Goal: Communication & Community: Share content

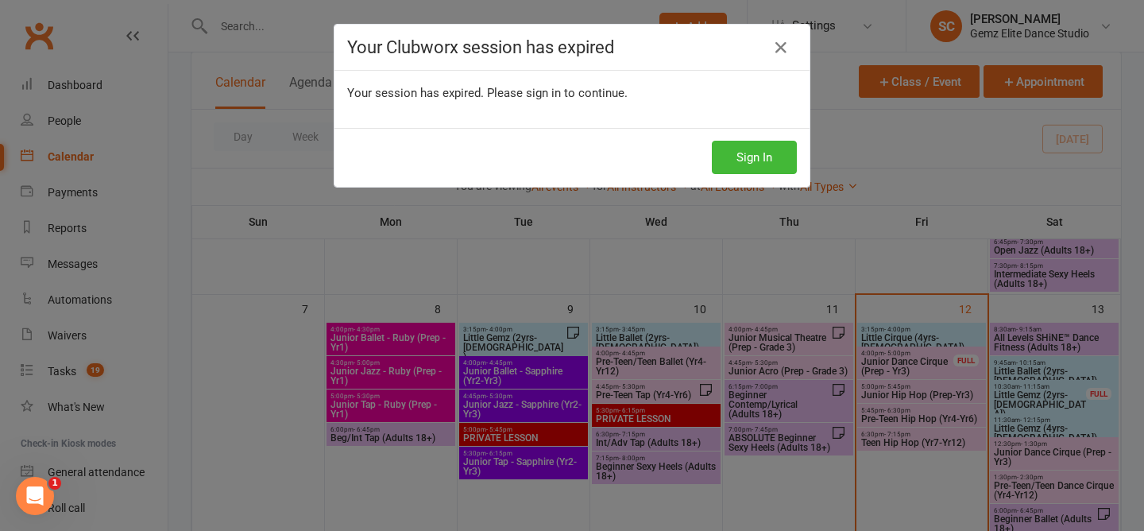
scroll to position [345, 0]
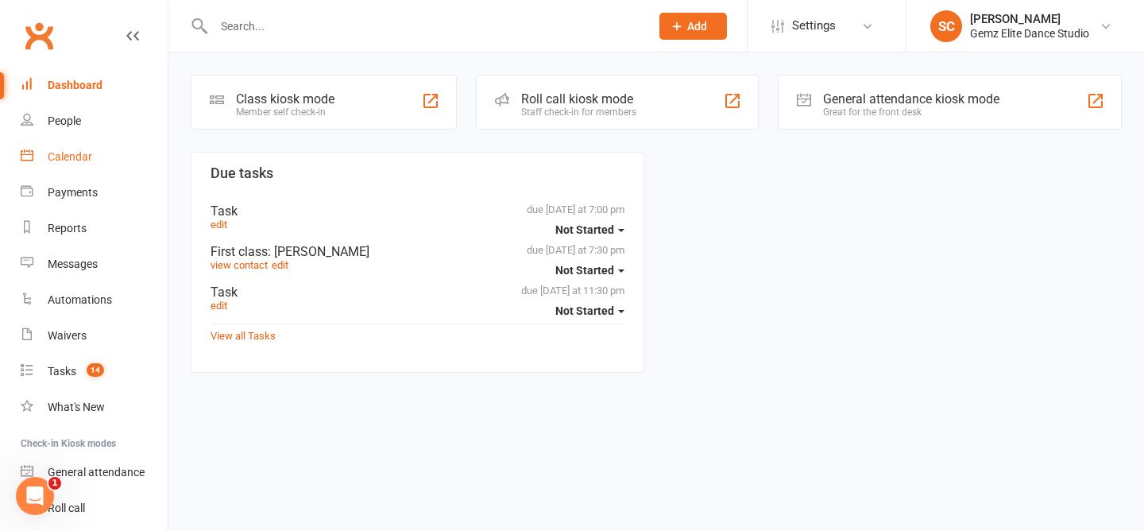
click at [65, 163] on link "Calendar" at bounding box center [94, 157] width 147 height 36
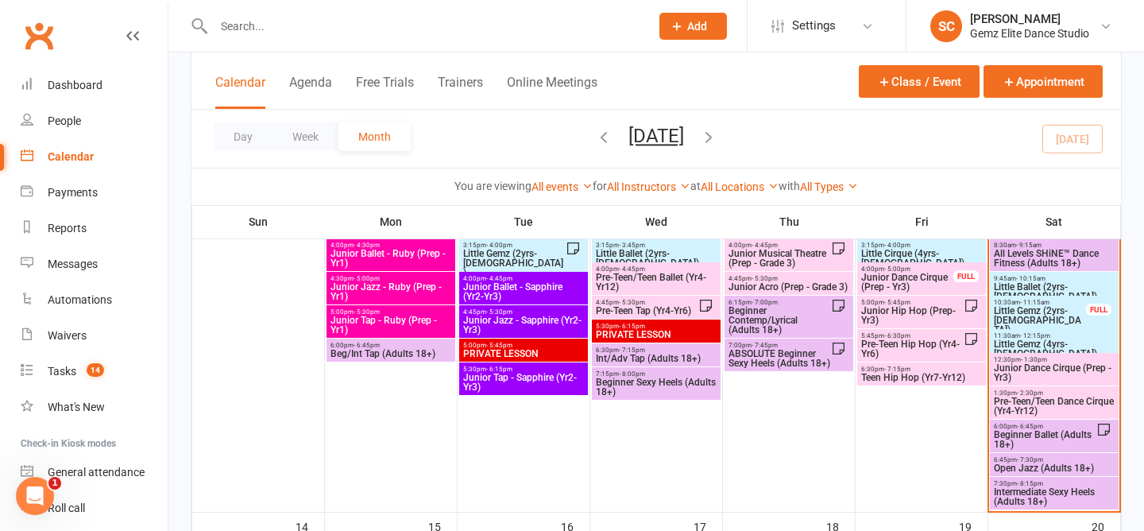
scroll to position [430, 0]
click at [1053, 260] on span "All Levels SHiNE™ Dance Fitness (Adults 18+)" at bounding box center [1054, 257] width 122 height 19
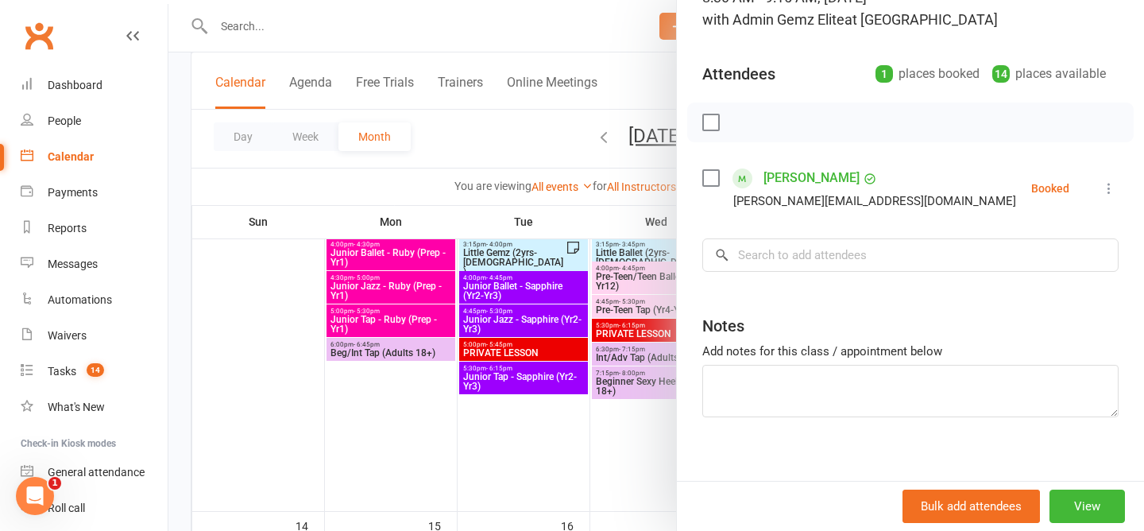
scroll to position [146, 0]
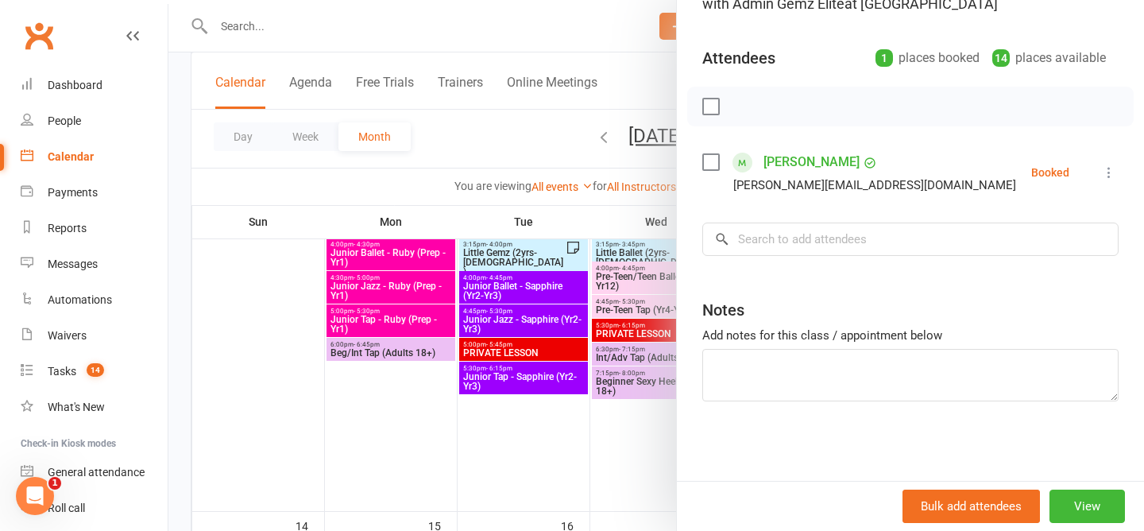
click at [1106, 174] on icon at bounding box center [1109, 172] width 16 height 16
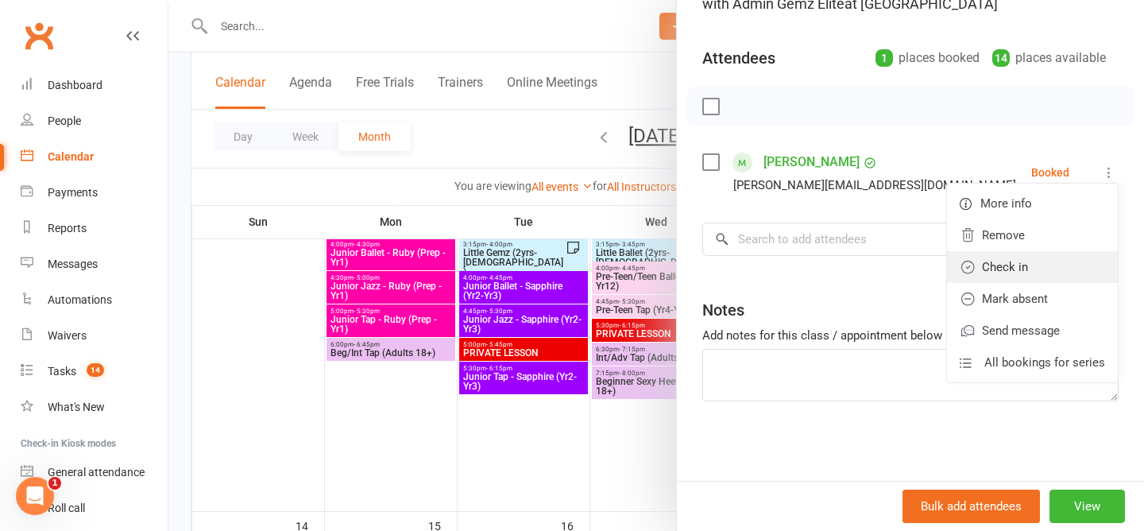
click at [1067, 264] on link "Check in" at bounding box center [1032, 267] width 171 height 32
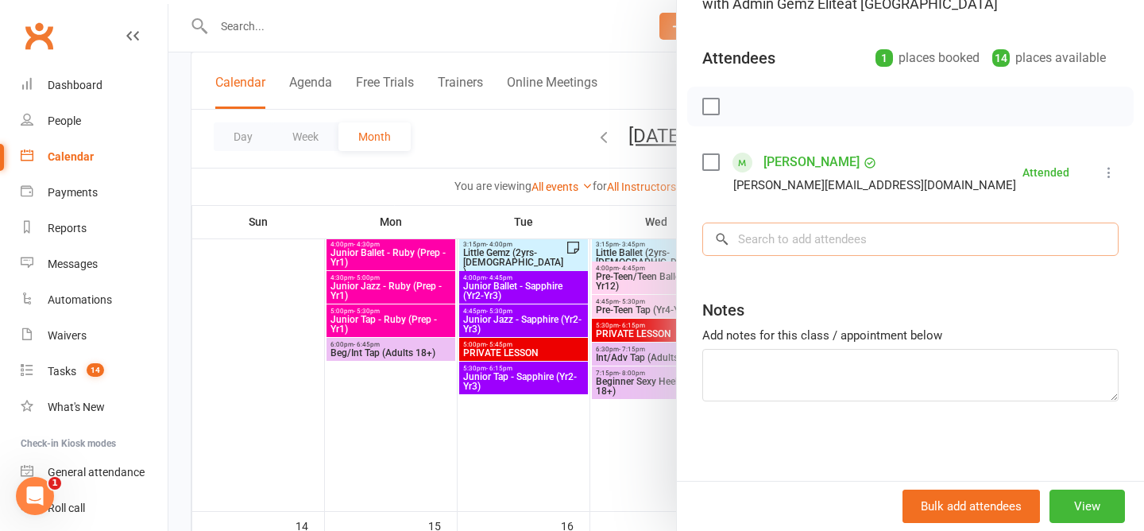
click at [884, 241] on input "search" at bounding box center [910, 238] width 416 height 33
type input "b"
type input "="
click at [495, 128] on div at bounding box center [655, 265] width 975 height 531
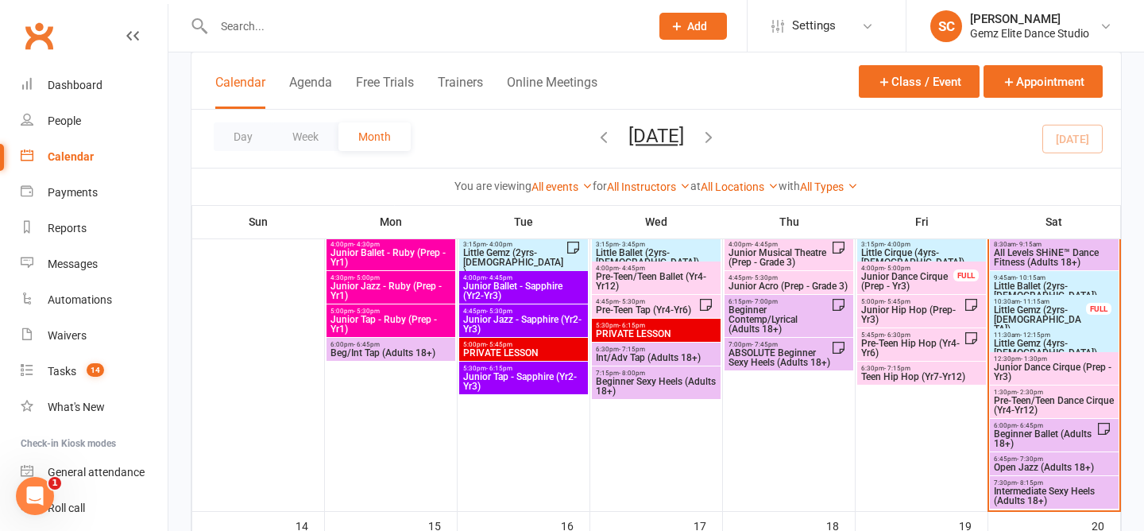
click at [1008, 284] on span "Little Ballet (2yrs-5yrs old)" at bounding box center [1054, 290] width 122 height 19
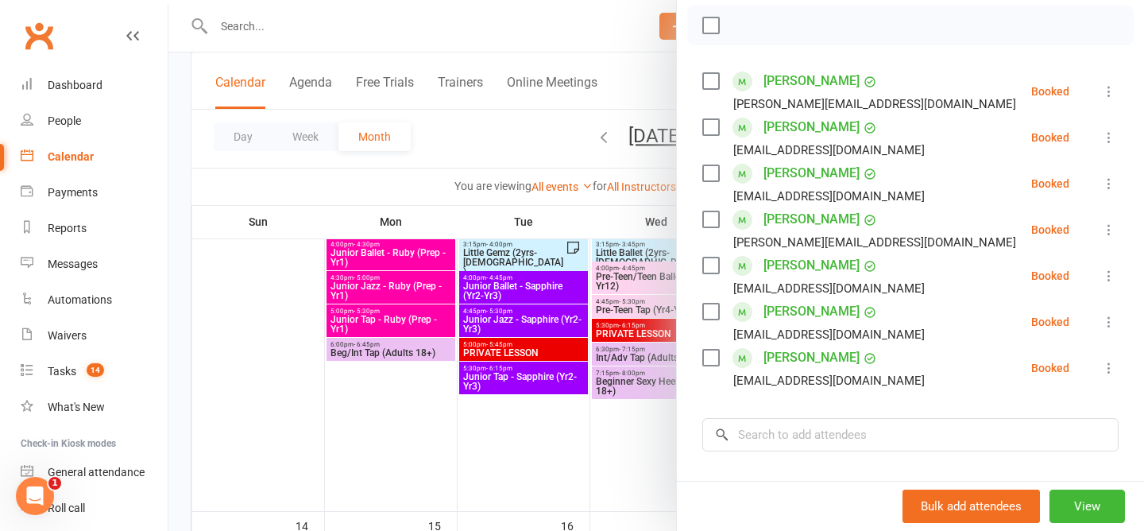
scroll to position [225, 0]
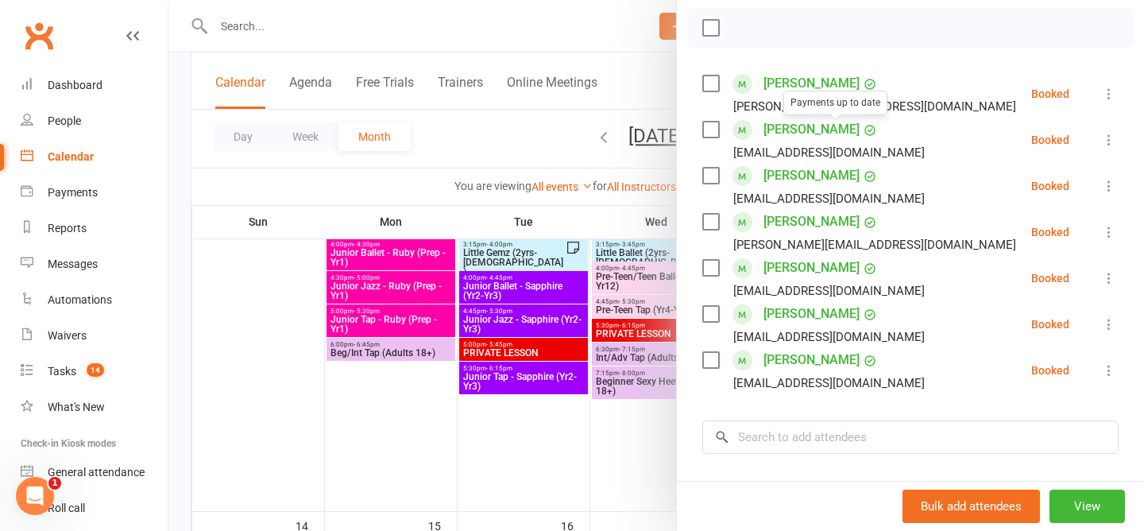
click at [478, 139] on div at bounding box center [655, 265] width 975 height 531
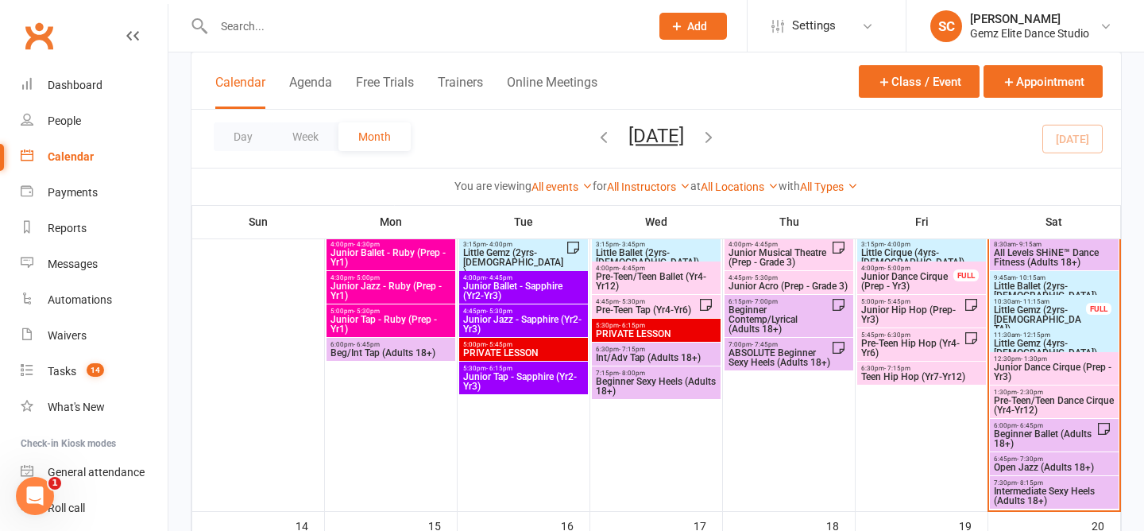
click at [1023, 312] on span "Little Gemz (2yrs-3yrs old)" at bounding box center [1040, 319] width 94 height 29
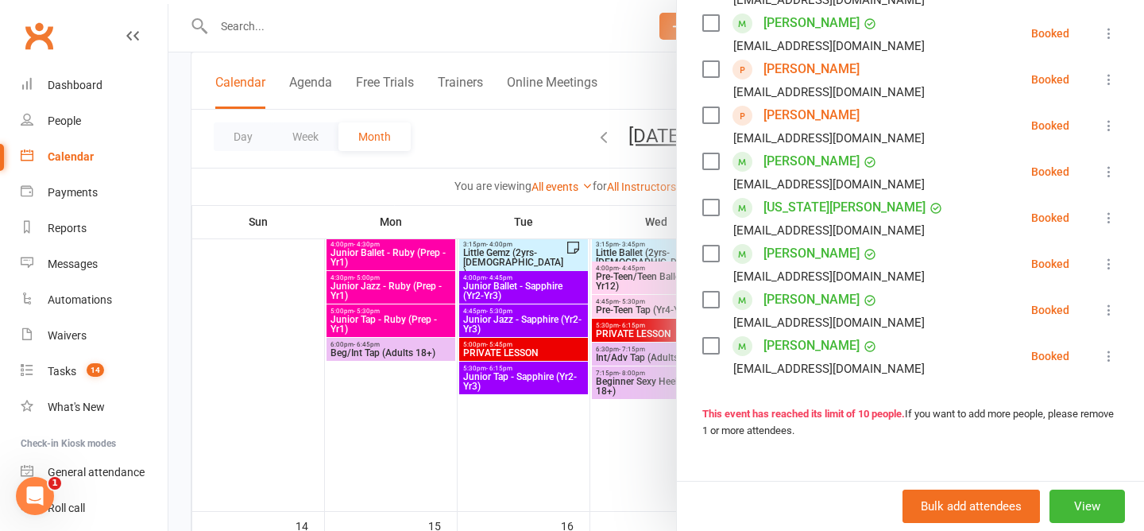
scroll to position [367, 0]
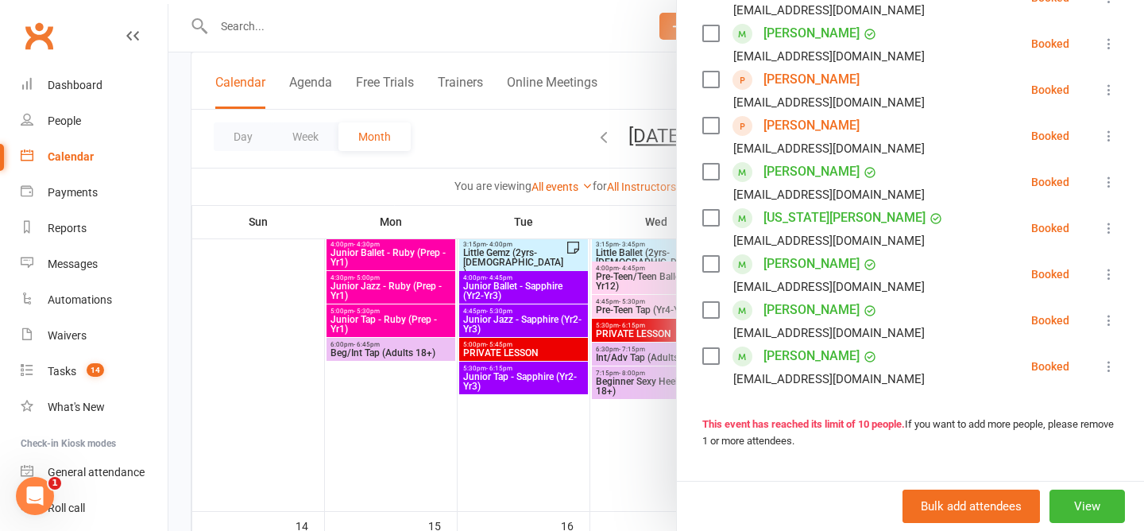
click at [507, 153] on div at bounding box center [655, 265] width 975 height 531
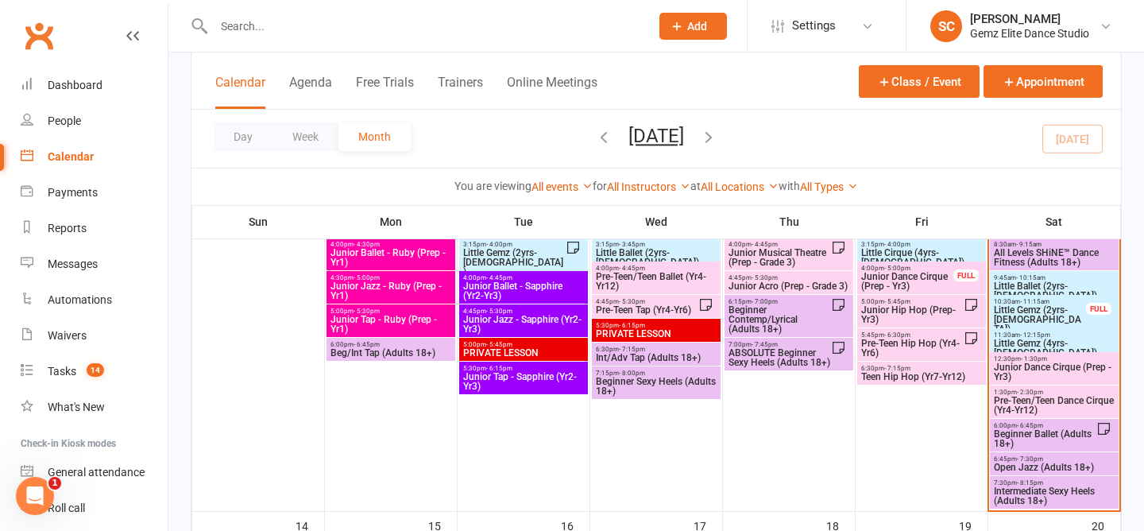
click at [1018, 275] on span "- 10:15am" at bounding box center [1030, 277] width 29 height 7
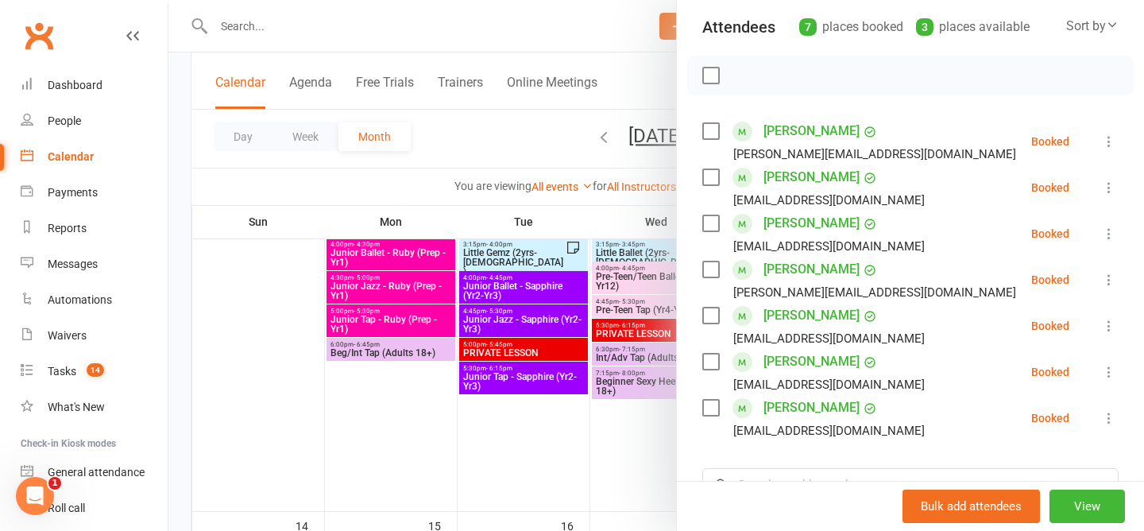
scroll to position [188, 0]
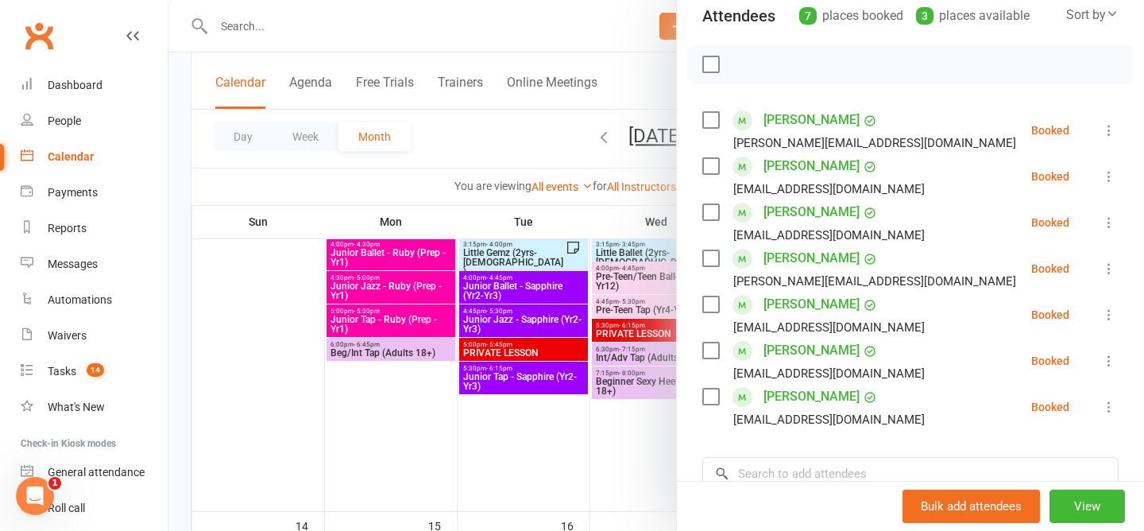
click at [492, 128] on div at bounding box center [655, 265] width 975 height 531
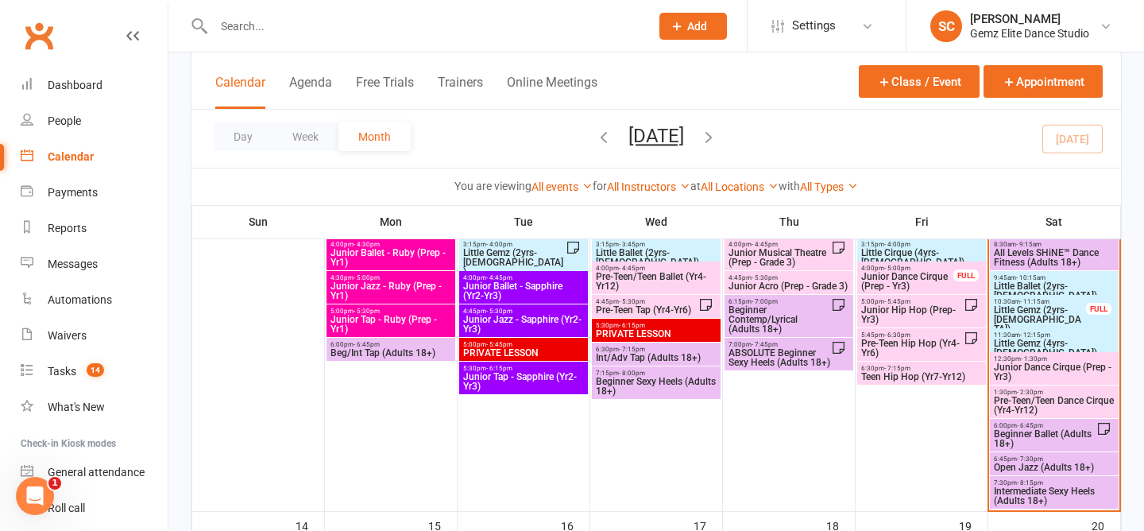
click at [1008, 278] on span "9:45am - 10:15am" at bounding box center [1054, 277] width 122 height 7
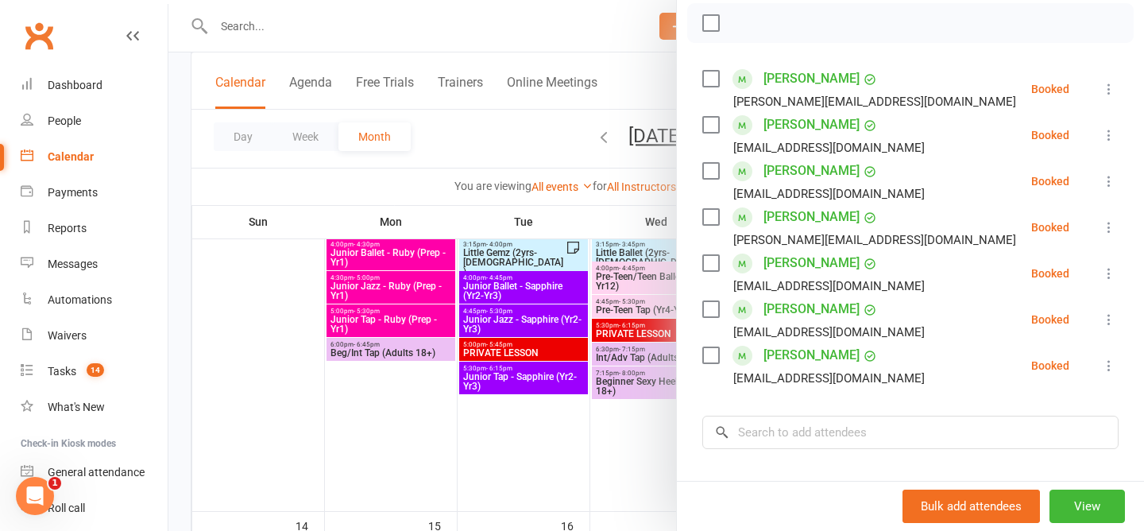
scroll to position [230, 0]
click at [1103, 181] on icon at bounding box center [1109, 180] width 16 height 16
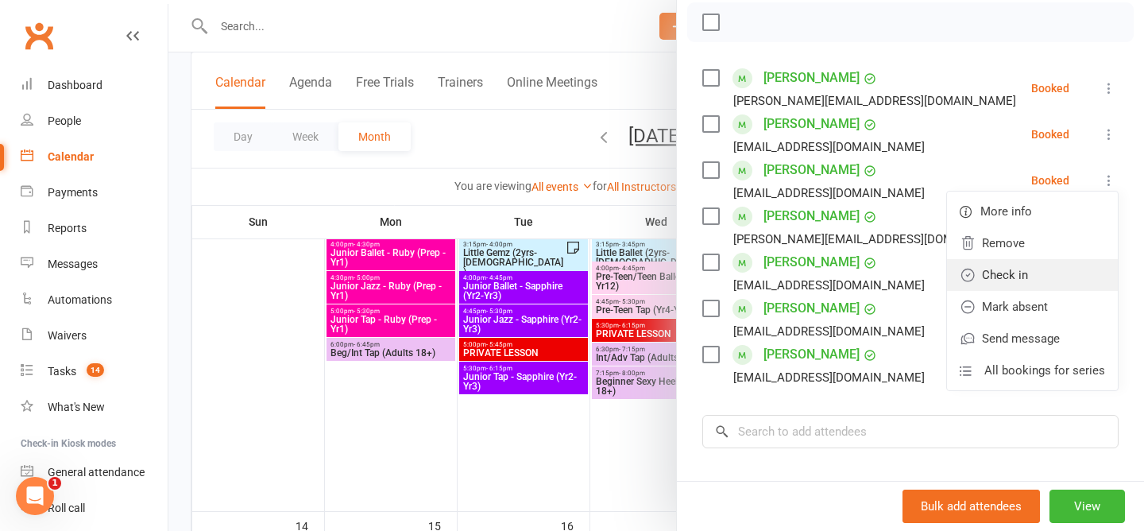
click at [1033, 272] on link "Check in" at bounding box center [1032, 275] width 171 height 32
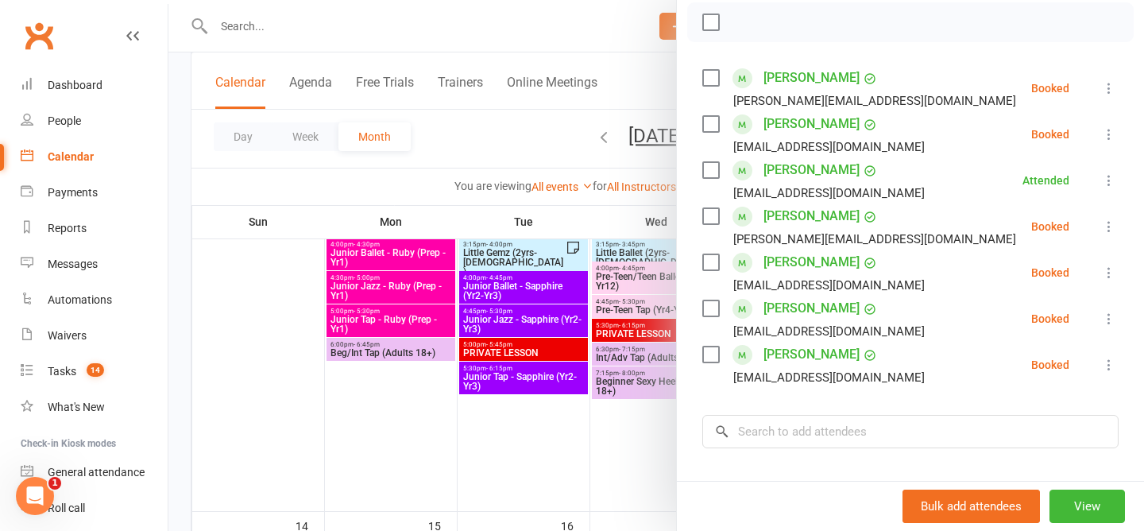
click at [1109, 277] on icon at bounding box center [1109, 272] width 16 height 16
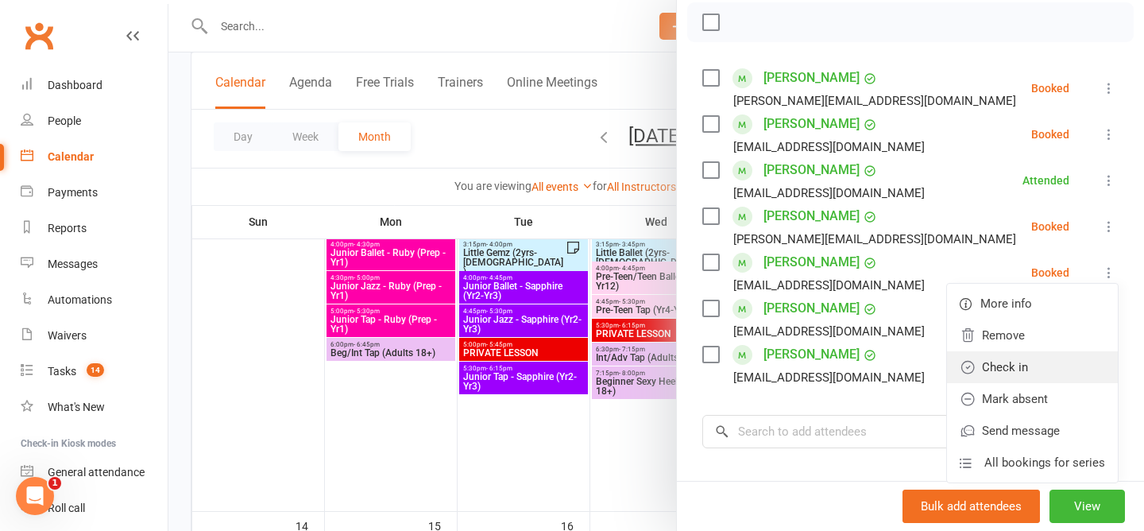
click at [1059, 359] on link "Check in" at bounding box center [1032, 367] width 171 height 32
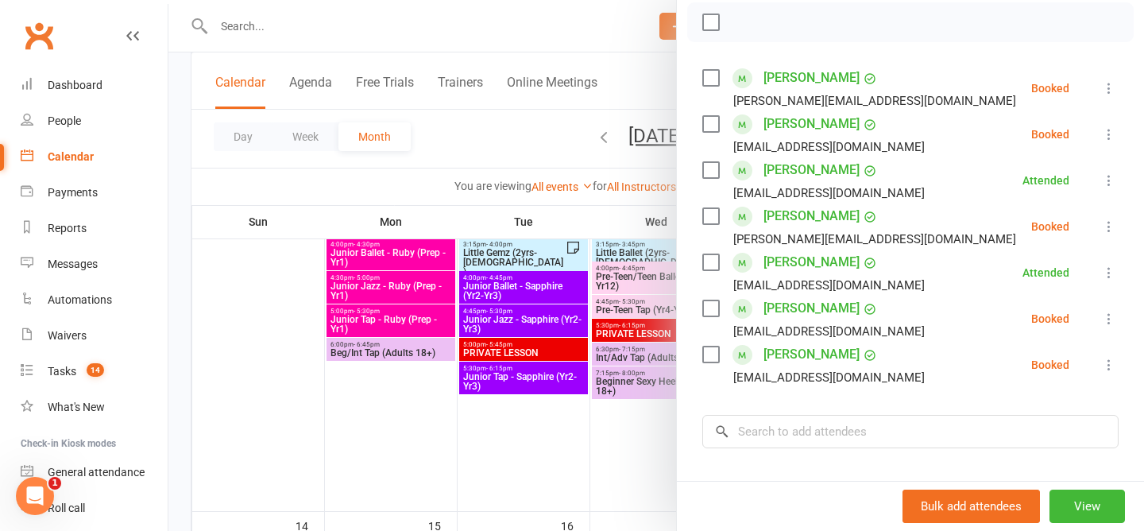
click at [1110, 229] on icon at bounding box center [1109, 226] width 16 height 16
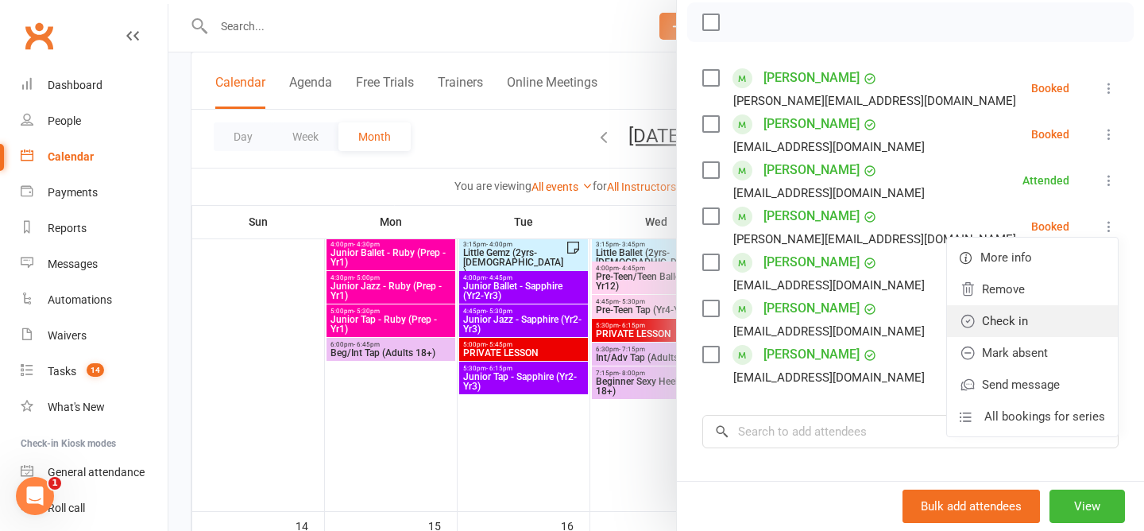
click at [1029, 313] on link "Check in" at bounding box center [1032, 321] width 171 height 32
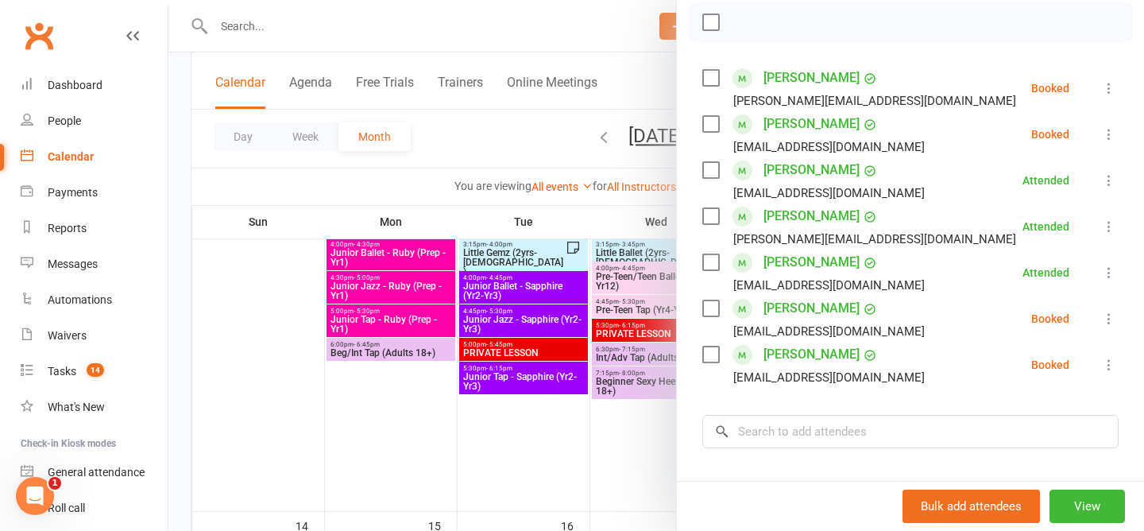
click at [1110, 361] on icon at bounding box center [1109, 365] width 16 height 16
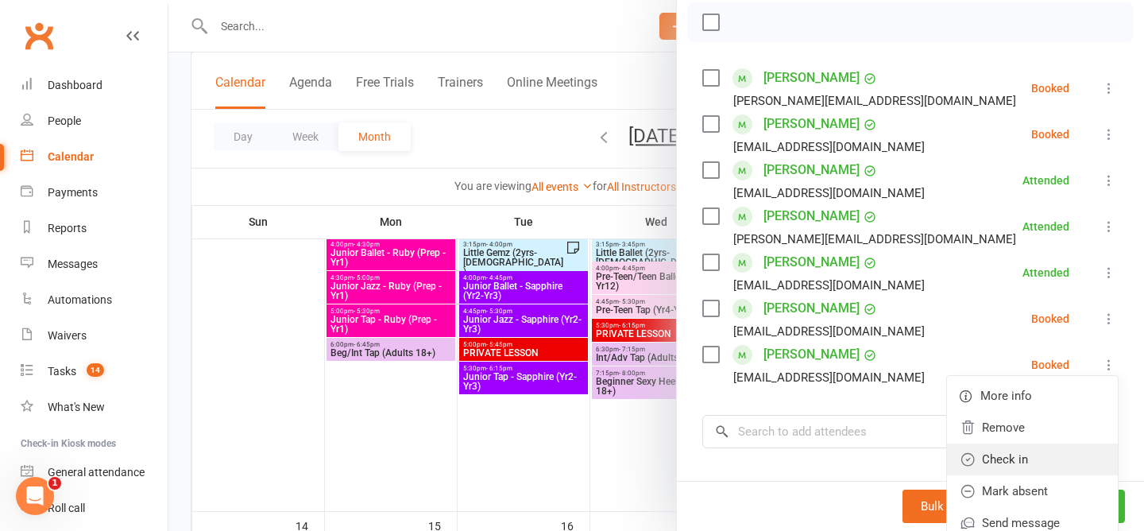
click at [1038, 457] on link "Check in" at bounding box center [1032, 459] width 171 height 32
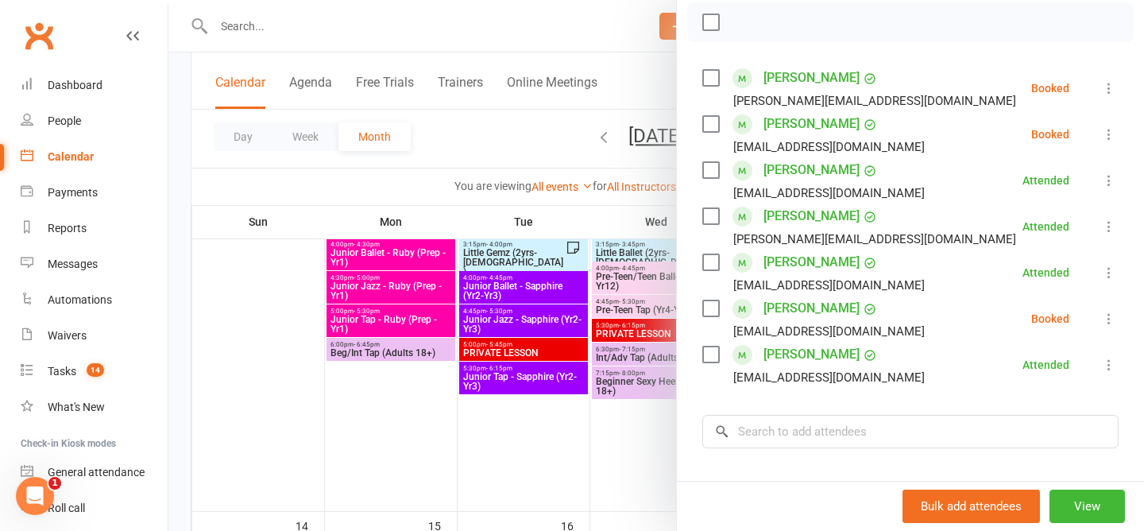
click at [1111, 80] on icon at bounding box center [1109, 88] width 16 height 16
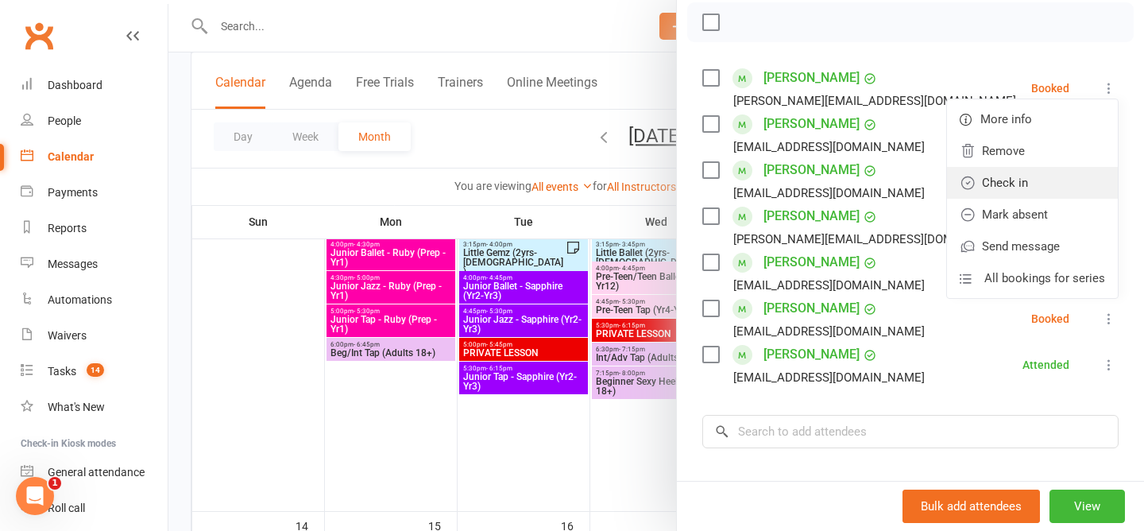
click at [1040, 186] on link "Check in" at bounding box center [1032, 183] width 171 height 32
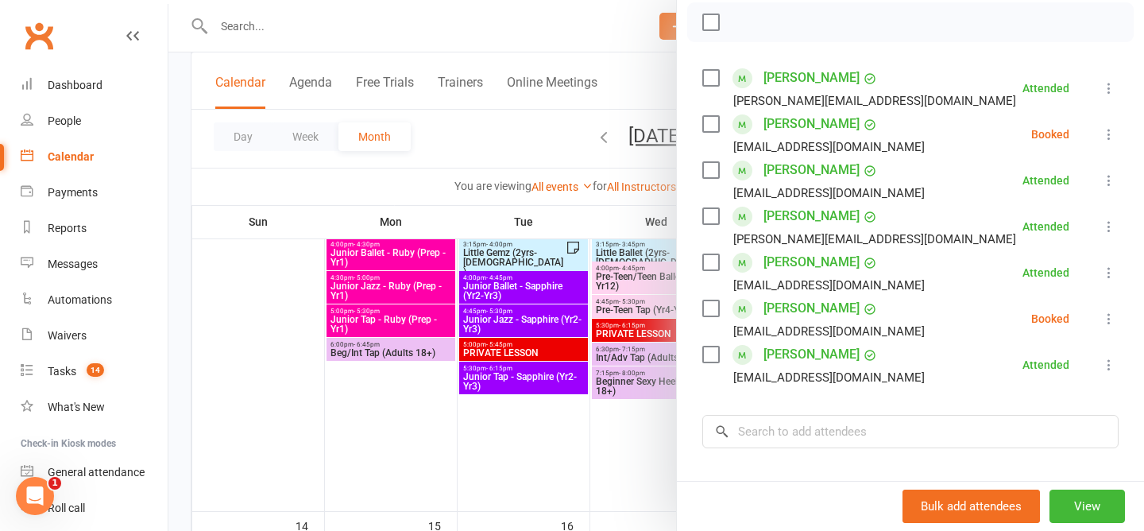
click at [1106, 313] on icon at bounding box center [1109, 319] width 16 height 16
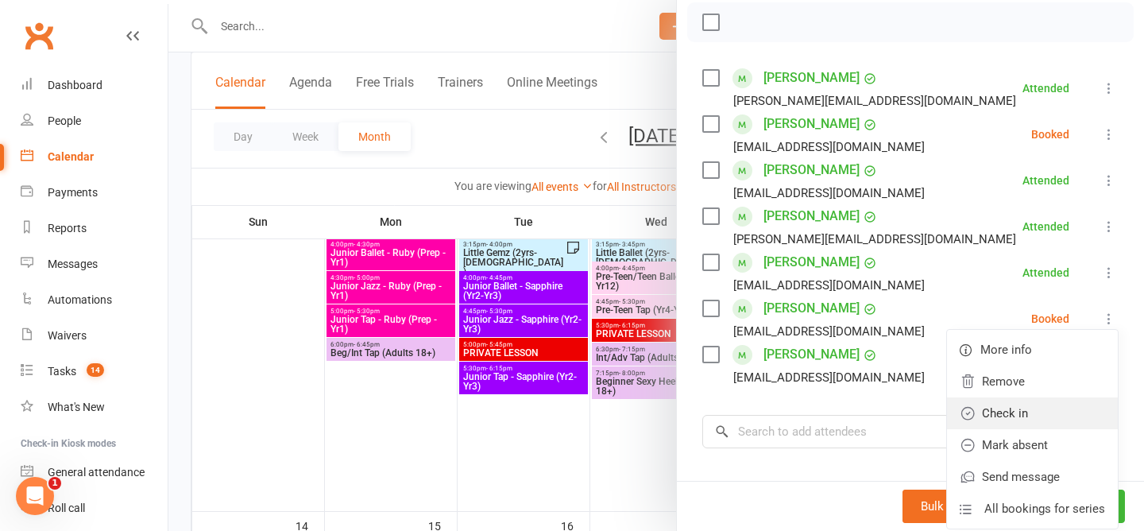
click at [1015, 408] on link "Check in" at bounding box center [1032, 413] width 171 height 32
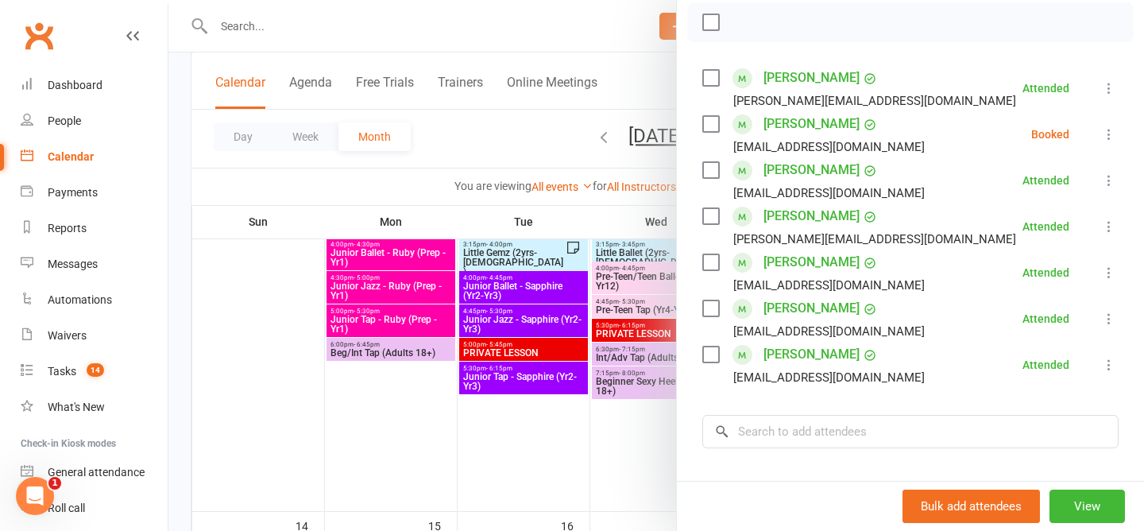
scroll to position [423, 0]
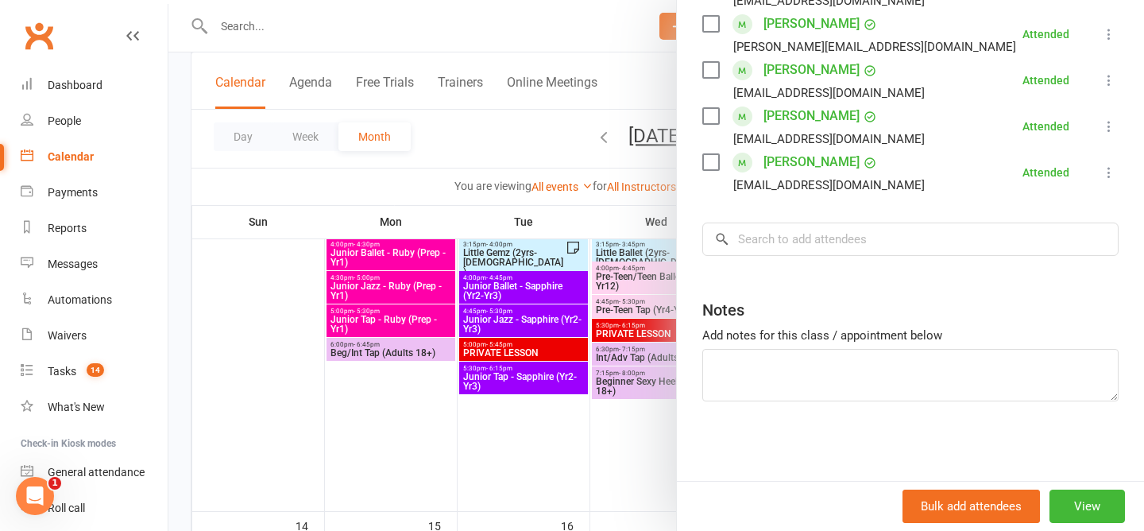
click at [429, 120] on div at bounding box center [655, 265] width 975 height 531
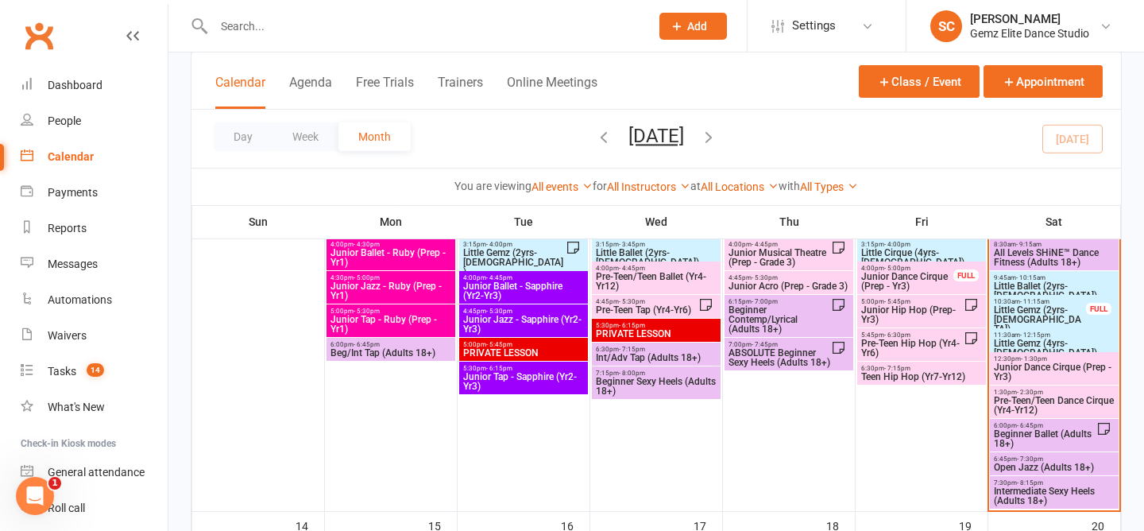
click at [1037, 282] on span "Little Ballet (2yrs-[DEMOGRAPHIC_DATA])" at bounding box center [1054, 290] width 122 height 19
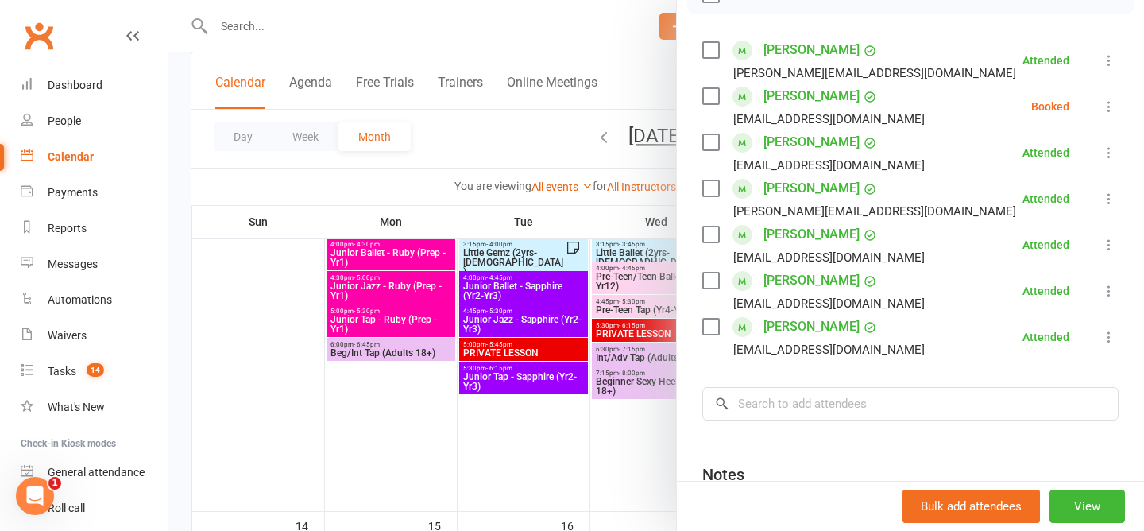
scroll to position [300, 0]
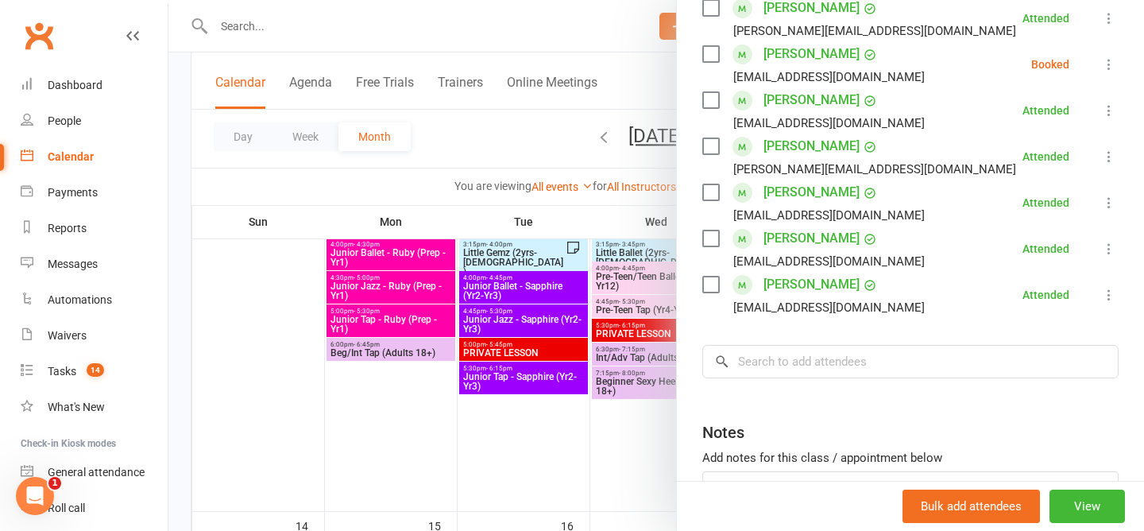
click at [474, 124] on div at bounding box center [655, 265] width 975 height 531
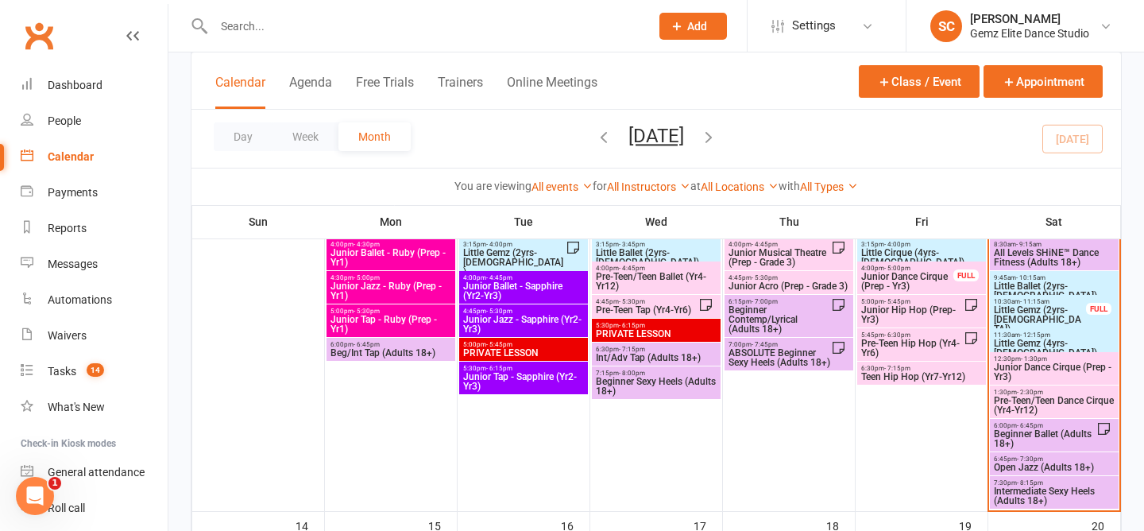
click at [1069, 305] on span "Little Gemz (2yrs-[DEMOGRAPHIC_DATA])" at bounding box center [1040, 319] width 94 height 29
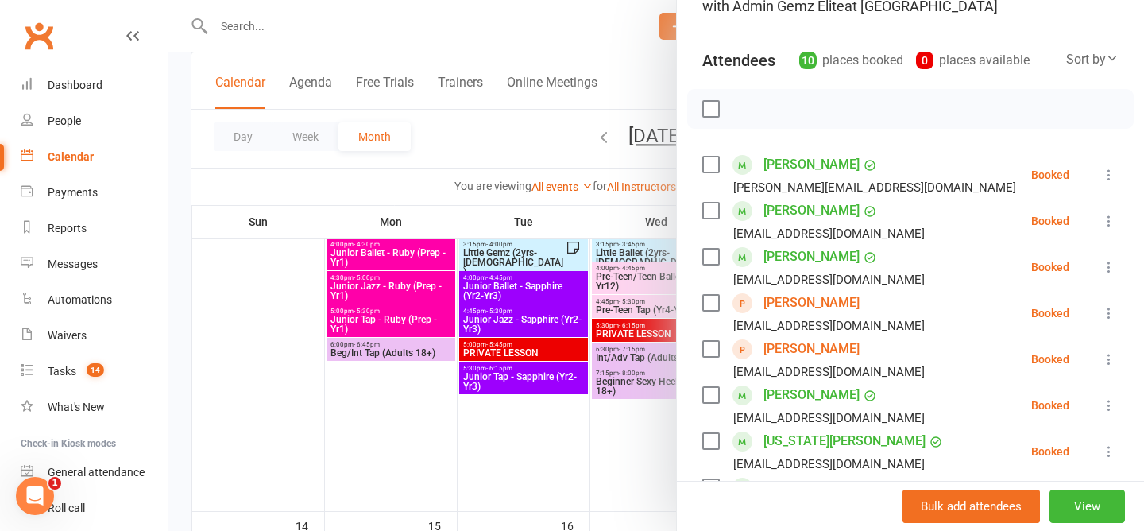
scroll to position [145, 0]
click at [1107, 224] on icon at bounding box center [1109, 219] width 16 height 16
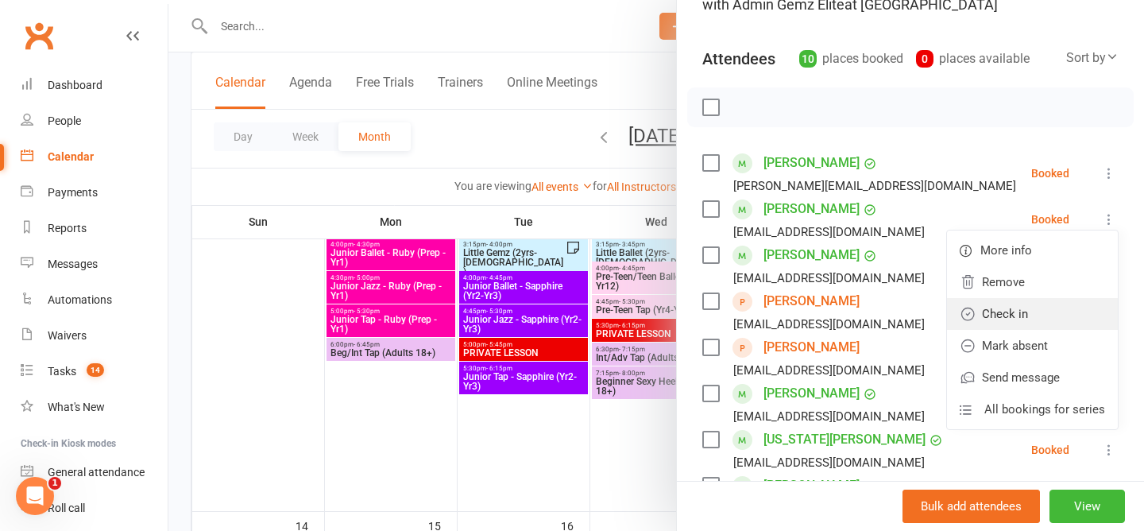
click at [1048, 319] on link "Check in" at bounding box center [1032, 314] width 171 height 32
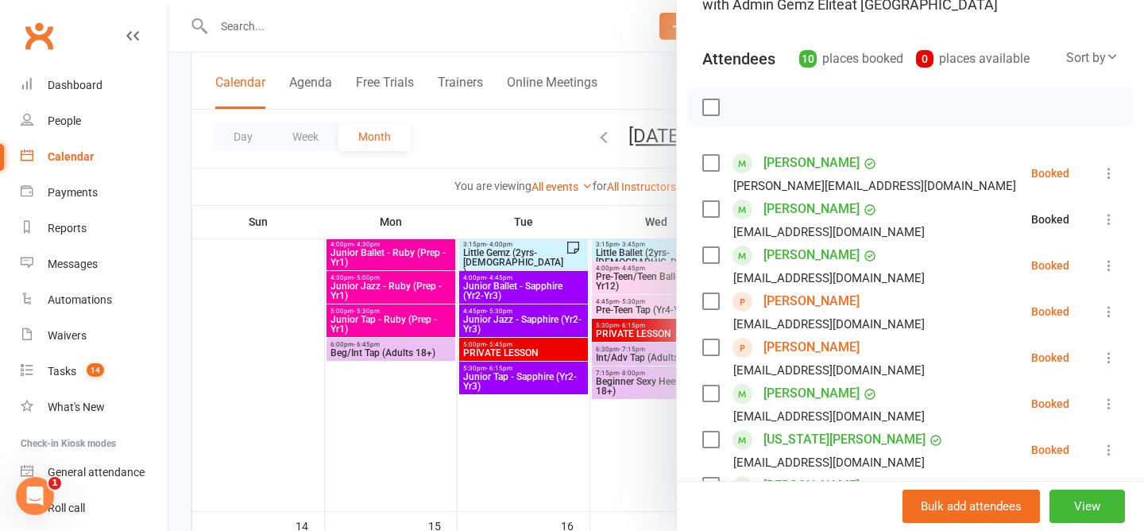
scroll to position [256, 0]
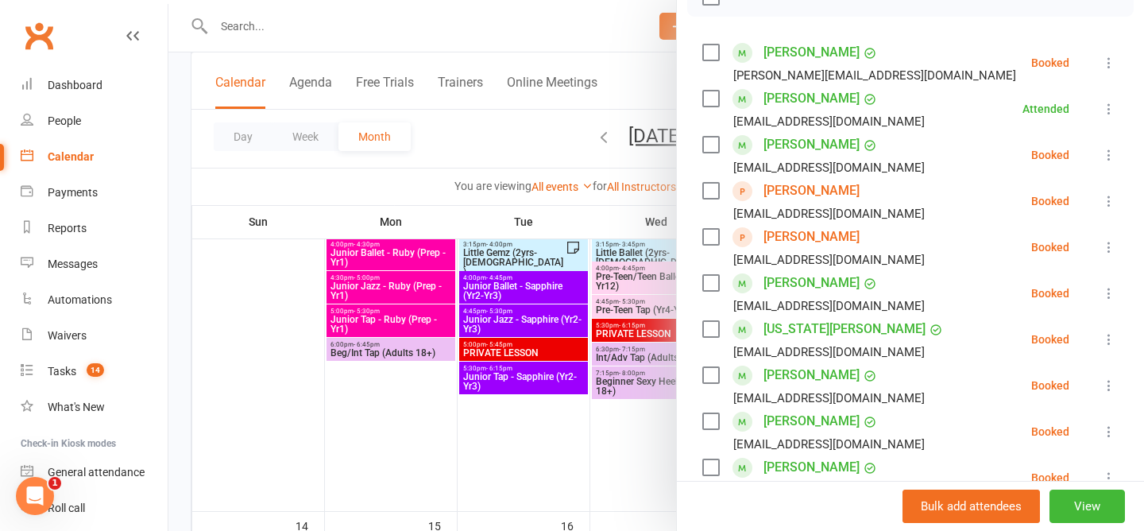
click at [1109, 295] on icon at bounding box center [1109, 293] width 16 height 16
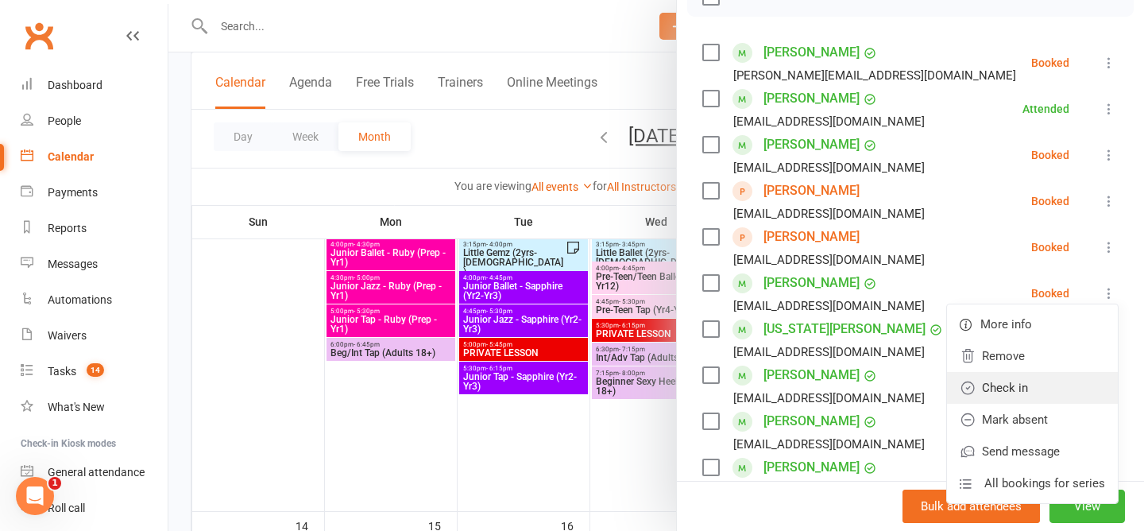
click at [1062, 391] on link "Check in" at bounding box center [1032, 388] width 171 height 32
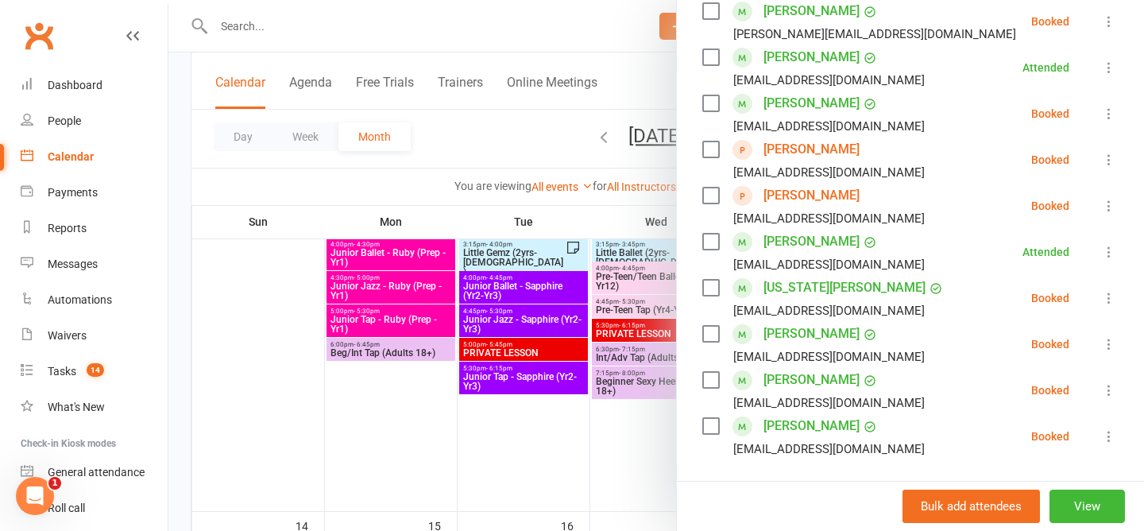
scroll to position [298, 0]
click at [1113, 388] on icon at bounding box center [1109, 389] width 16 height 16
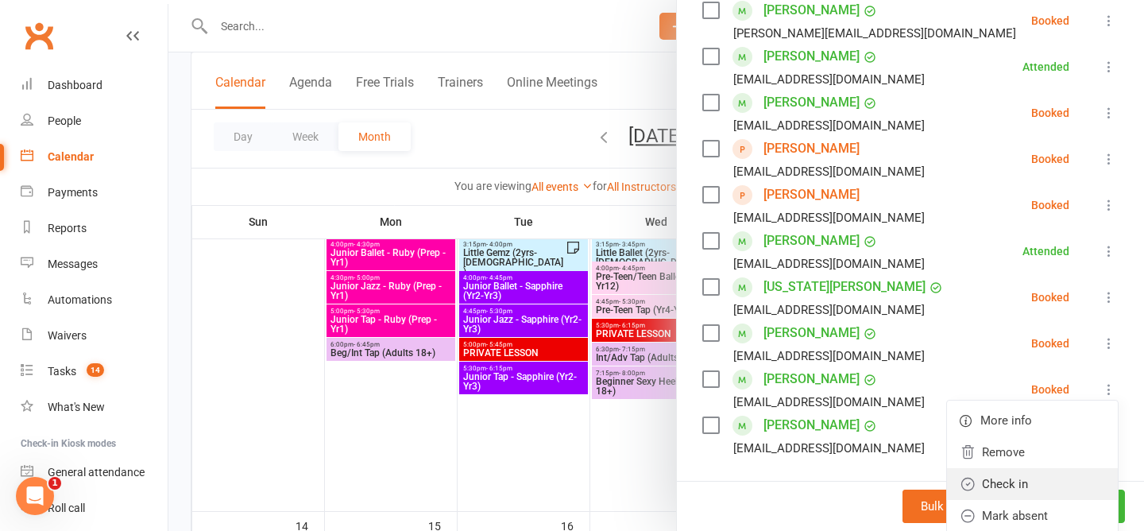
click at [1065, 485] on link "Check in" at bounding box center [1032, 484] width 171 height 32
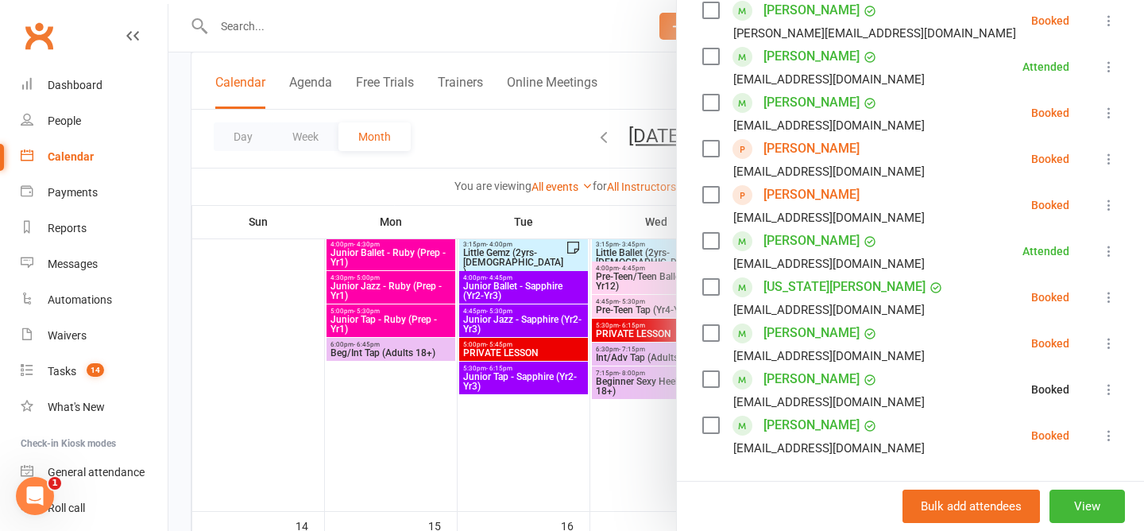
click at [1113, 434] on icon at bounding box center [1109, 435] width 16 height 16
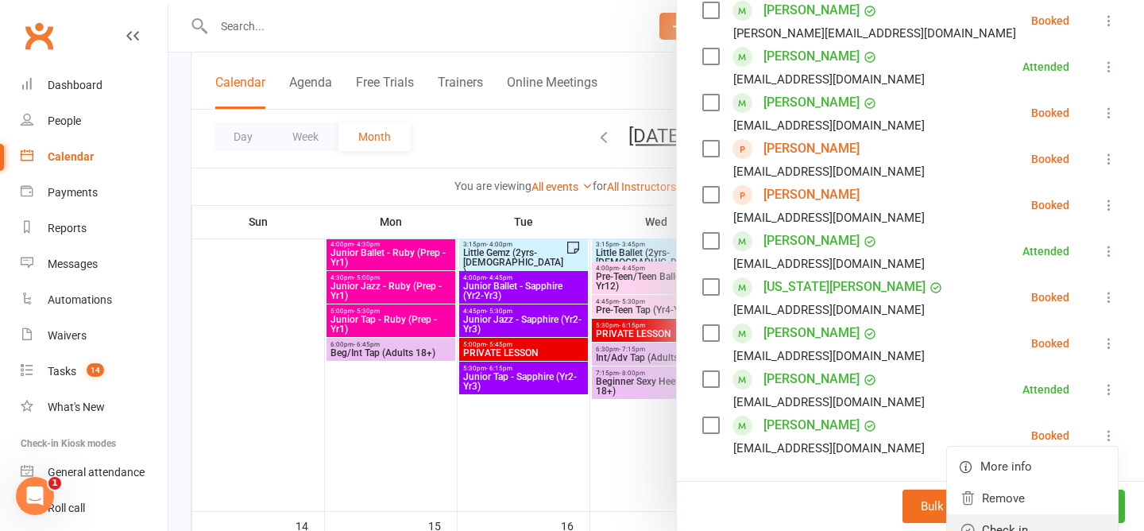
click at [1043, 519] on link "Check in" at bounding box center [1032, 530] width 171 height 32
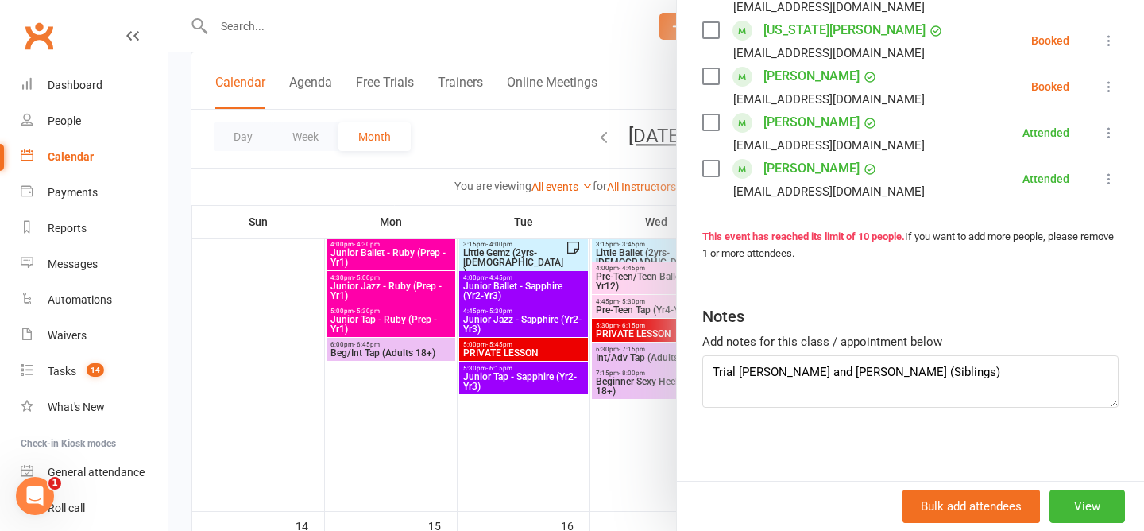
scroll to position [561, 0]
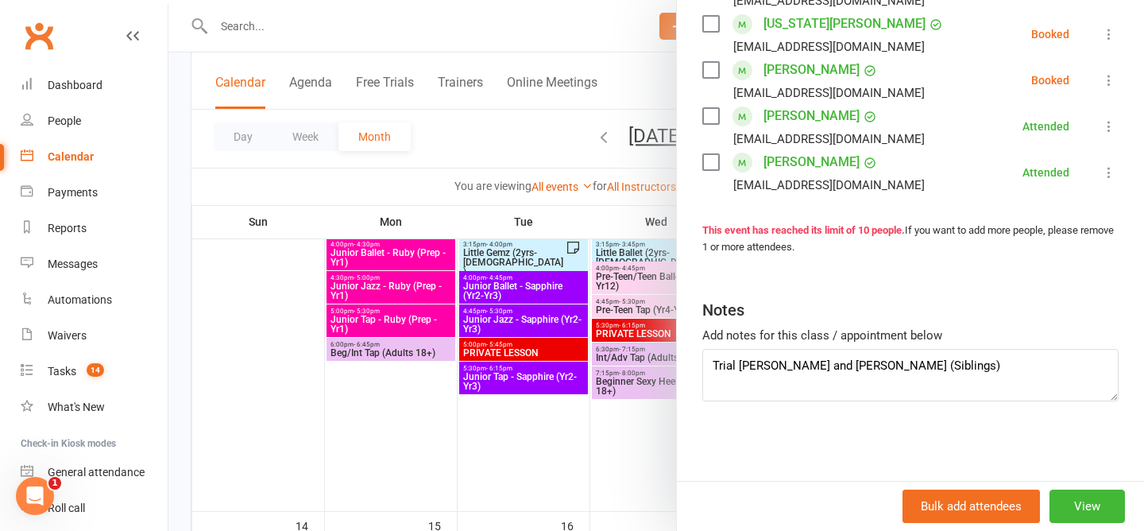
click at [461, 145] on div at bounding box center [655, 265] width 975 height 531
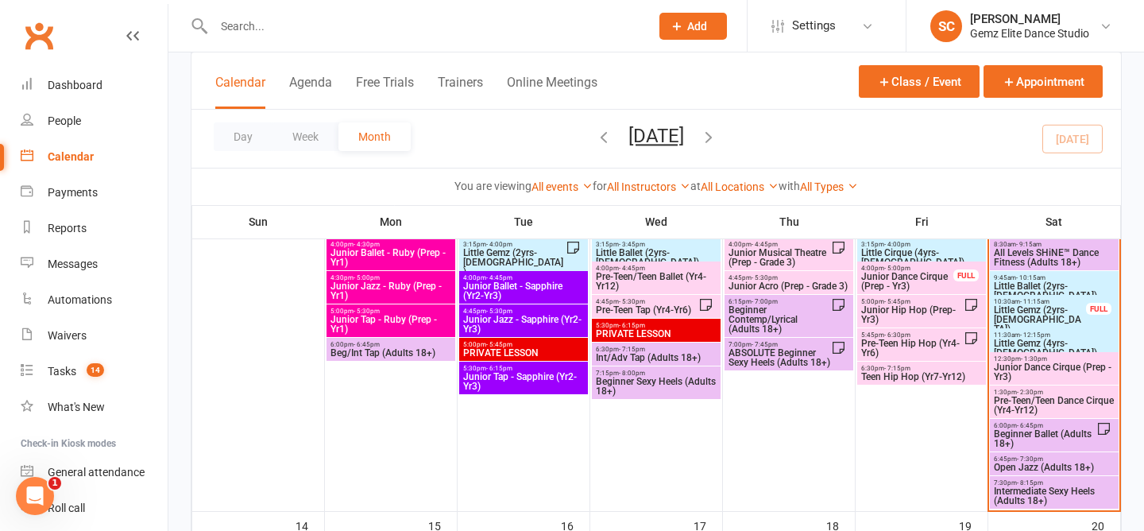
click at [1040, 314] on span "Little Gemz (2yrs-3yrs old)" at bounding box center [1040, 319] width 94 height 29
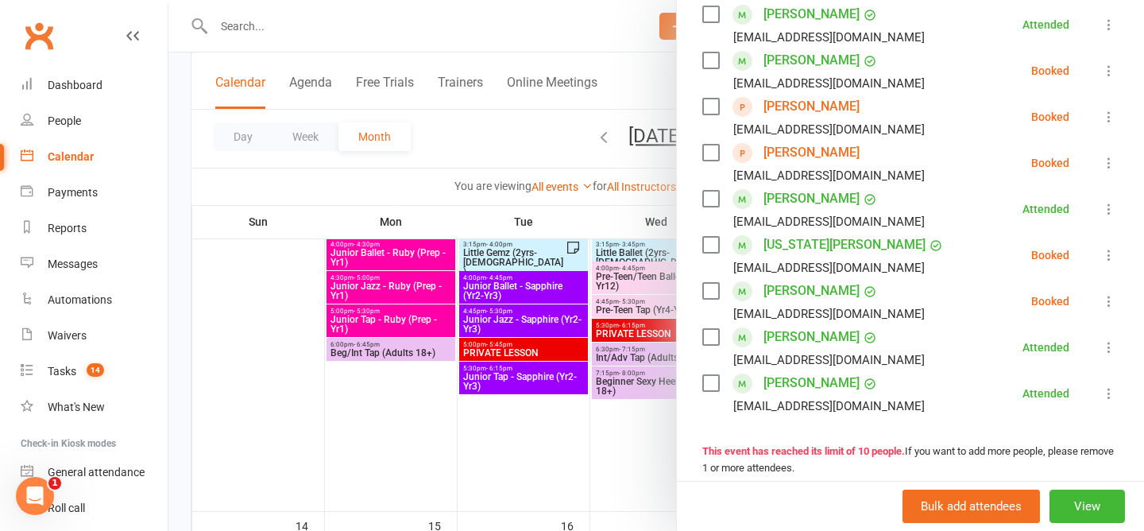
scroll to position [364, 0]
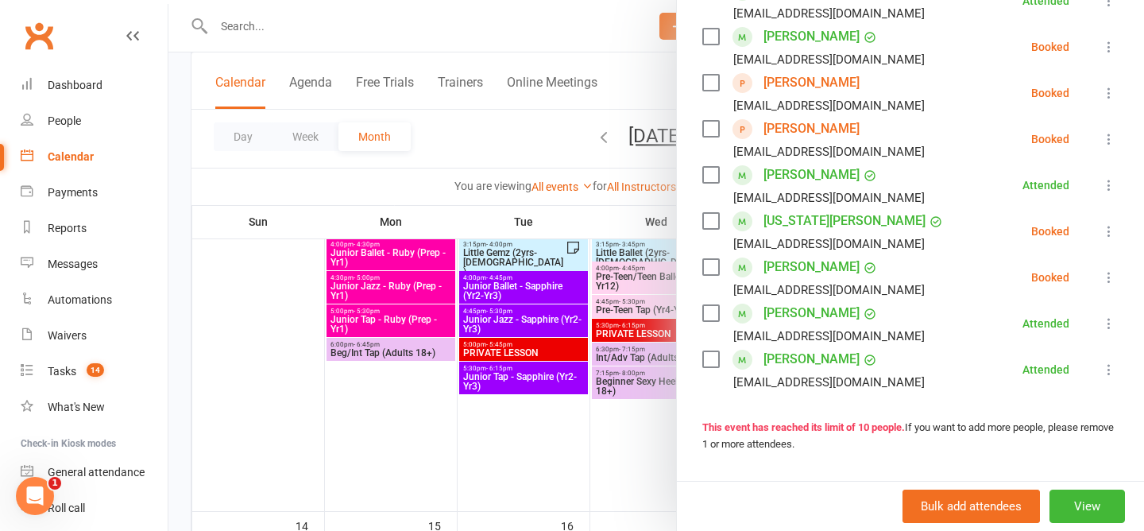
click at [495, 129] on div at bounding box center [655, 265] width 975 height 531
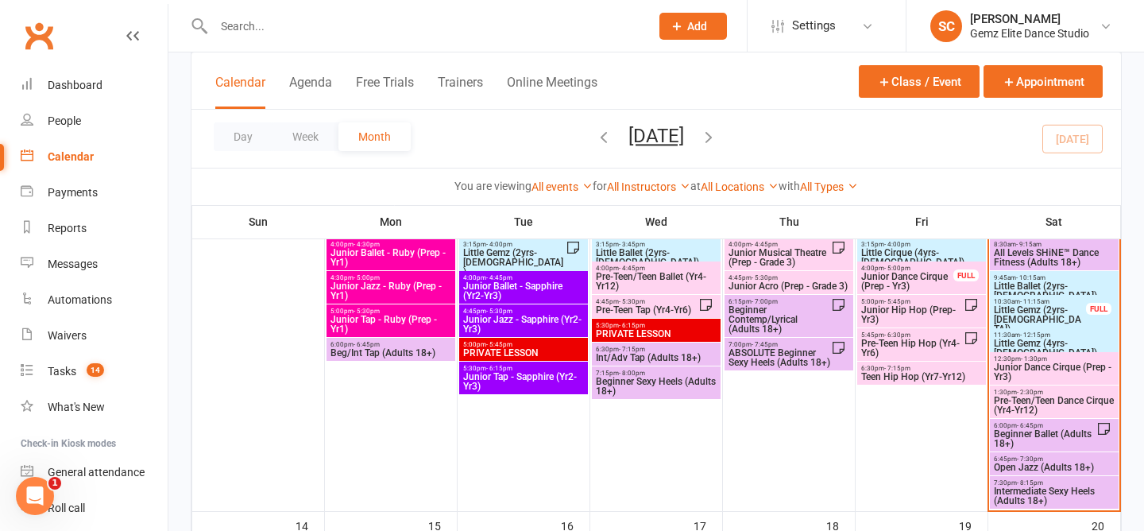
click at [1037, 287] on span "Little Ballet (2yrs-5yrs old)" at bounding box center [1054, 290] width 122 height 19
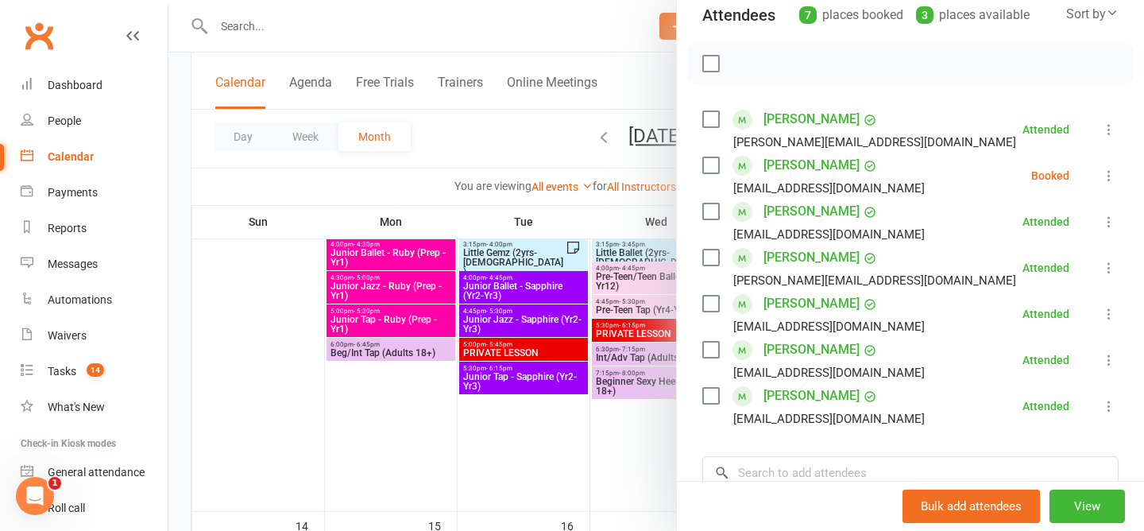
scroll to position [161, 0]
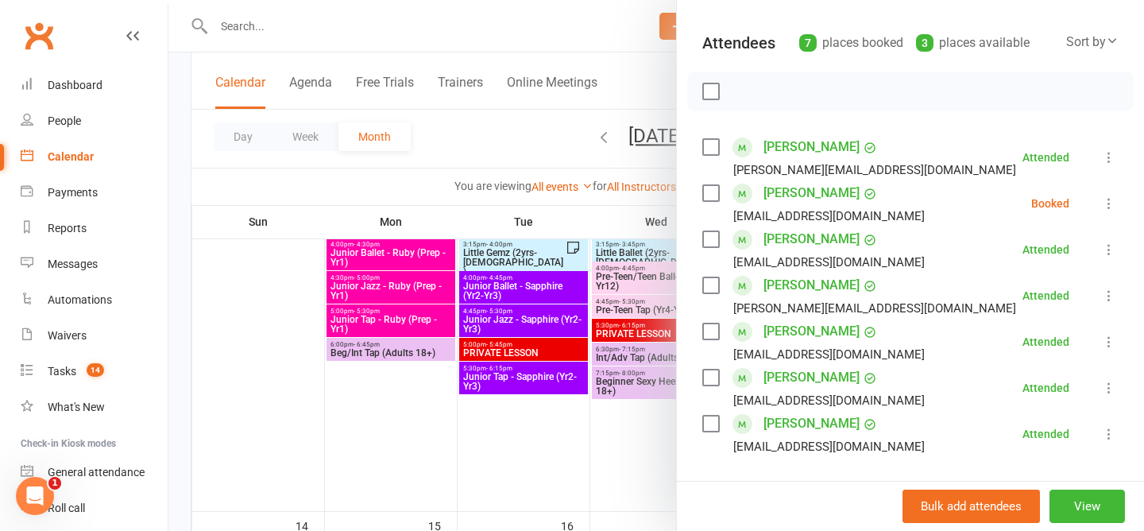
click at [496, 141] on div at bounding box center [655, 265] width 975 height 531
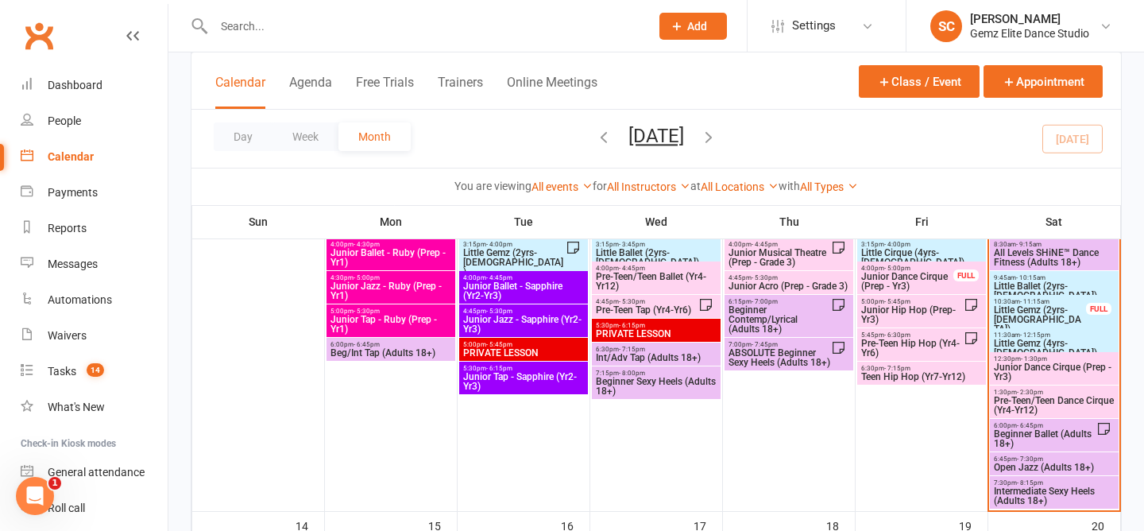
click at [897, 147] on div "Day Week Month September 2025 September 2025 Sun Mon Tue Wed Thu Fri Sat 31 01 …" at bounding box center [655, 139] width 929 height 58
click at [1034, 289] on span "Little Ballet (2yrs-5yrs old)" at bounding box center [1054, 290] width 122 height 19
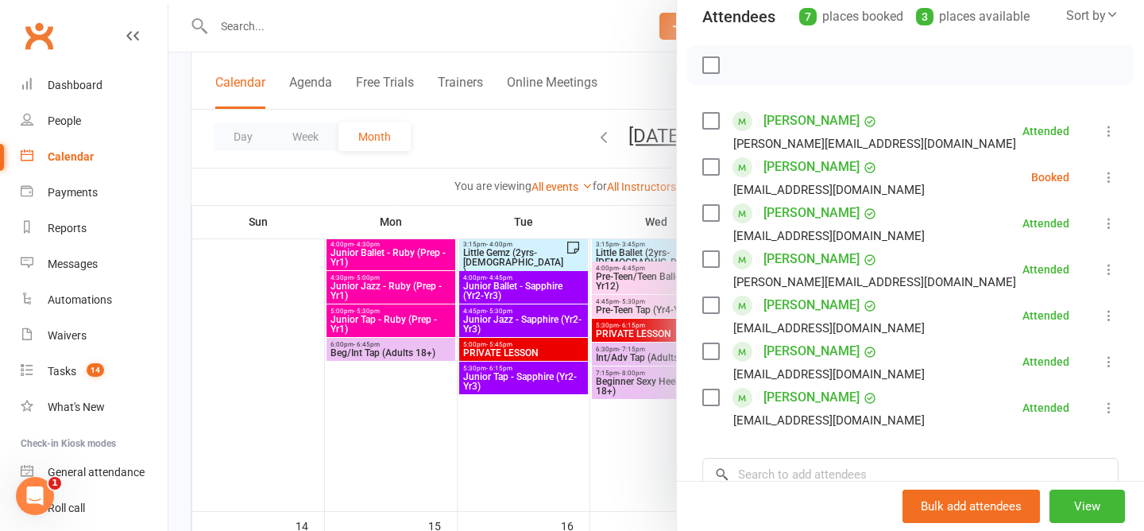
scroll to position [423, 0]
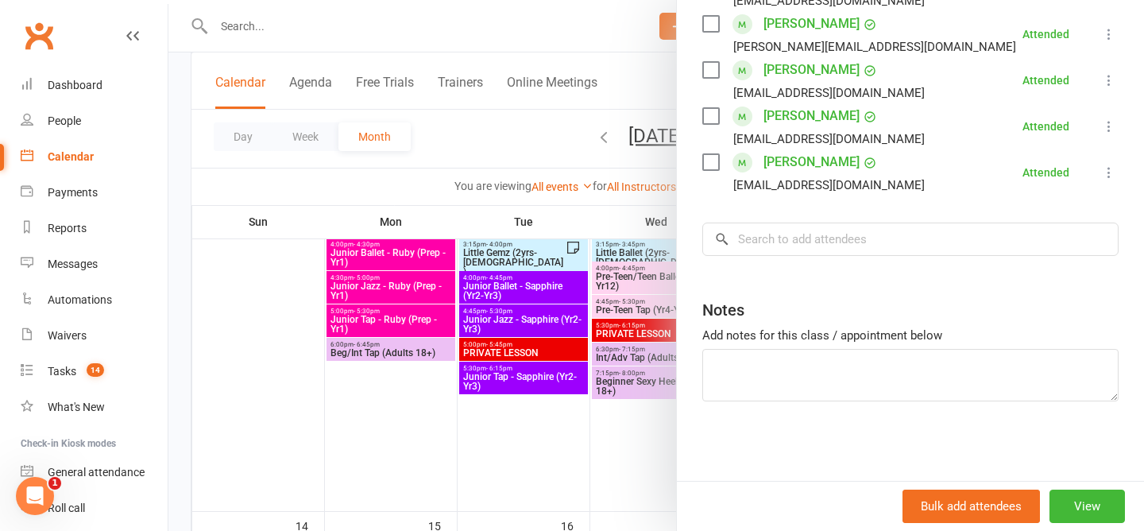
click at [484, 123] on div at bounding box center [655, 265] width 975 height 531
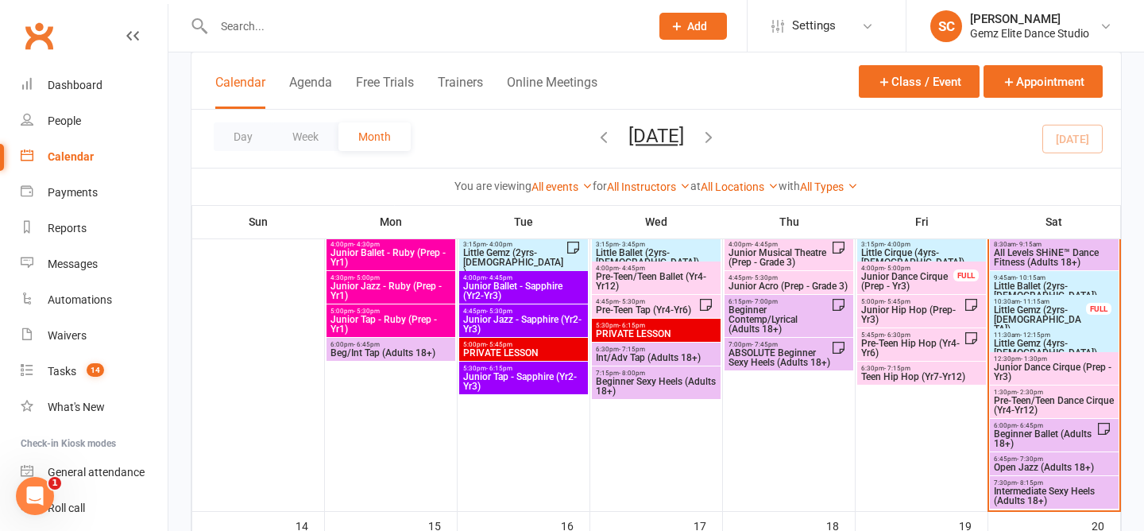
click at [1026, 282] on span "Little Ballet (2yrs-5yrs old)" at bounding box center [1054, 290] width 122 height 19
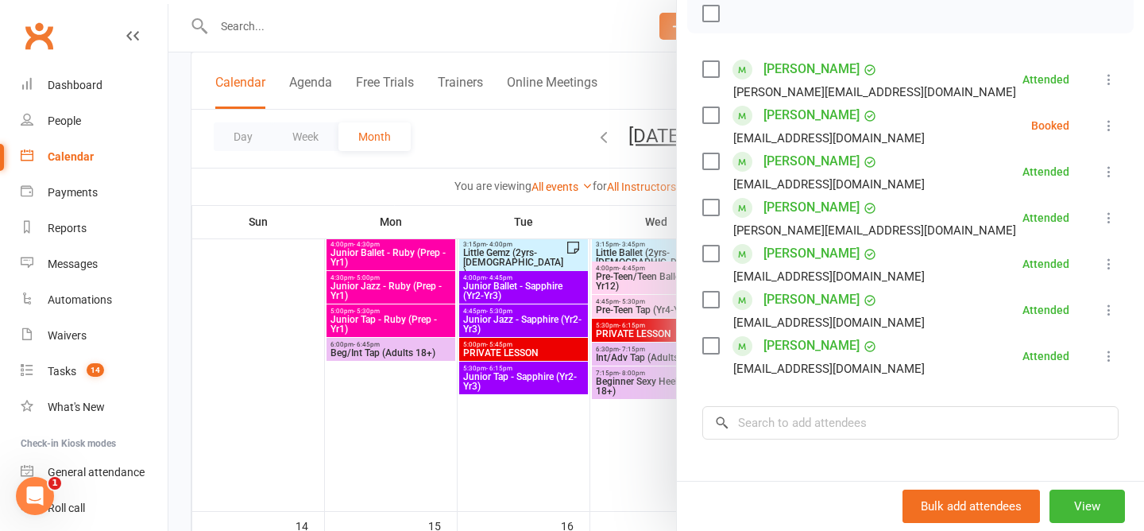
scroll to position [268, 0]
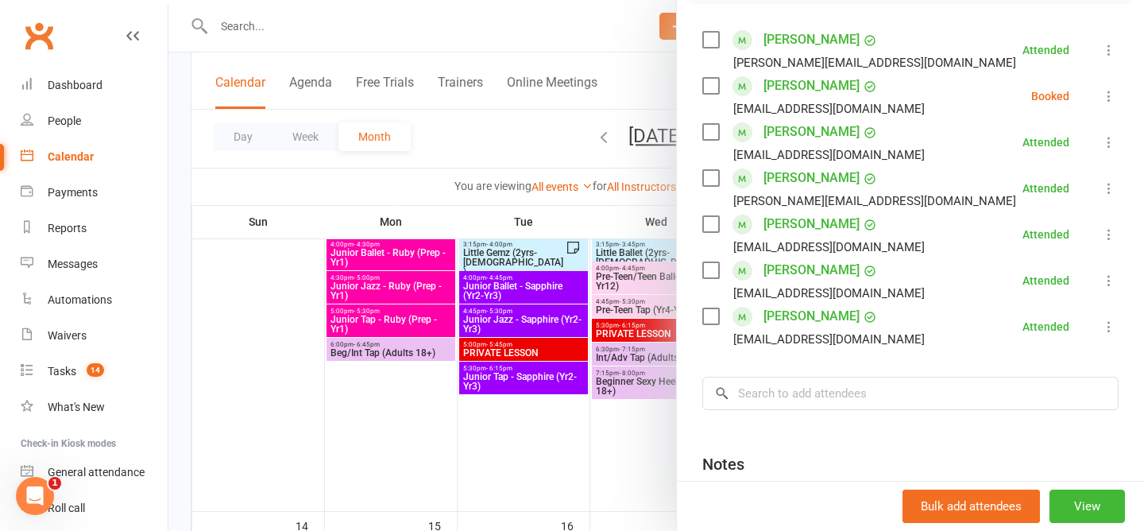
click at [500, 132] on div at bounding box center [655, 265] width 975 height 531
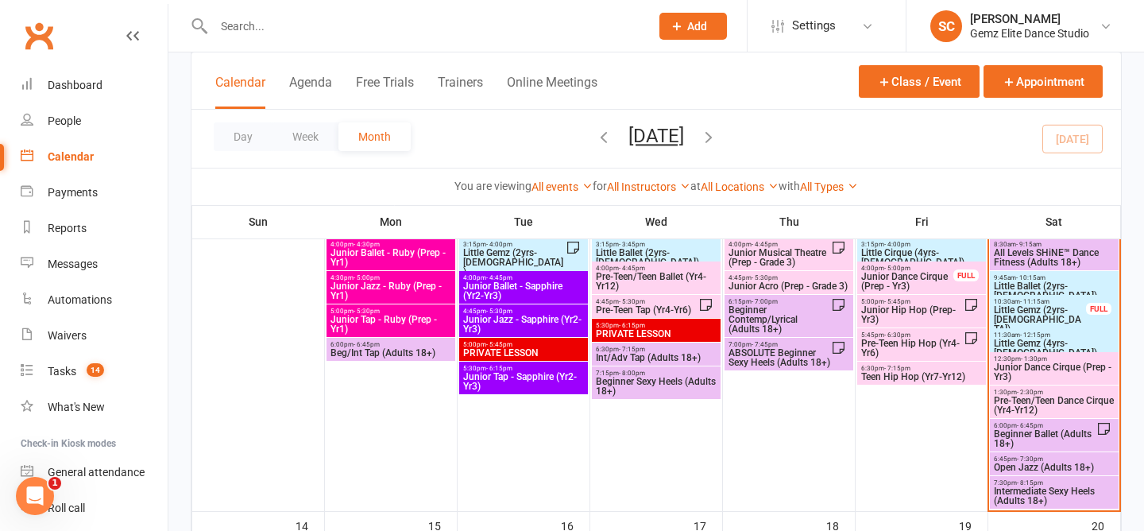
click at [1050, 313] on span "Little Gemz (2yrs-3yrs old)" at bounding box center [1040, 319] width 94 height 29
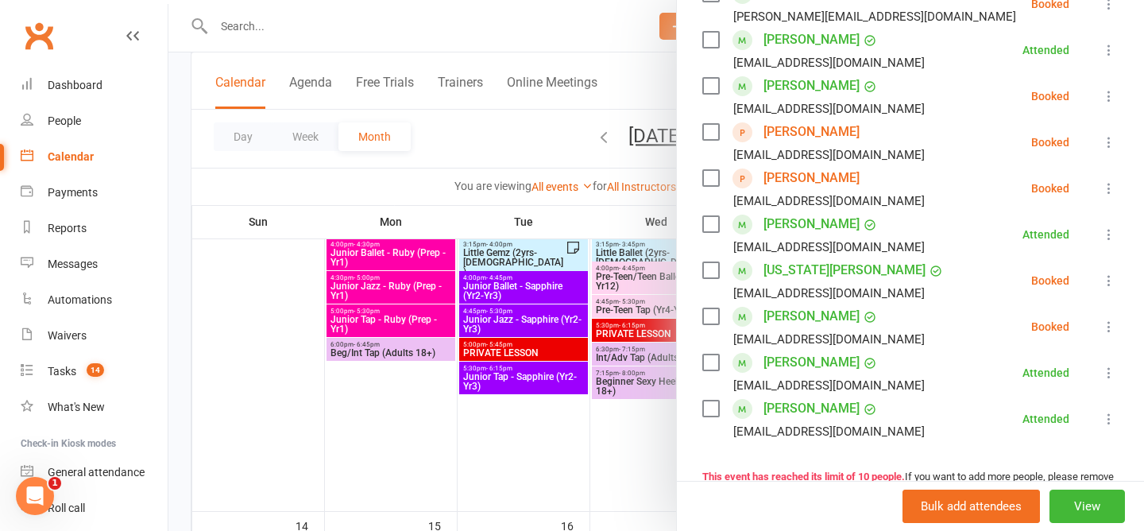
scroll to position [322, 0]
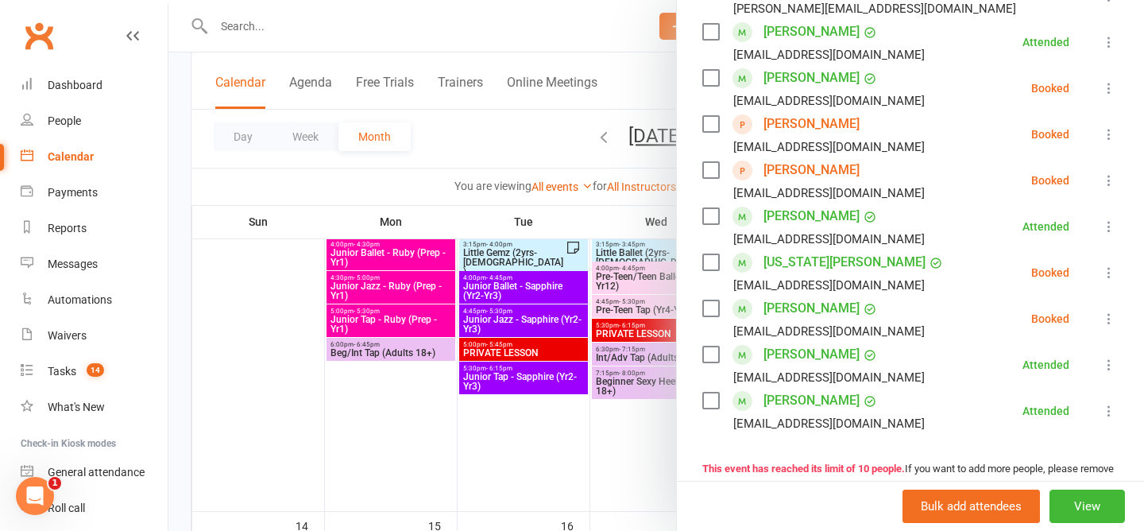
click at [516, 141] on div at bounding box center [655, 265] width 975 height 531
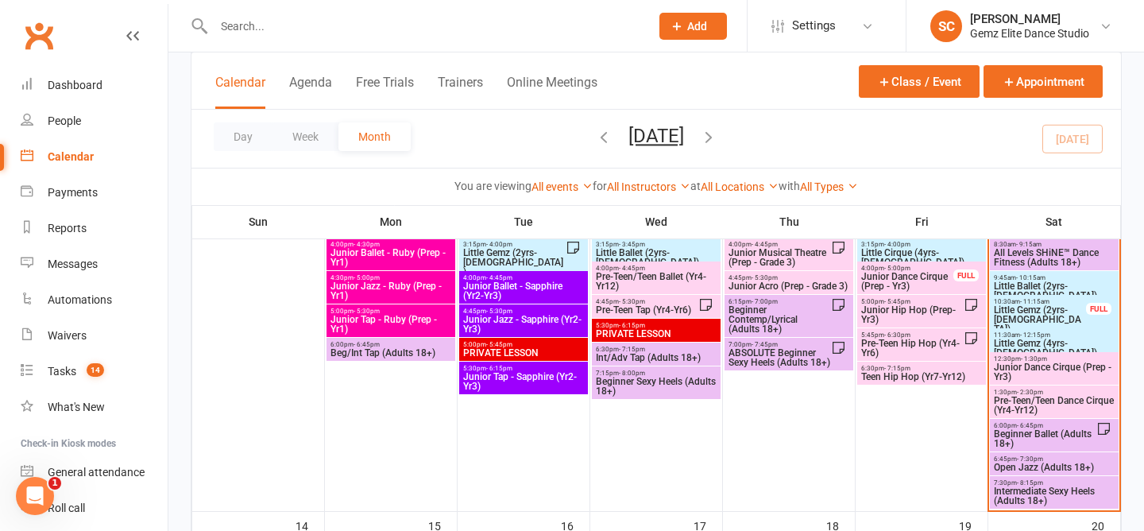
click at [1041, 284] on span "Little Ballet (2yrs-5yrs old)" at bounding box center [1054, 290] width 122 height 19
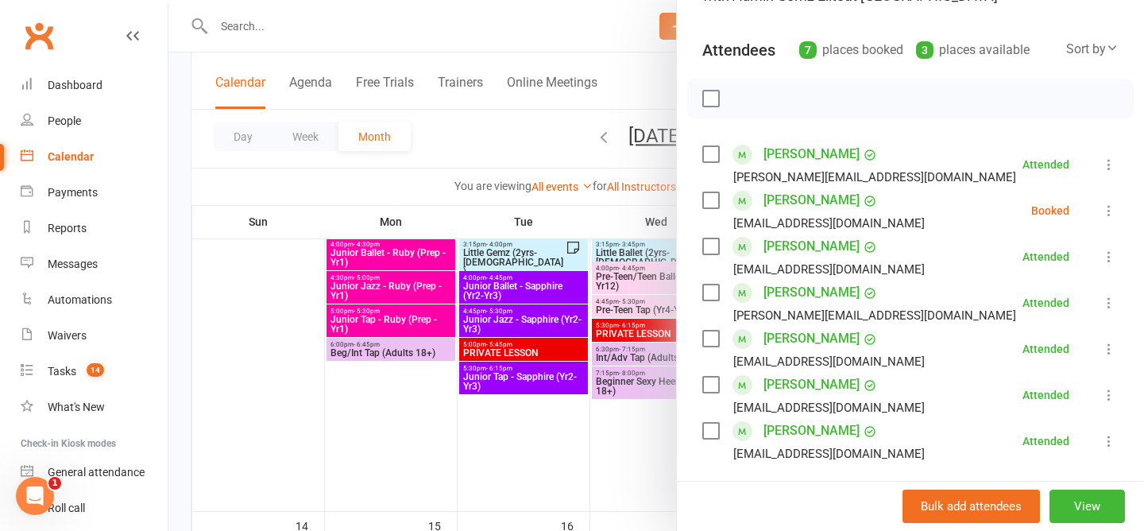
scroll to position [129, 0]
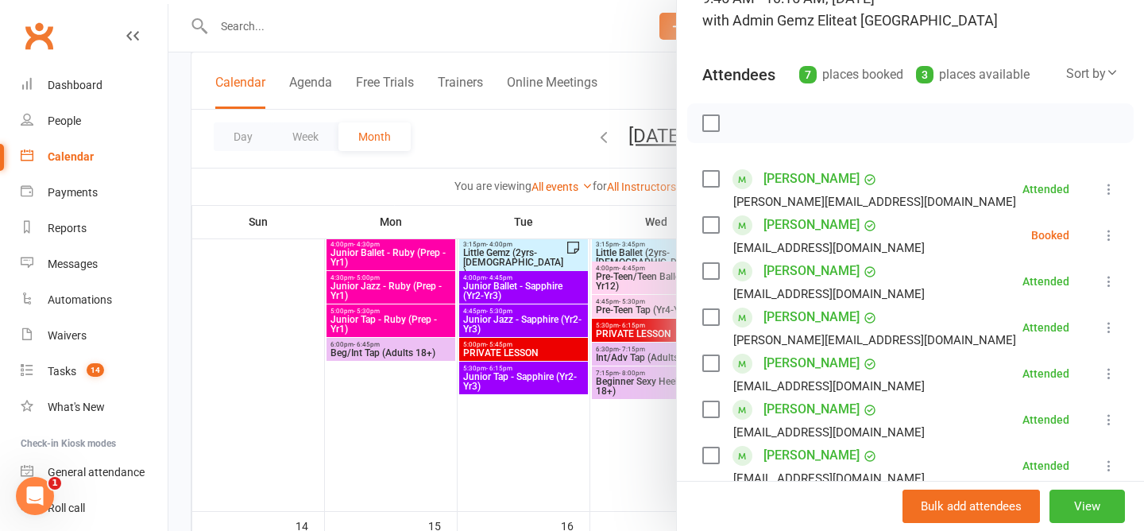
click at [1113, 230] on icon at bounding box center [1109, 235] width 16 height 16
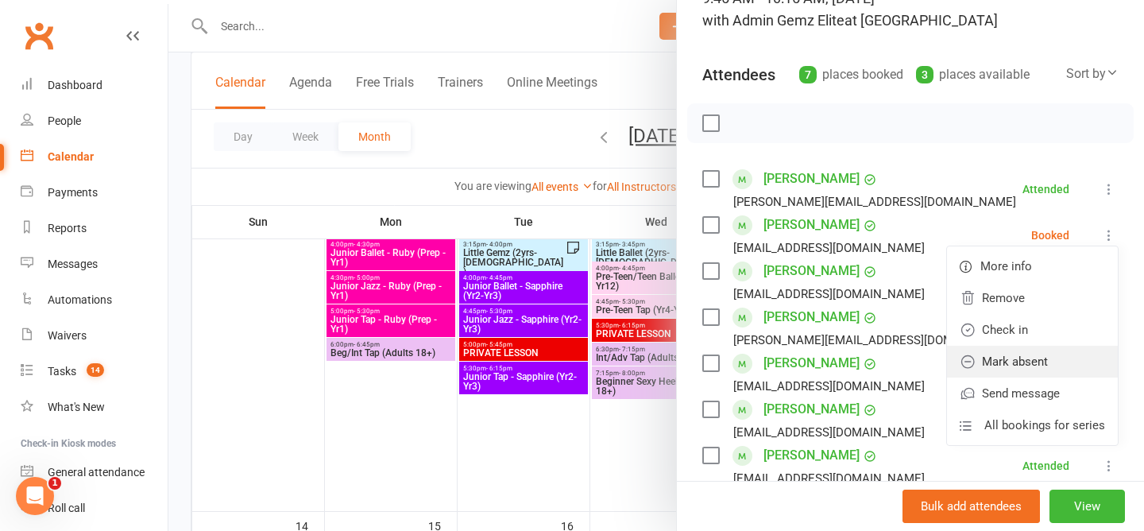
click at [1044, 365] on link "Mark absent" at bounding box center [1032, 362] width 171 height 32
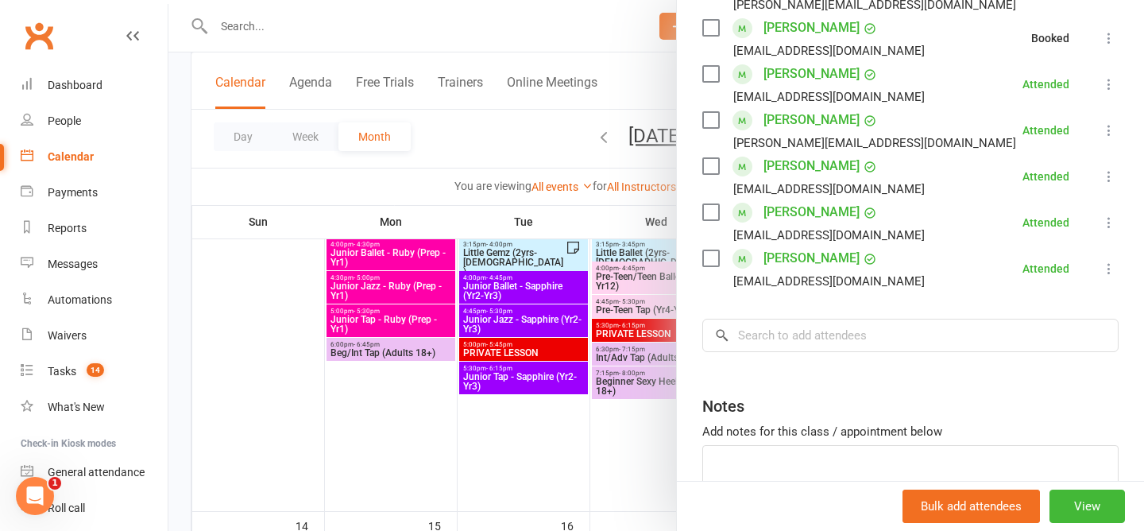
scroll to position [423, 0]
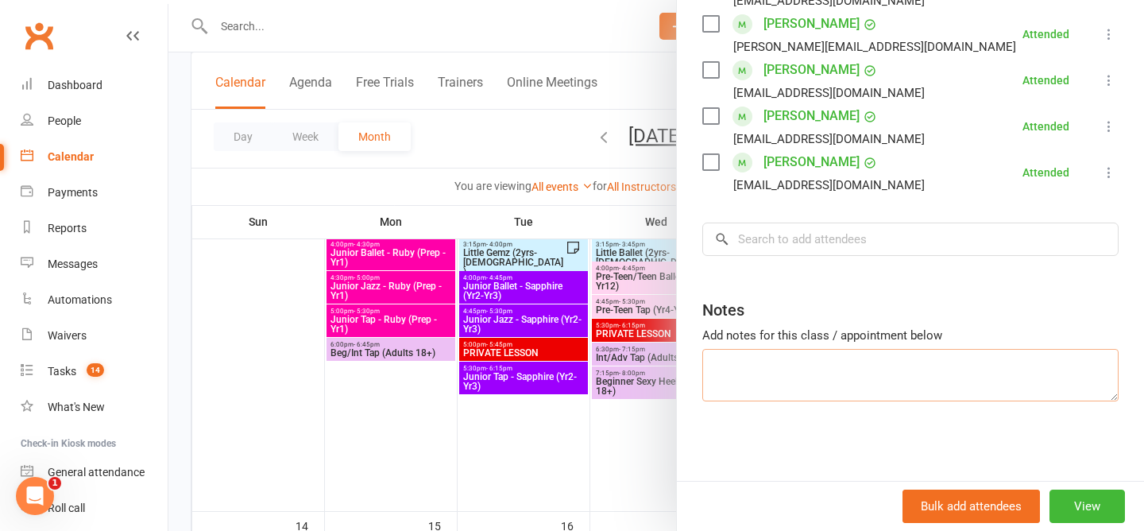
click at [792, 384] on textarea at bounding box center [910, 375] width 416 height 52
click at [816, 362] on textarea "Holly Absent" at bounding box center [910, 375] width 416 height 52
type textarea "Holly Absent (no notice)"
click at [502, 145] on div at bounding box center [655, 265] width 975 height 531
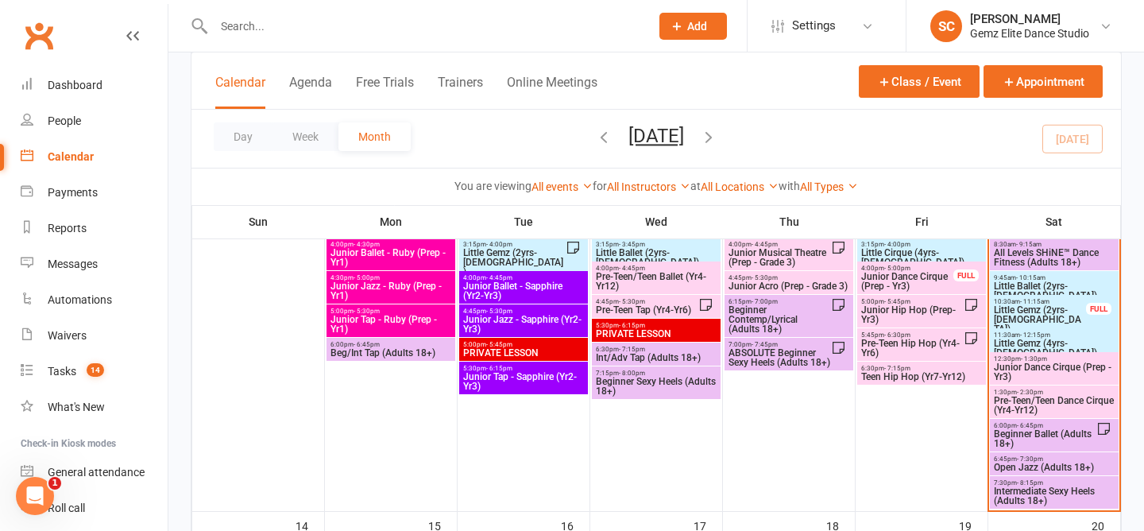
click at [1036, 318] on span "Little Gemz (2yrs-3yrs old)" at bounding box center [1040, 319] width 94 height 29
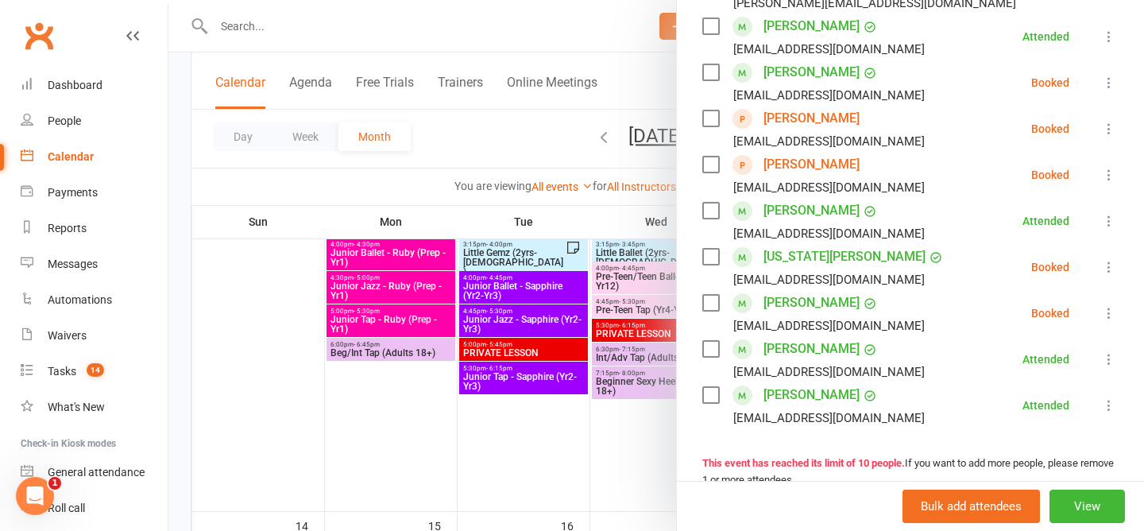
scroll to position [347, 0]
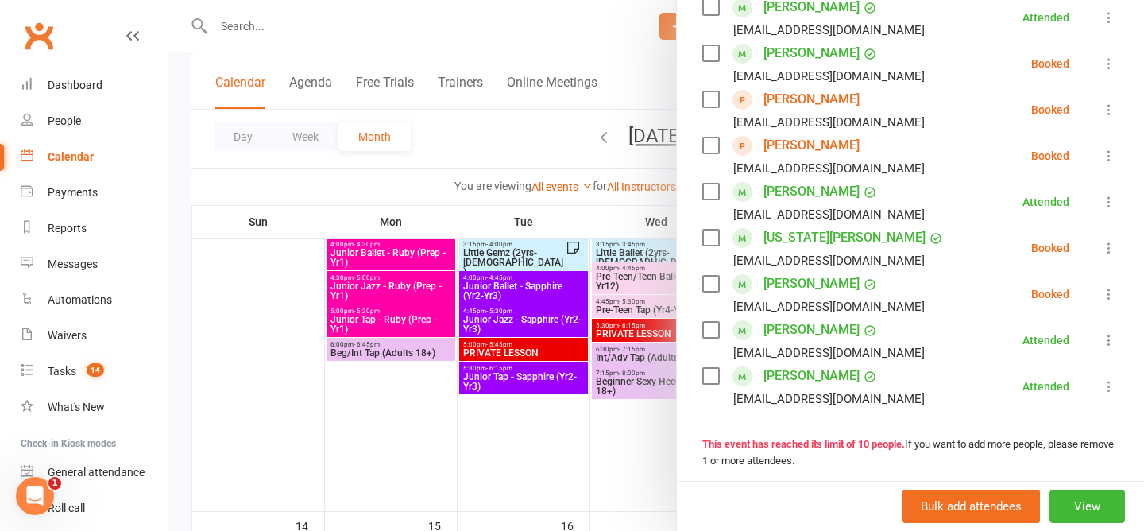
click at [416, 157] on div at bounding box center [655, 265] width 975 height 531
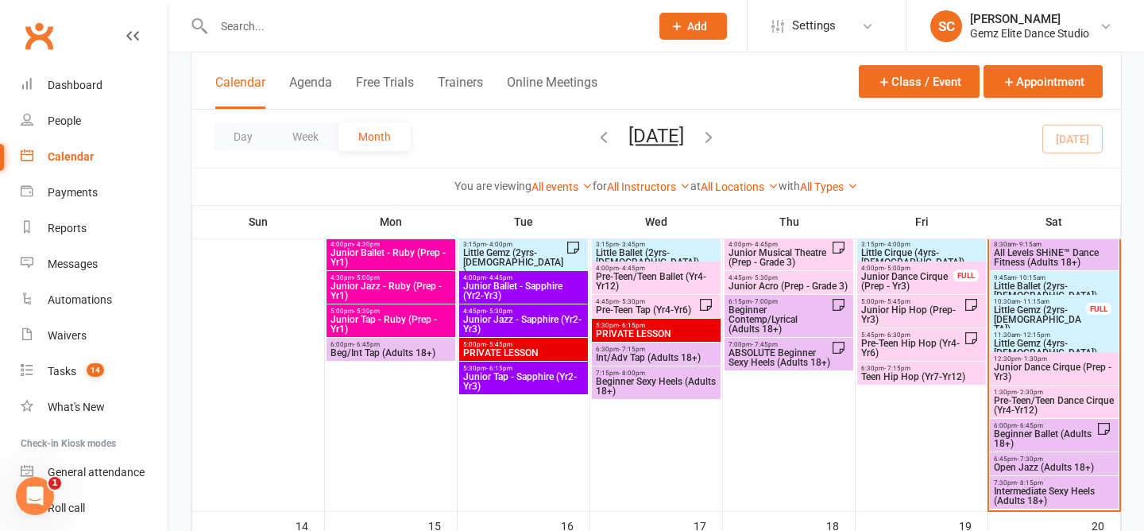
click at [1075, 341] on span "Little Gemz (4yrs-5yrs old)" at bounding box center [1054, 347] width 122 height 19
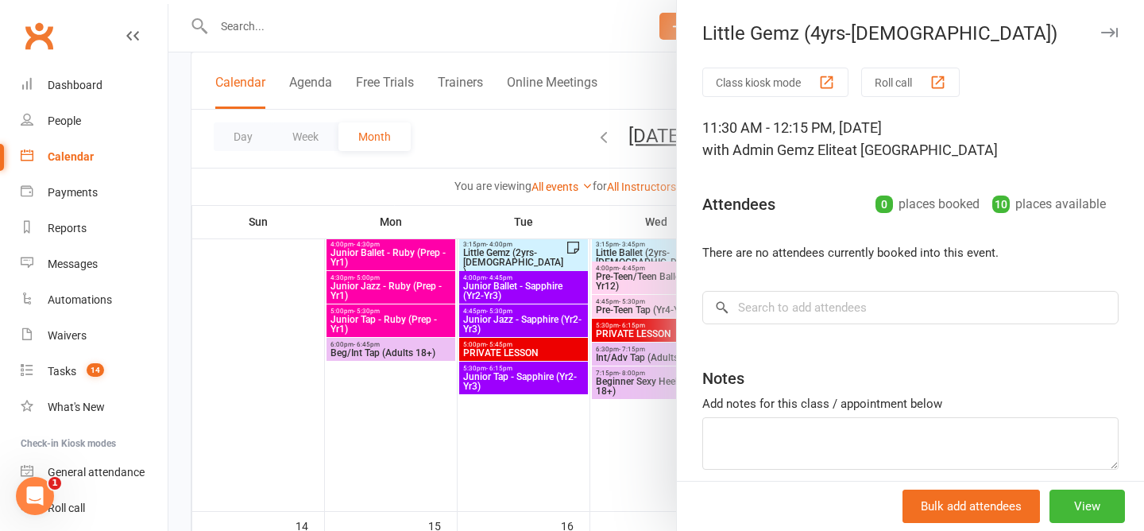
scroll to position [68, 0]
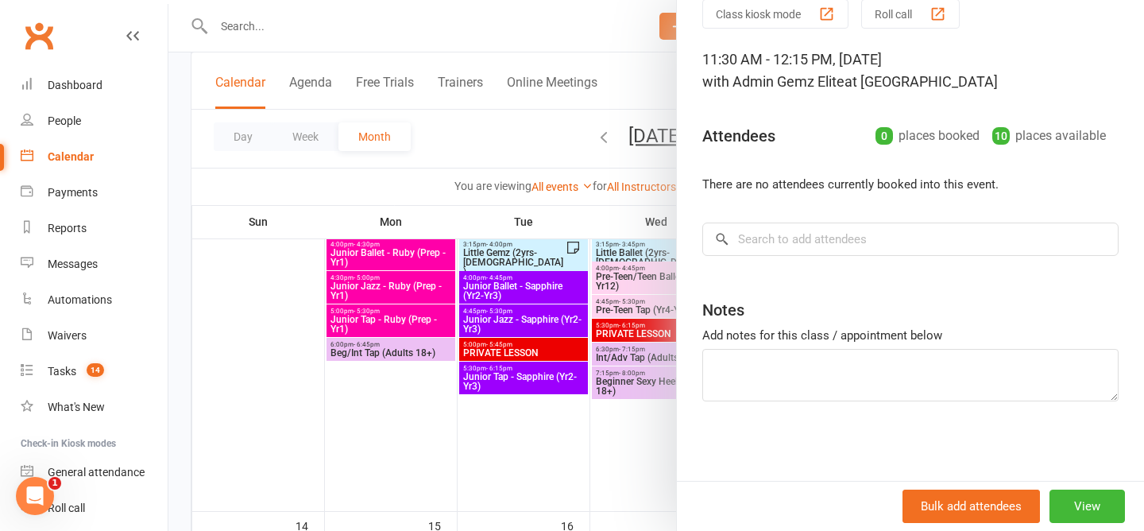
click at [465, 143] on div at bounding box center [655, 265] width 975 height 531
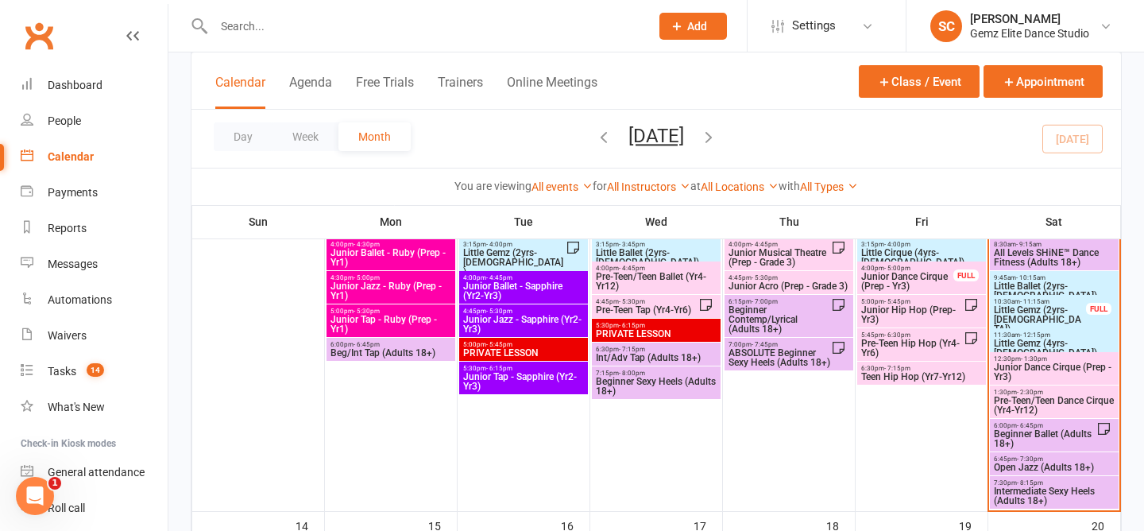
click at [1047, 284] on span "Little Ballet (2yrs-5yrs old)" at bounding box center [1054, 290] width 122 height 19
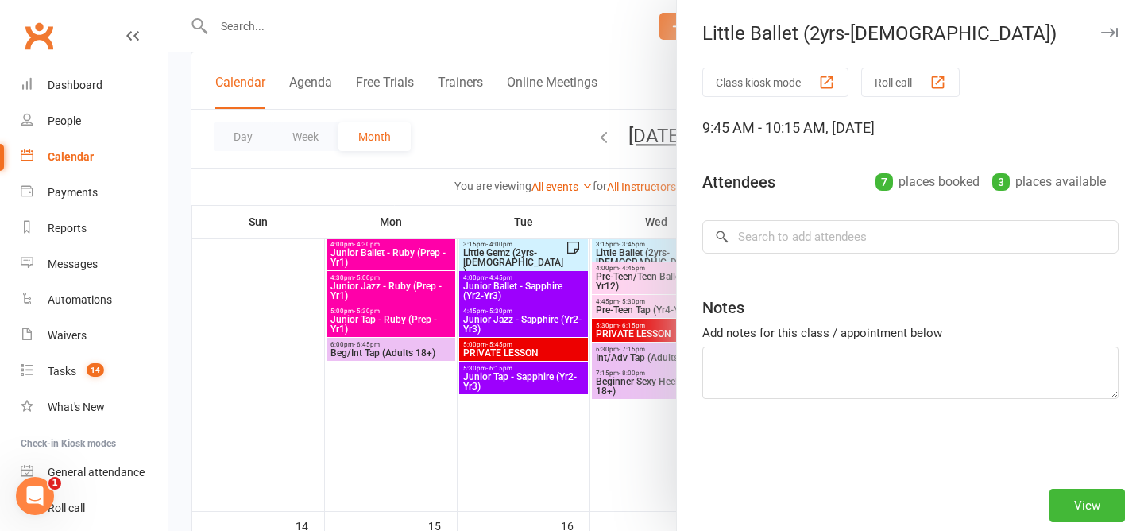
type textarea "Holly Absent (no notice)"
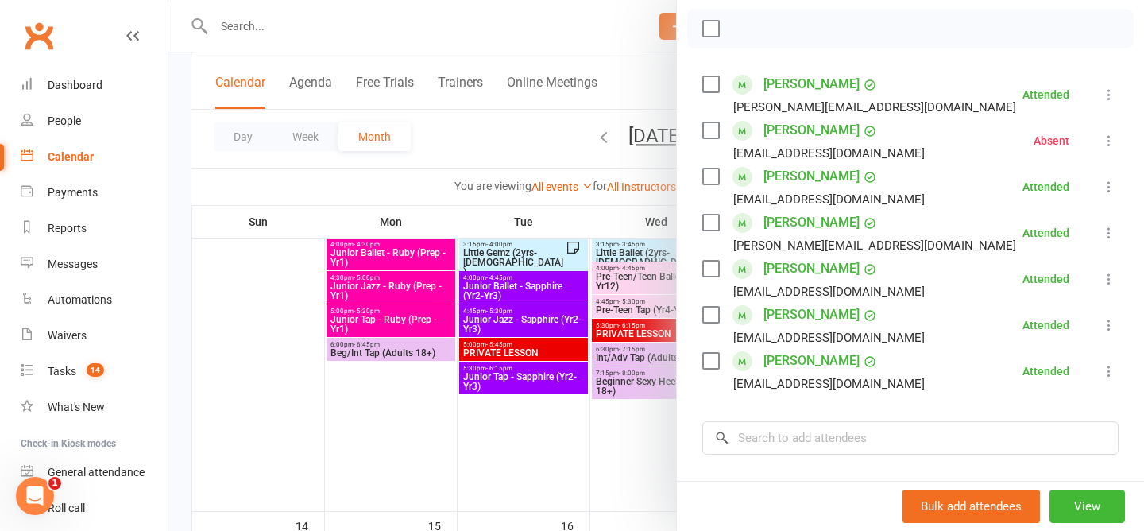
scroll to position [225, 0]
click at [499, 137] on div at bounding box center [655, 265] width 975 height 531
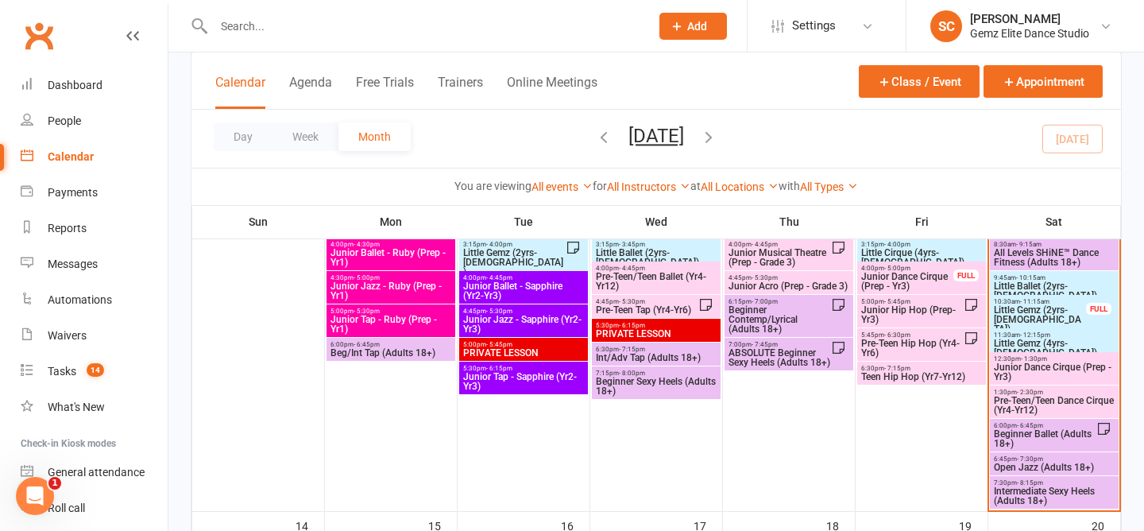
click at [1068, 307] on span "Little Gemz (2yrs-3yrs old)" at bounding box center [1040, 319] width 94 height 29
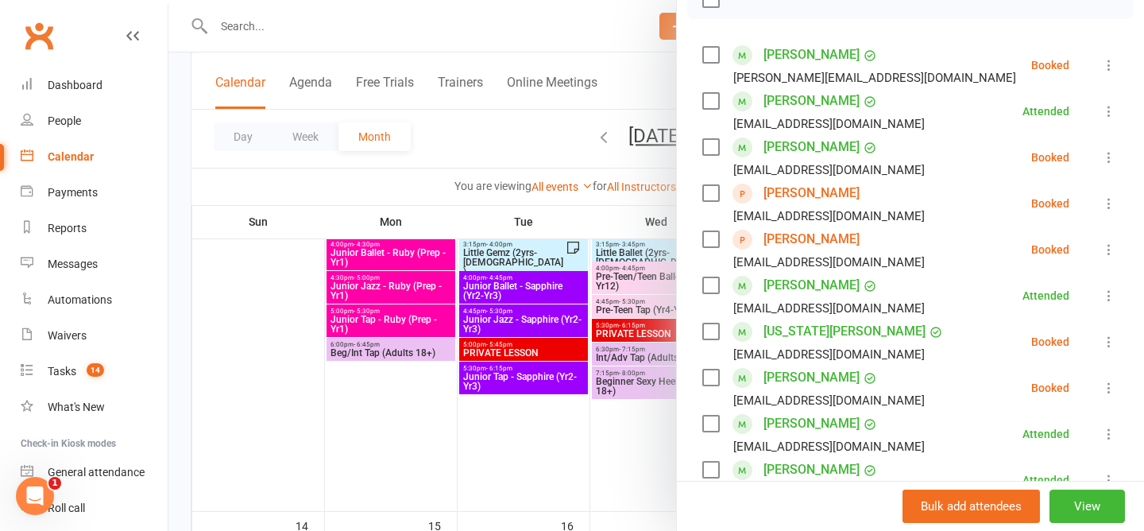
scroll to position [247, 0]
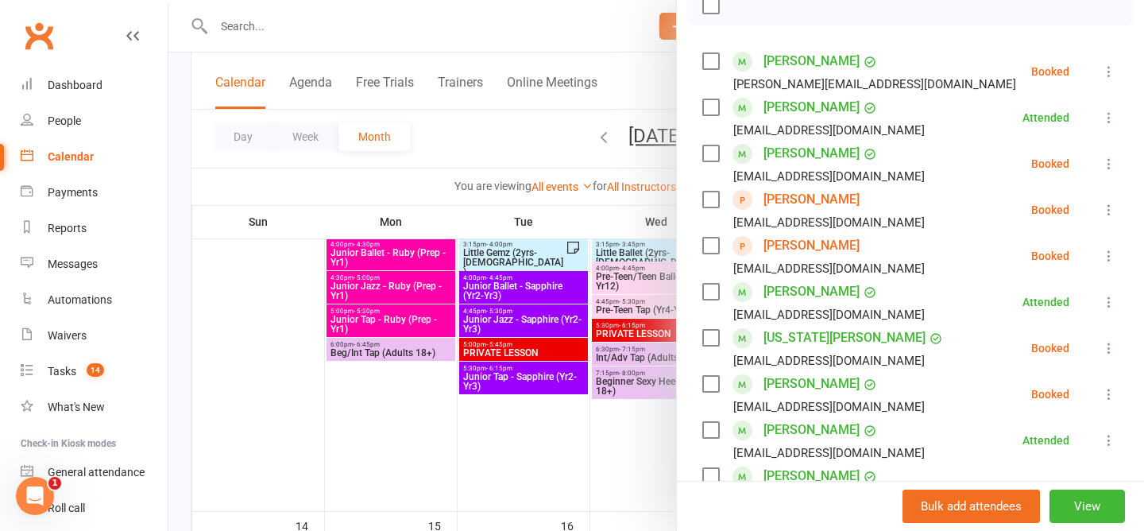
click at [1109, 69] on icon at bounding box center [1109, 72] width 16 height 16
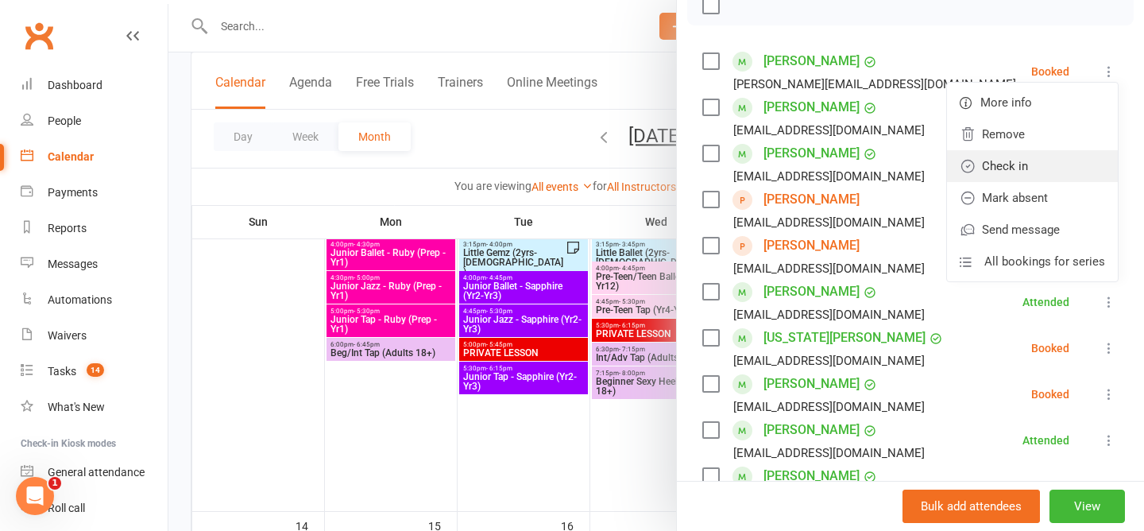
click at [1035, 163] on link "Check in" at bounding box center [1032, 166] width 171 height 32
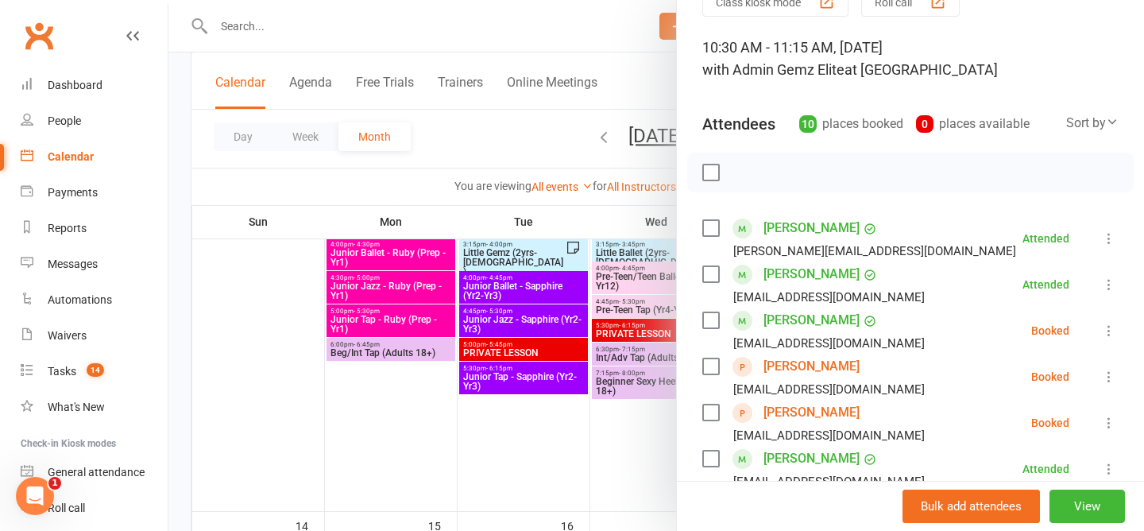
scroll to position [79, 0]
click at [493, 146] on div at bounding box center [655, 265] width 975 height 531
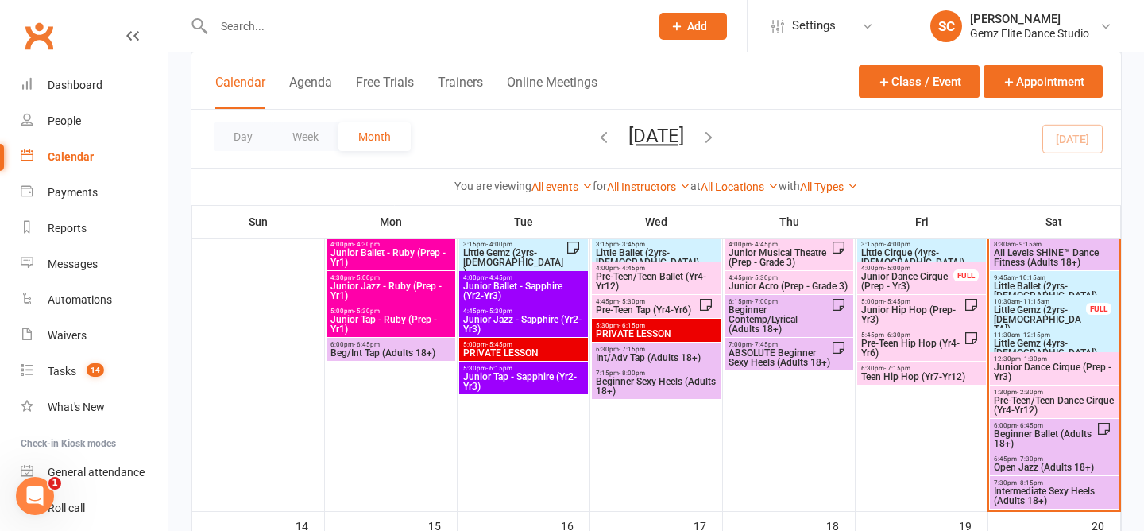
click at [1048, 281] on span "Little Ballet (2yrs-5yrs old)" at bounding box center [1054, 290] width 122 height 19
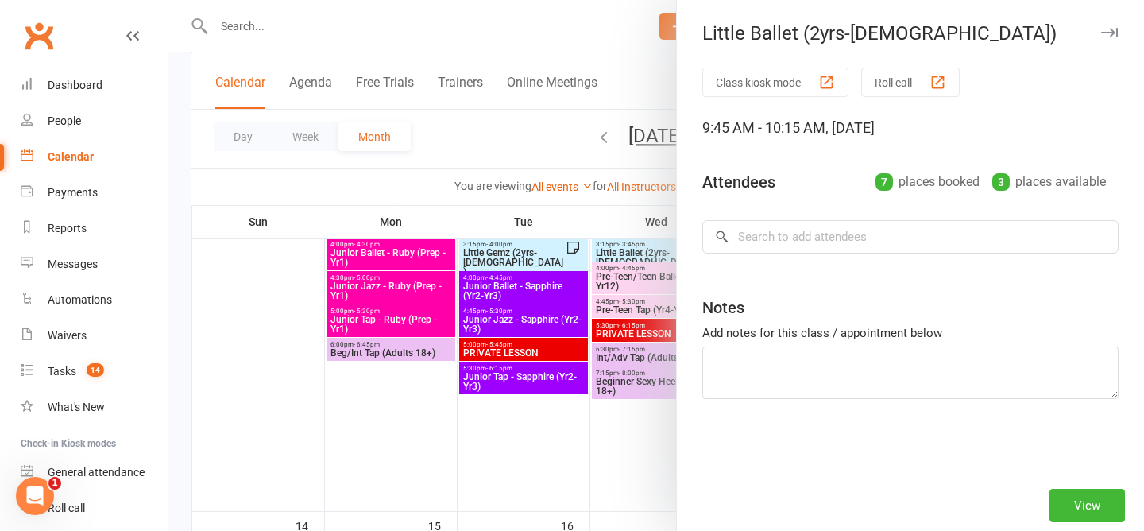
type textarea "Holly Absent (no notice)"
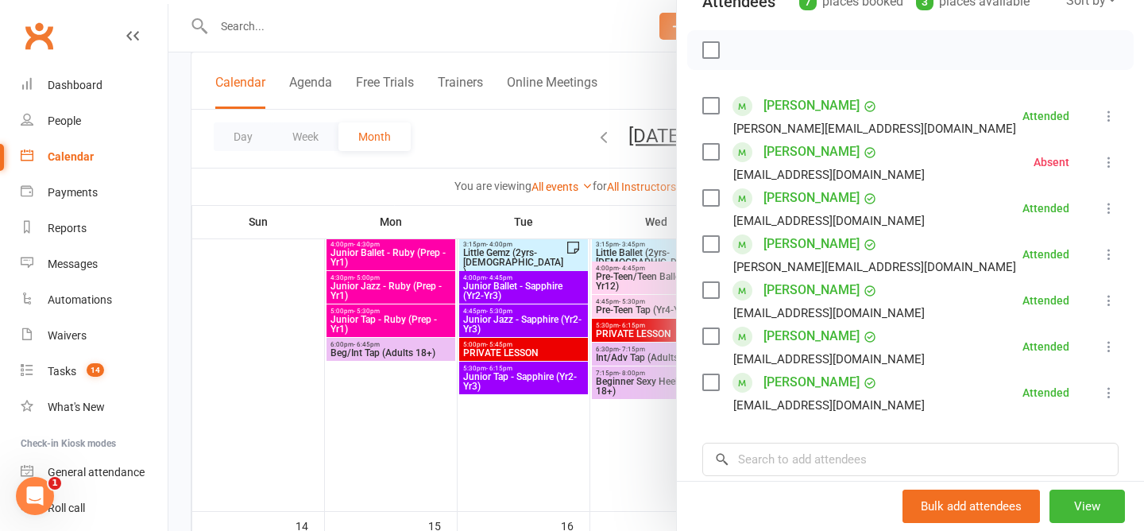
scroll to position [209, 0]
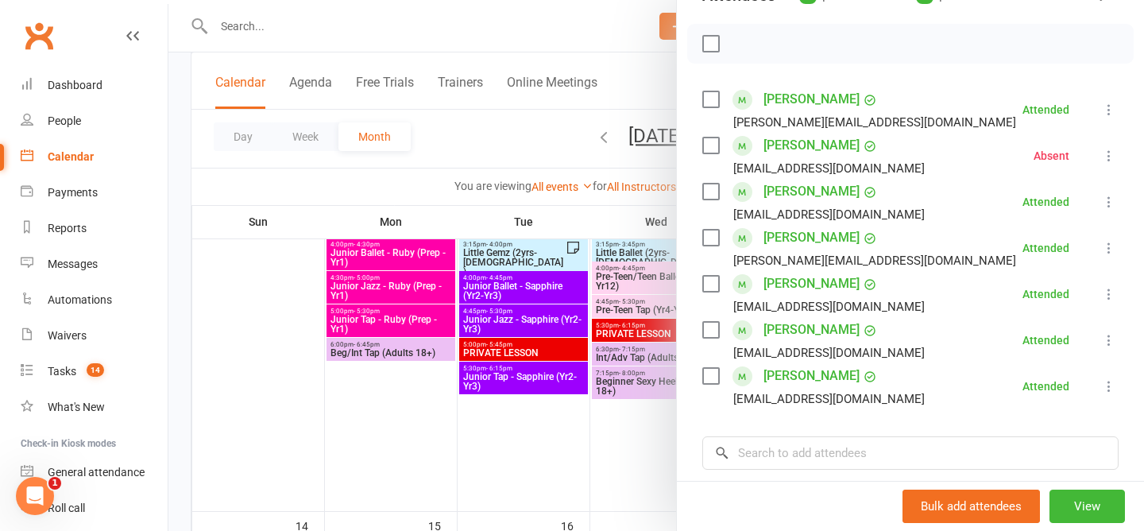
click at [469, 126] on div at bounding box center [655, 265] width 975 height 531
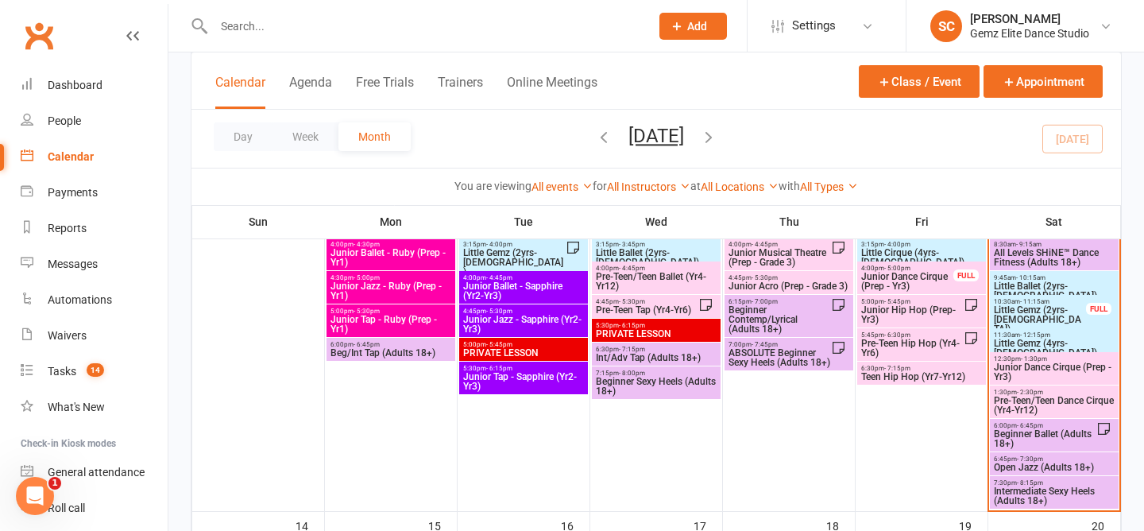
click at [1067, 309] on span "Little Gemz (2yrs-3yrs old)" at bounding box center [1040, 319] width 94 height 29
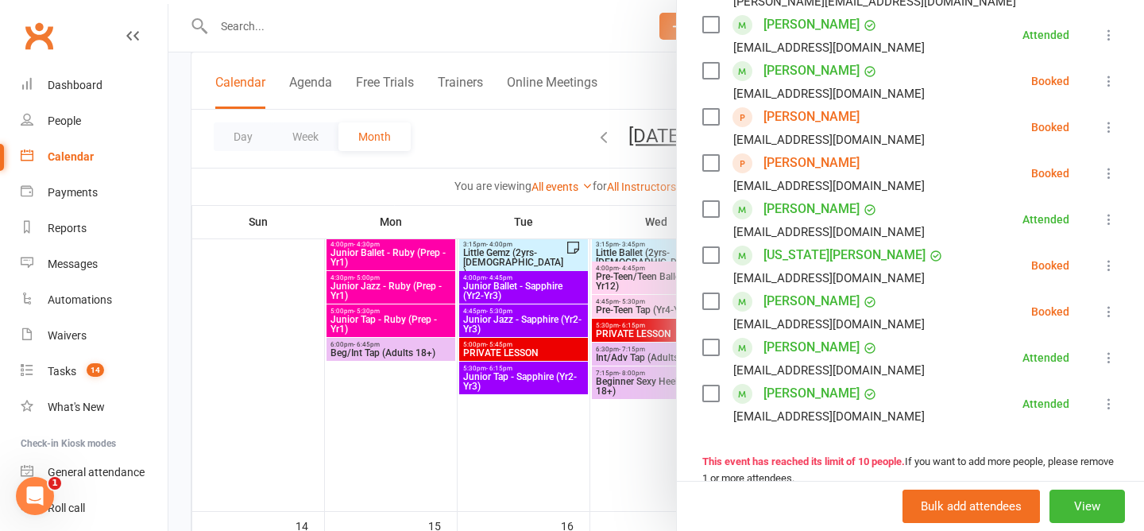
scroll to position [324, 0]
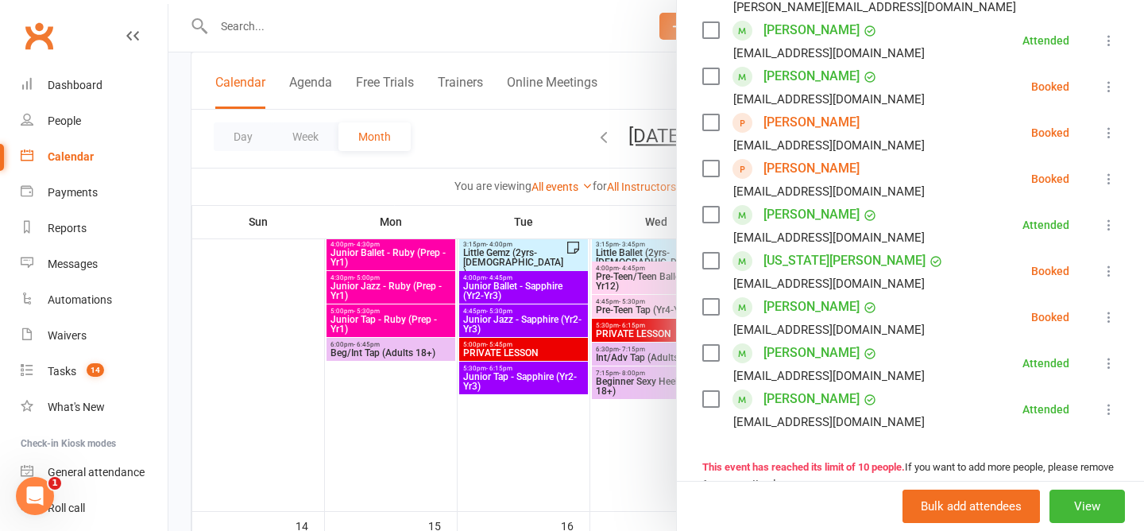
click at [1106, 34] on icon at bounding box center [1109, 41] width 16 height 16
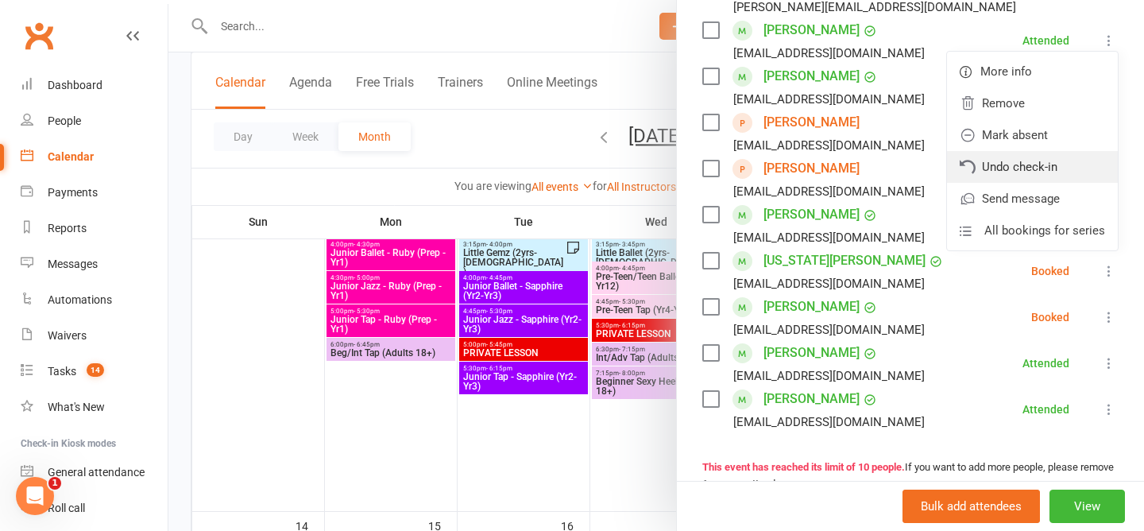
click at [1064, 171] on link "Undo check-in" at bounding box center [1032, 167] width 171 height 32
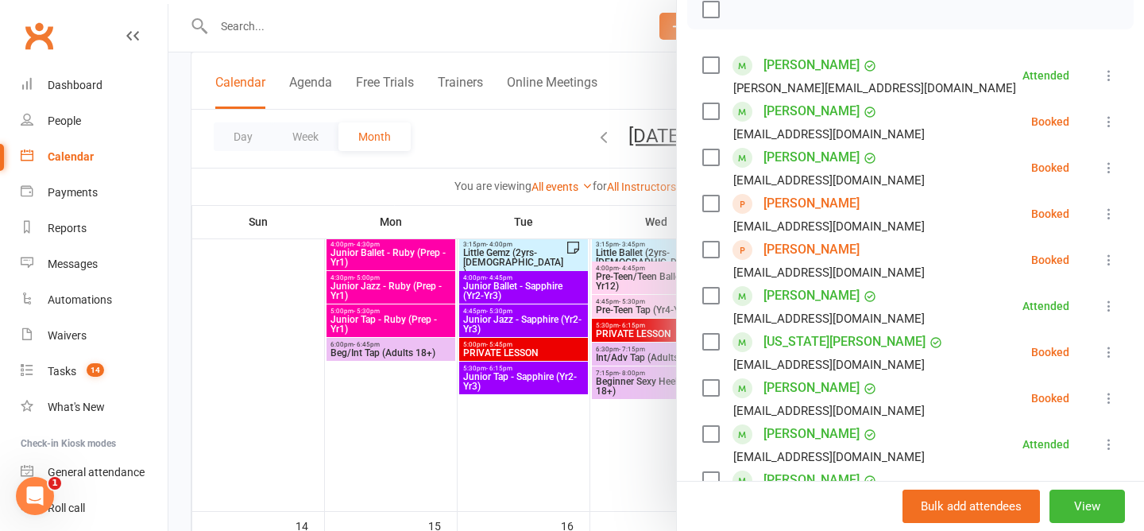
scroll to position [229, 0]
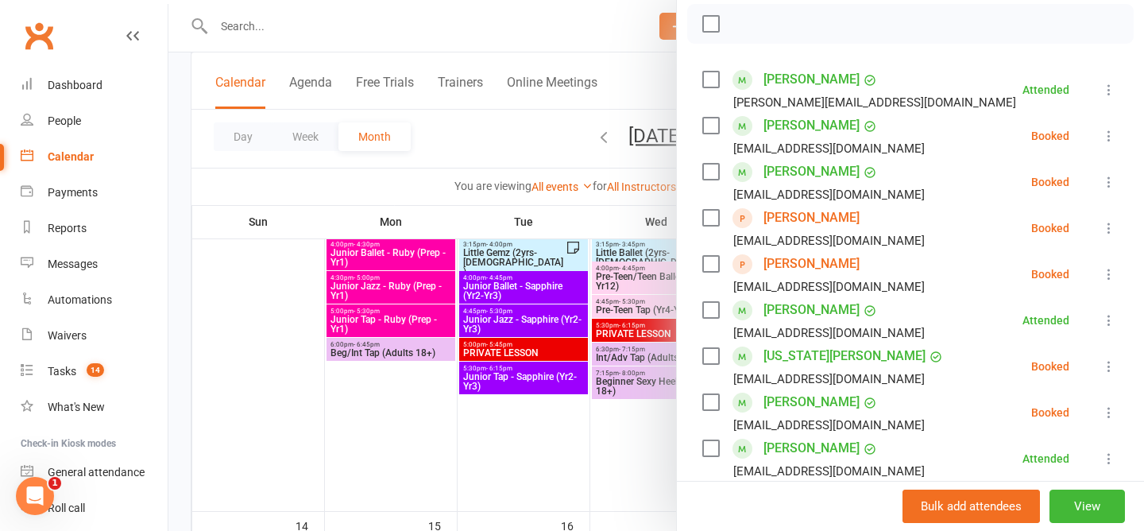
click at [493, 133] on div at bounding box center [655, 265] width 975 height 531
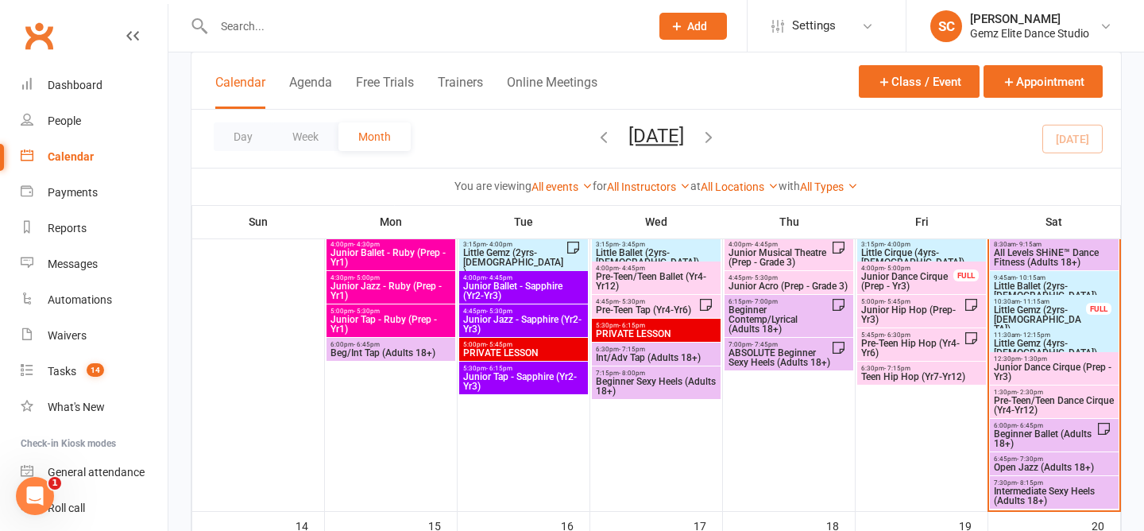
click at [1033, 312] on span "Little Gemz (2yrs-3yrs old)" at bounding box center [1040, 319] width 94 height 29
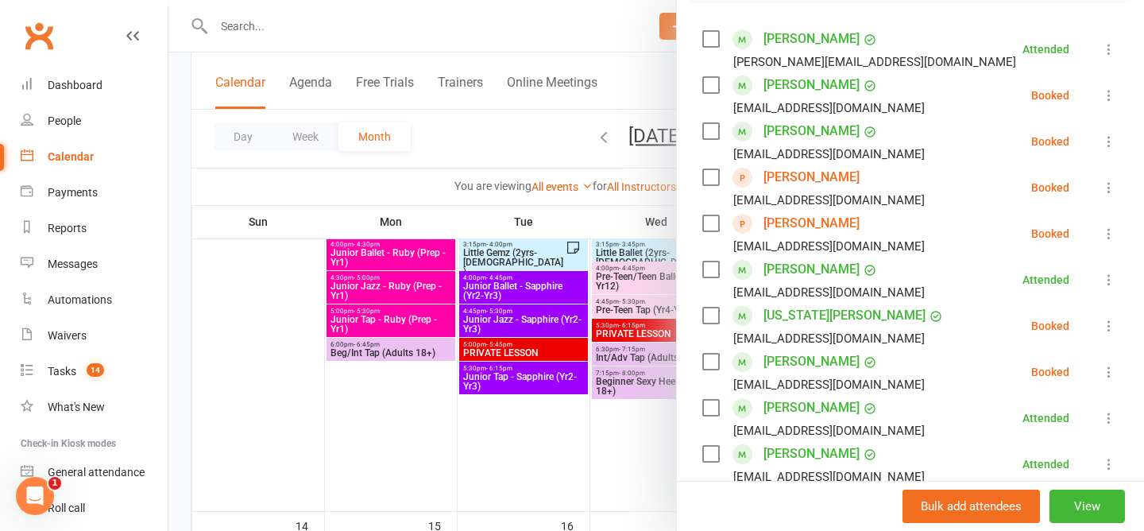
scroll to position [259, 0]
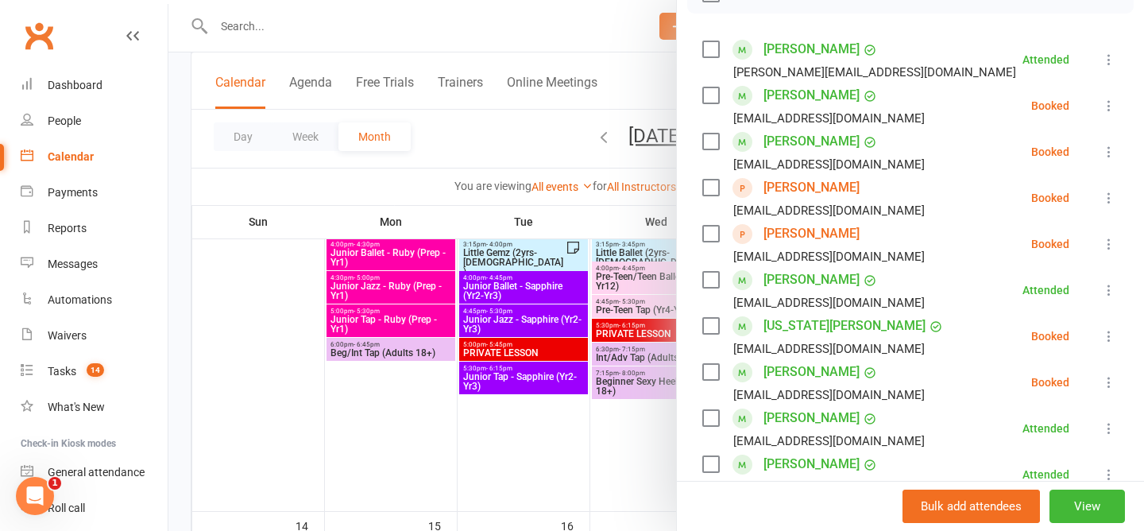
click at [499, 149] on div at bounding box center [655, 265] width 975 height 531
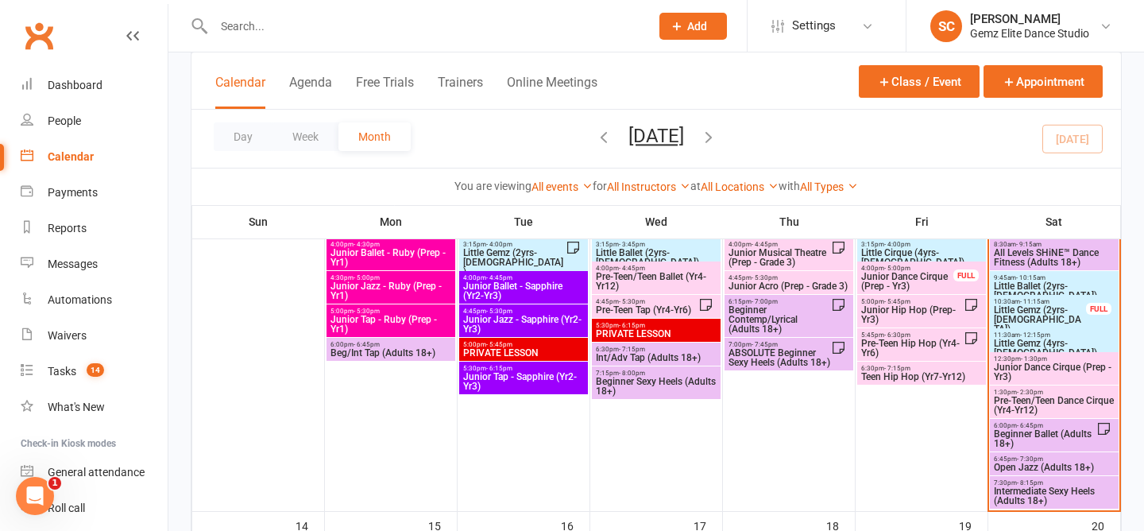
click at [514, 260] on span "Little Gemz (2yrs-5yrs old)" at bounding box center [513, 262] width 103 height 29
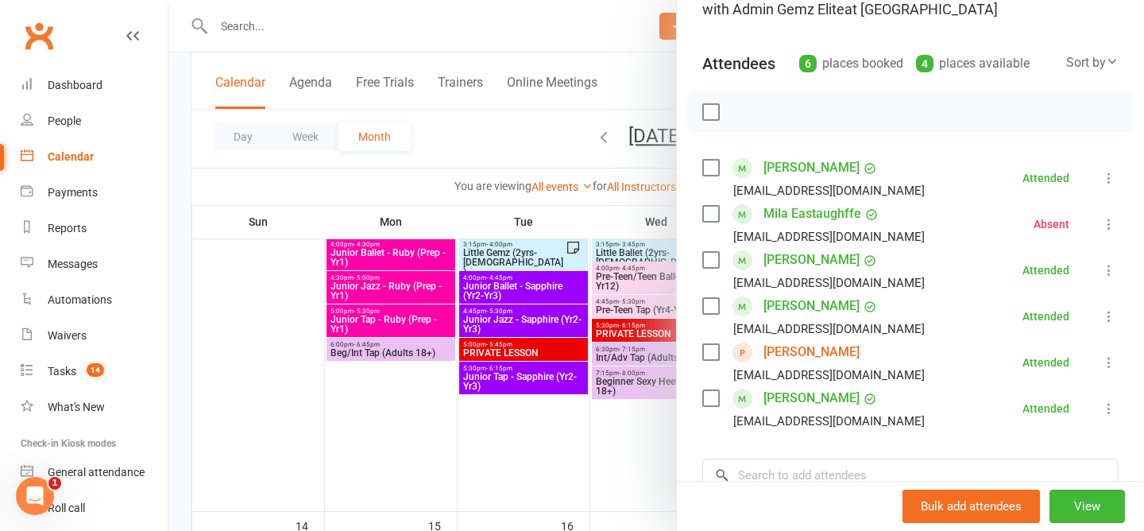
scroll to position [152, 0]
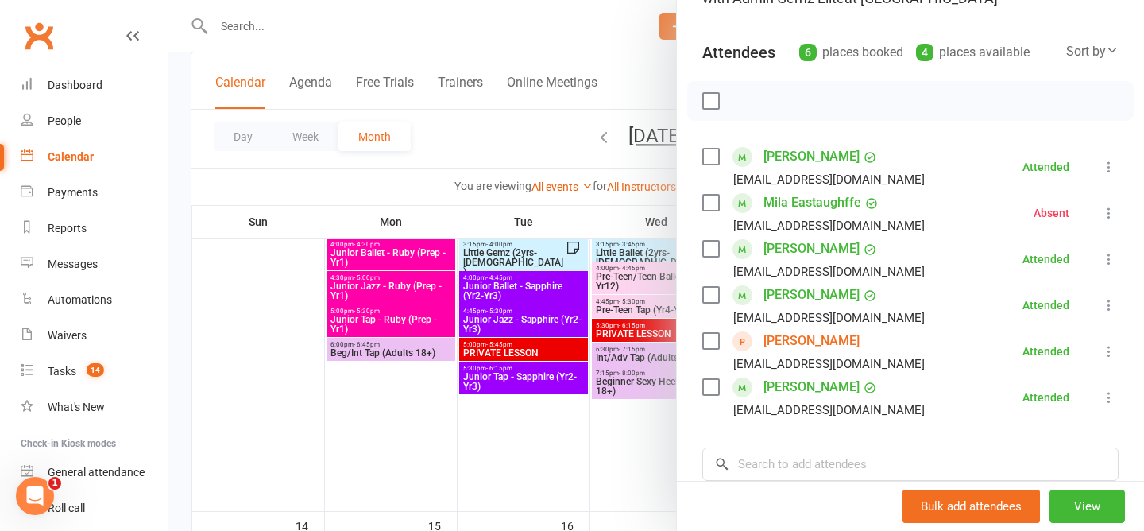
click at [466, 125] on div at bounding box center [655, 265] width 975 height 531
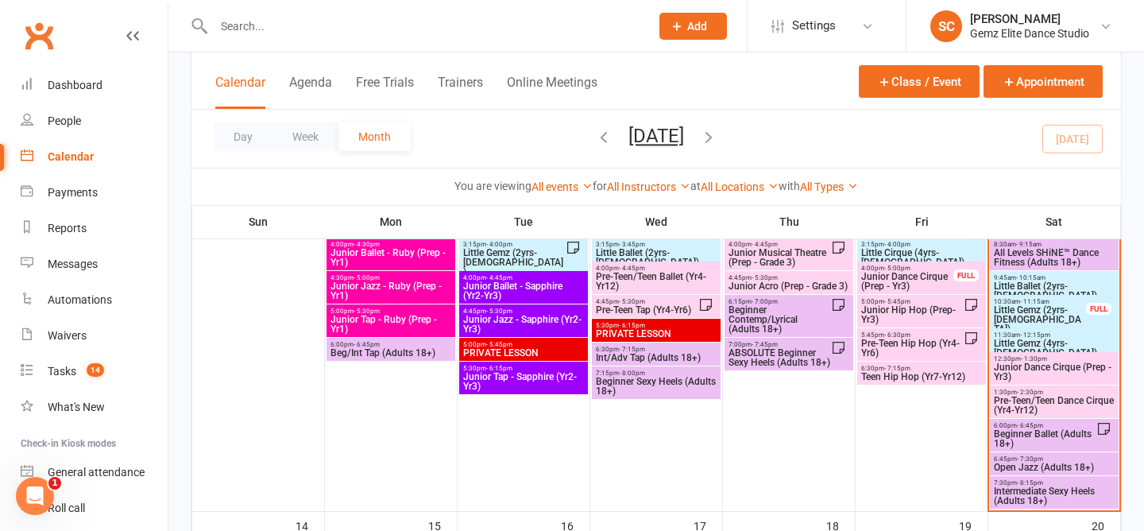
click at [1041, 311] on span "Little Gemz (2yrs-3yrs old)" at bounding box center [1040, 319] width 94 height 29
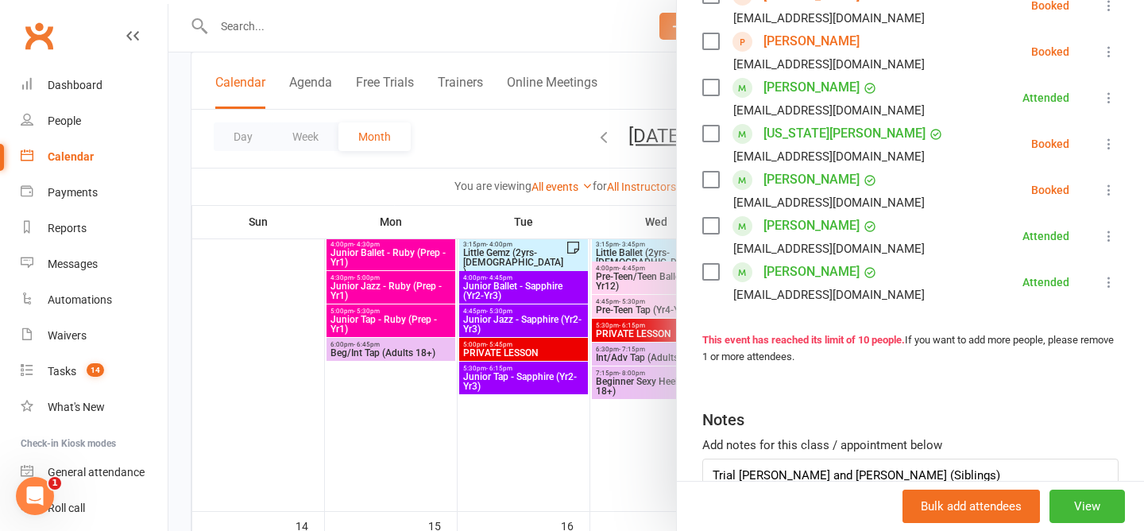
scroll to position [474, 0]
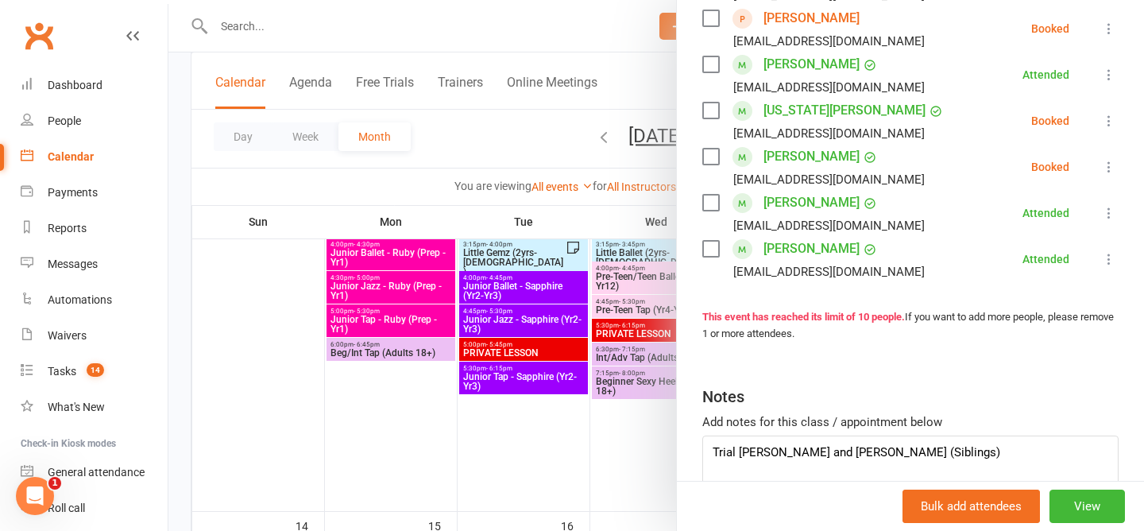
click at [475, 135] on div at bounding box center [655, 265] width 975 height 531
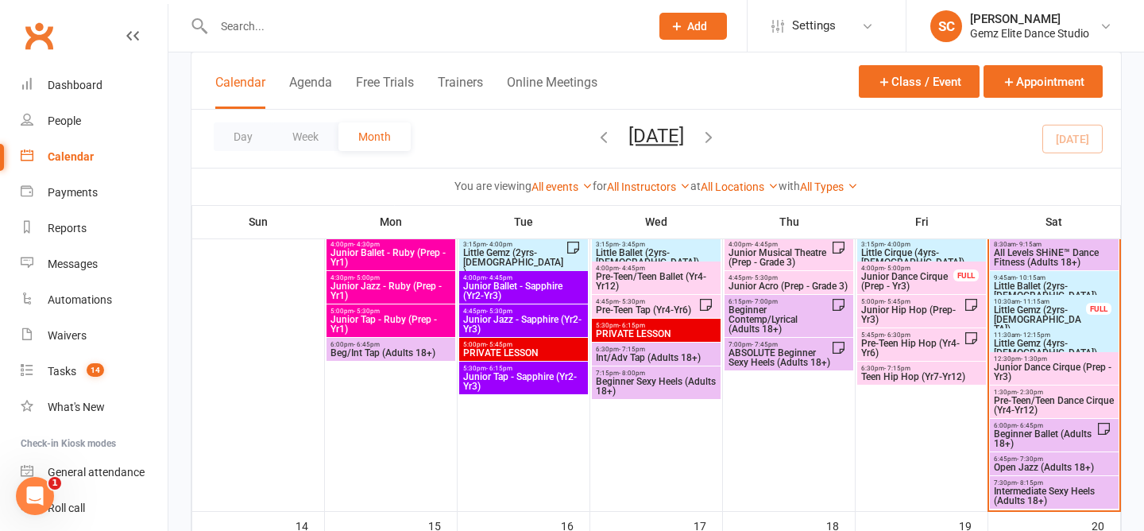
click at [1061, 281] on span "Little Ballet (2yrs-5yrs old)" at bounding box center [1054, 290] width 122 height 19
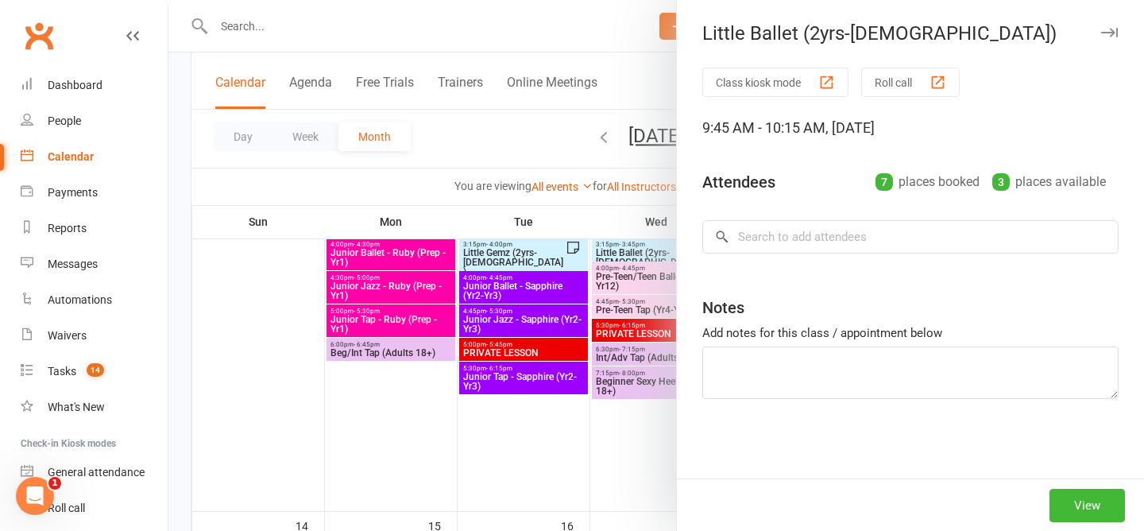
type textarea "Holly Absent (no notice)"
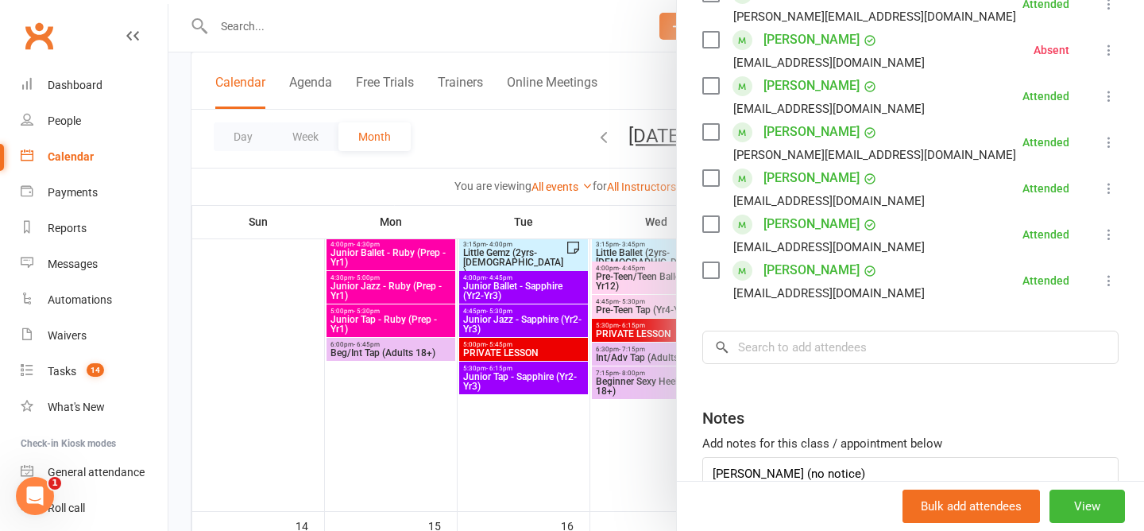
scroll to position [326, 0]
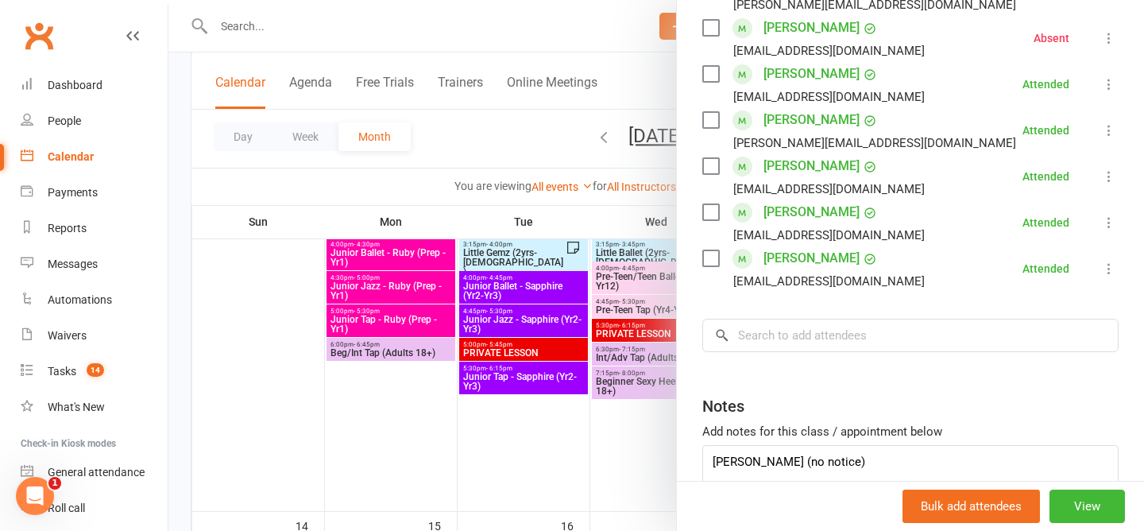
click at [500, 144] on div at bounding box center [655, 265] width 975 height 531
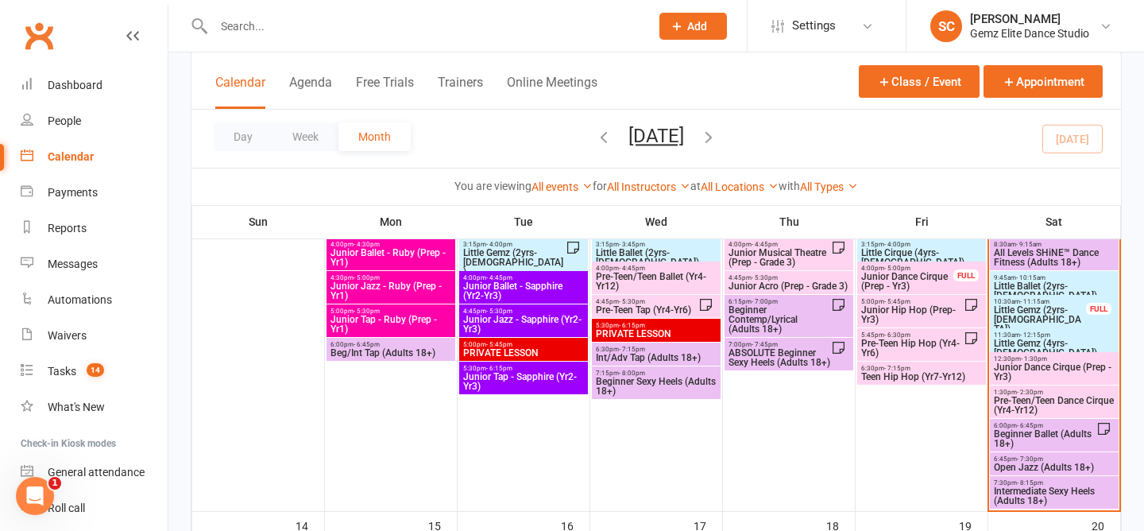
click at [1026, 300] on span "- 11:15am" at bounding box center [1034, 301] width 29 height 7
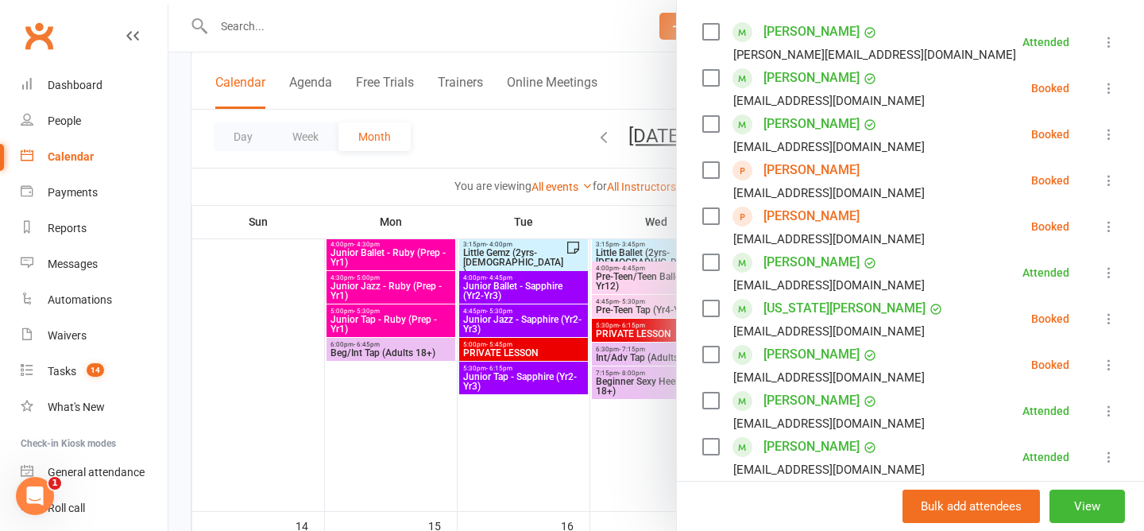
scroll to position [282, 0]
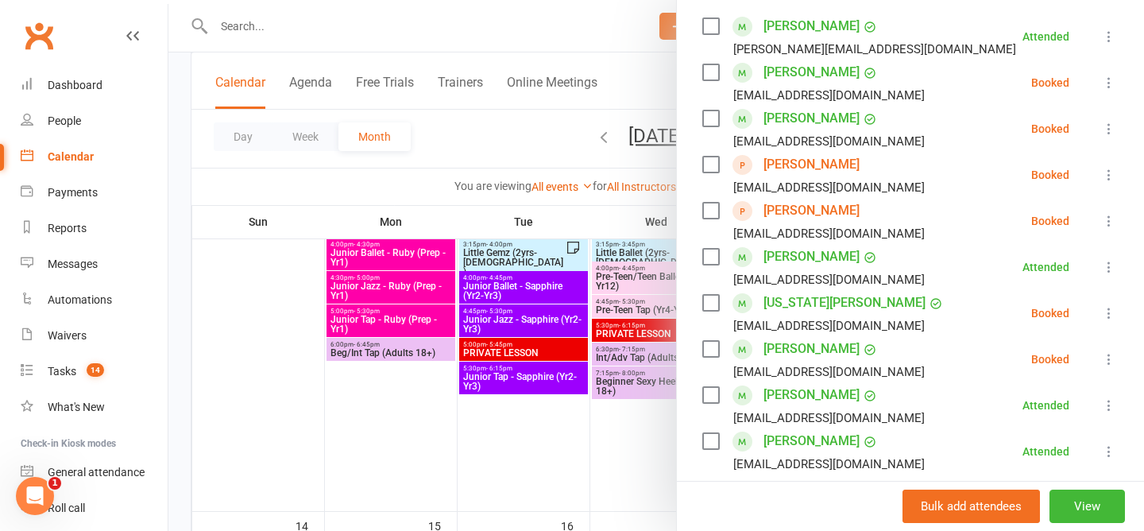
click at [1110, 362] on icon at bounding box center [1109, 359] width 16 height 16
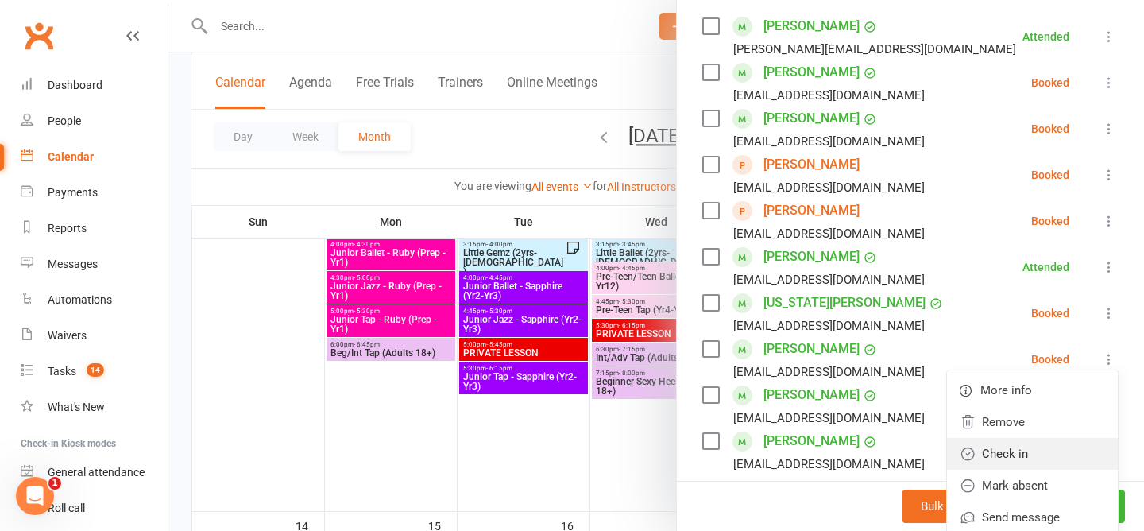
click at [1052, 451] on link "Check in" at bounding box center [1032, 454] width 171 height 32
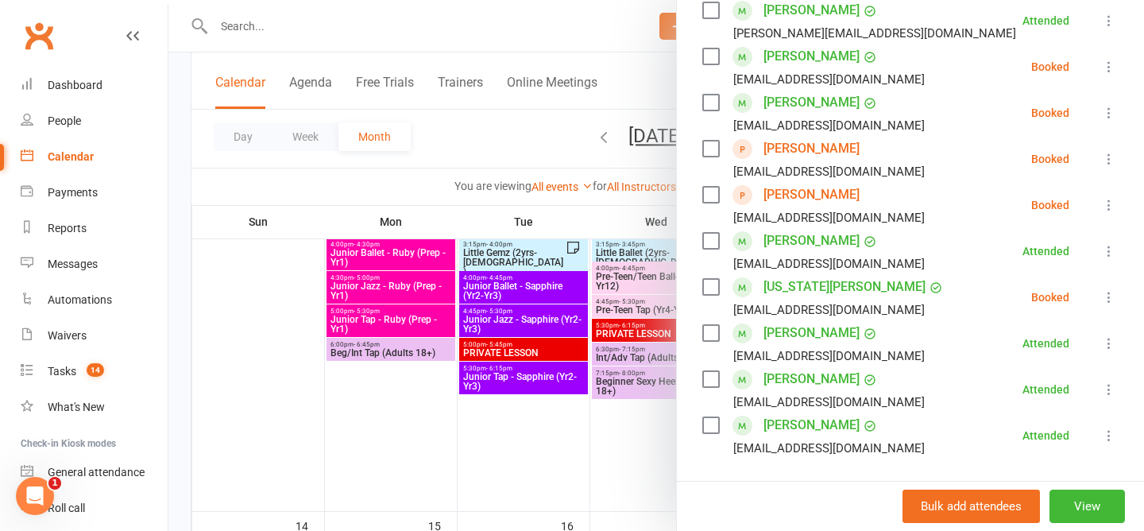
scroll to position [300, 0]
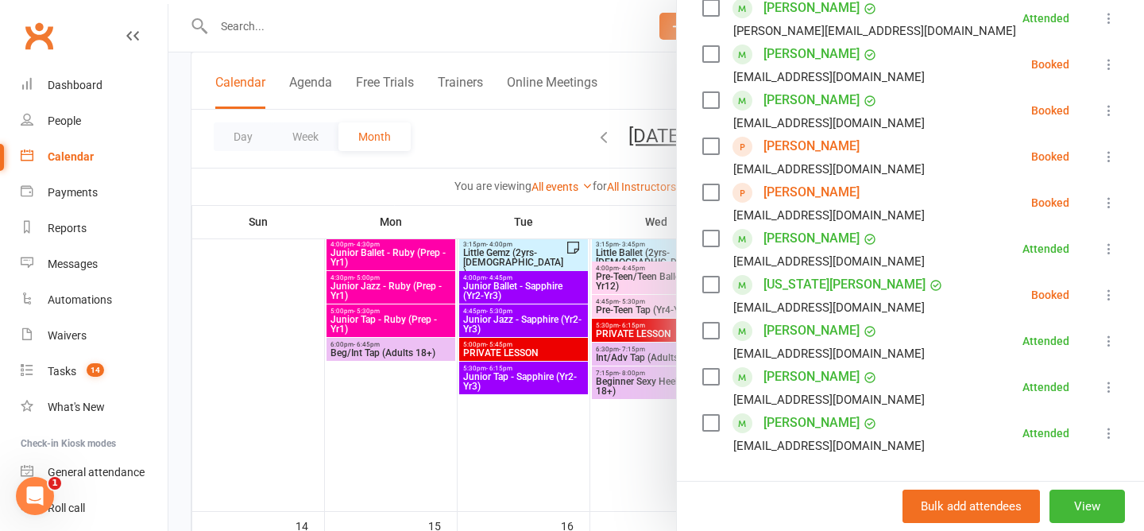
click at [492, 127] on div at bounding box center [655, 265] width 975 height 531
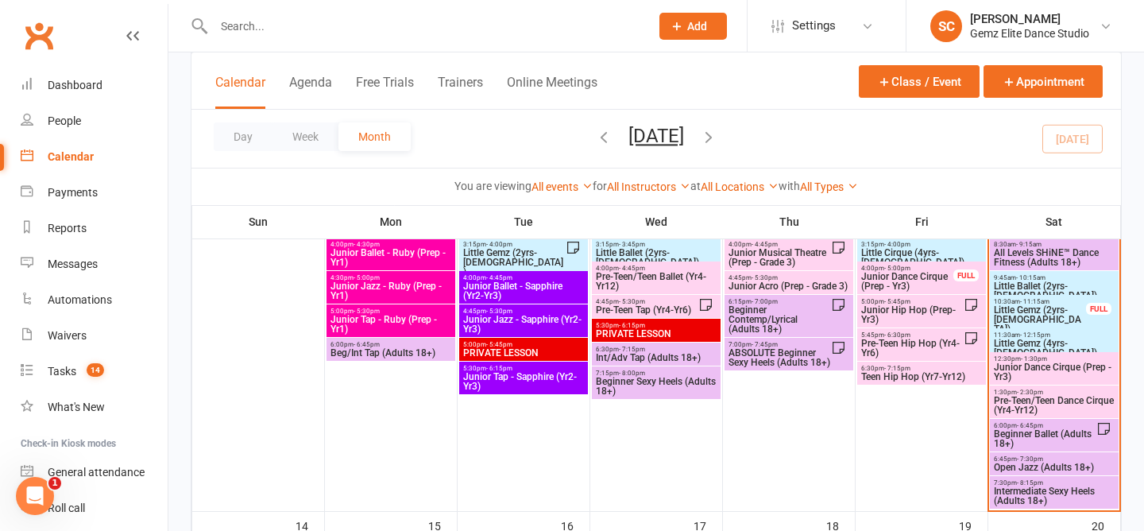
click at [1054, 281] on span "Little Ballet (2yrs-5yrs old)" at bounding box center [1054, 290] width 122 height 19
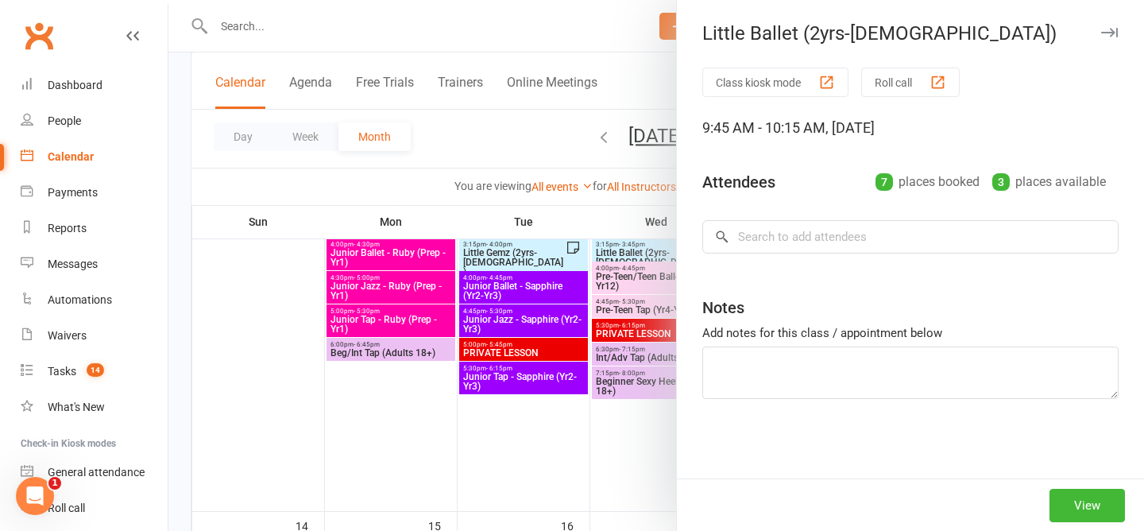
type textarea "Holly Absent (no notice)"
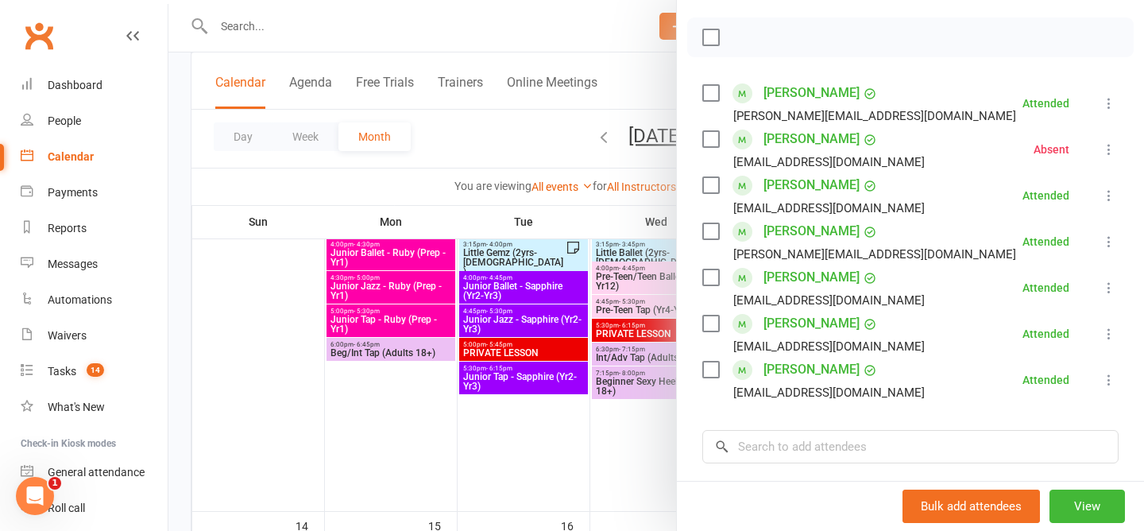
scroll to position [191, 0]
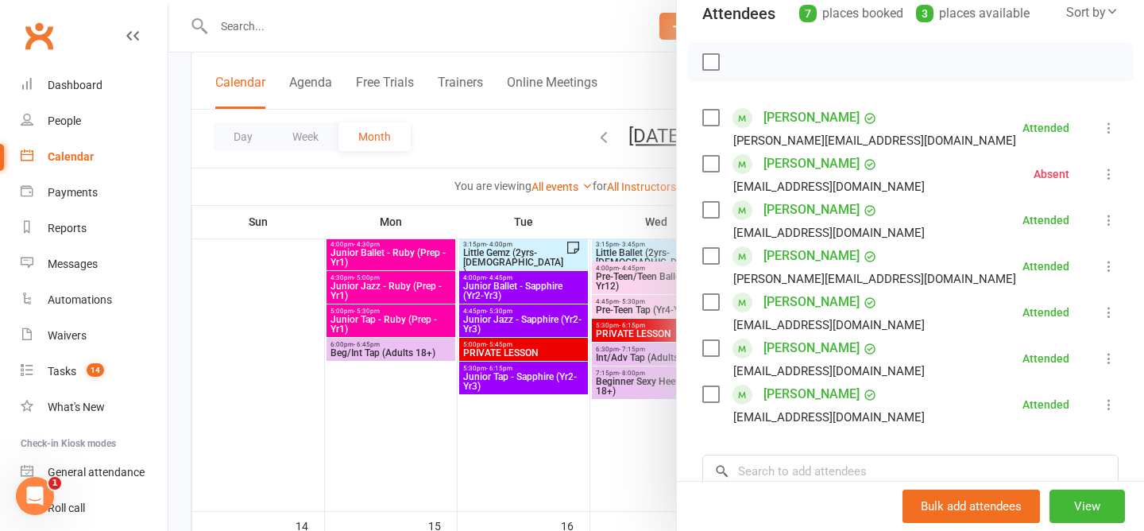
click at [484, 135] on div at bounding box center [655, 265] width 975 height 531
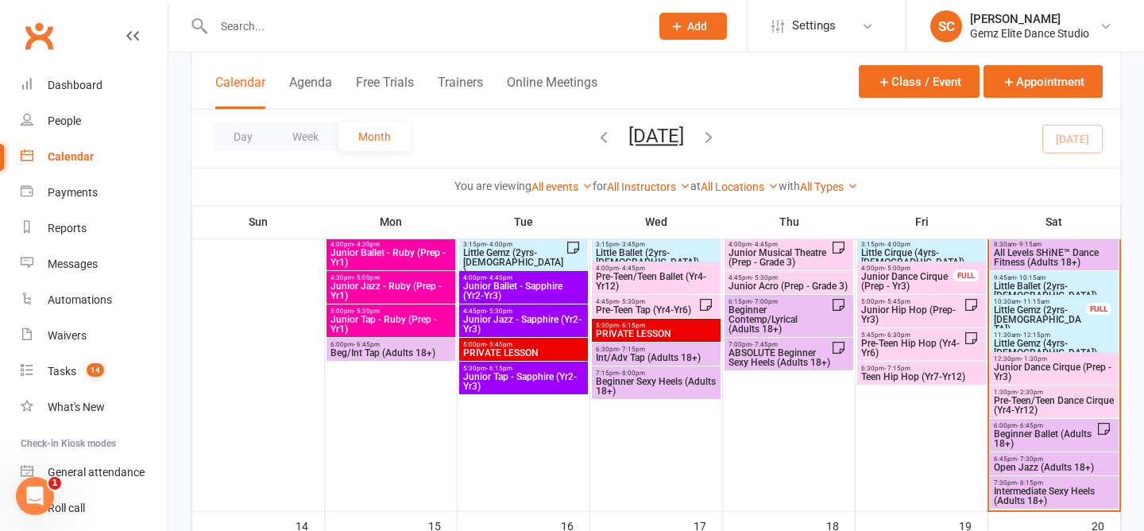
click at [1026, 281] on span "Little Ballet (2yrs-5yrs old)" at bounding box center [1054, 290] width 122 height 19
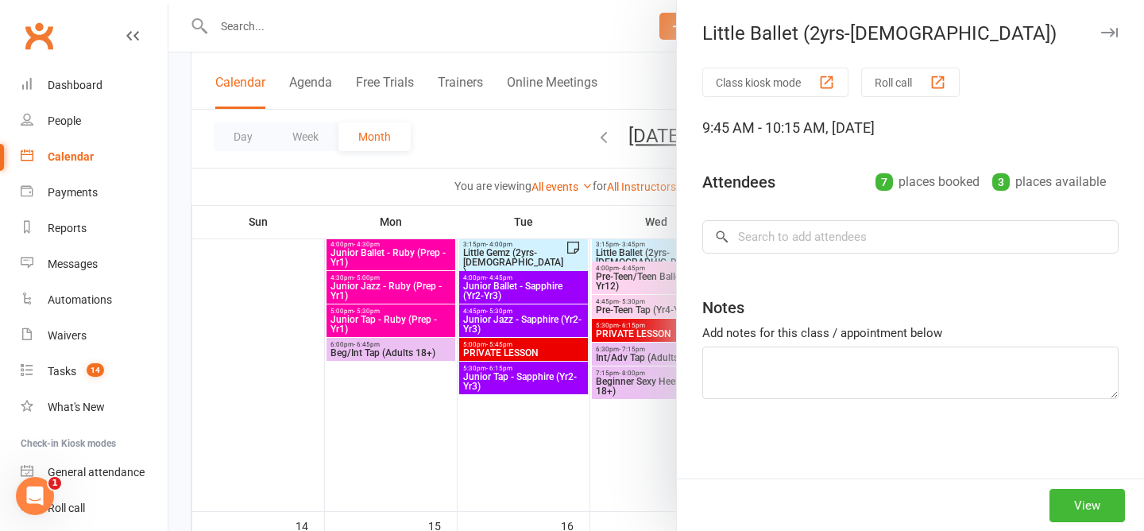
type textarea "Holly Absent (no notice)"
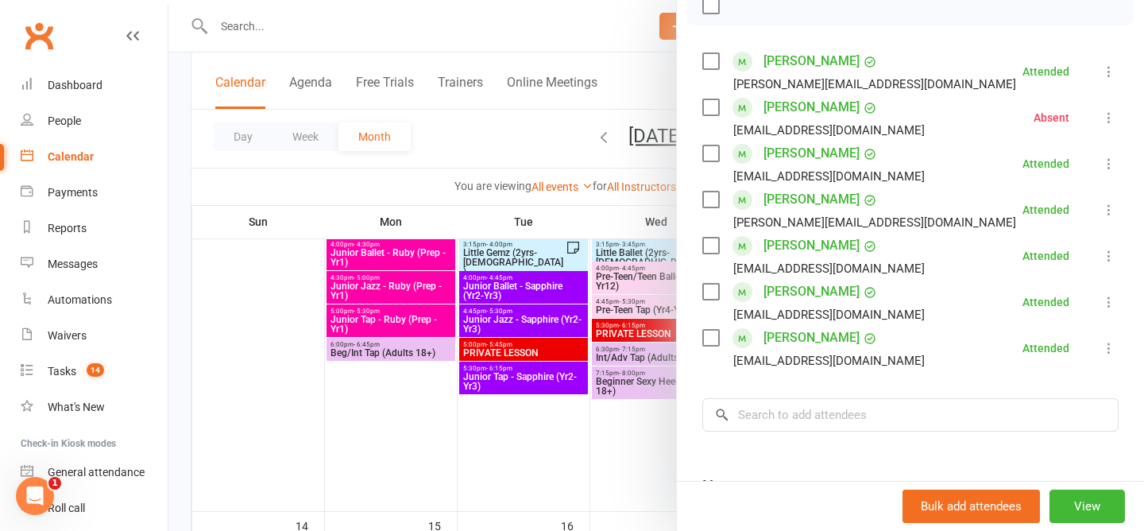
scroll to position [301, 0]
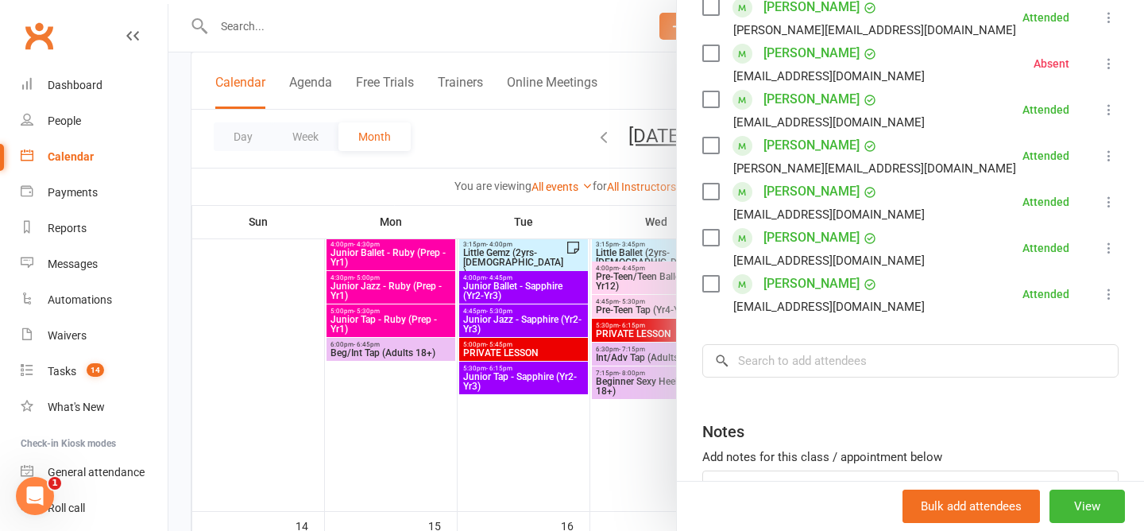
click at [462, 136] on div at bounding box center [655, 265] width 975 height 531
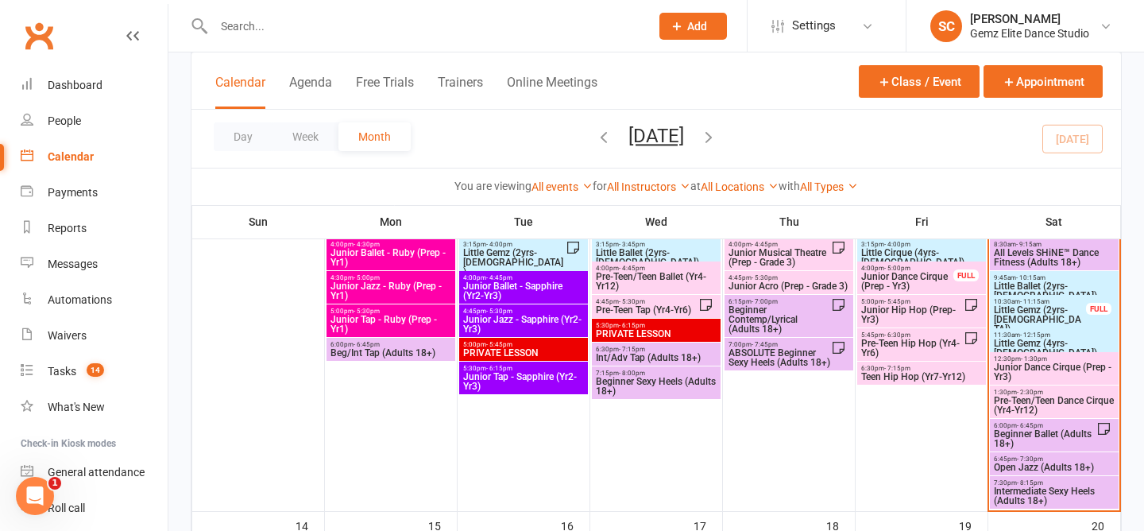
click at [1017, 309] on span "Little Gemz (2yrs-3yrs old)" at bounding box center [1040, 319] width 94 height 29
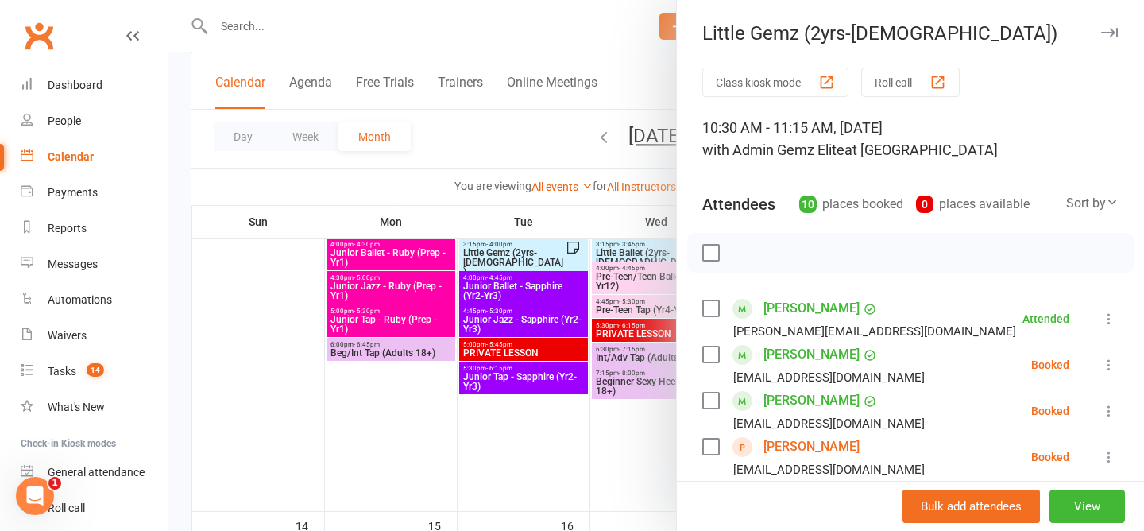
click at [478, 125] on div at bounding box center [655, 265] width 975 height 531
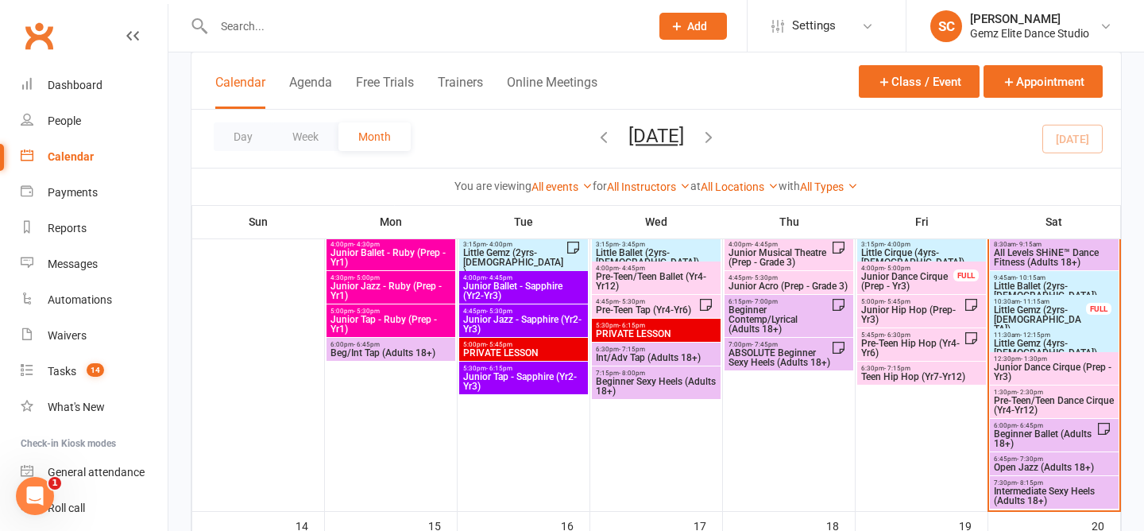
click at [1030, 316] on span "Little Gemz (2yrs-3yrs old)" at bounding box center [1040, 319] width 94 height 29
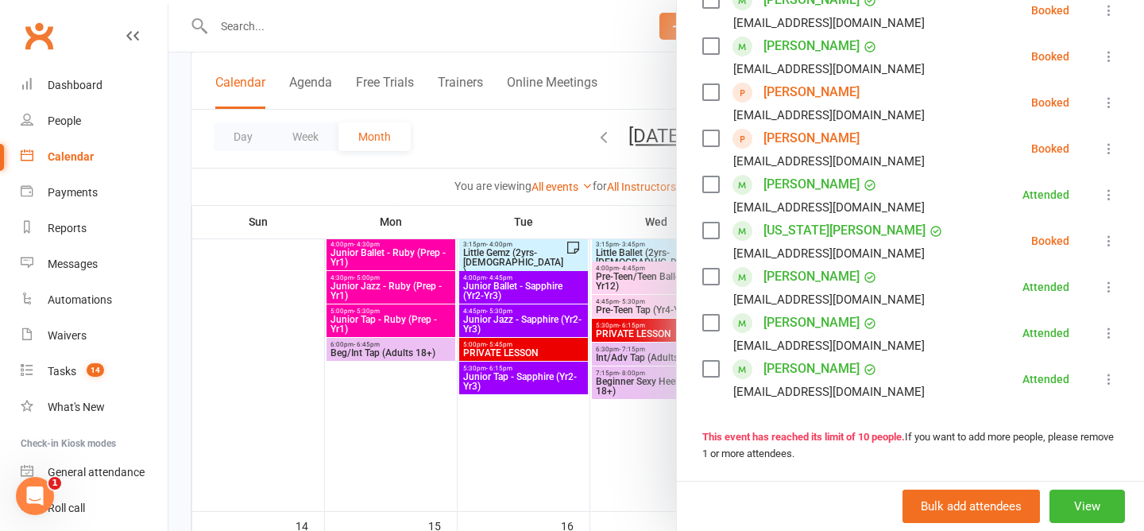
scroll to position [357, 0]
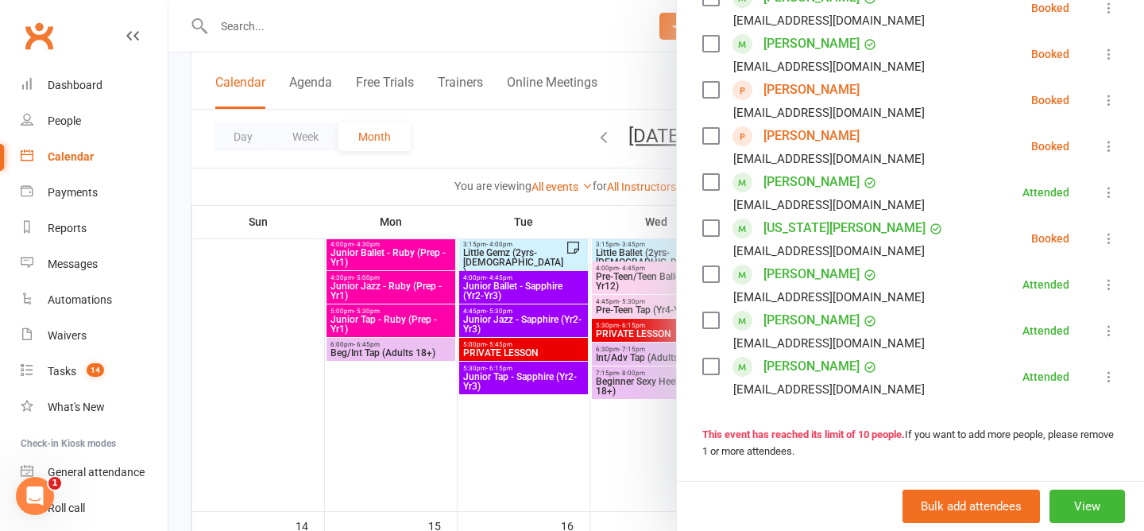
click at [1110, 240] on icon at bounding box center [1109, 238] width 16 height 16
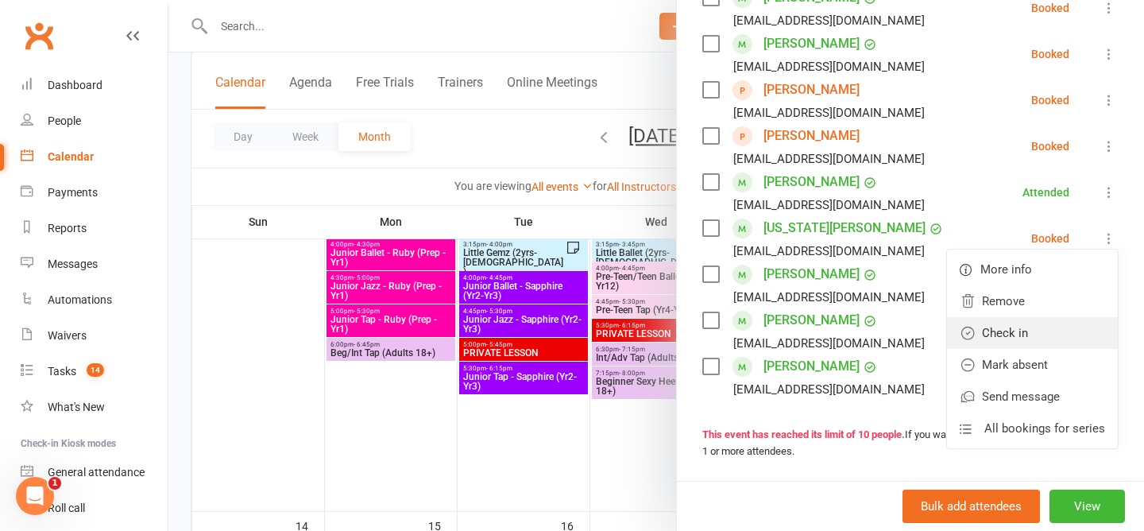
click at [1038, 334] on link "Check in" at bounding box center [1032, 333] width 171 height 32
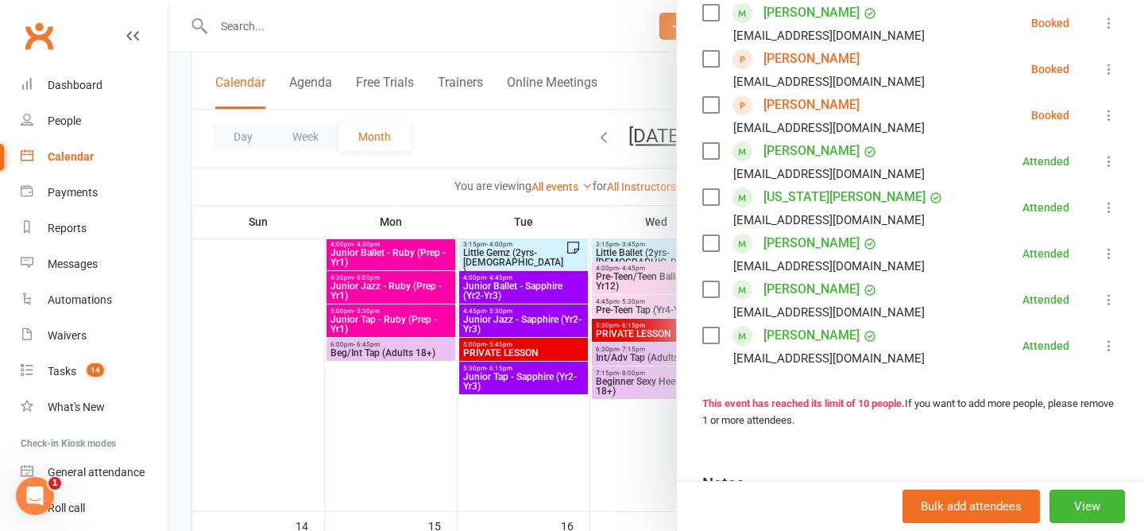
scroll to position [390, 0]
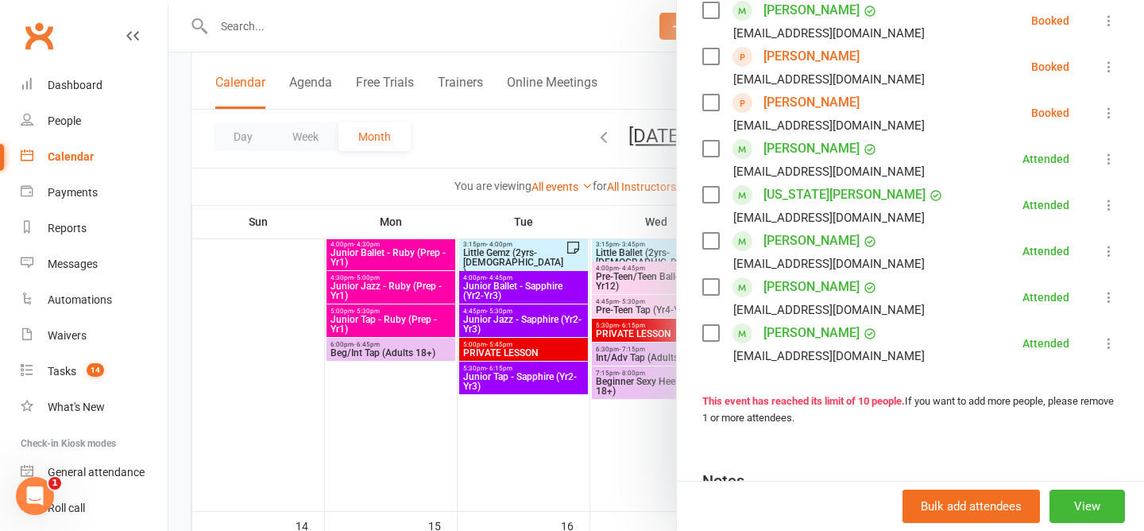
click at [1109, 63] on icon at bounding box center [1109, 67] width 16 height 16
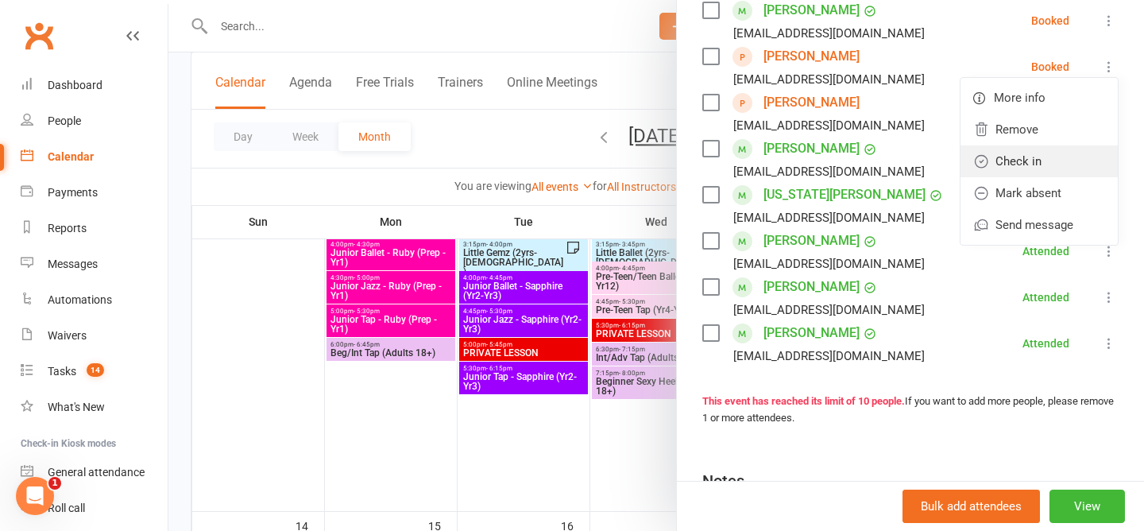
click at [1077, 160] on link "Check in" at bounding box center [1038, 161] width 157 height 32
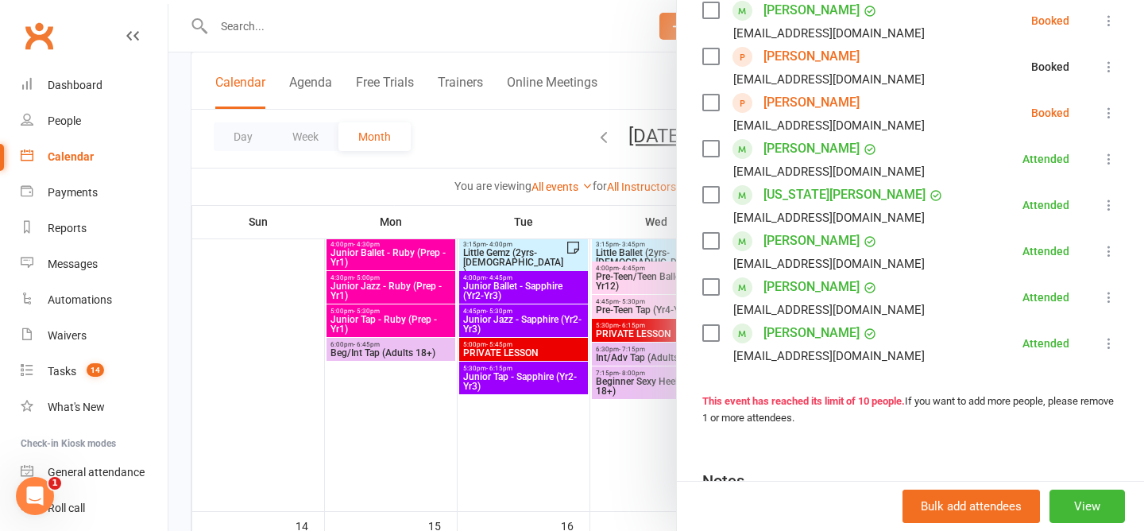
click at [1110, 115] on icon at bounding box center [1109, 113] width 16 height 16
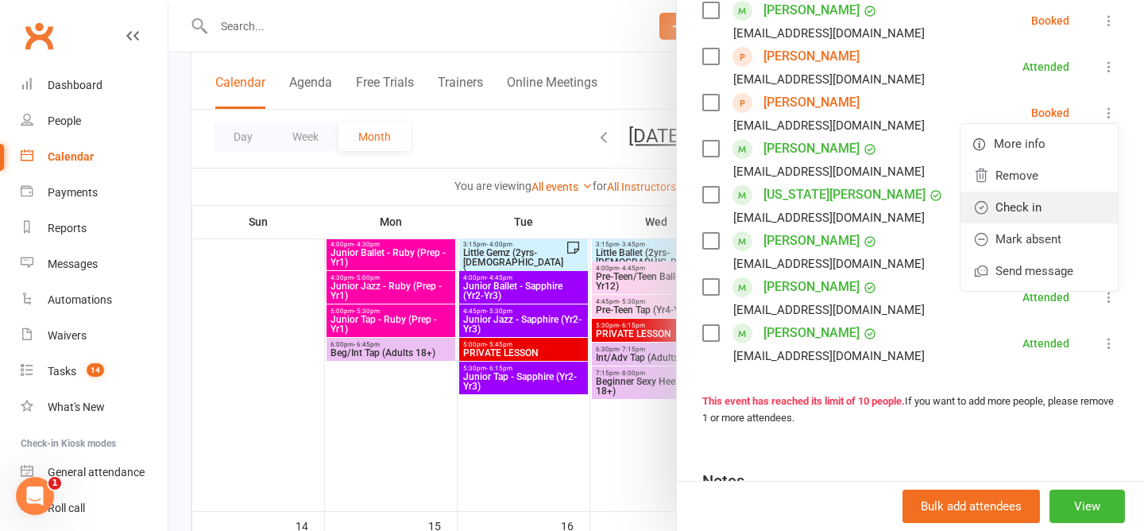
click at [1054, 210] on link "Check in" at bounding box center [1038, 207] width 157 height 32
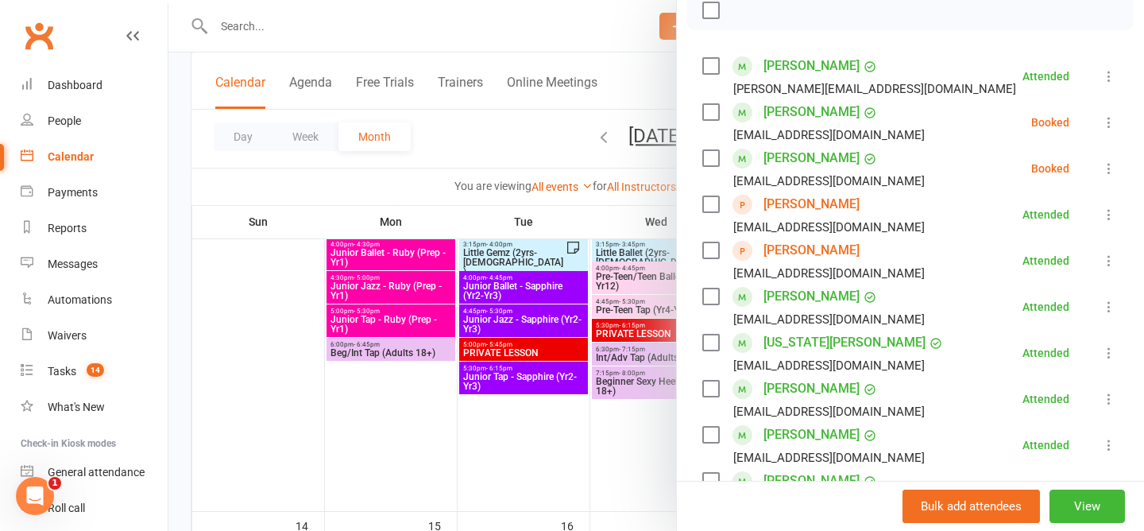
scroll to position [239, 0]
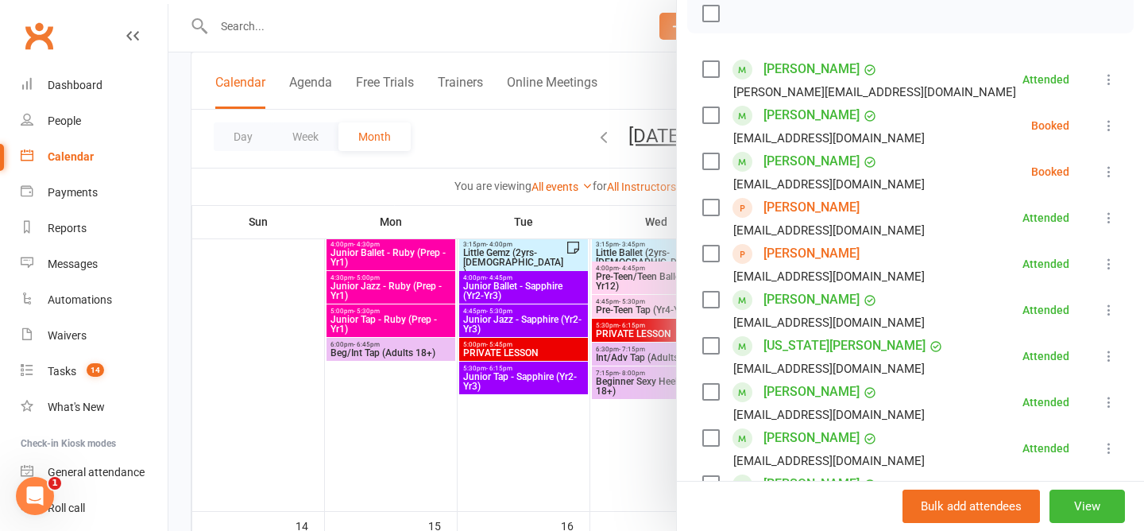
click at [1113, 125] on icon at bounding box center [1109, 126] width 16 height 16
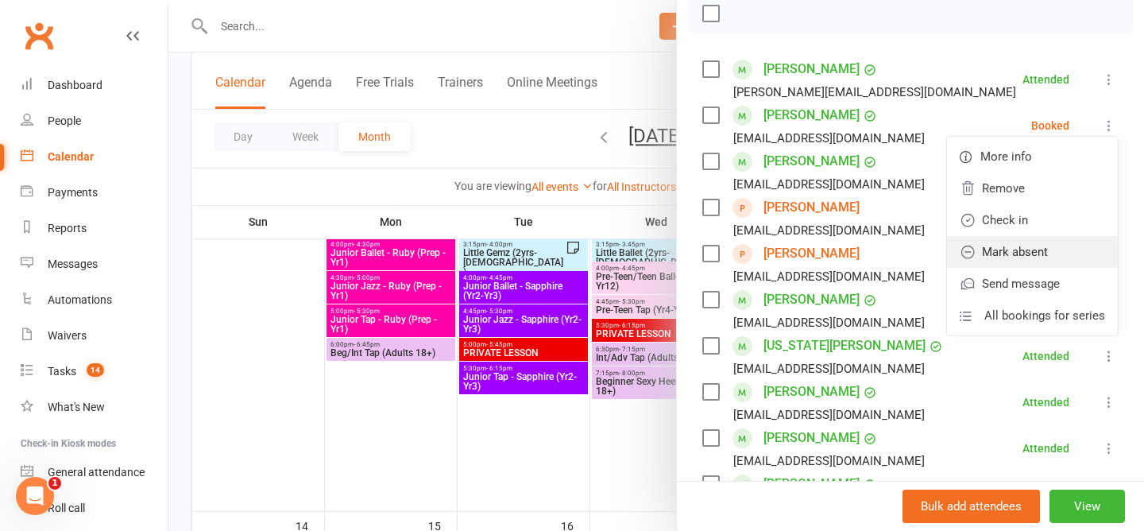
click at [1027, 252] on link "Mark absent" at bounding box center [1032, 252] width 171 height 32
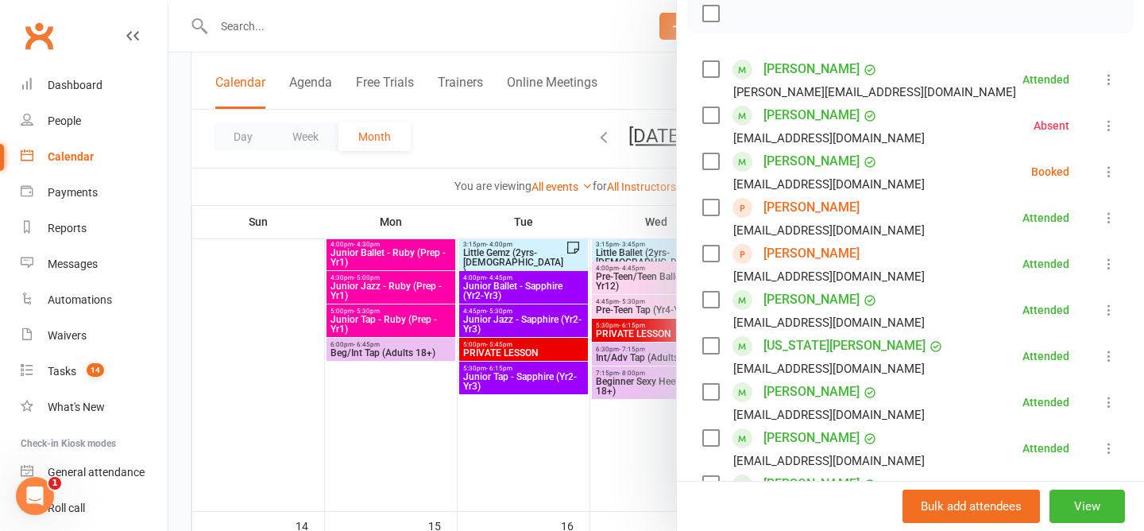
click at [1113, 177] on icon at bounding box center [1109, 172] width 16 height 16
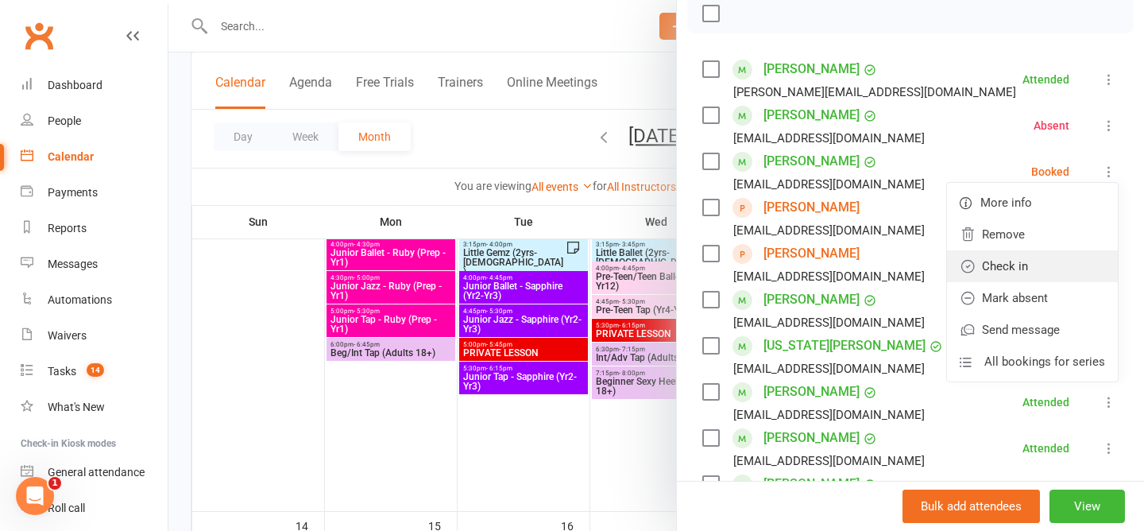
click at [1053, 265] on link "Check in" at bounding box center [1032, 266] width 171 height 32
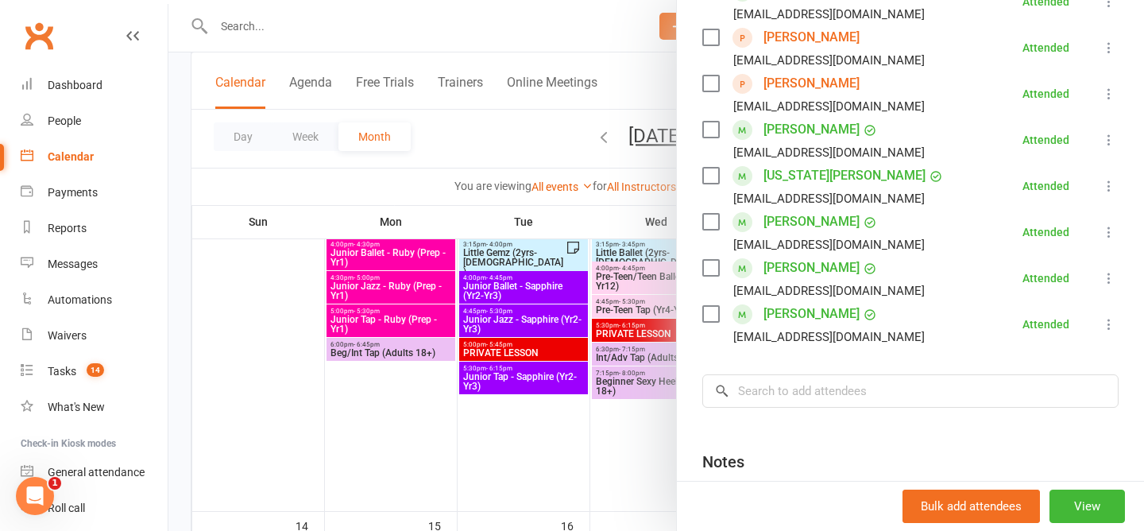
scroll to position [561, 0]
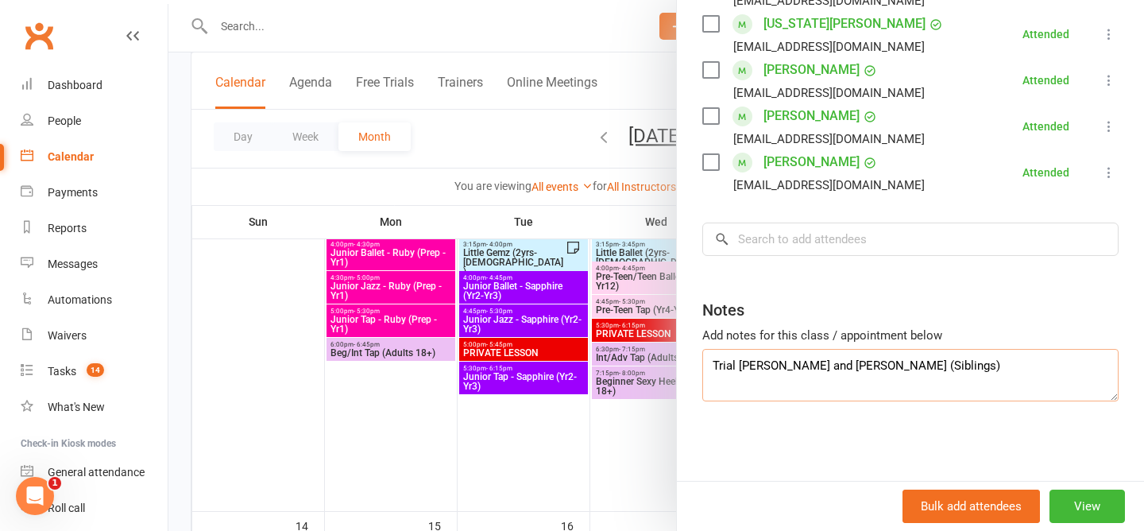
click at [930, 380] on textarea "Trial Charlie and Jacob (Siblings)" at bounding box center [910, 375] width 416 height 52
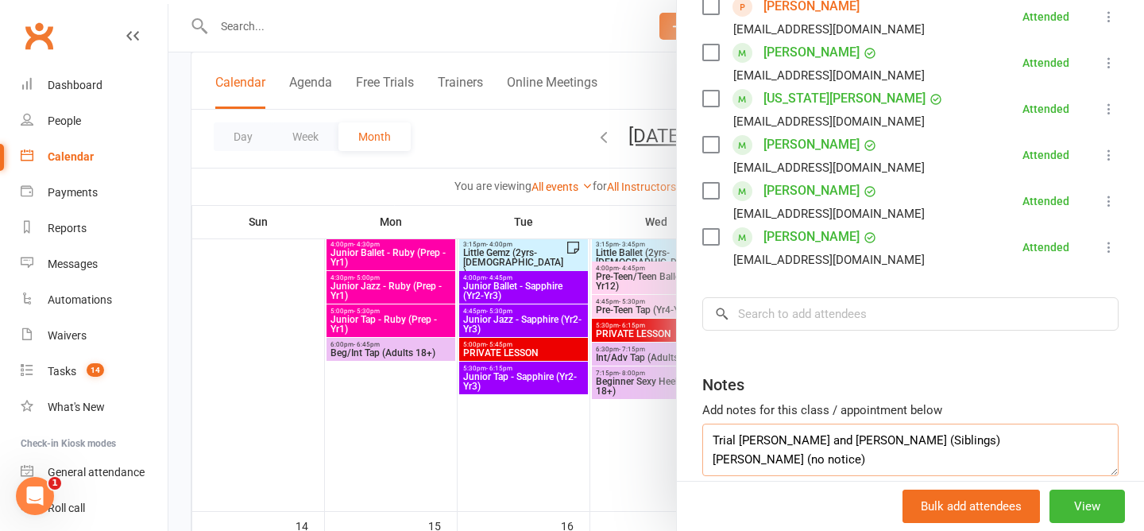
scroll to position [488, 0]
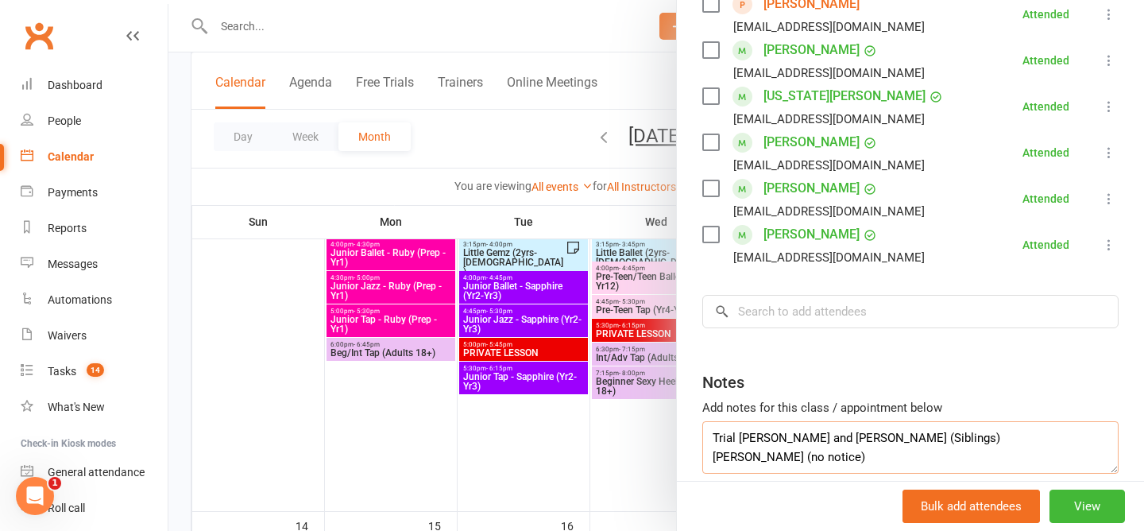
type textarea "Trial Charlie and Jacob (Siblings) Holly Absent (no notice)"
click at [501, 138] on div at bounding box center [655, 265] width 975 height 531
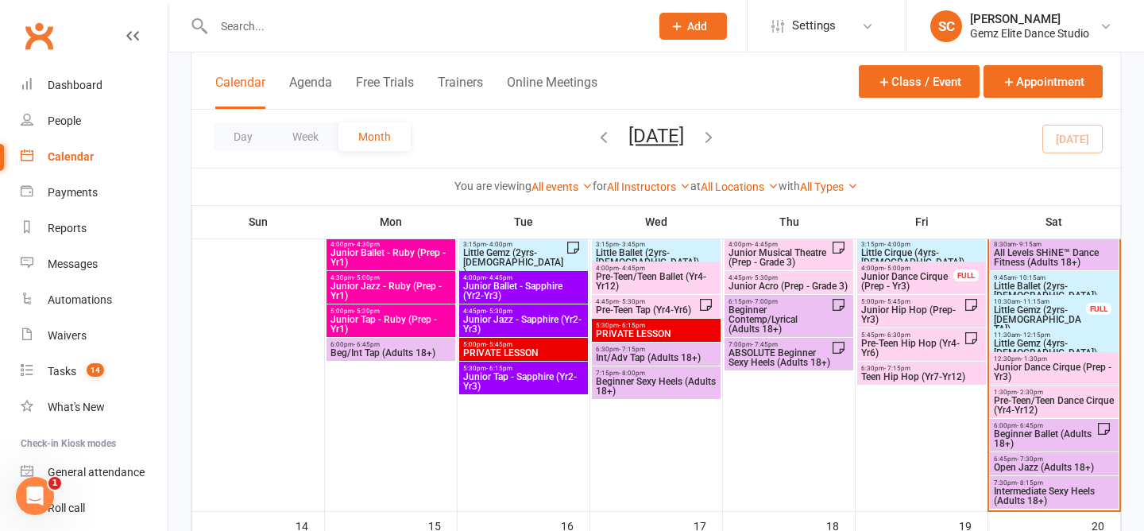
click at [1030, 315] on span "Little Gemz (2yrs-3yrs old)" at bounding box center [1040, 319] width 94 height 29
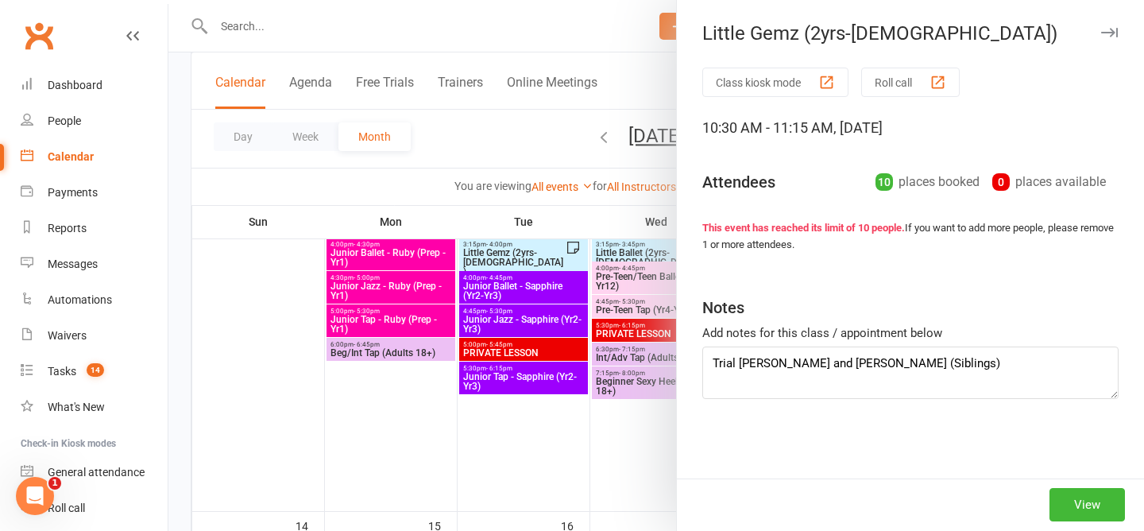
type textarea "Trial Charlie and Jacob (Siblings) Holly Absent (no notice)"
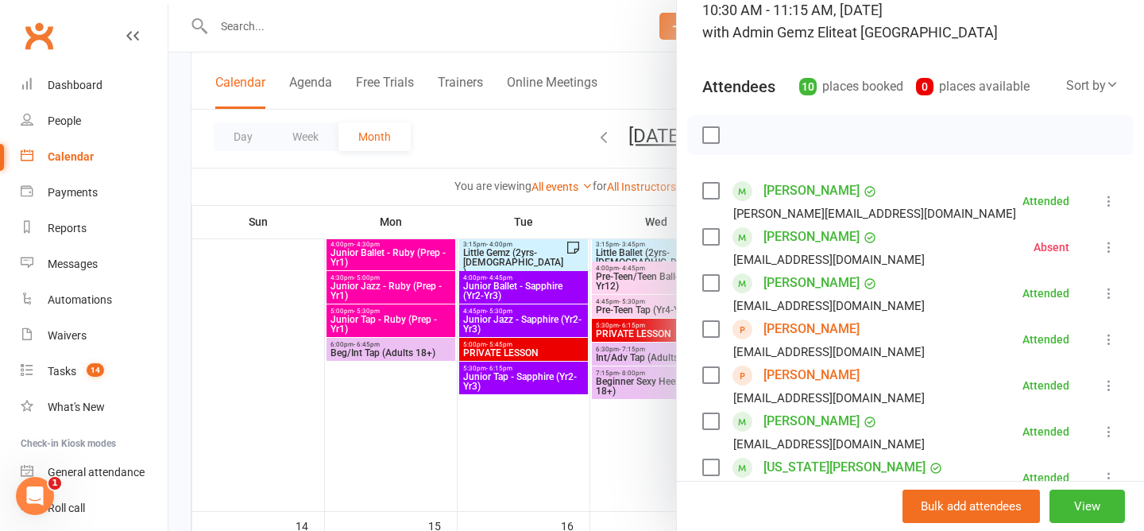
scroll to position [0, 0]
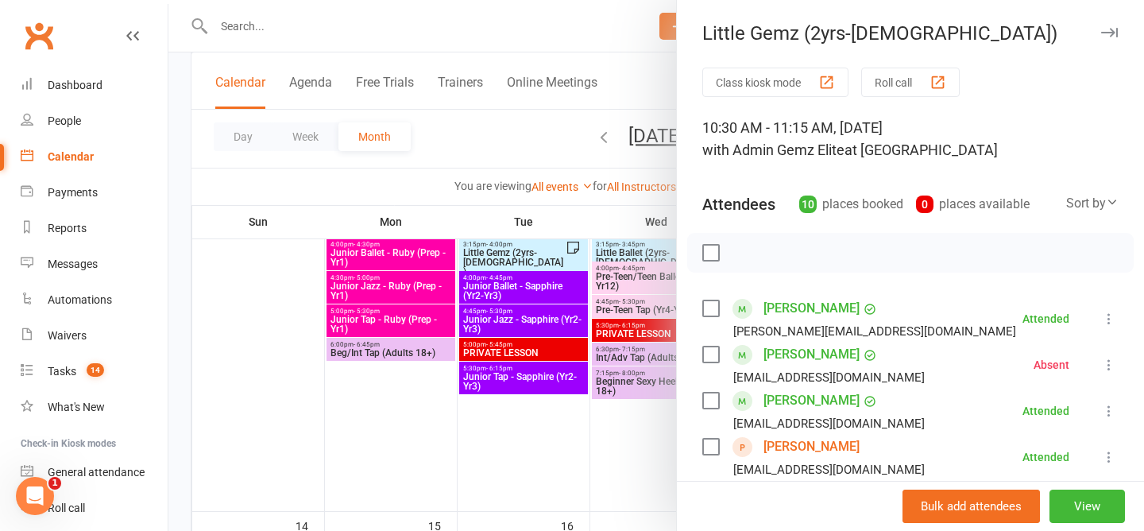
click at [508, 127] on div at bounding box center [655, 265] width 975 height 531
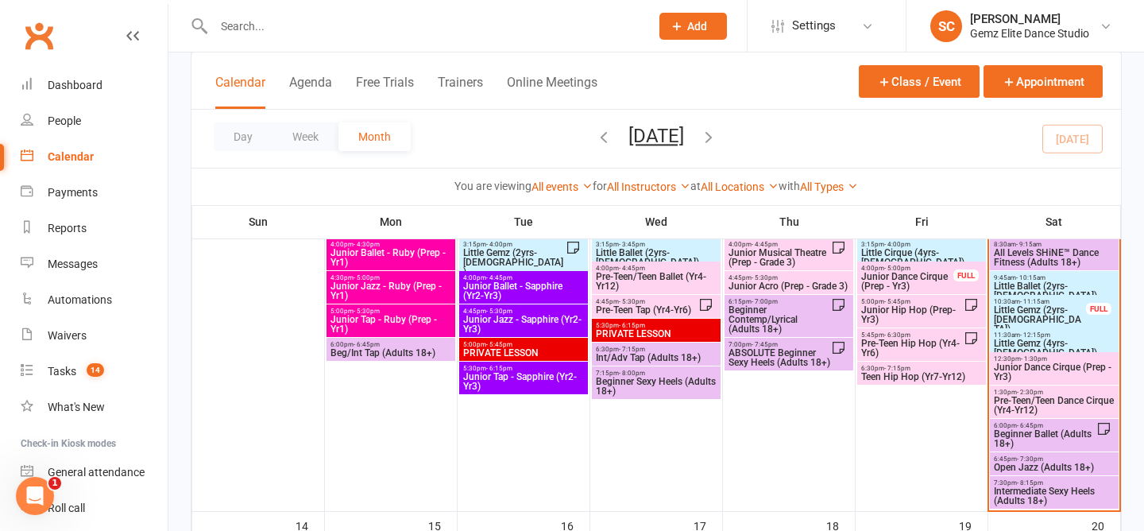
click at [1037, 335] on span "- 12:15pm" at bounding box center [1035, 334] width 30 height 7
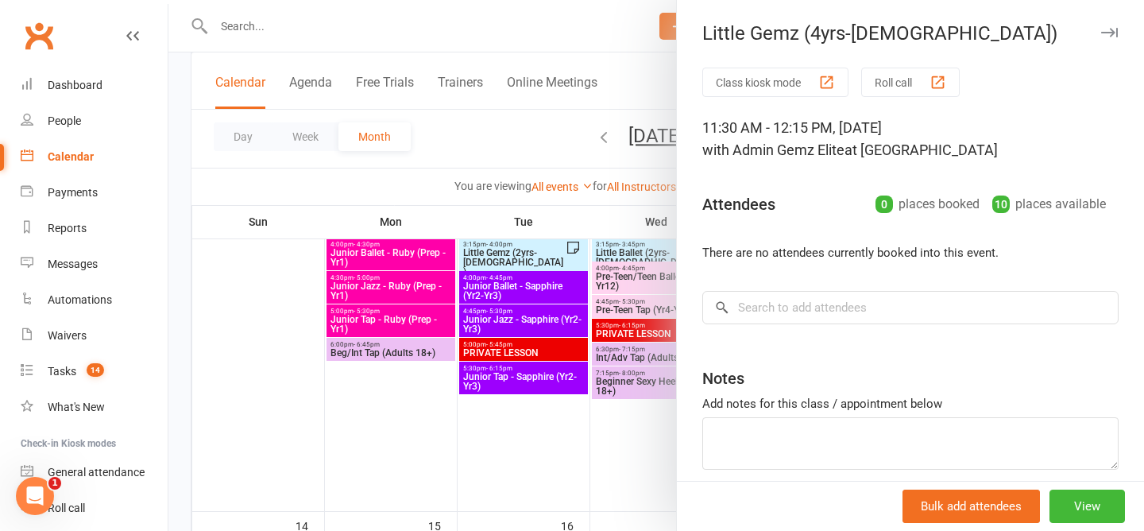
click at [483, 134] on div at bounding box center [655, 265] width 975 height 531
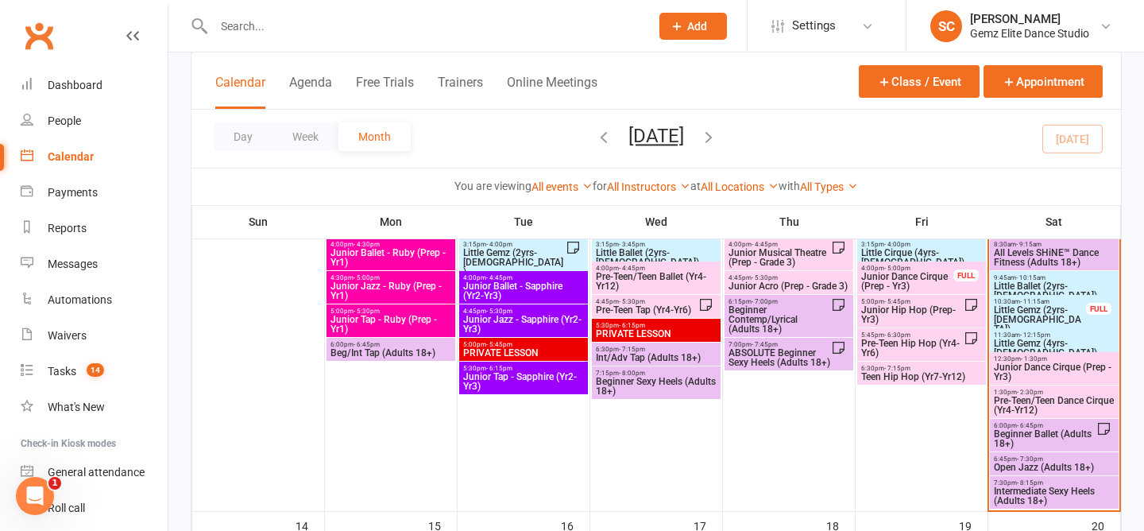
click at [1022, 310] on span "Little Gemz (2yrs-3yrs old)" at bounding box center [1040, 319] width 94 height 29
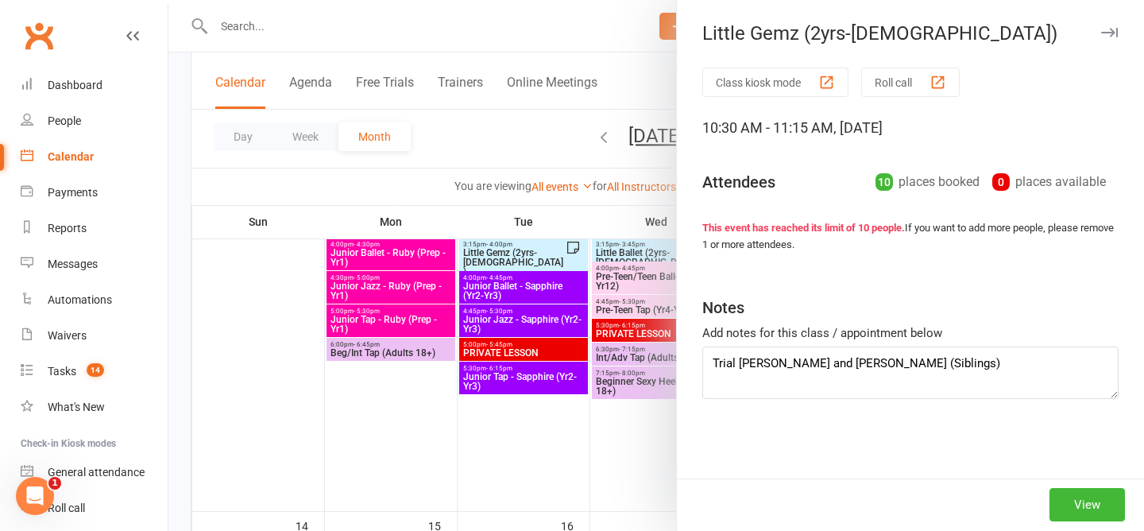
type textarea "Trial Charlie and Jacob (Siblings) Holly Absent (no notice)"
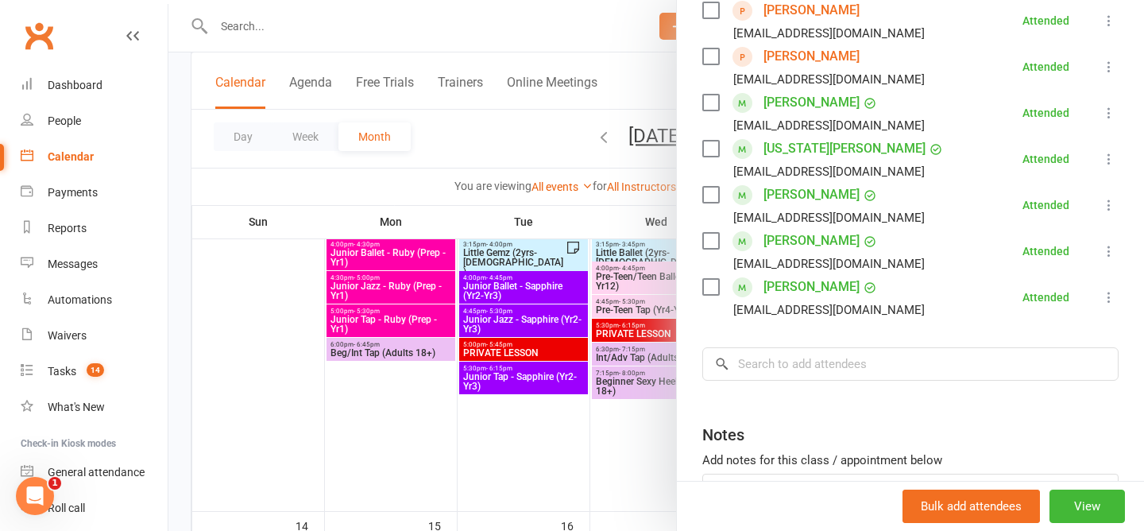
scroll to position [514, 0]
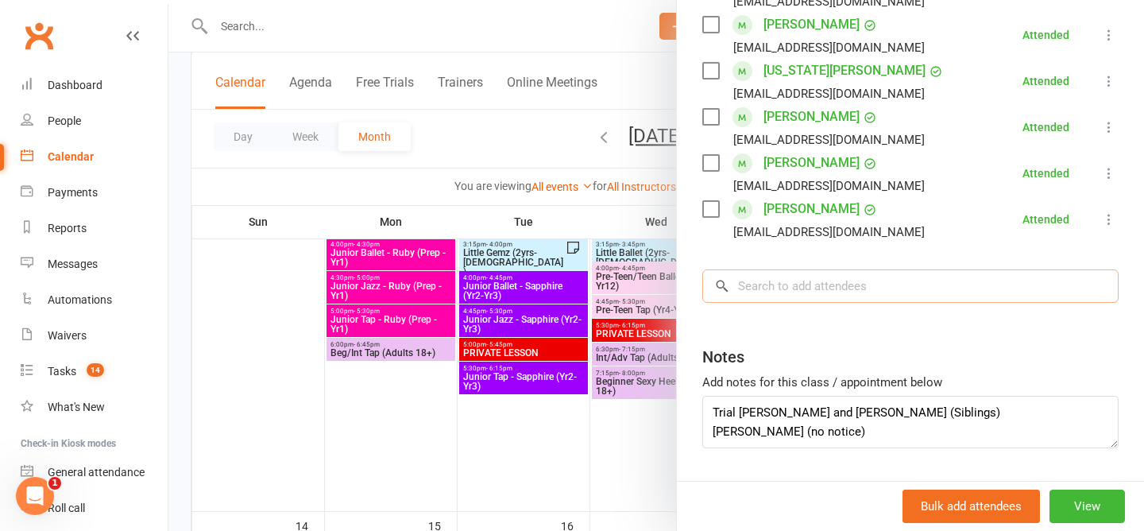
click at [840, 289] on input "search" at bounding box center [910, 285] width 416 height 33
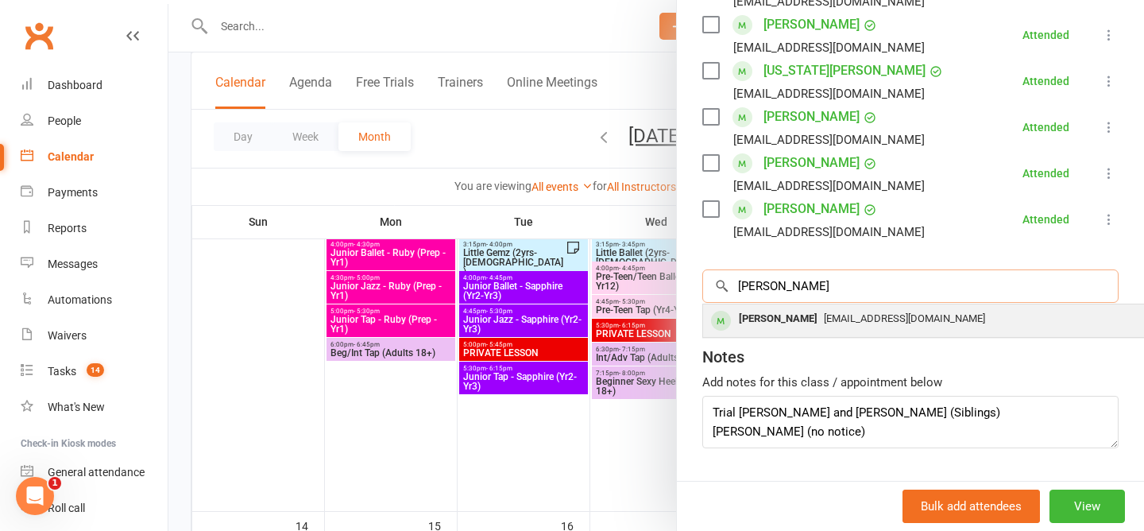
type input "elvie"
click at [844, 318] on span "Yingt.mak@gmail.com" at bounding box center [904, 318] width 161 height 12
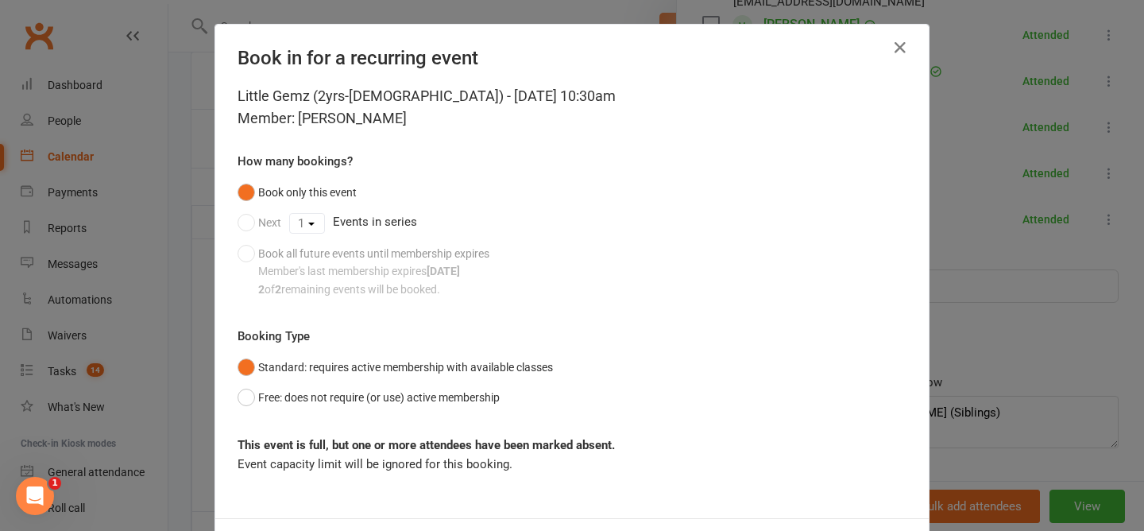
scroll to position [71, 0]
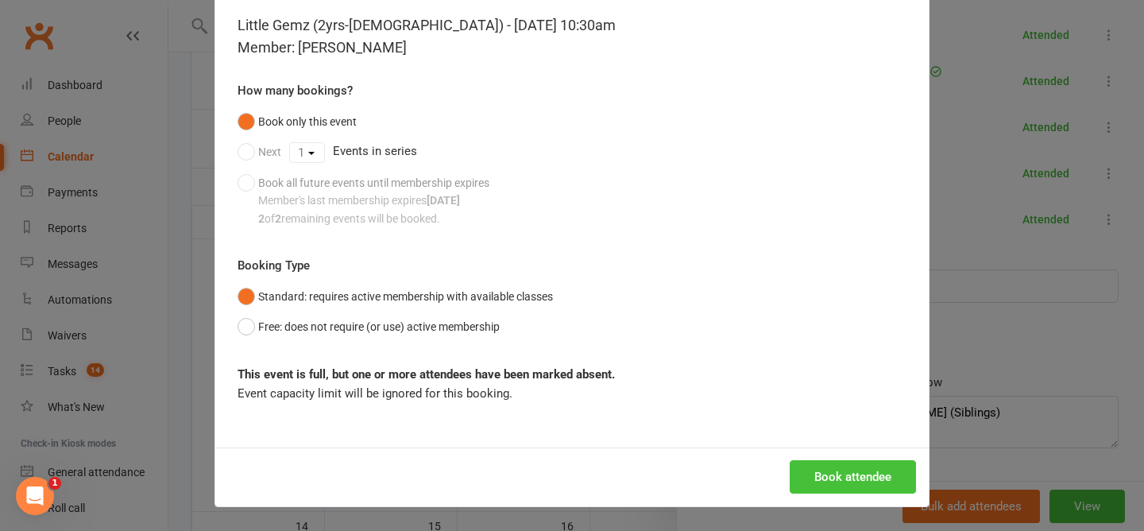
click at [855, 473] on button "Book attendee" at bounding box center [852, 476] width 126 height 33
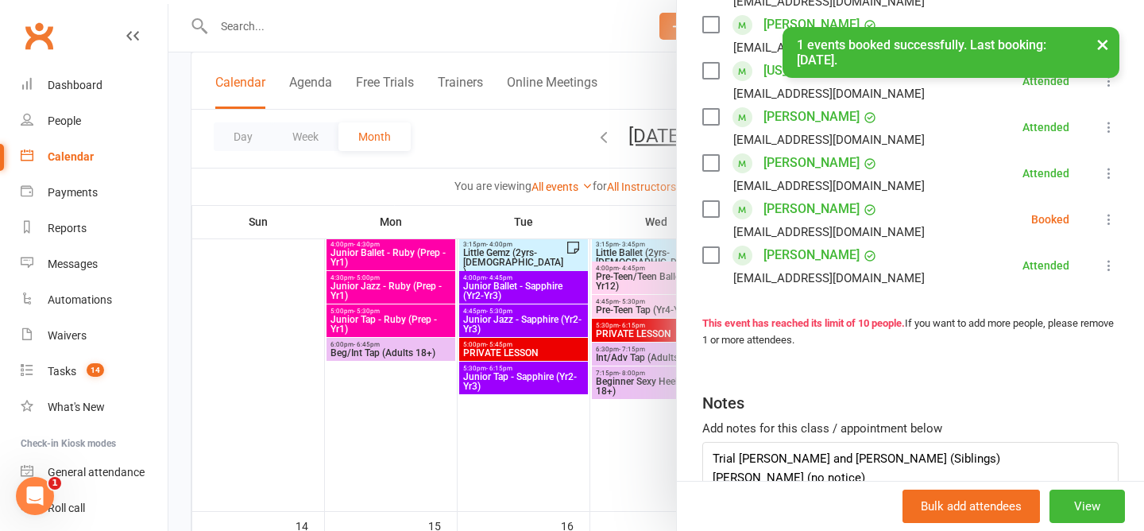
click at [1112, 217] on icon at bounding box center [1109, 219] width 16 height 16
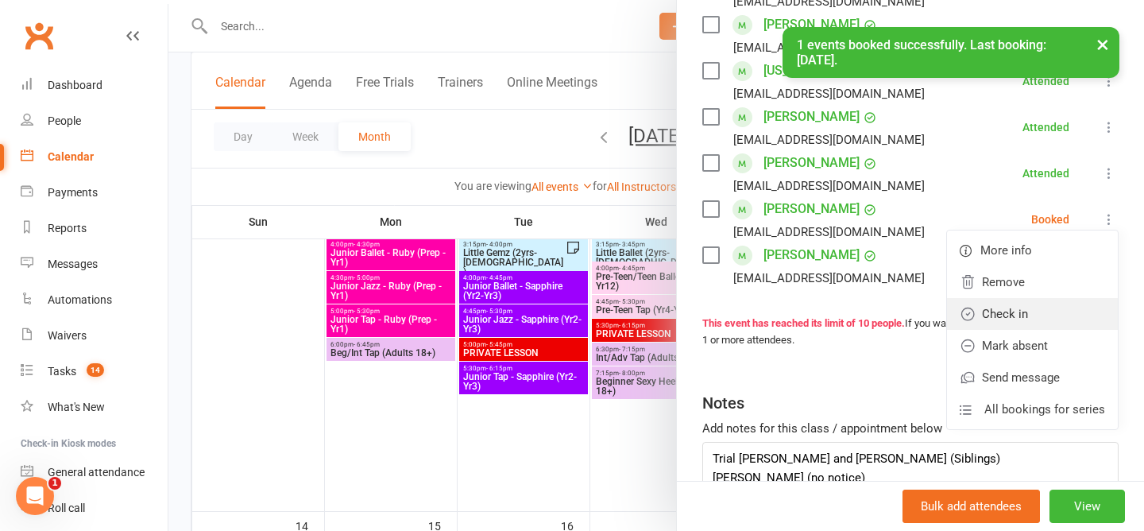
click at [1000, 318] on link "Check in" at bounding box center [1032, 314] width 171 height 32
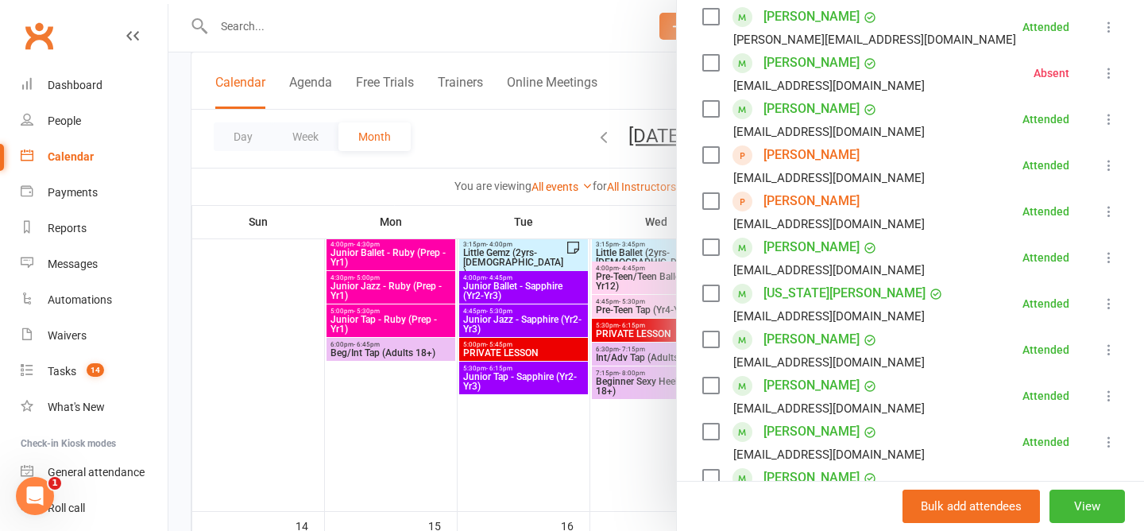
scroll to position [249, 0]
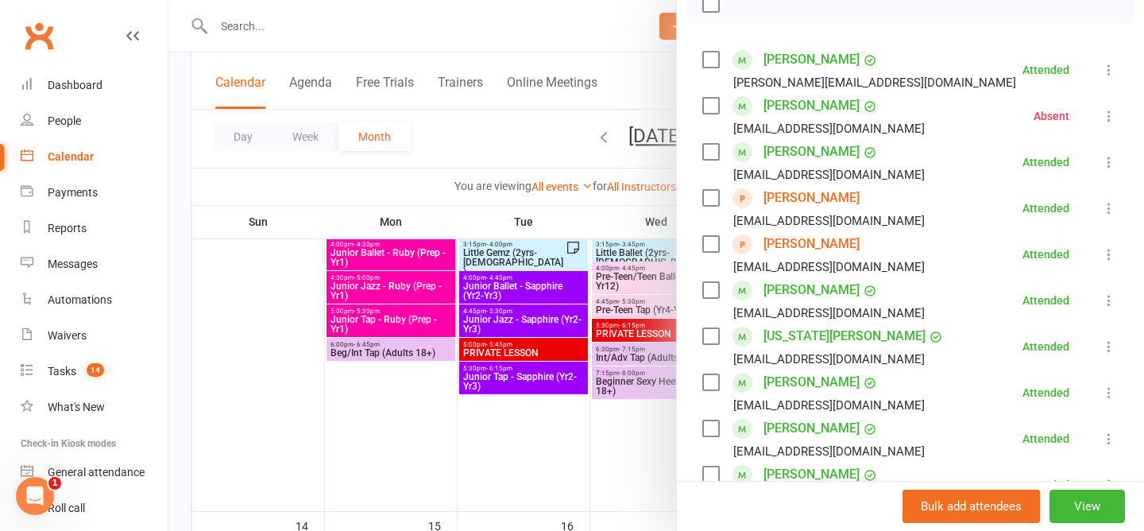
click at [517, 127] on div at bounding box center [655, 265] width 975 height 531
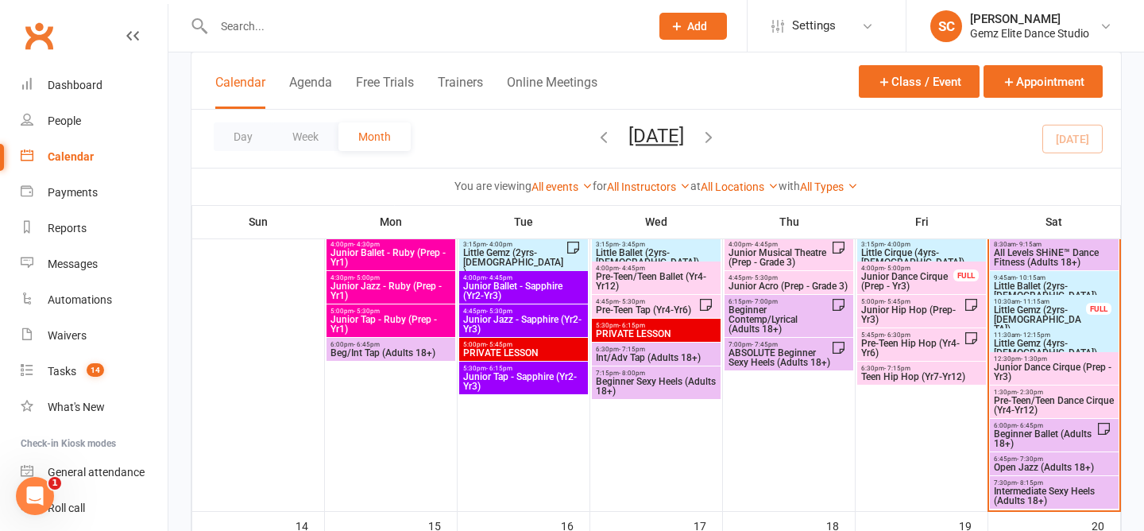
click at [1037, 305] on span "Little Gemz (2yrs-3yrs old)" at bounding box center [1040, 319] width 94 height 29
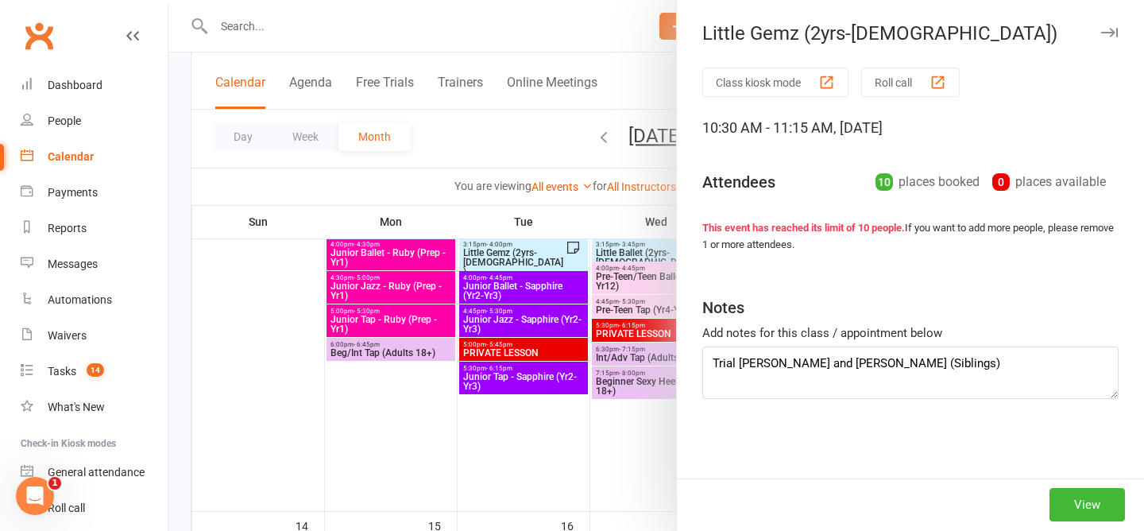
type textarea "Trial Charlie and Jacob (Siblings) Holly Absent (no notice)"
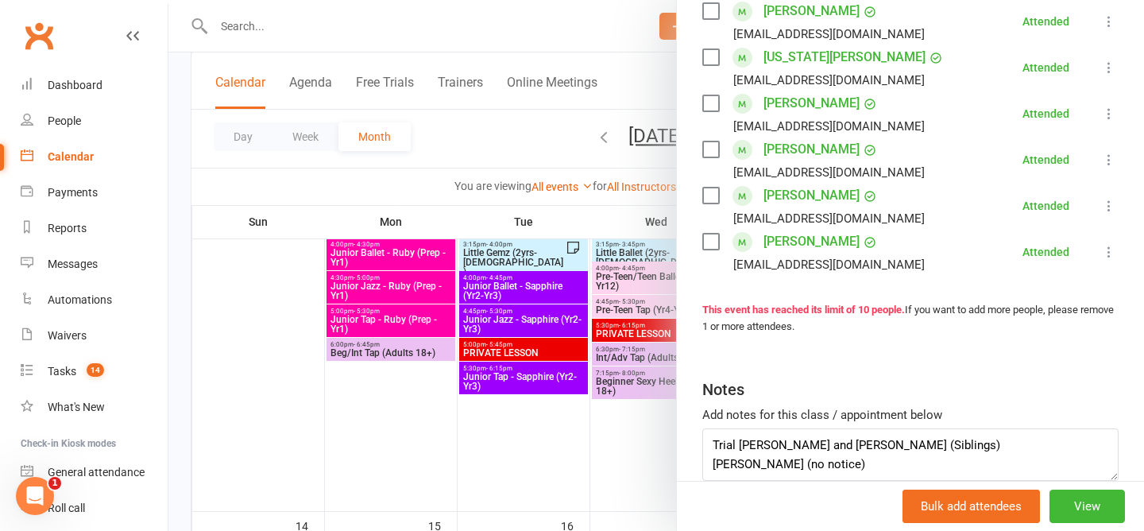
scroll to position [538, 0]
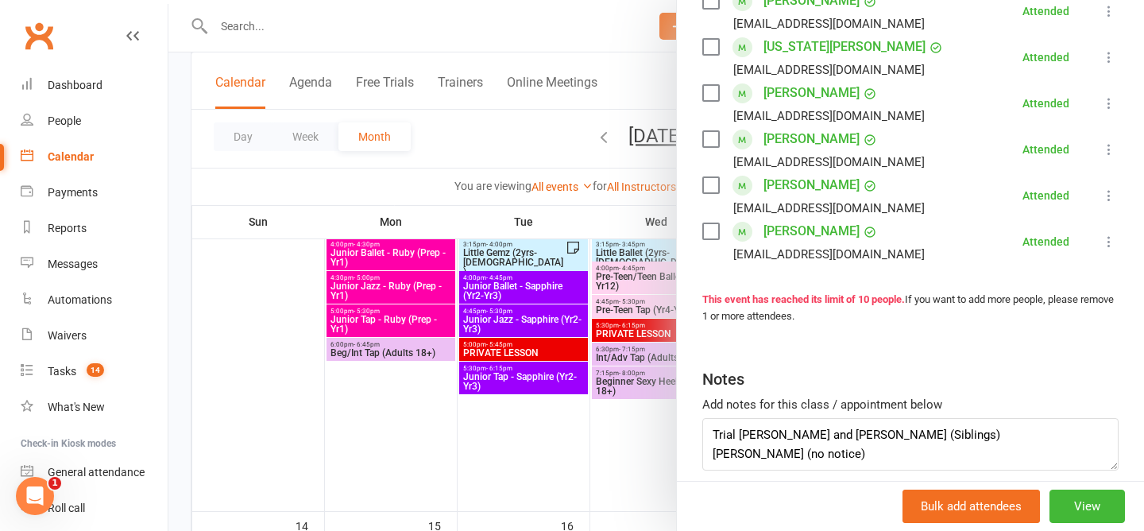
click at [508, 144] on div at bounding box center [655, 265] width 975 height 531
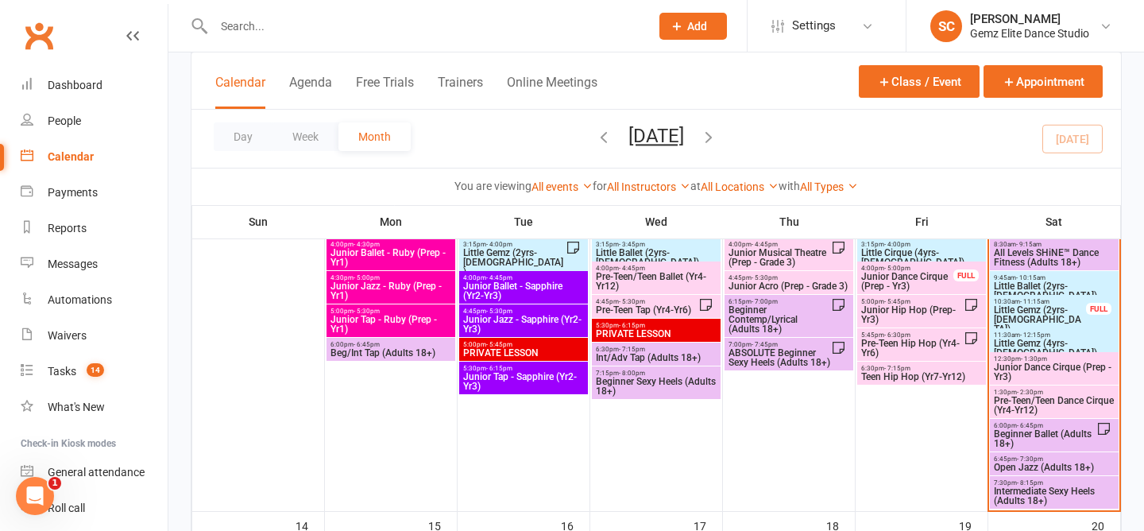
click at [1055, 339] on span "Little Gemz (4yrs-5yrs old)" at bounding box center [1054, 347] width 122 height 19
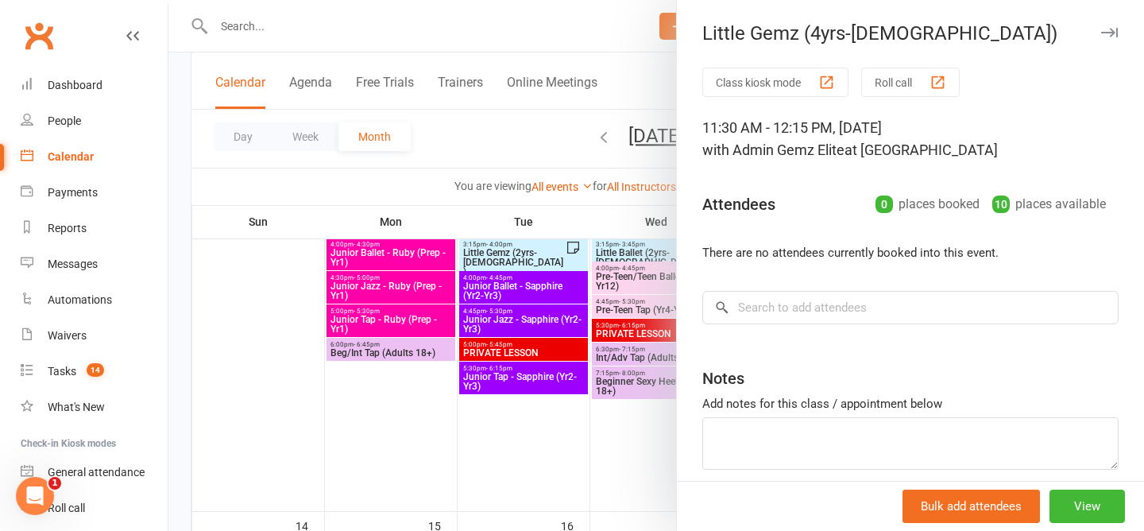
click at [474, 134] on div at bounding box center [655, 265] width 975 height 531
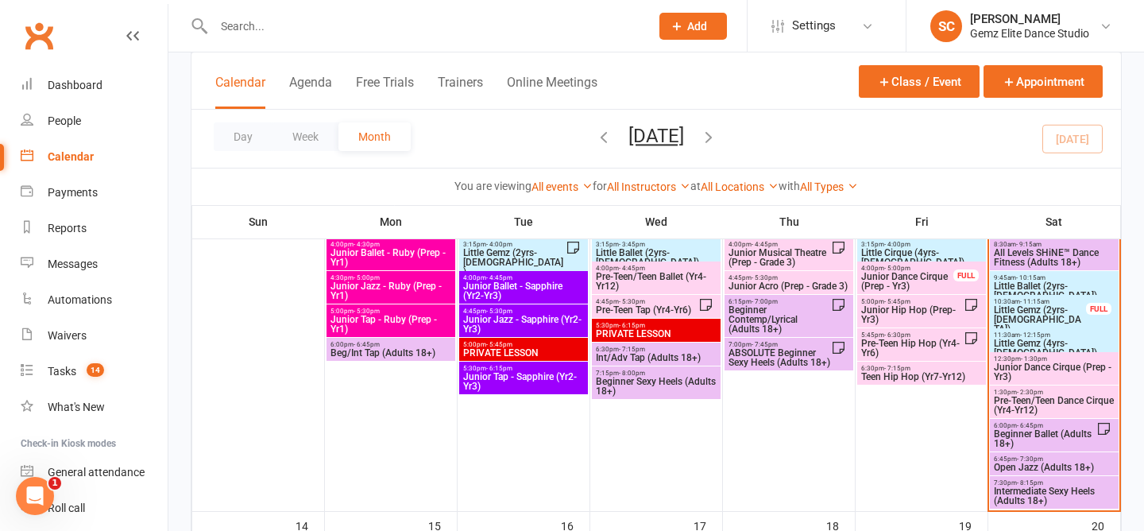
click at [1033, 310] on span "Little Gemz (2yrs-3yrs old)" at bounding box center [1040, 319] width 94 height 29
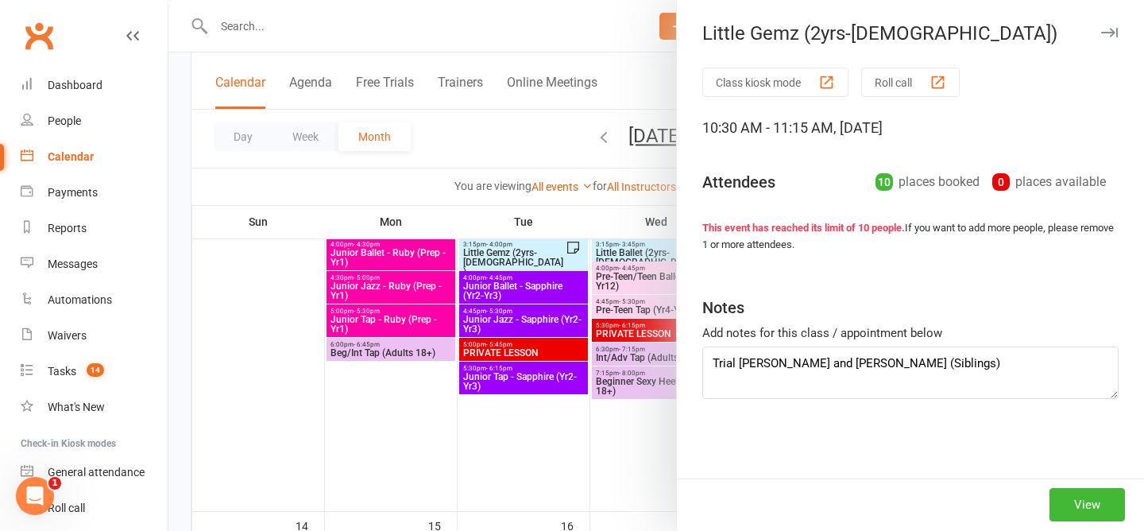
type textarea "Trial Charlie and Jacob (Siblings) Holly Absent (no notice)"
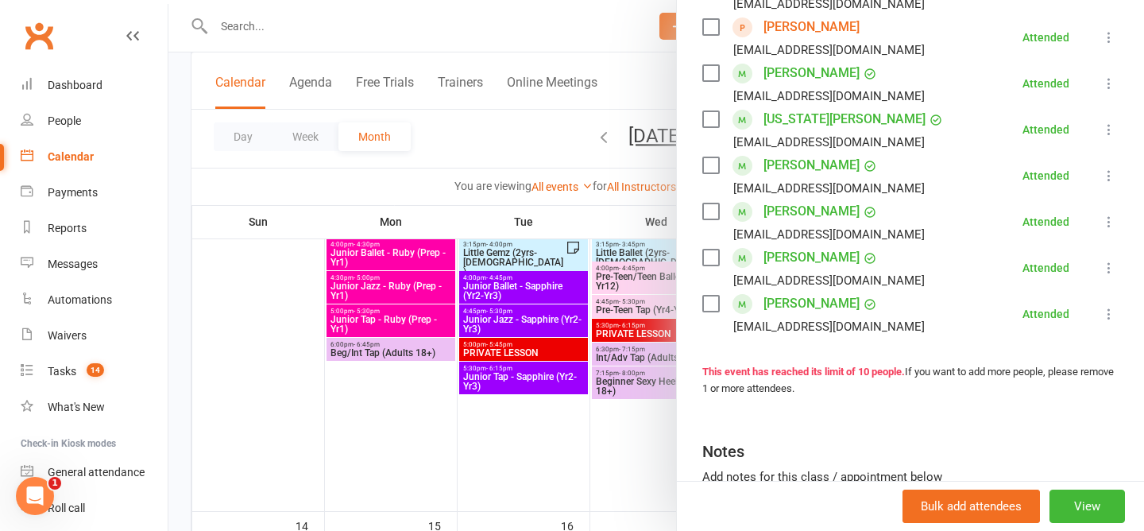
scroll to position [471, 0]
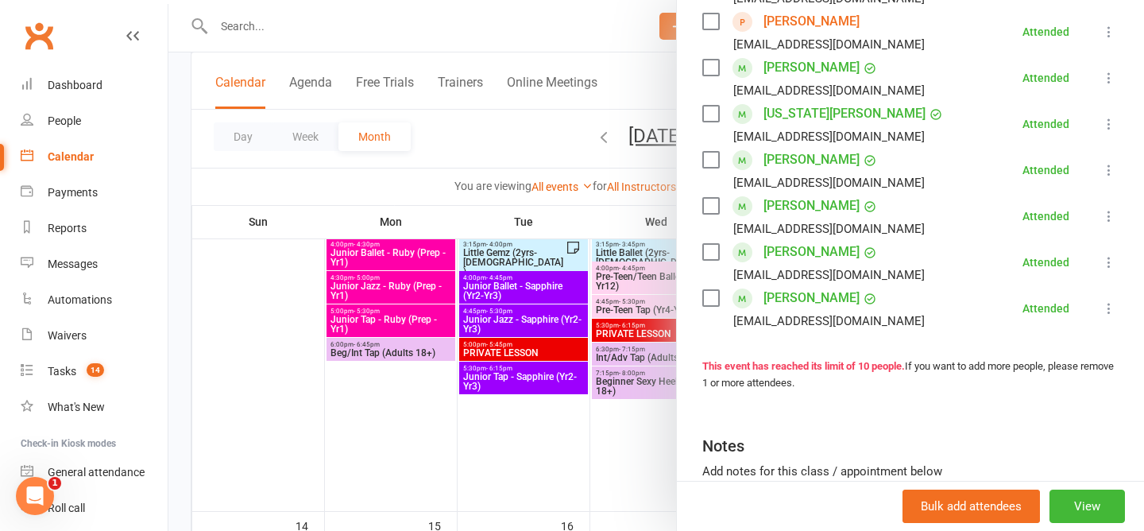
click at [473, 139] on div at bounding box center [655, 265] width 975 height 531
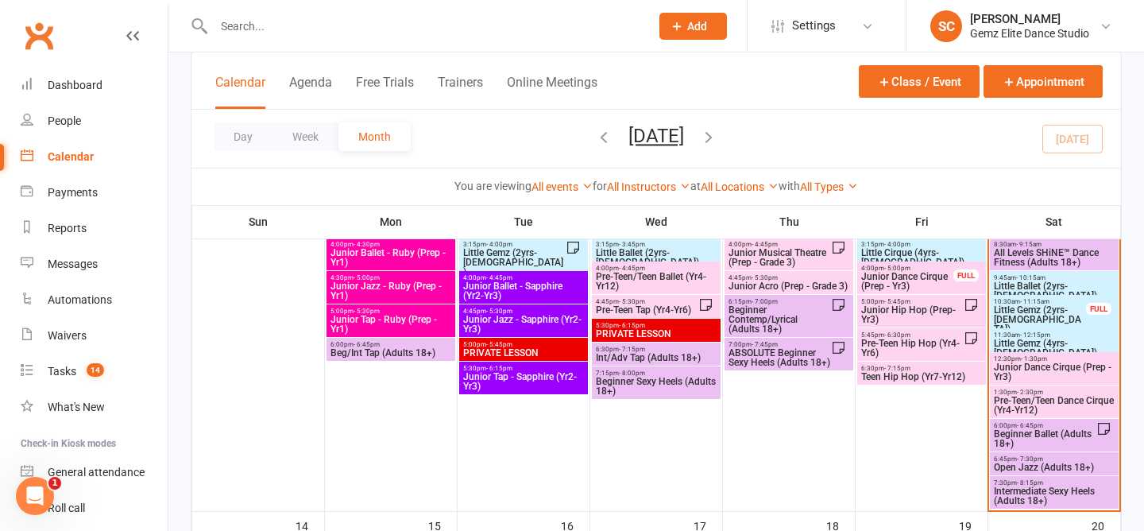
click at [1021, 313] on span "Little Gemz (2yrs-3yrs old)" at bounding box center [1040, 319] width 94 height 29
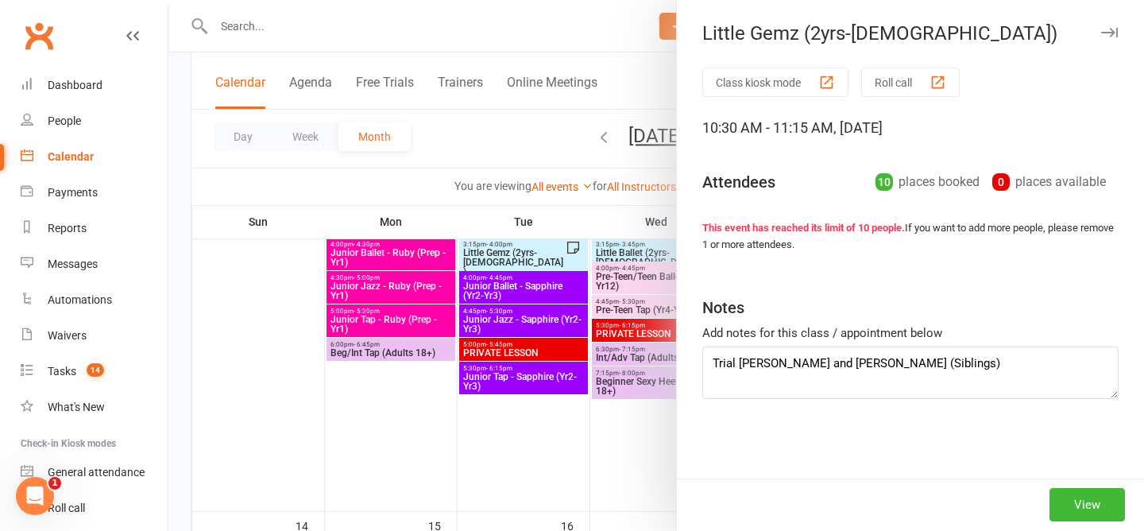
type textarea "Trial Charlie and Jacob (Siblings) Holly Absent (no notice)"
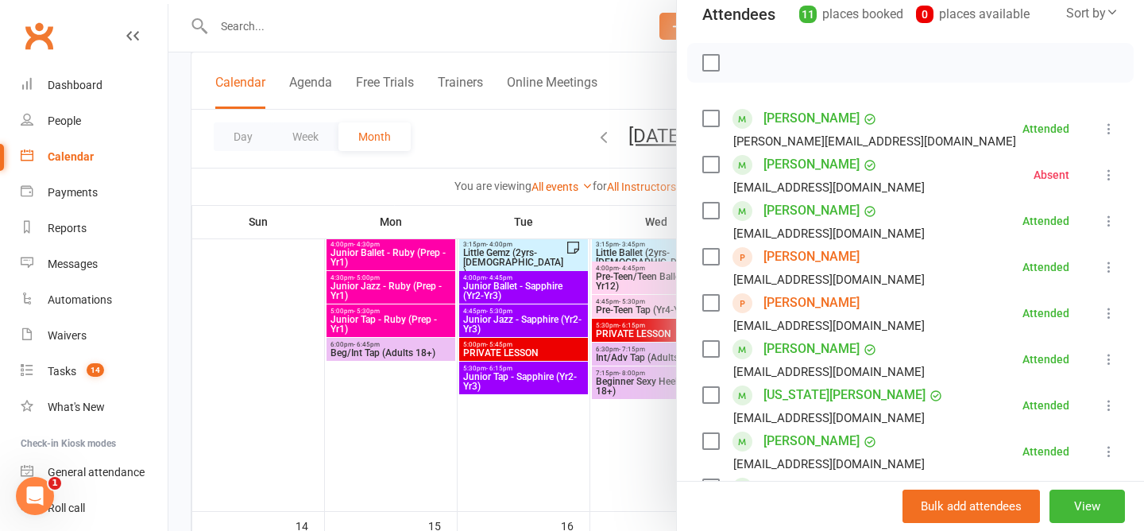
scroll to position [206, 0]
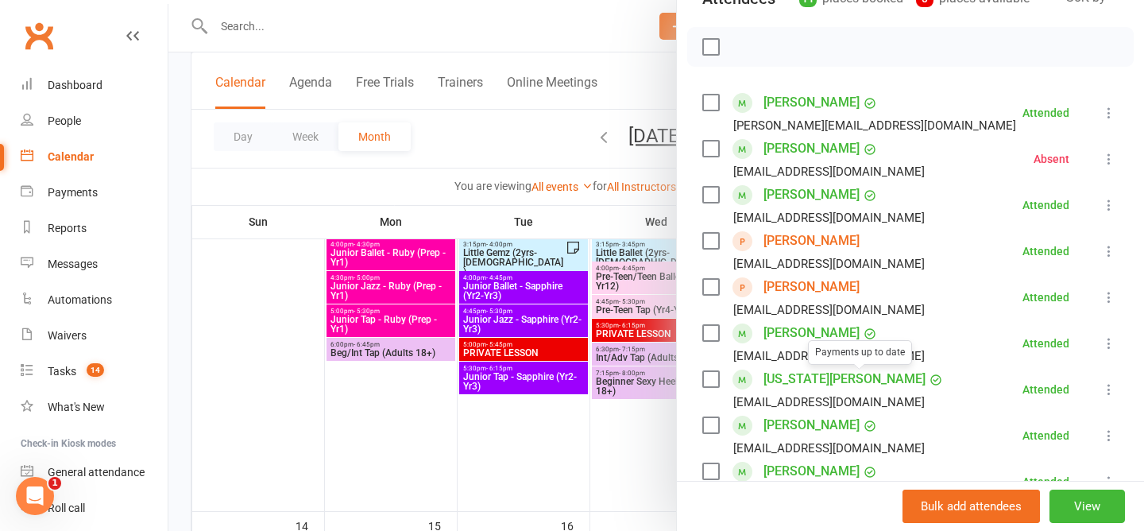
click at [519, 109] on div at bounding box center [655, 265] width 975 height 531
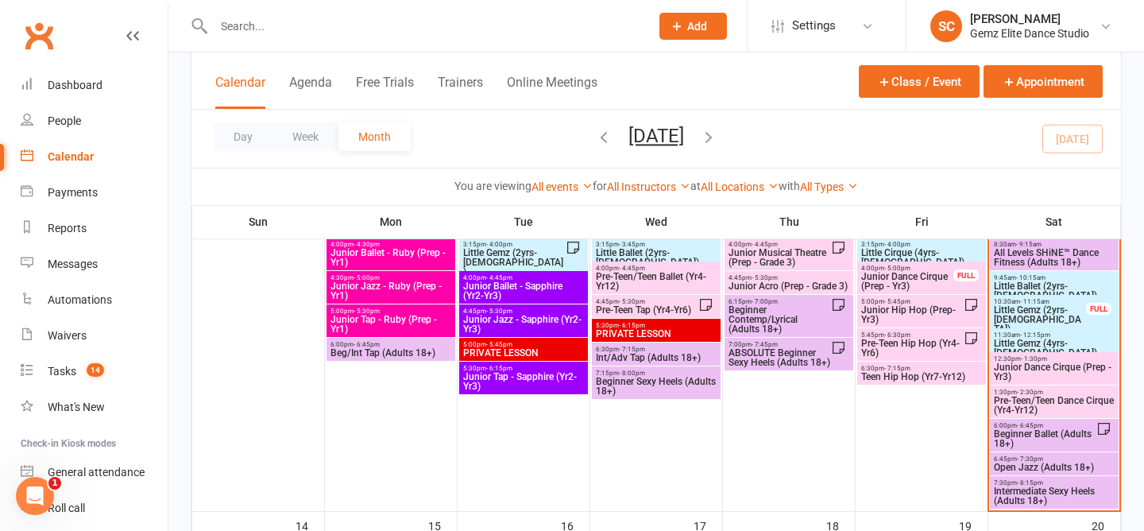
click at [1020, 300] on span "- 11:15am" at bounding box center [1034, 301] width 29 height 7
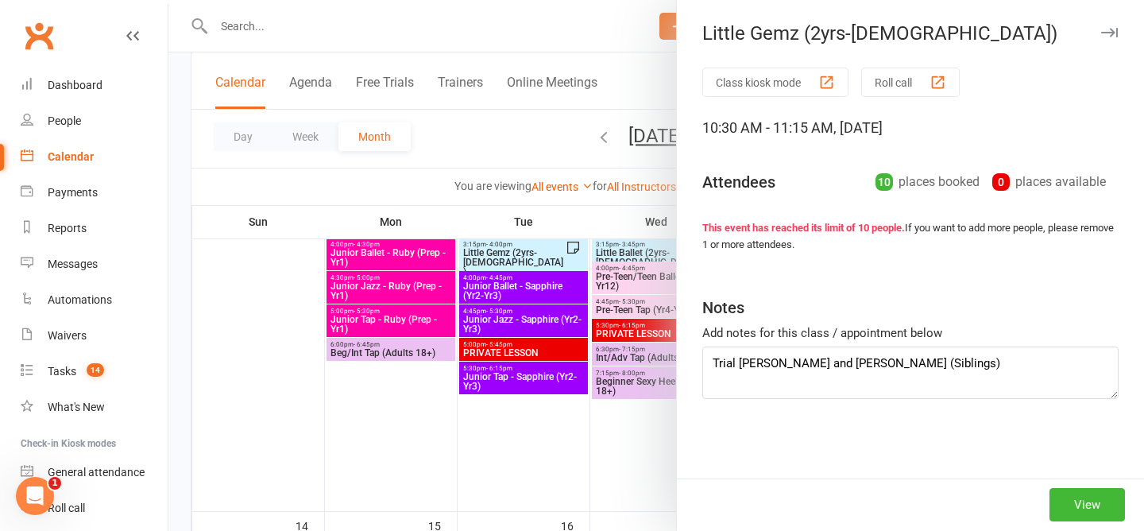
type textarea "Trial Charlie and Jacob (Siblings) Holly Absent (no notice)"
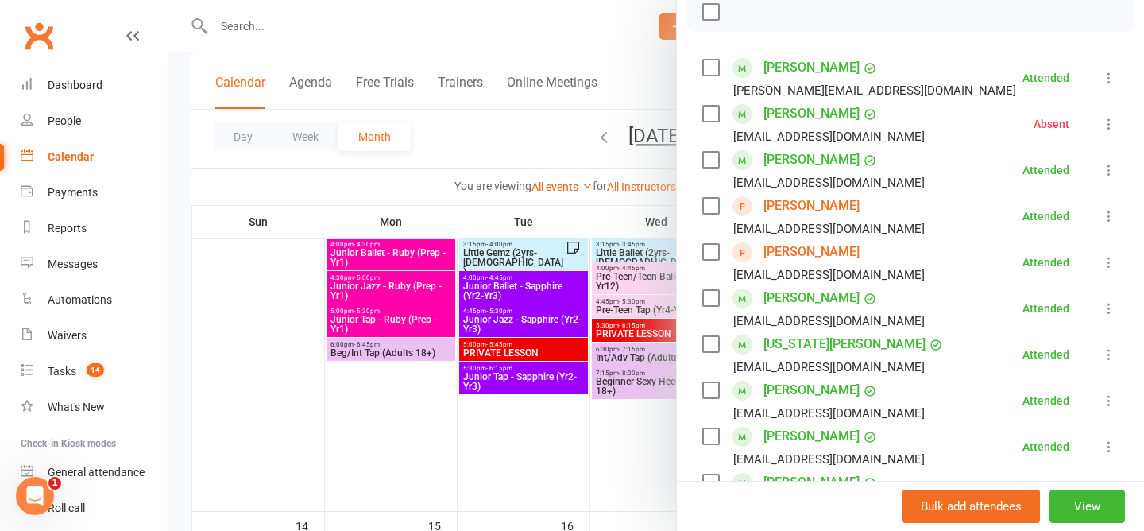
scroll to position [234, 0]
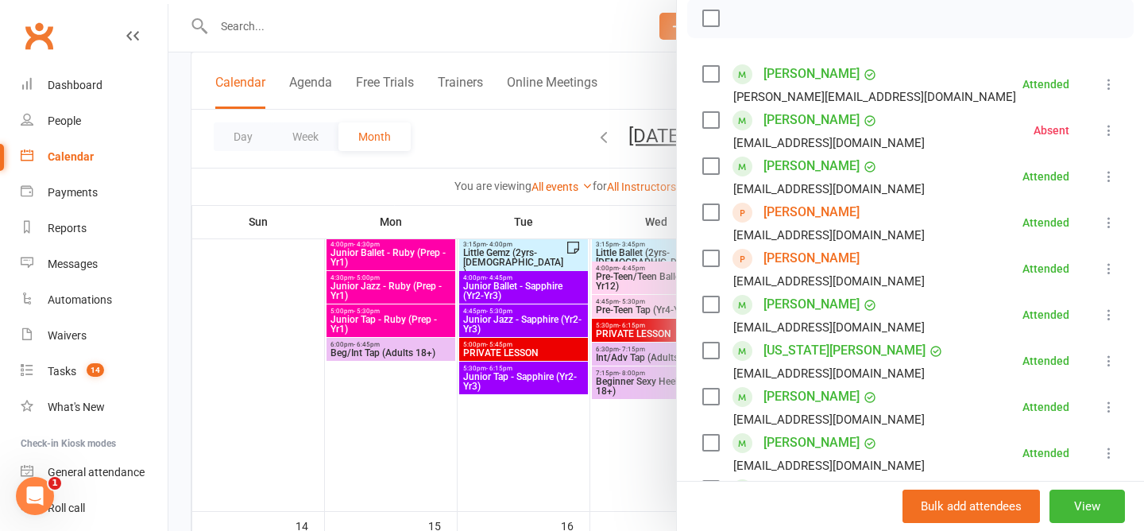
click at [488, 141] on div at bounding box center [655, 265] width 975 height 531
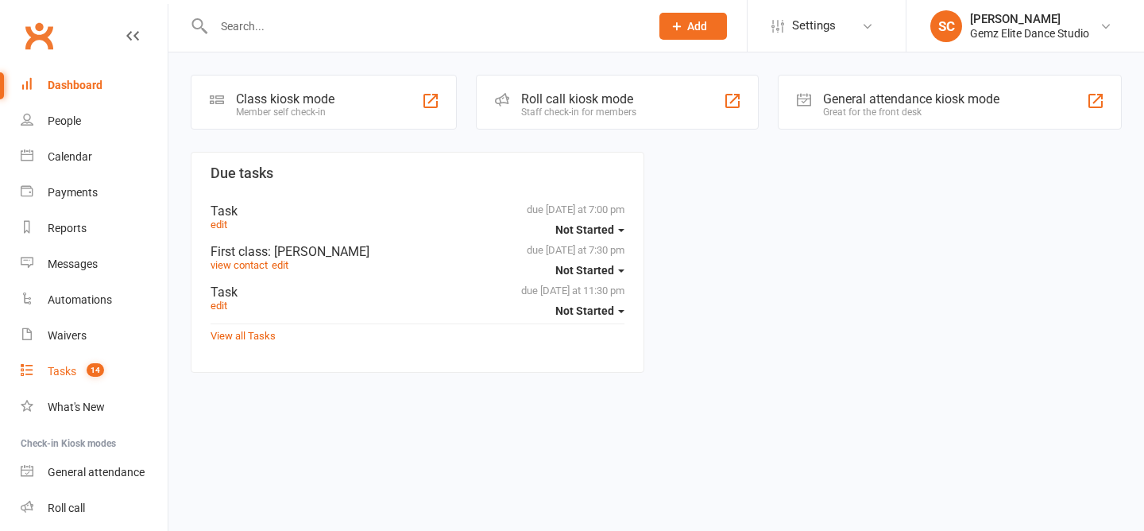
click at [52, 369] on div "Tasks" at bounding box center [62, 371] width 29 height 13
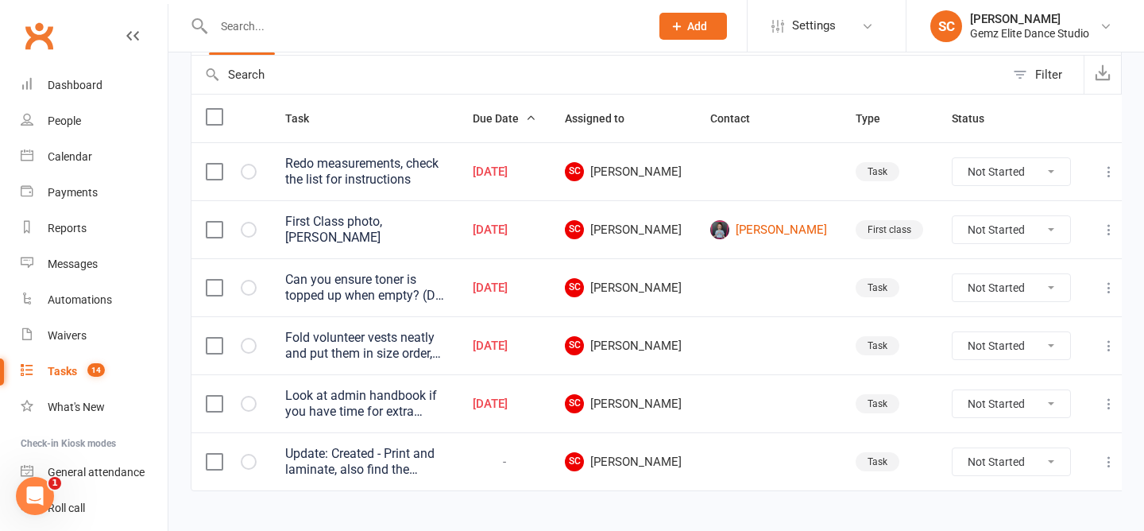
scroll to position [174, 0]
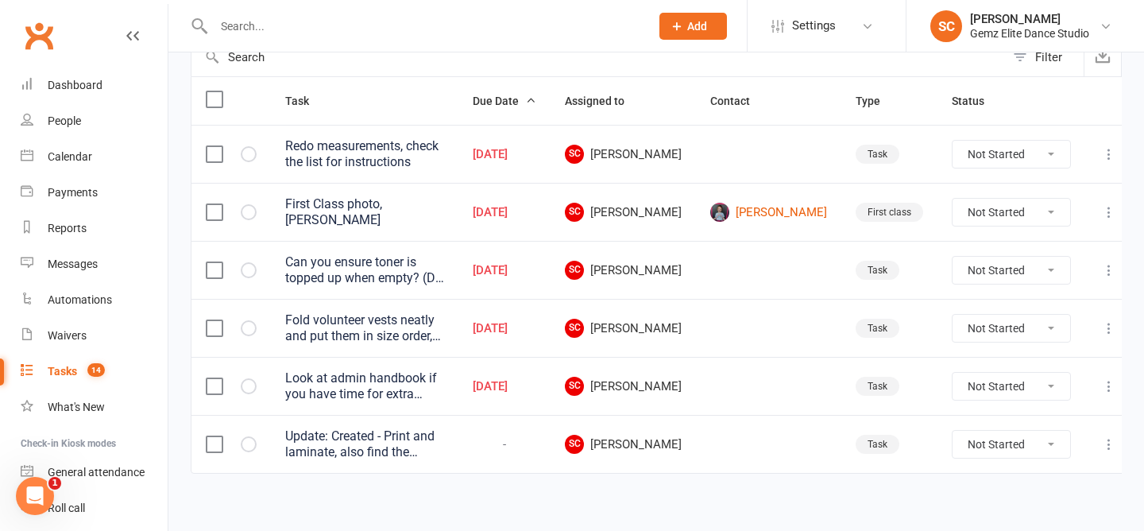
click at [1025, 160] on select "Not Started In Progress Waiting Complete" at bounding box center [1011, 154] width 118 height 27
select select "unstarted"
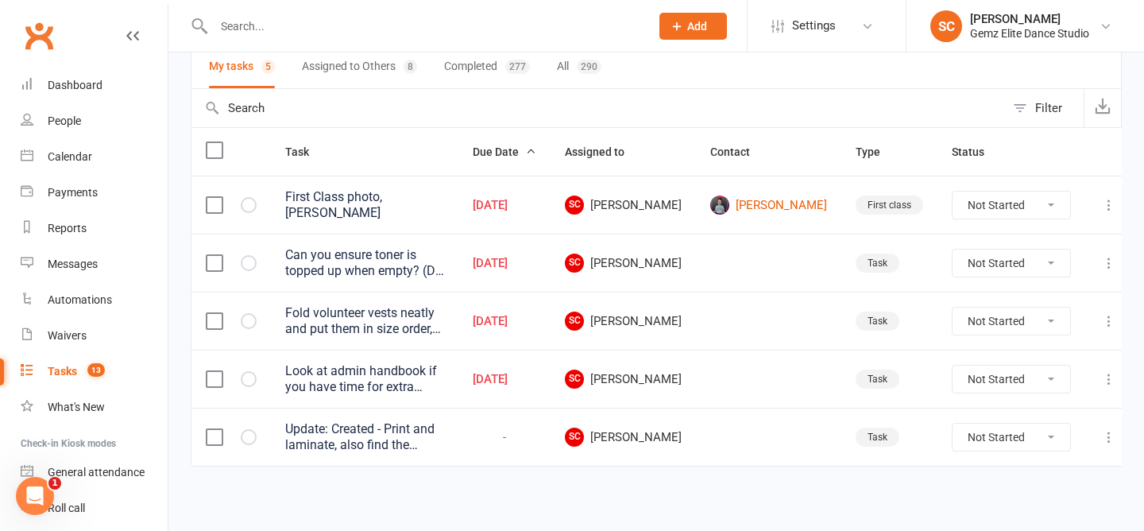
click at [1010, 428] on select "Not Started In Progress Waiting Complete" at bounding box center [1011, 436] width 118 height 27
select select "unstarted"
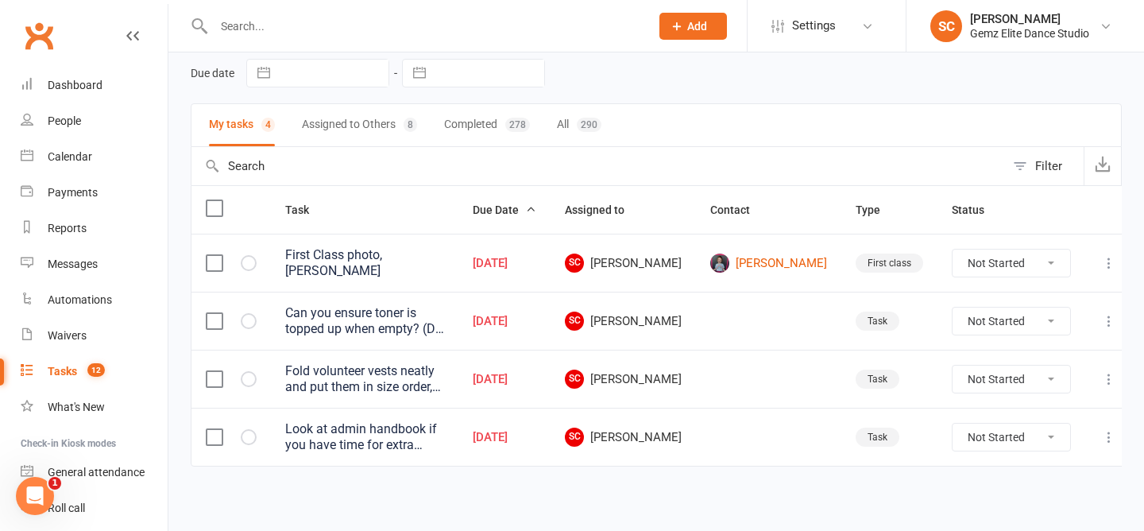
click at [1102, 257] on icon at bounding box center [1109, 263] width 16 height 16
click at [1037, 325] on link "Edit" at bounding box center [1026, 324] width 157 height 32
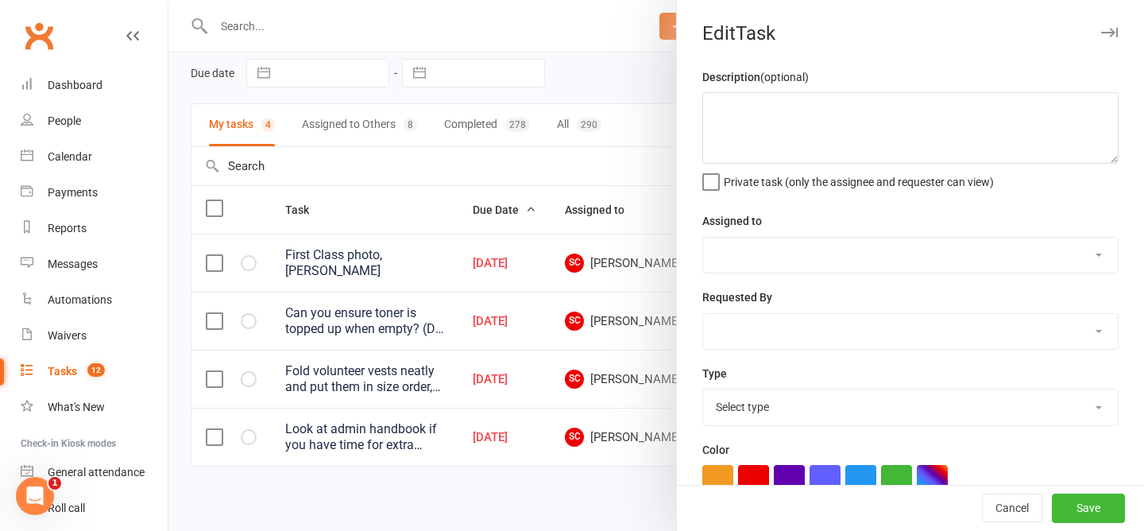
type textarea "First Class photo, Lily"
select select "53755"
select select "52032"
type input "11 Sep 2025"
type input "7:30pm"
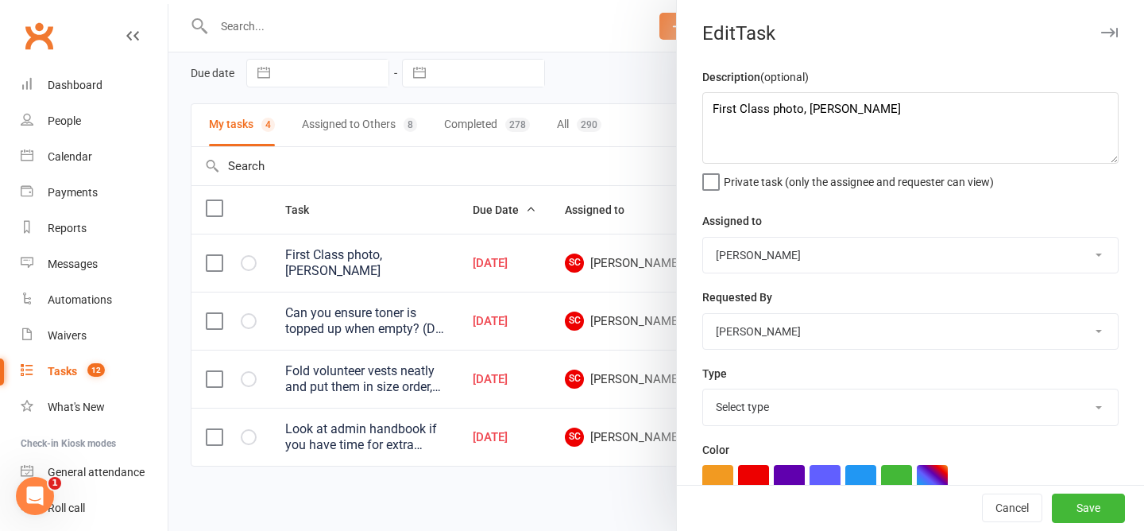
select select "33694"
click at [913, 135] on textarea "First Class photo, Lily" at bounding box center [910, 127] width 416 height 71
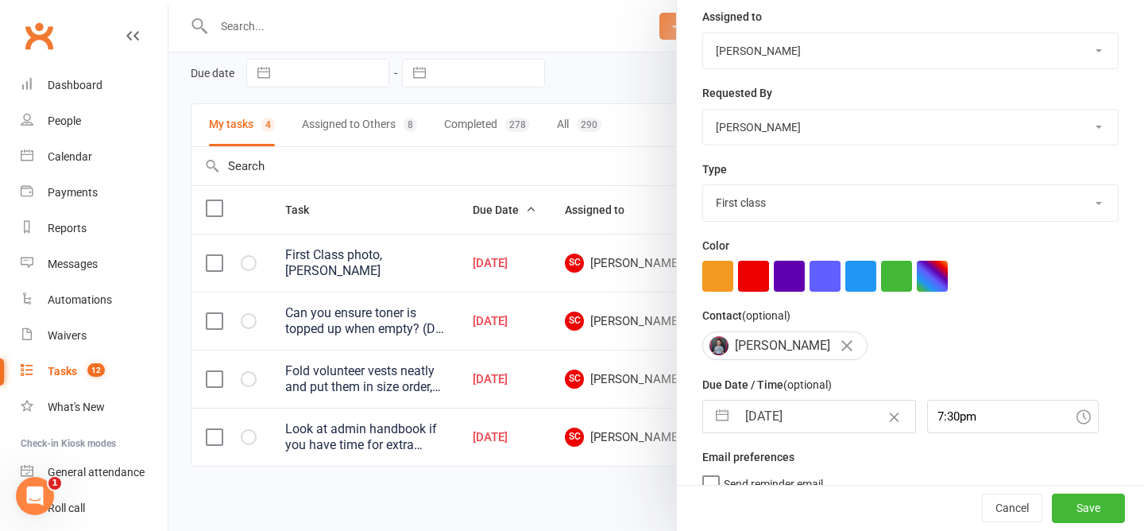
scroll to position [228, 0]
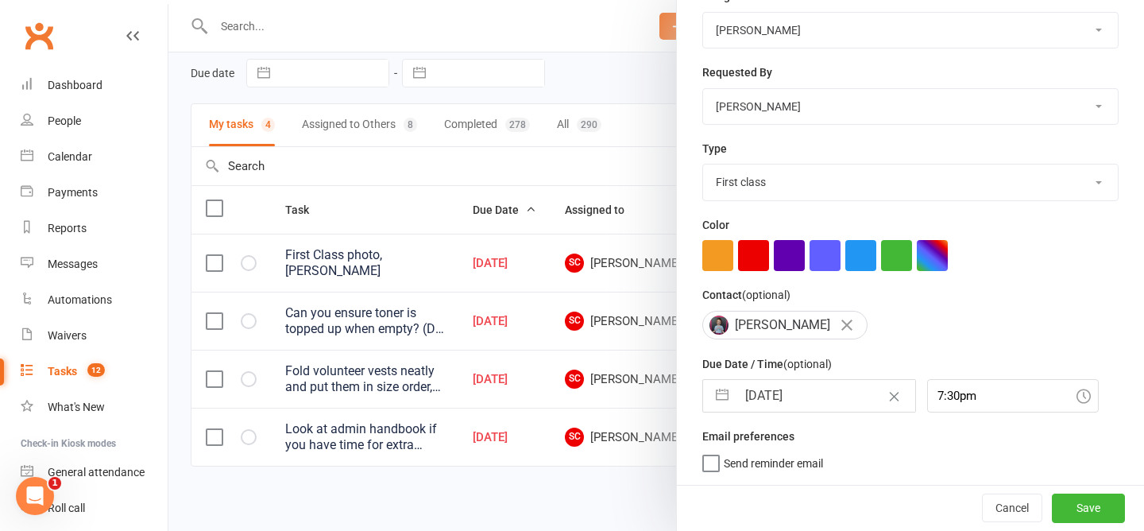
click at [898, 338] on div "Description (optional) First Class photo, Lily Jacob Charlie Private task (only…" at bounding box center [910, 164] width 467 height 642
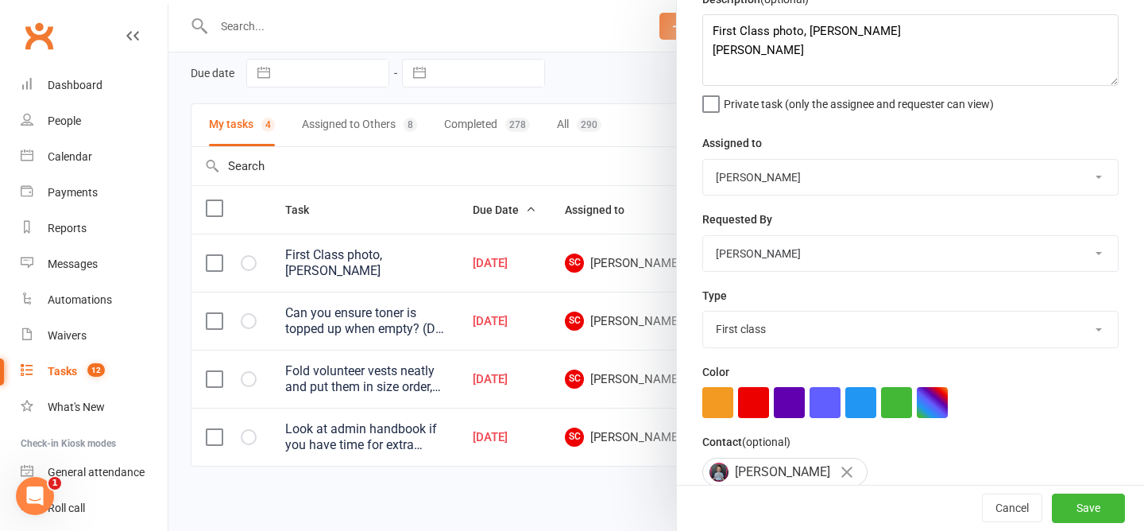
scroll to position [0, 0]
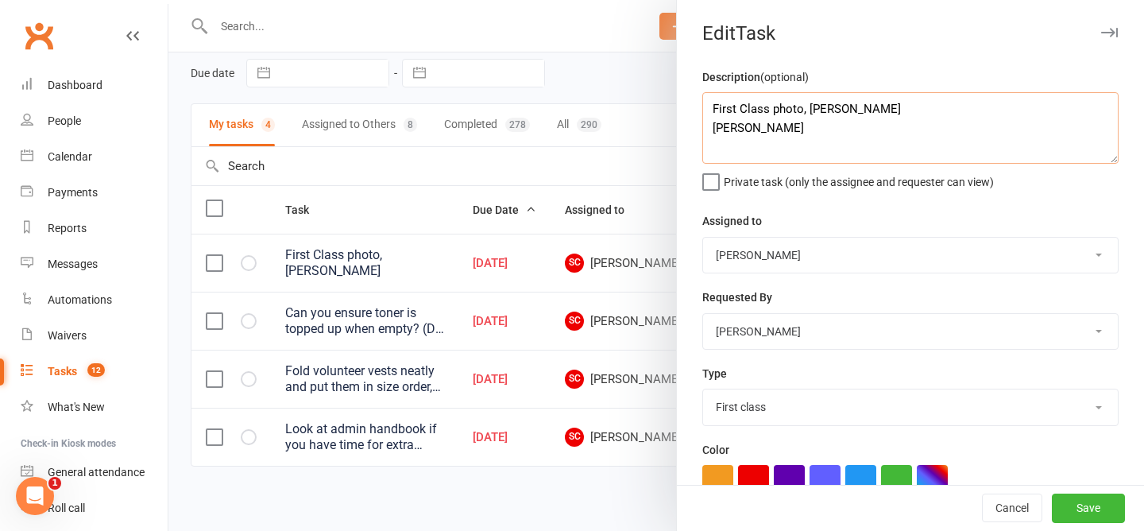
click at [786, 131] on textarea "First Class photo, Lily Jacob Charlie" at bounding box center [910, 127] width 416 height 71
type textarea "First Class photo, Lily Jacob Mead Charlie Mead"
click at [1089, 505] on button "Save" at bounding box center [1088, 508] width 73 height 29
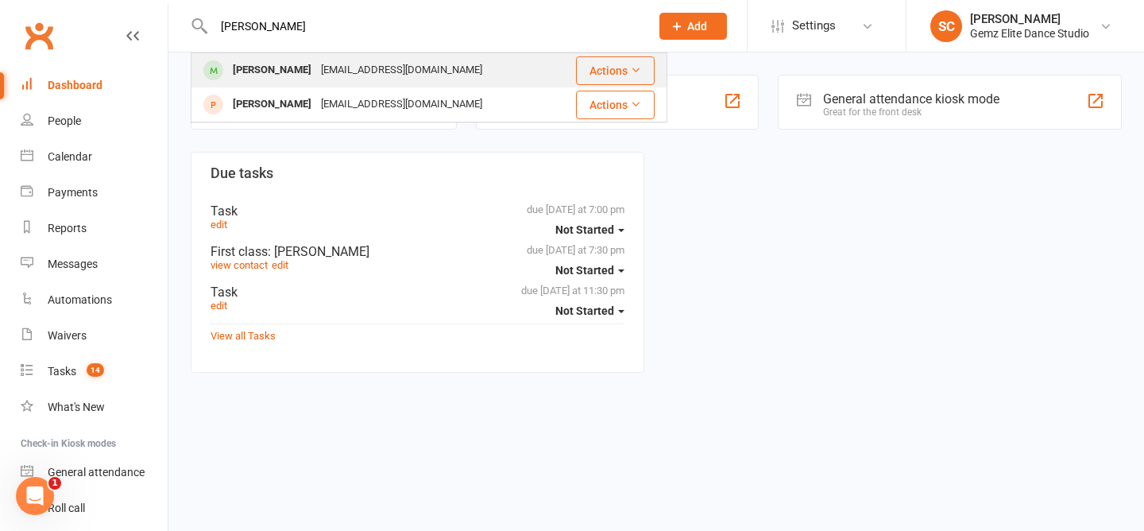
type input "[PERSON_NAME]"
click at [268, 71] on div "[PERSON_NAME]" at bounding box center [272, 70] width 88 height 23
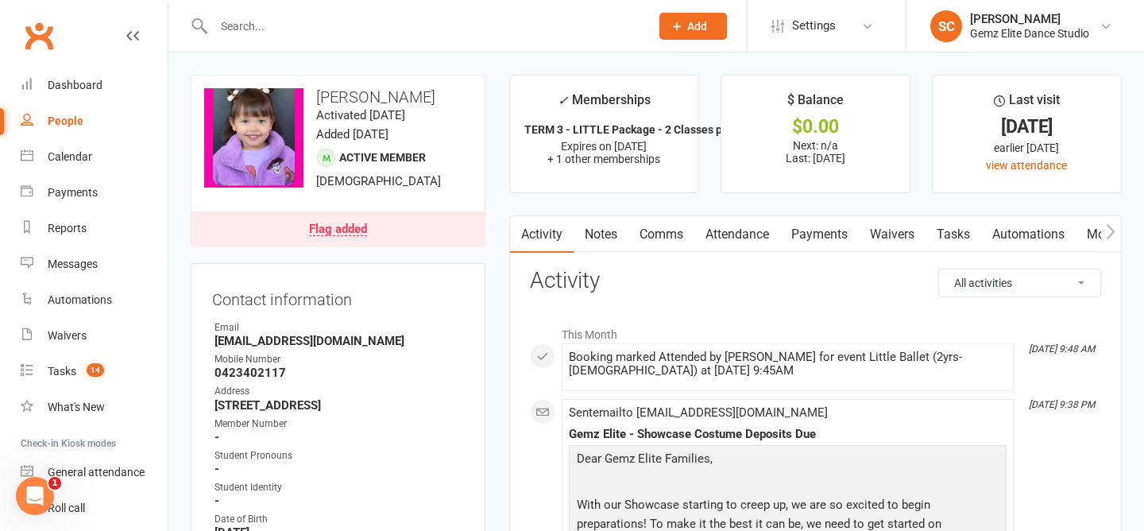
click at [732, 234] on link "Attendance" at bounding box center [737, 234] width 86 height 37
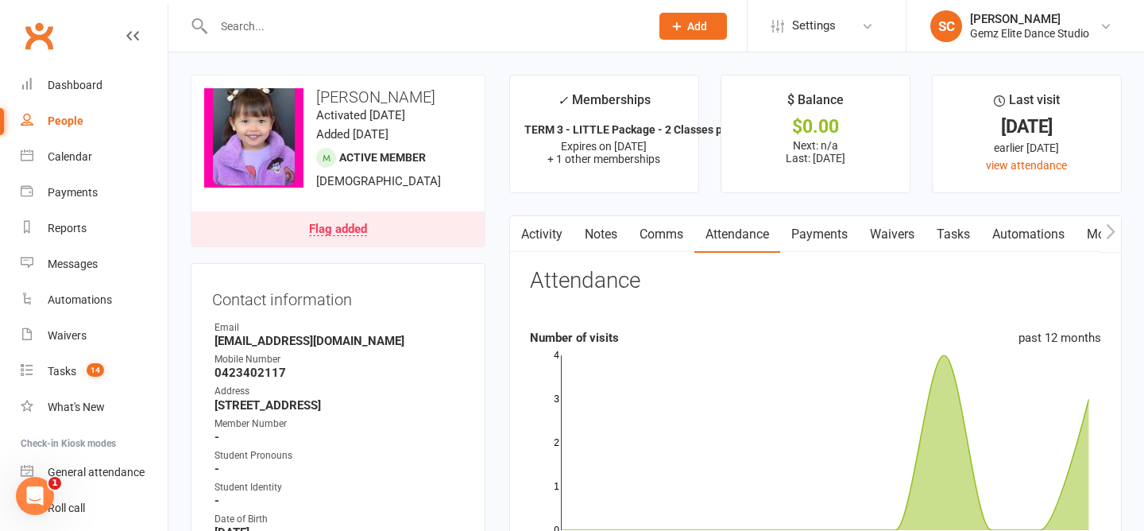
click at [363, 234] on div "Flag added" at bounding box center [338, 229] width 58 height 13
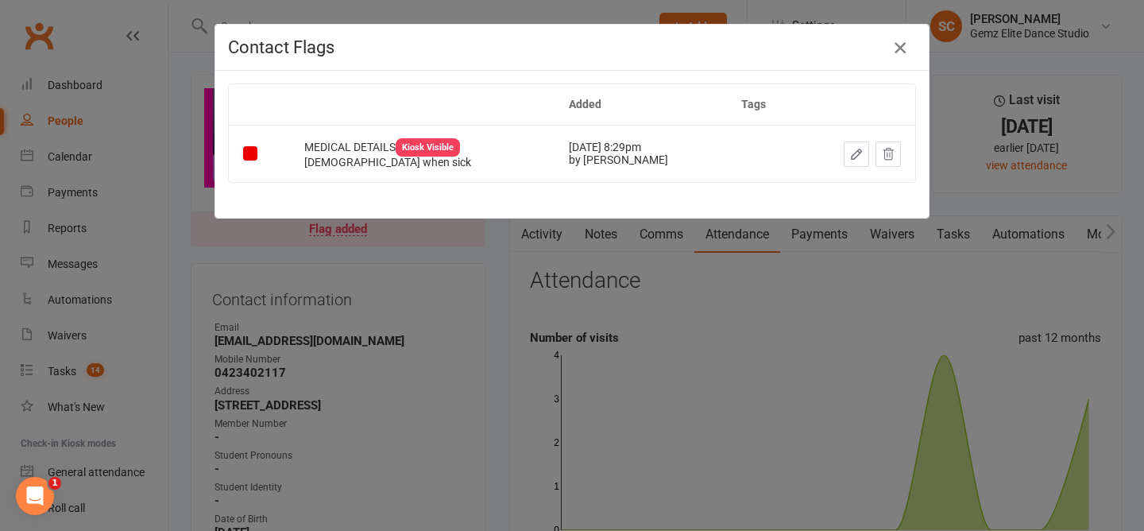
click at [902, 48] on icon "button" at bounding box center [899, 47] width 19 height 19
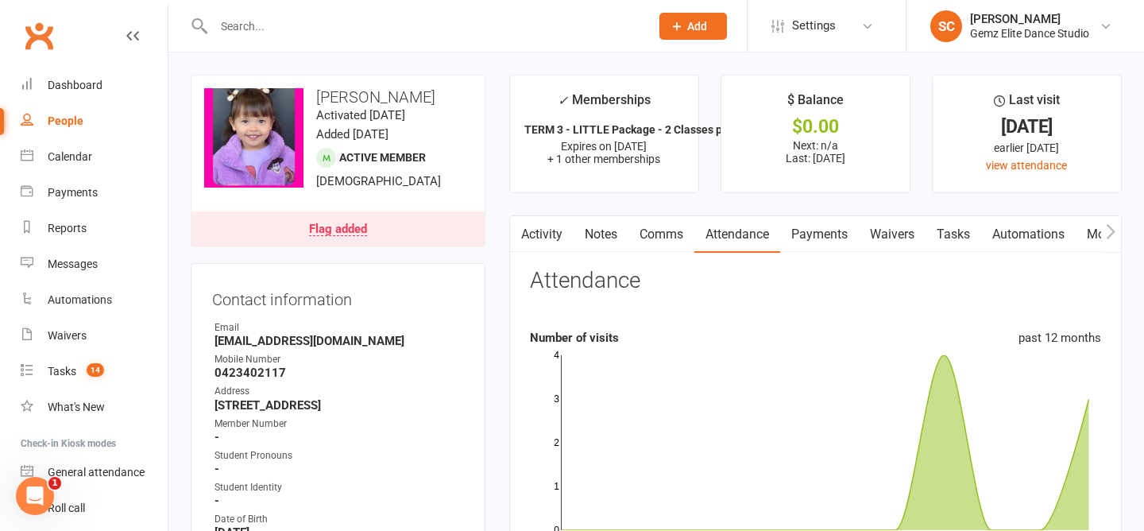
click at [541, 230] on link "Activity" at bounding box center [542, 234] width 64 height 37
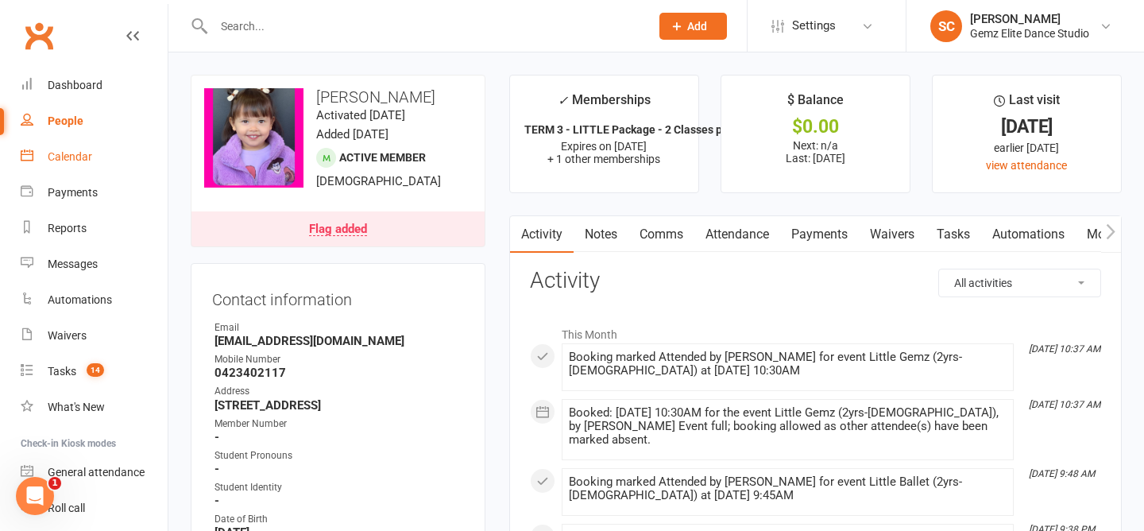
click at [71, 163] on div "Calendar" at bounding box center [70, 156] width 44 height 13
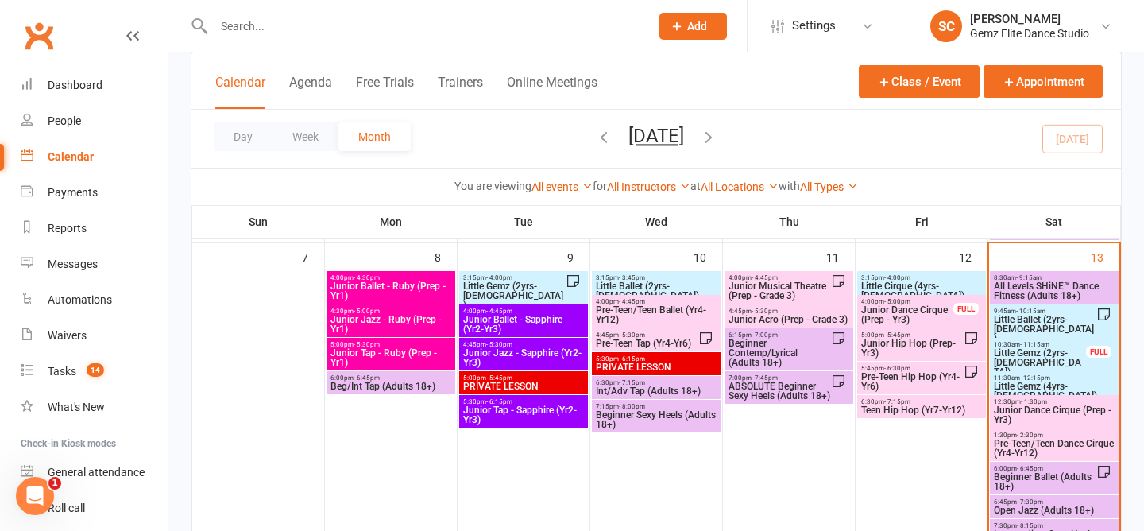
scroll to position [398, 0]
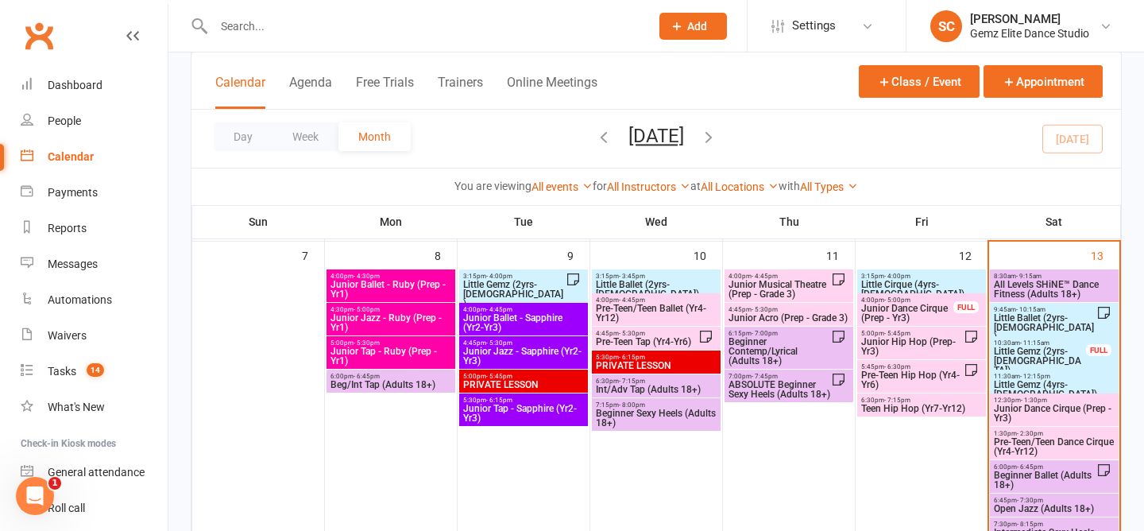
click at [1027, 354] on span "Little Gemz (2yrs-3yrs old)" at bounding box center [1040, 360] width 94 height 29
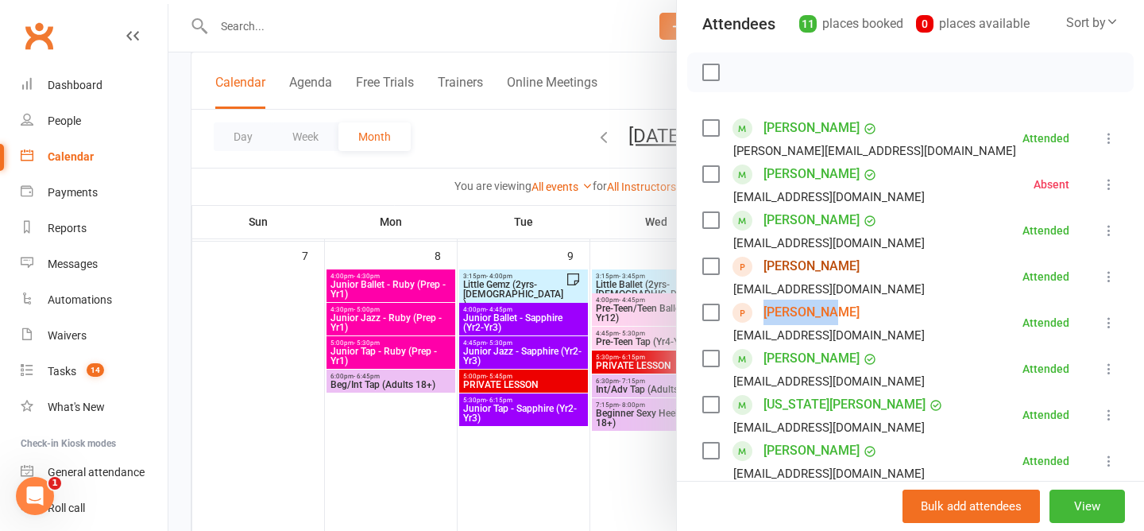
scroll to position [607, 0]
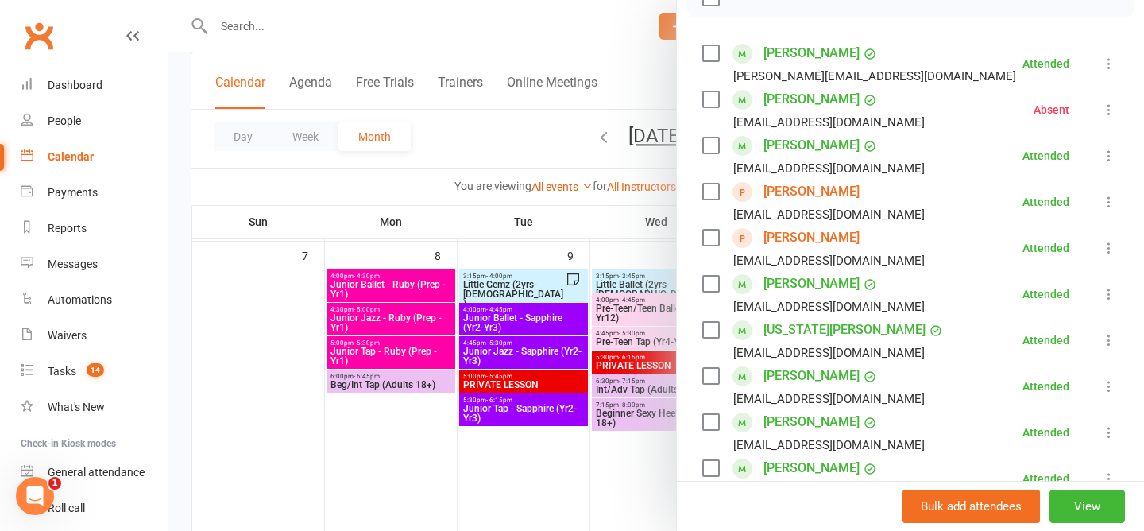
scroll to position [187, 0]
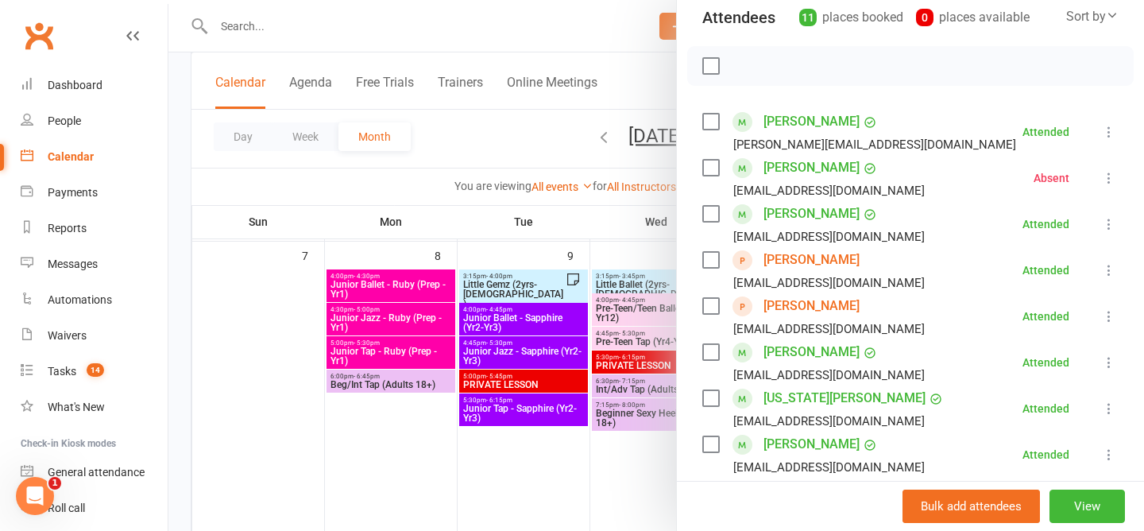
click at [503, 128] on div at bounding box center [655, 265] width 975 height 531
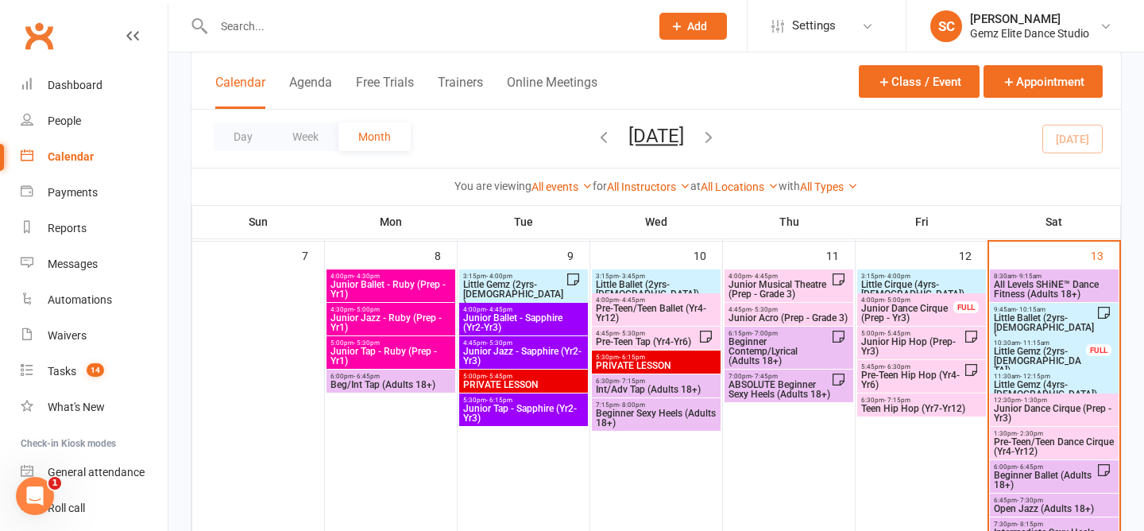
click at [1034, 380] on span "Little Gemz (4yrs-[DEMOGRAPHIC_DATA])" at bounding box center [1054, 389] width 122 height 19
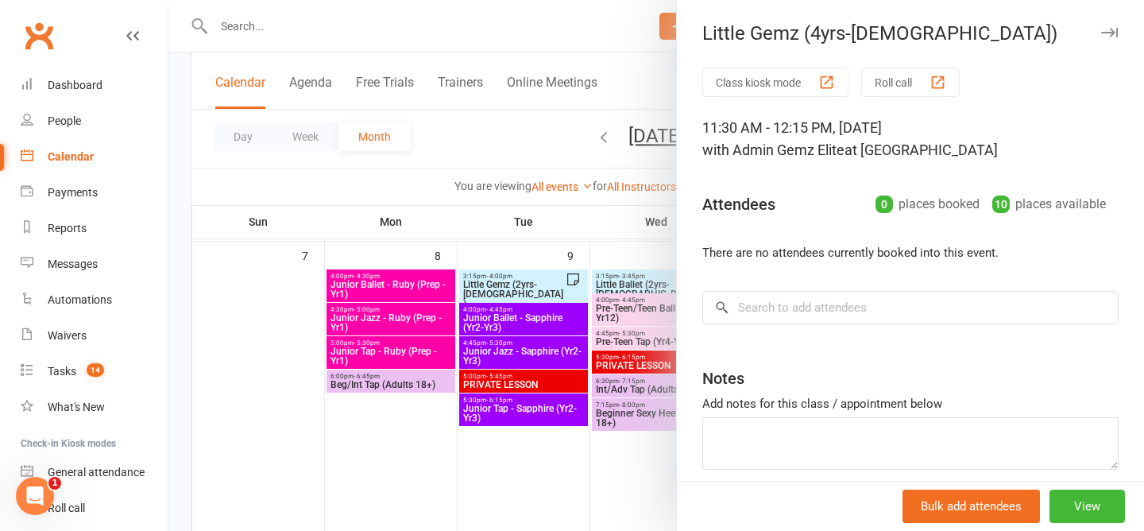
click at [496, 94] on div at bounding box center [655, 265] width 975 height 531
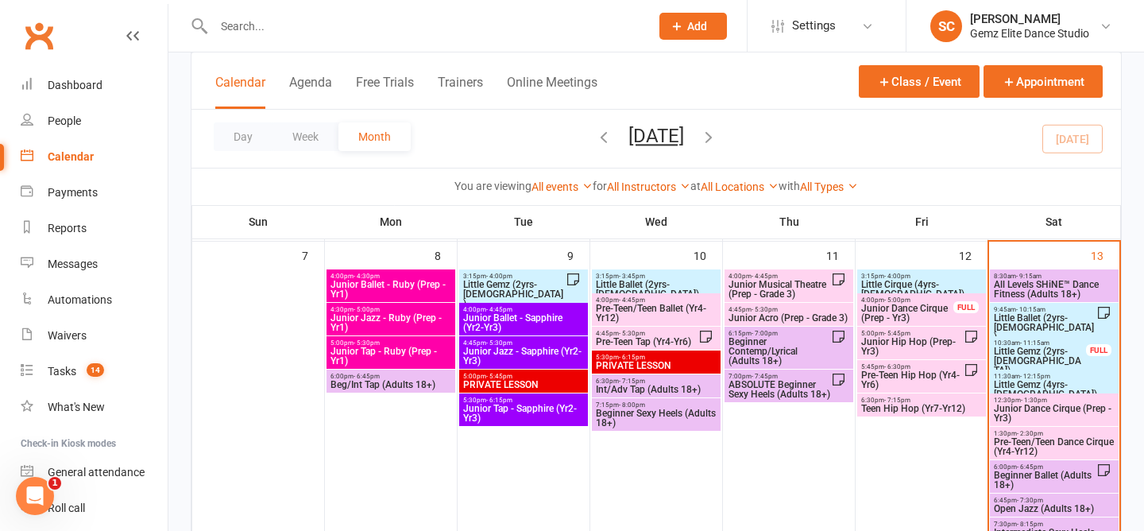
click at [1040, 353] on span "Little Gemz (2yrs-[DEMOGRAPHIC_DATA])" at bounding box center [1040, 360] width 94 height 29
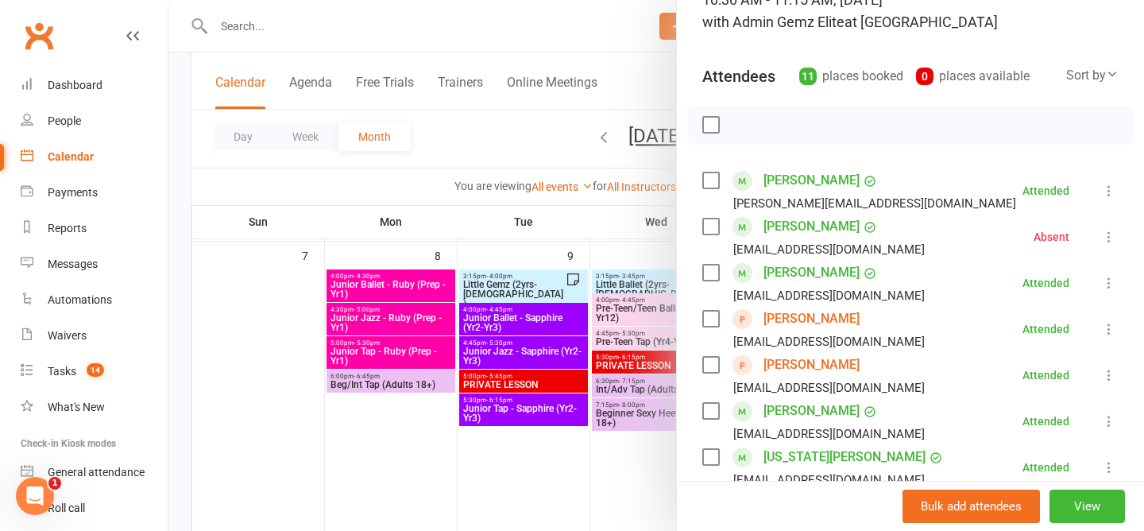
scroll to position [125, 0]
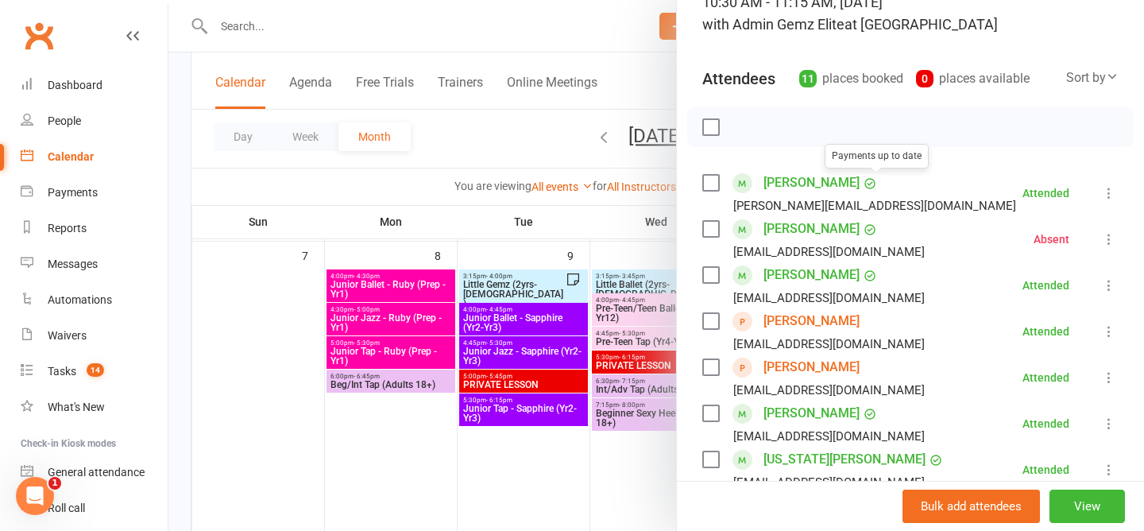
click at [496, 126] on div at bounding box center [655, 265] width 975 height 531
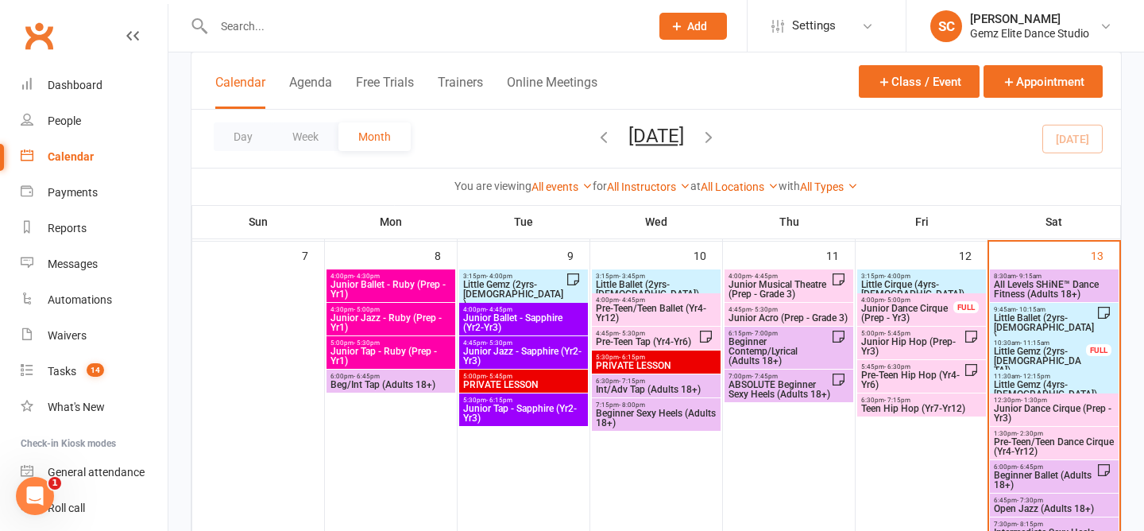
click at [1040, 406] on span "Junior Dance Cirque (Prep - Yr3)" at bounding box center [1054, 412] width 122 height 19
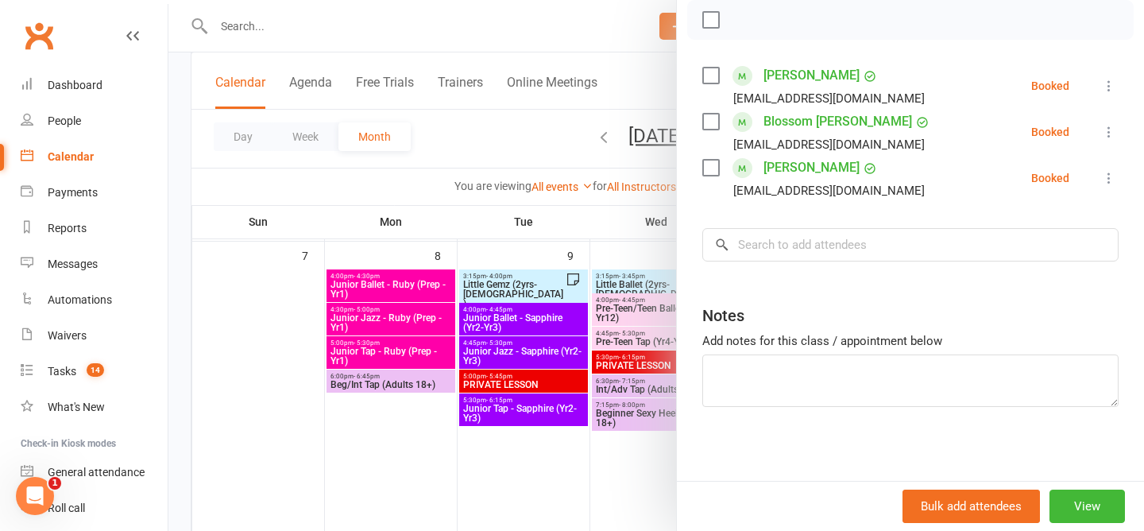
scroll to position [238, 0]
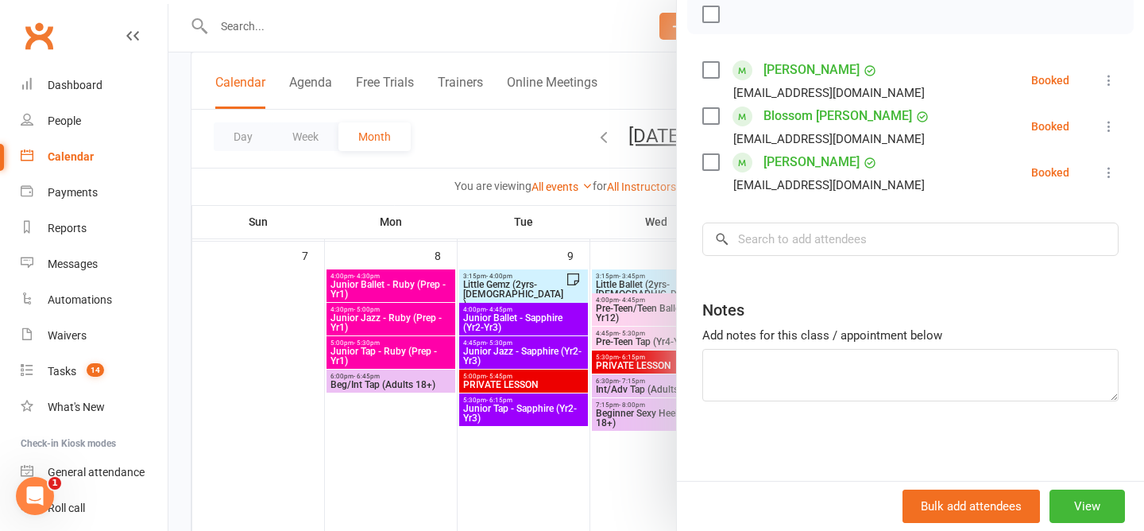
click at [473, 155] on div at bounding box center [655, 265] width 975 height 531
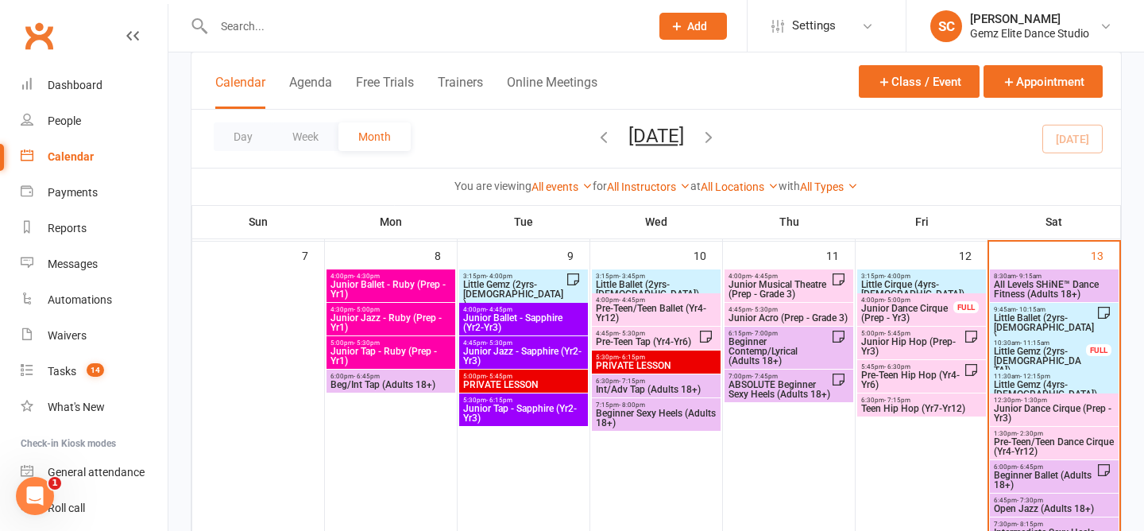
click at [1050, 400] on span "12:30pm - 1:30pm" at bounding box center [1054, 399] width 122 height 7
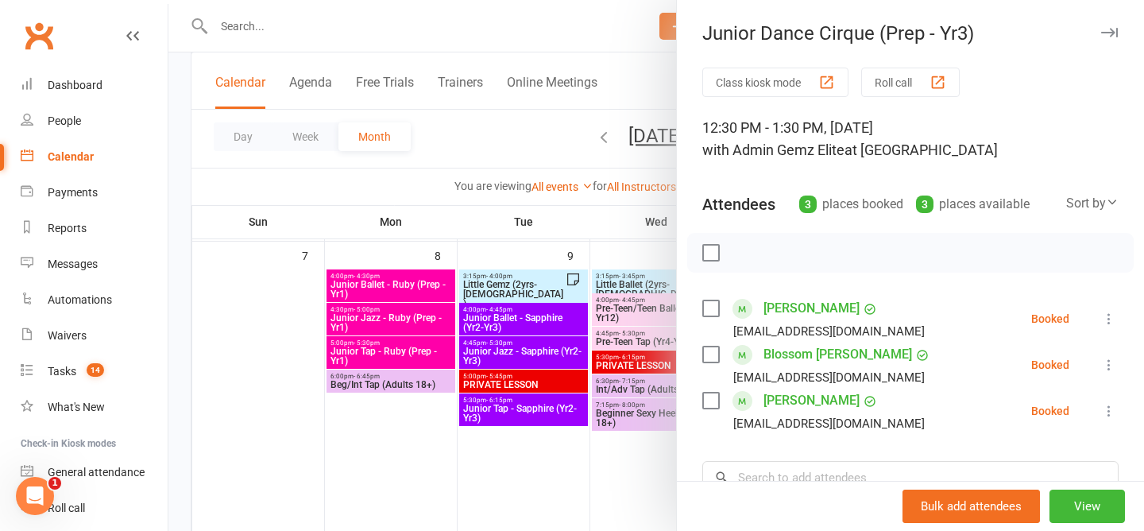
click at [512, 129] on div at bounding box center [655, 265] width 975 height 531
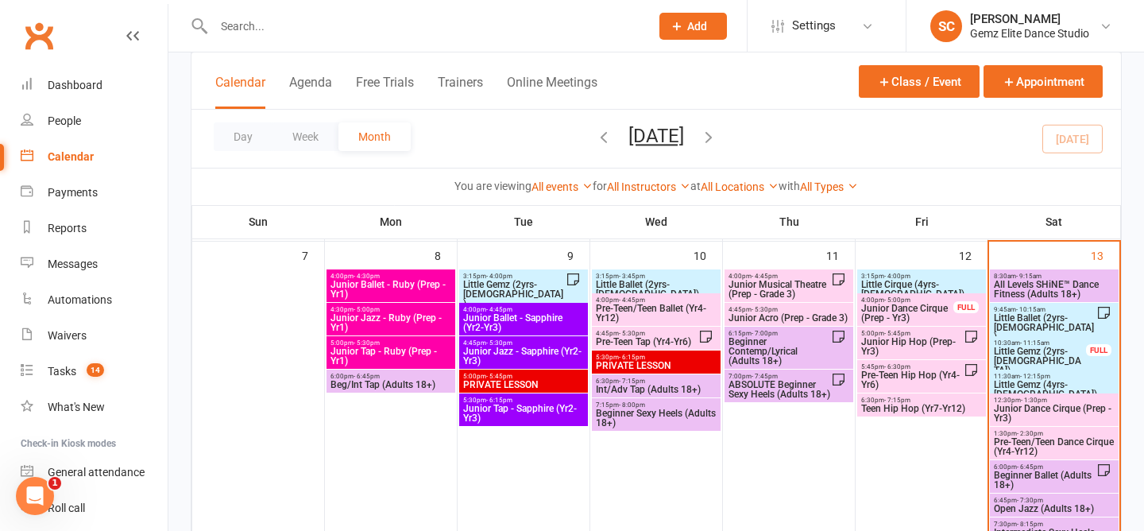
click at [1048, 350] on span "Little Gemz (2yrs-[DEMOGRAPHIC_DATA])" at bounding box center [1040, 360] width 94 height 29
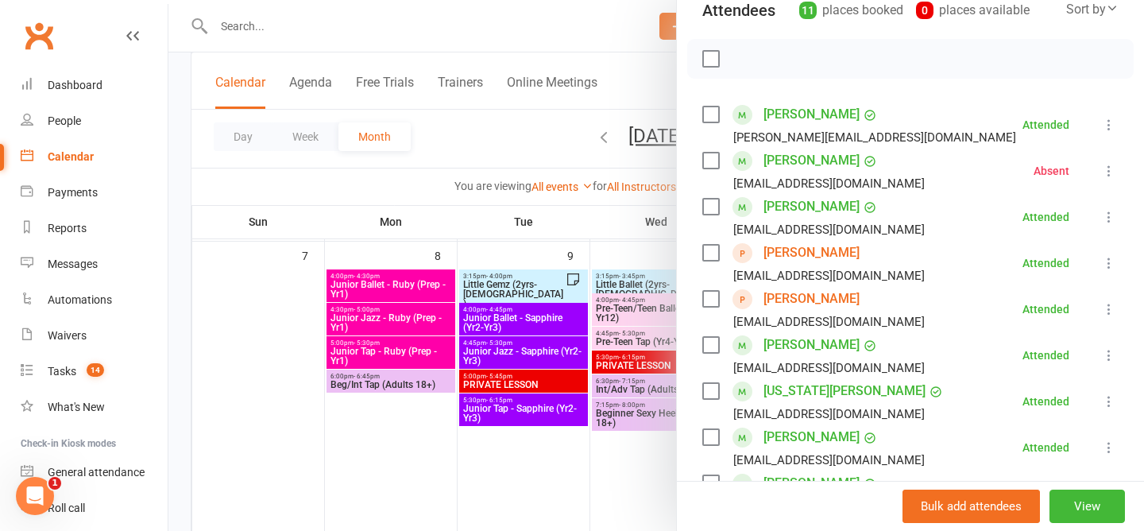
scroll to position [181, 0]
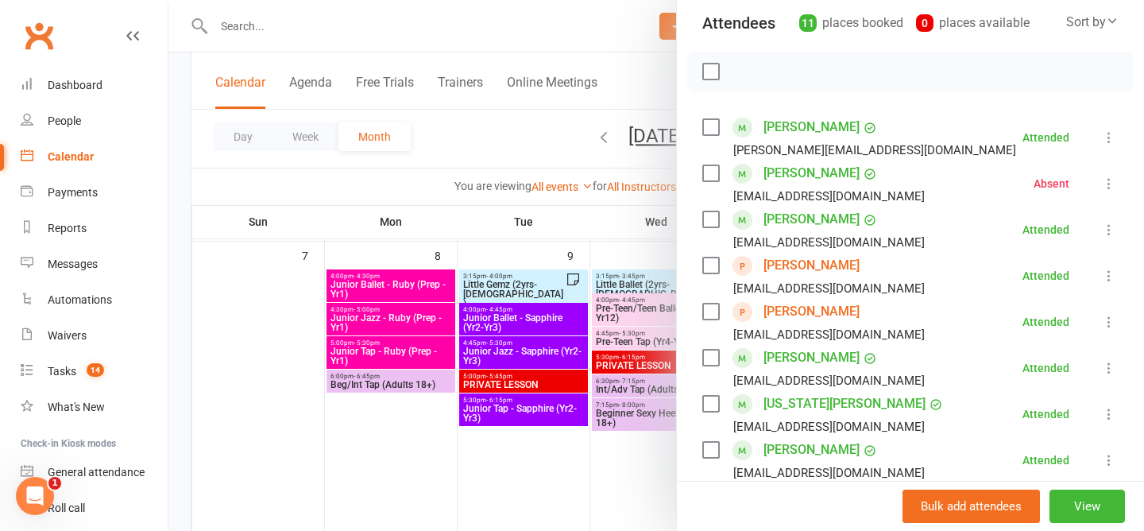
click at [514, 136] on div at bounding box center [655, 265] width 975 height 531
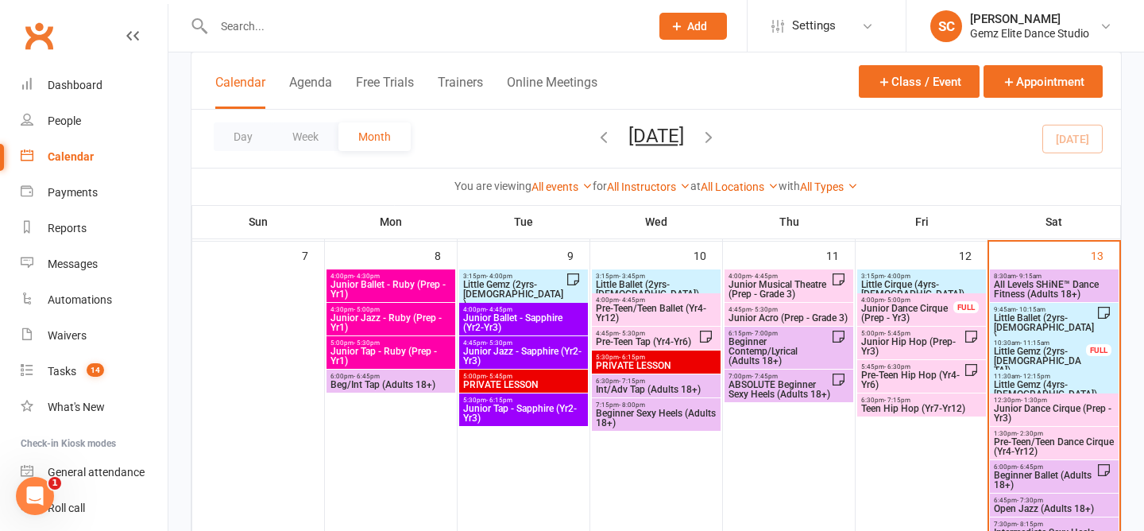
click at [1053, 405] on span "Junior Dance Cirque (Prep - Yr3)" at bounding box center [1054, 412] width 122 height 19
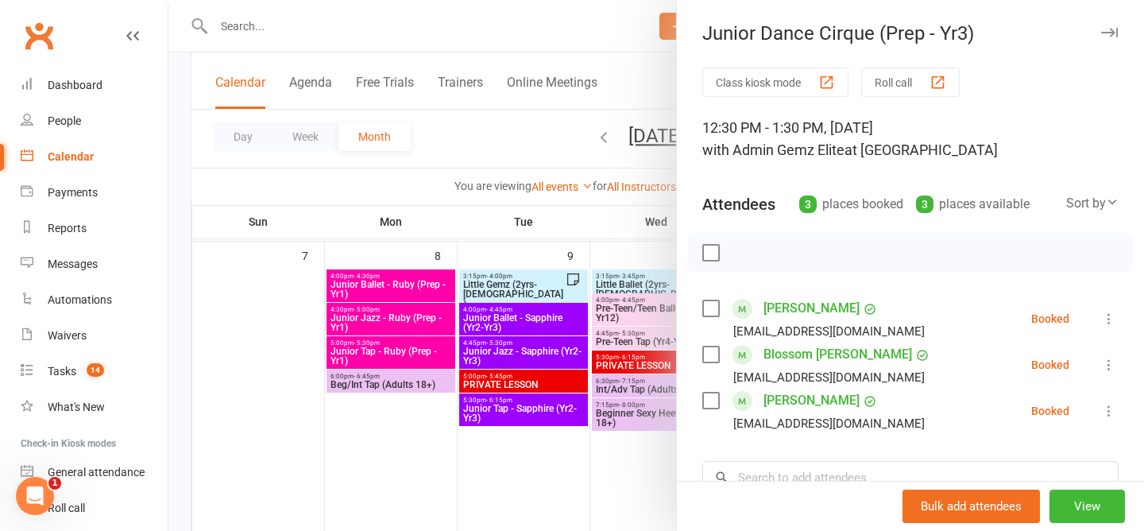
click at [1109, 364] on icon at bounding box center [1109, 365] width 16 height 16
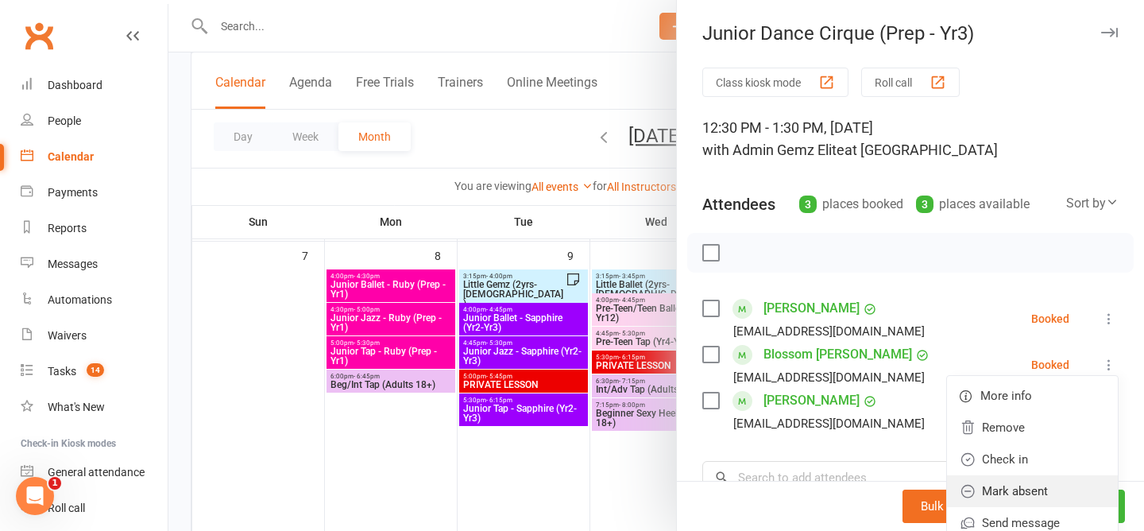
click at [1041, 479] on link "Mark absent" at bounding box center [1032, 491] width 171 height 32
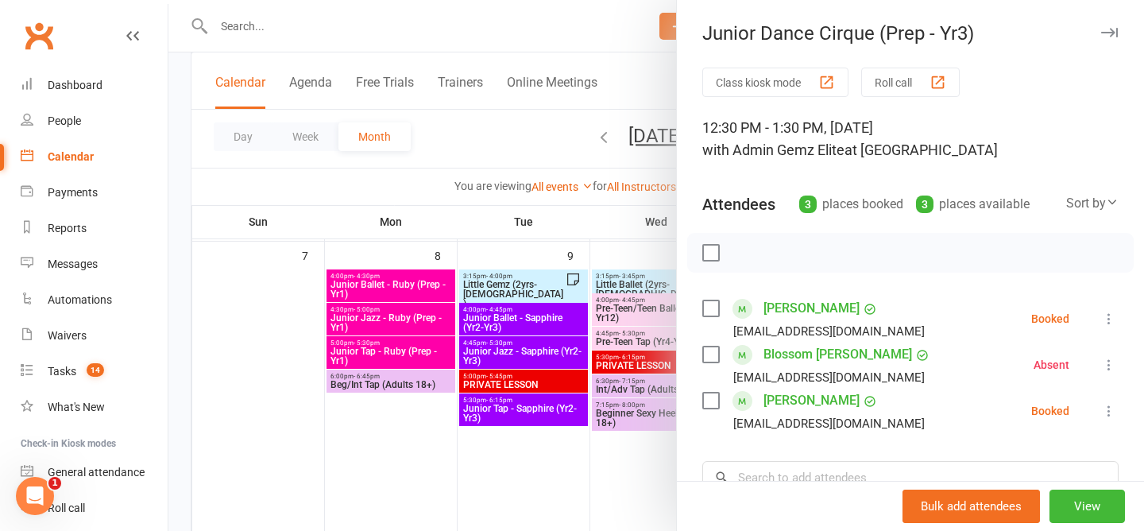
click at [957, 227] on div "Class kiosk mode Roll call 12:30 PM - 1:30 PM, Saturday, September, 13, 2025 wi…" at bounding box center [910, 393] width 467 height 651
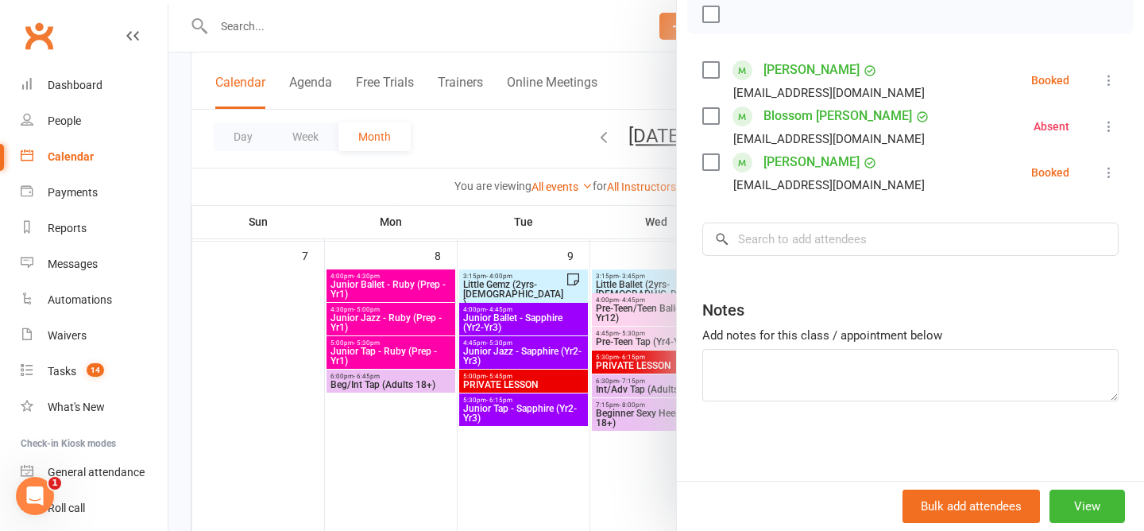
scroll to position [237, 0]
click at [857, 363] on textarea at bounding box center [910, 375] width 416 height 52
type textarea "Blossom Absent (emailed prior)"
click at [510, 137] on div at bounding box center [655, 265] width 975 height 531
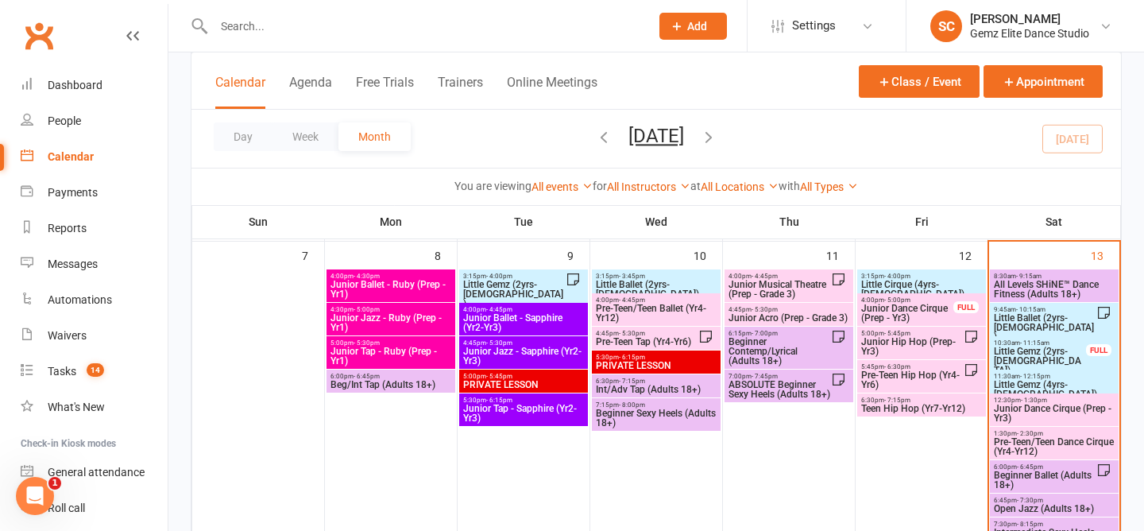
click at [1036, 356] on span "Little Gemz (2yrs-[DEMOGRAPHIC_DATA])" at bounding box center [1040, 360] width 94 height 29
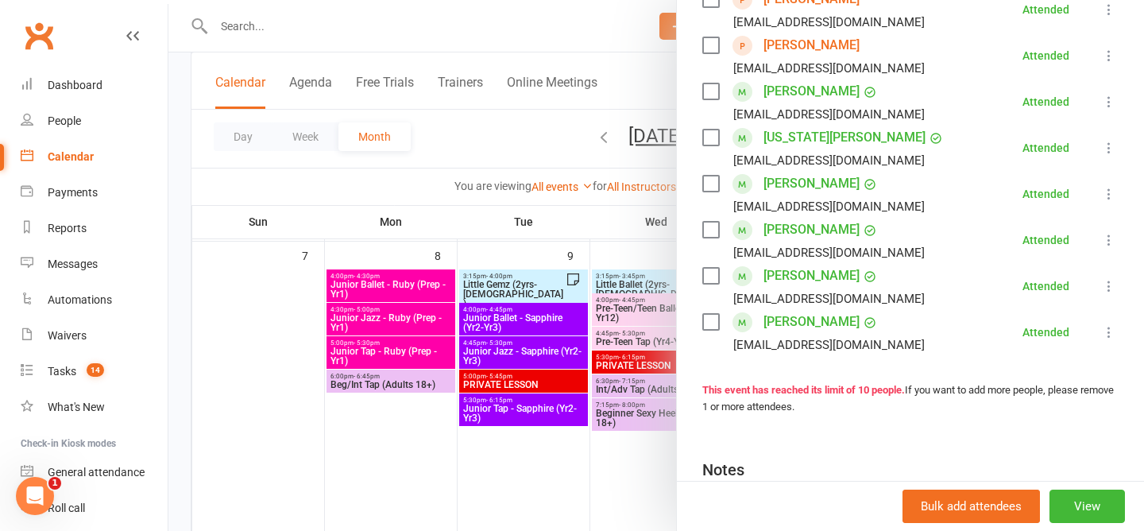
scroll to position [448, 0]
click at [906, 293] on li "Elvie Wicks Payments up to date Yingt.mak@gmail.com Attended More info Remove M…" at bounding box center [910, 285] width 416 height 46
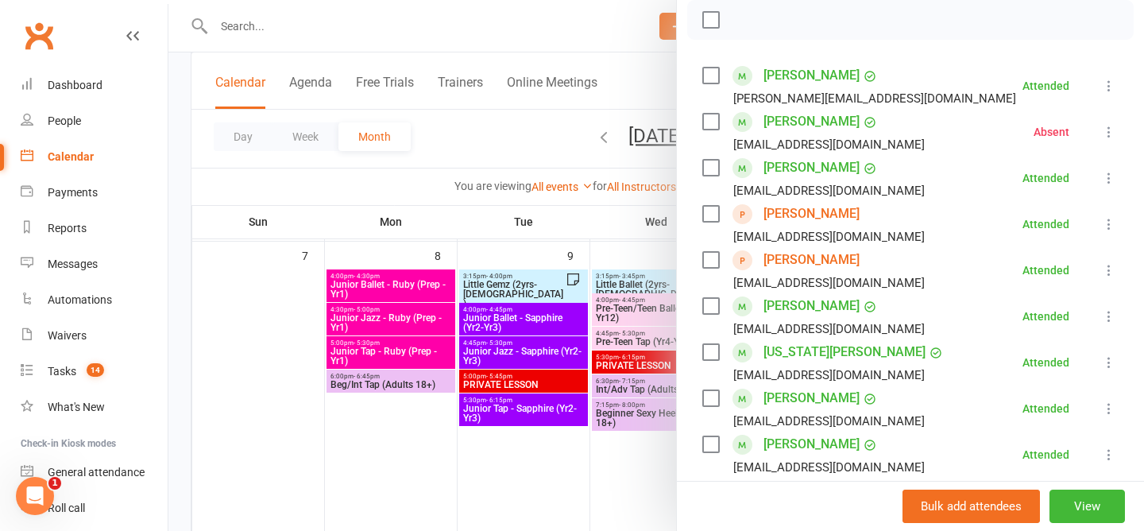
scroll to position [230, 0]
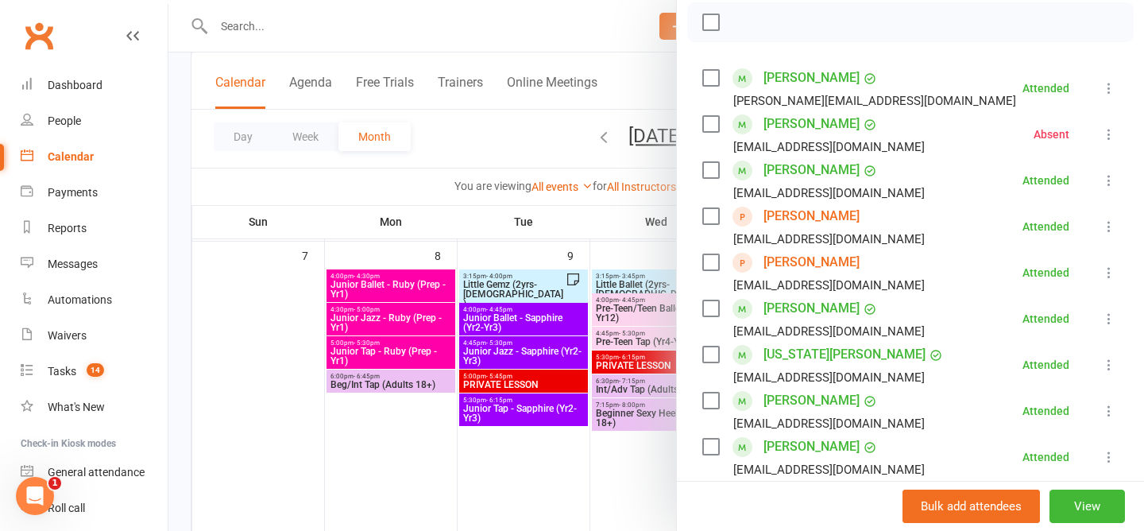
click at [482, 157] on div at bounding box center [655, 265] width 975 height 531
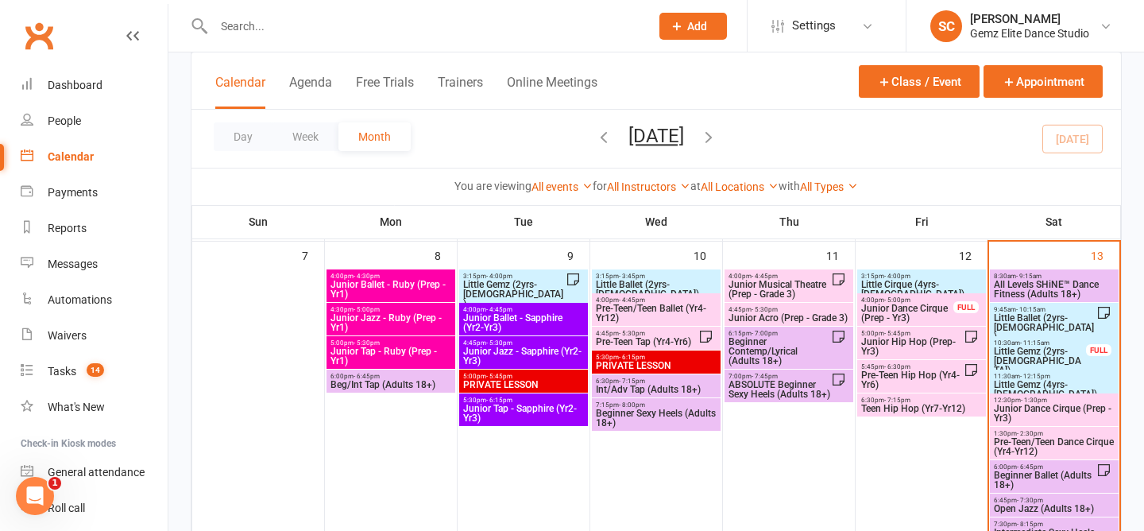
click at [1027, 400] on span "- 1:30pm" at bounding box center [1034, 399] width 26 height 7
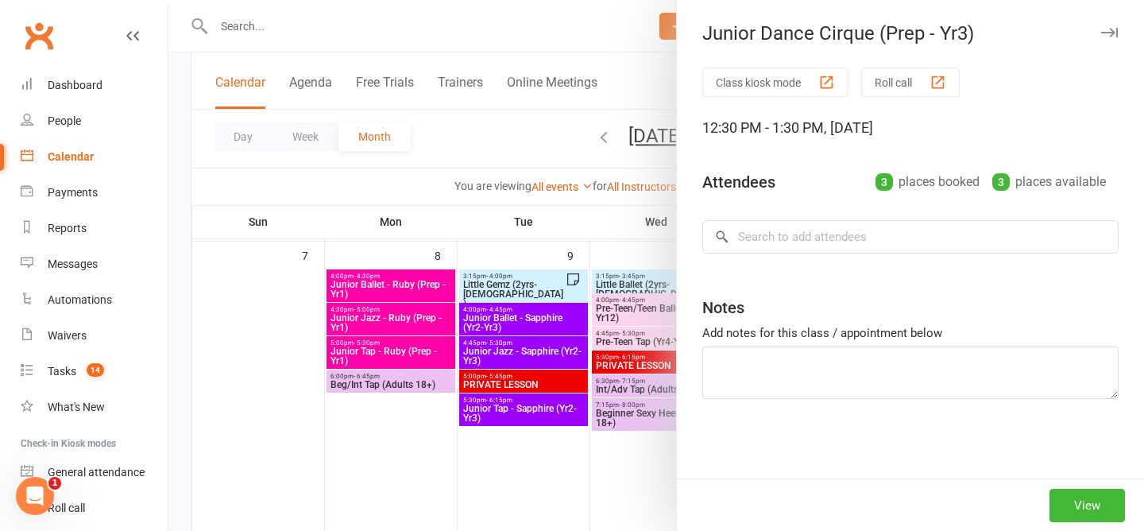
type textarea "Blossom Absent (emailed prior)"
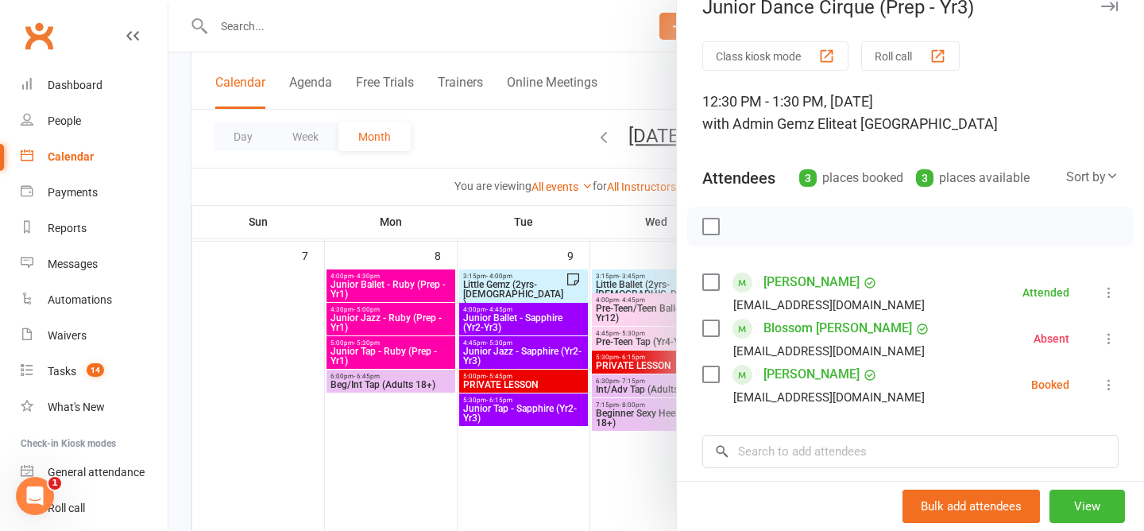
scroll to position [29, 0]
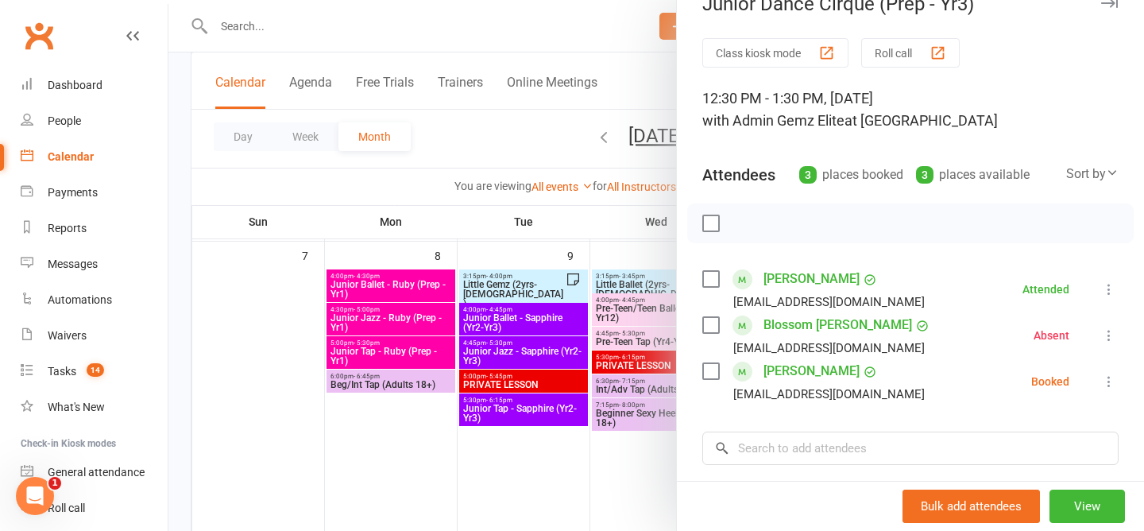
click at [975, 231] on div at bounding box center [910, 223] width 446 height 40
click at [486, 141] on div at bounding box center [655, 265] width 975 height 531
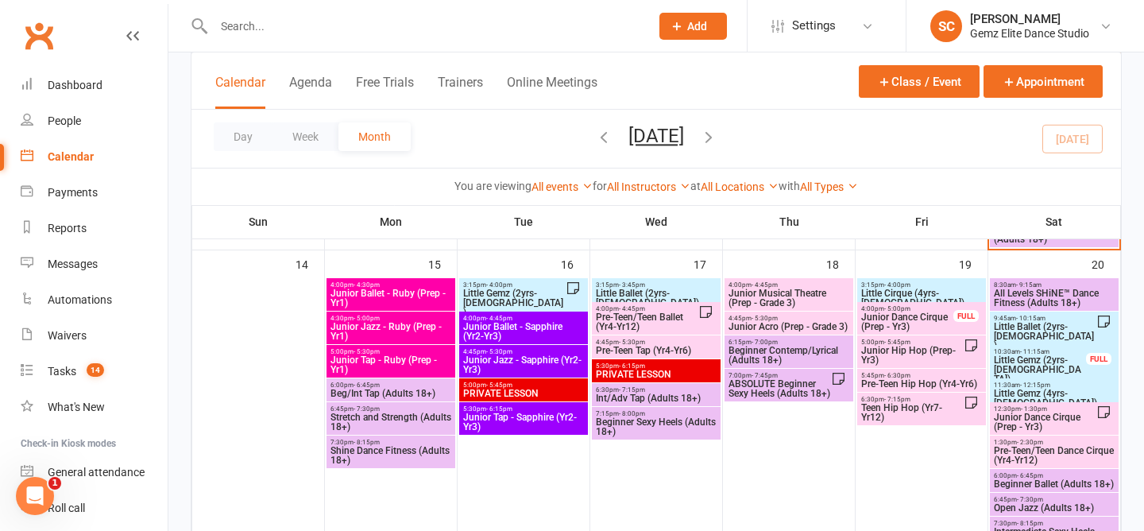
scroll to position [700, 0]
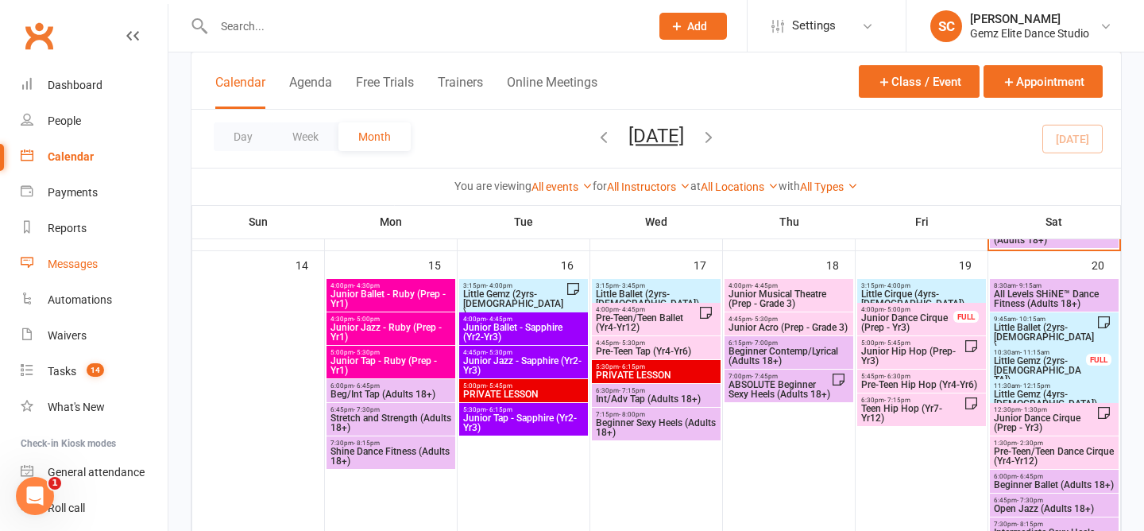
click at [48, 266] on div "Messages" at bounding box center [73, 263] width 50 height 13
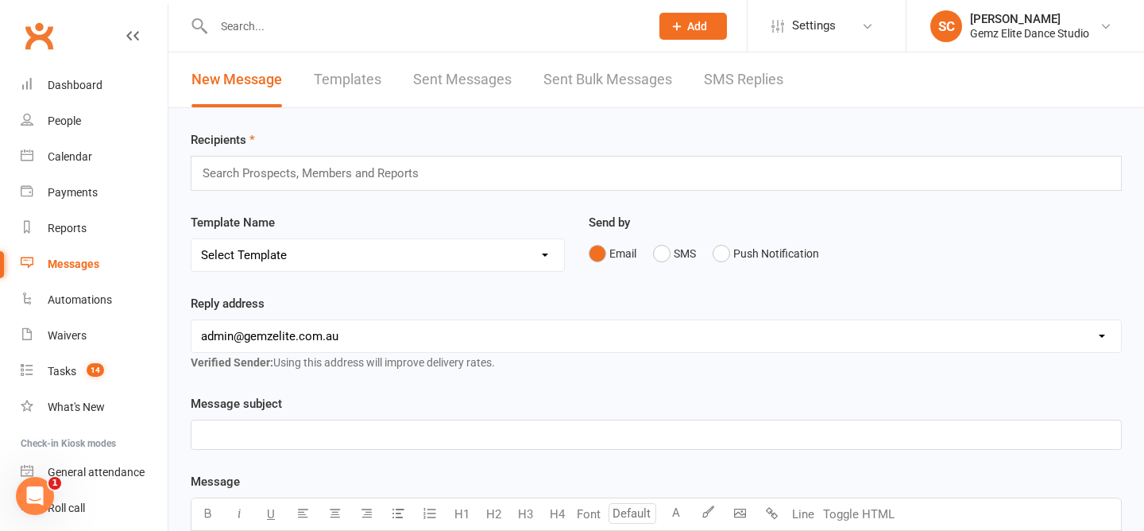
click at [326, 70] on link "Templates" at bounding box center [348, 79] width 68 height 55
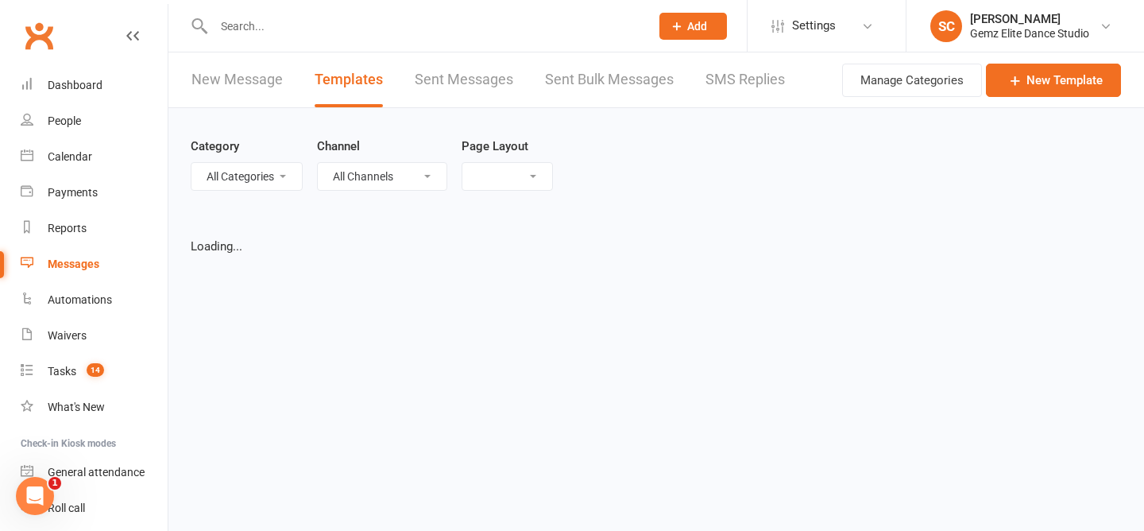
select select "grid"
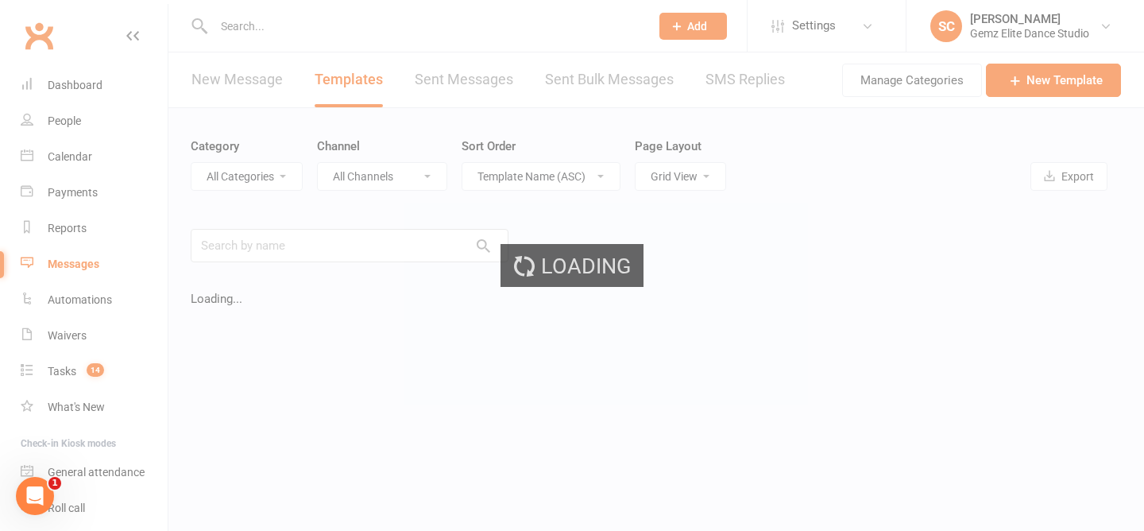
click at [317, 242] on ui-view "Prospect Member Non-attending contact Class / event Appointment Task Membership…" at bounding box center [572, 361] width 1144 height 714
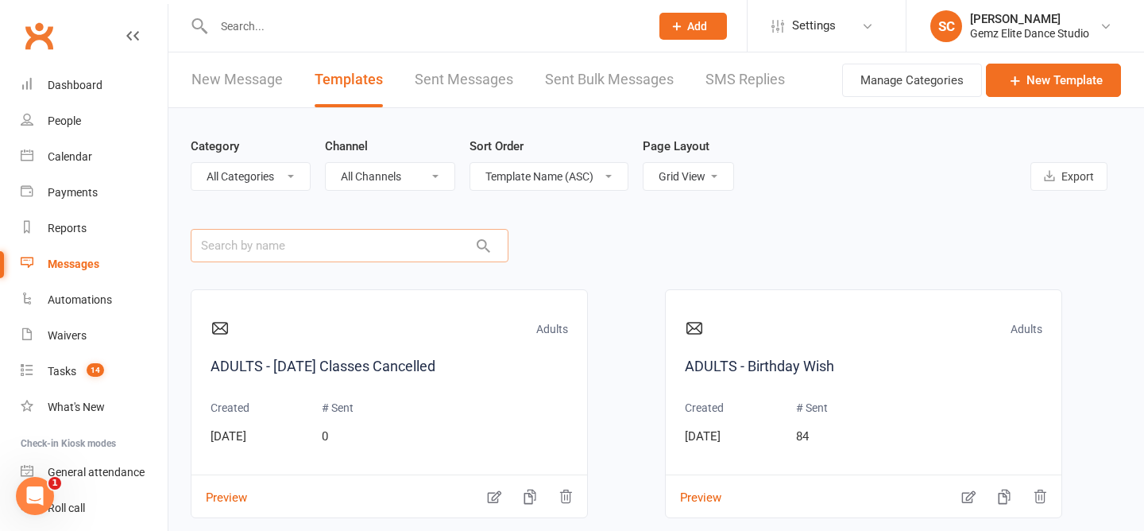
click at [318, 243] on input "text" at bounding box center [350, 245] width 318 height 33
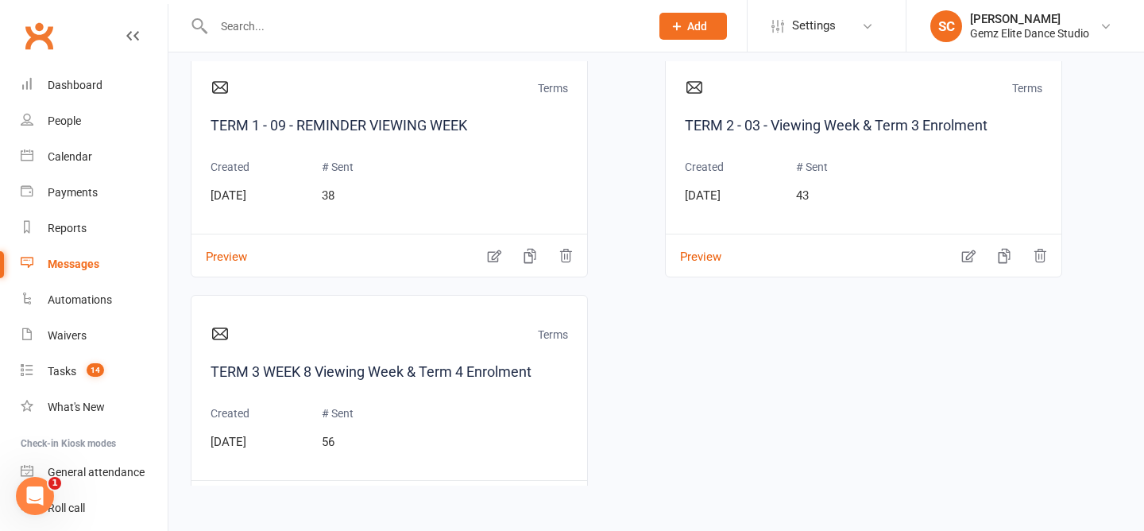
scroll to position [353, 0]
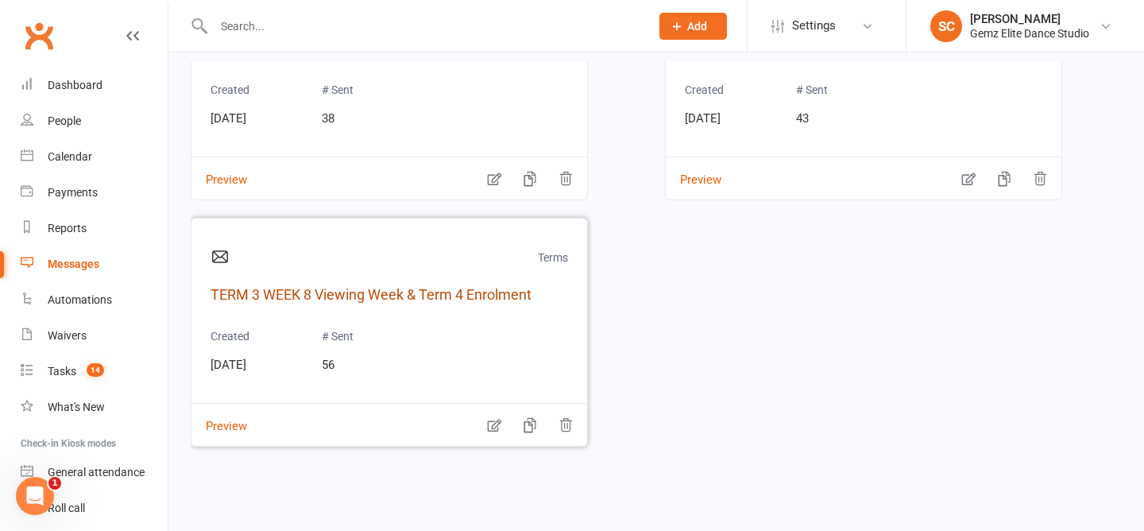
type input "viewing week"
click at [458, 284] on link "TERM 3 WEEK 8 Viewing Week & Term 4 Enrolment" at bounding box center [388, 295] width 357 height 23
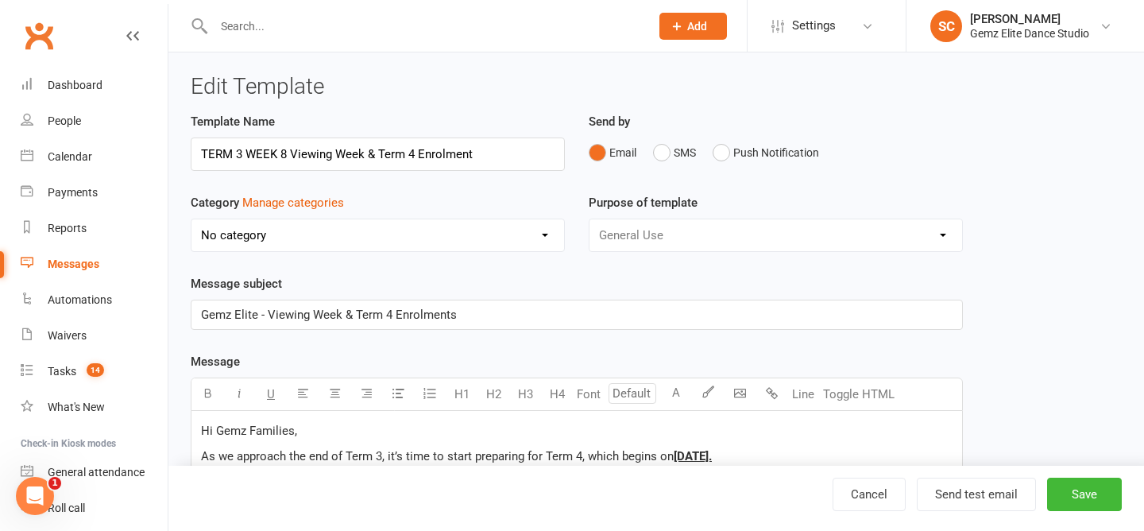
select select "11014"
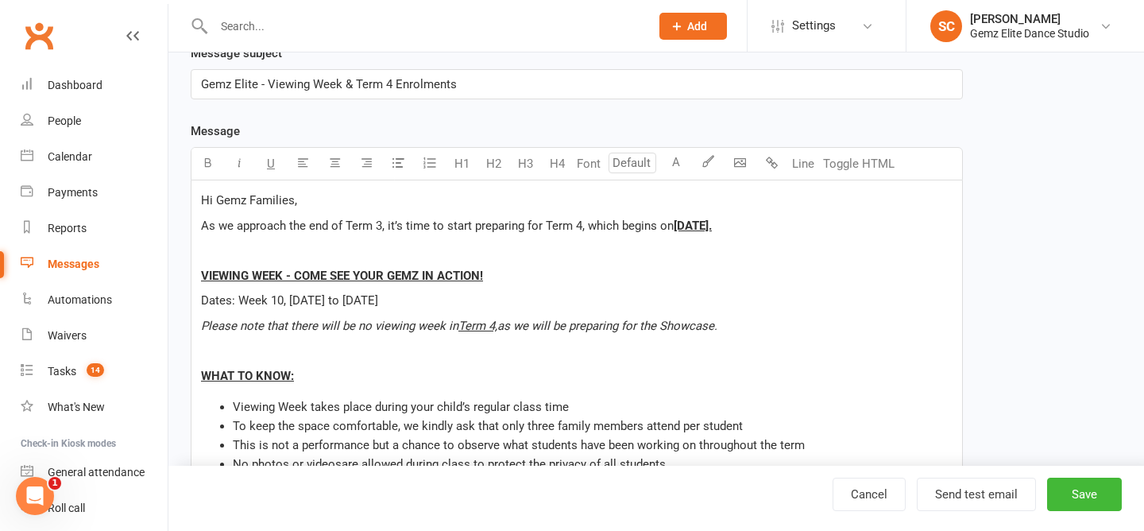
scroll to position [234, 0]
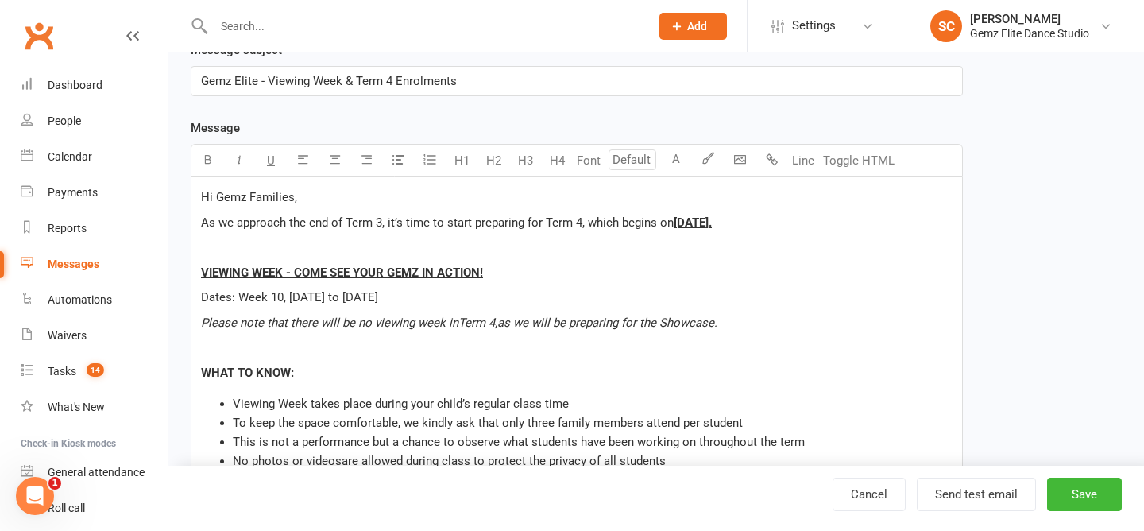
click at [428, 319] on span "Please note that there will be no viewing week in" at bounding box center [329, 322] width 257 height 14
click at [712, 225] on span "[DATE]." at bounding box center [693, 222] width 38 height 14
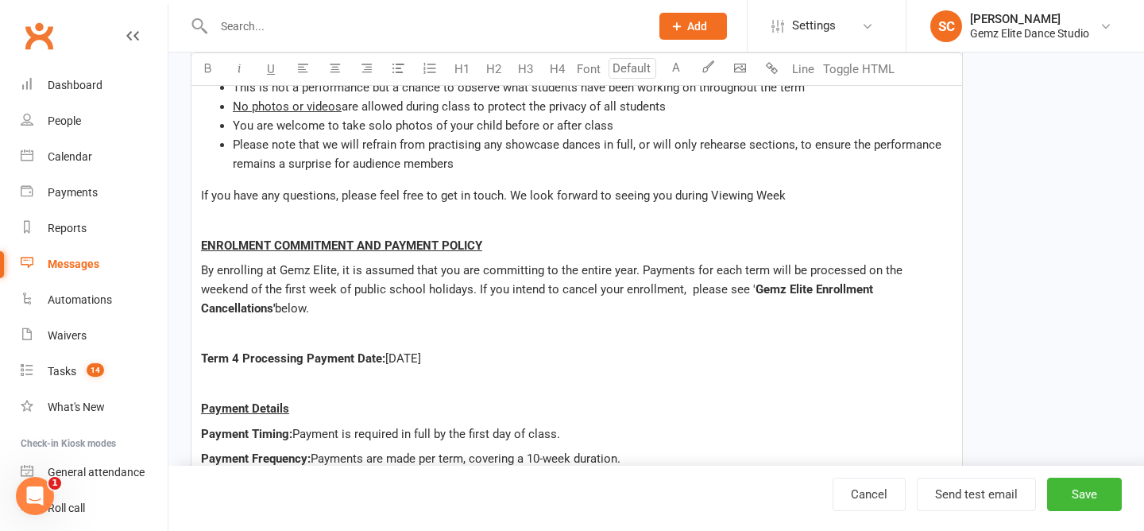
scroll to position [589, 0]
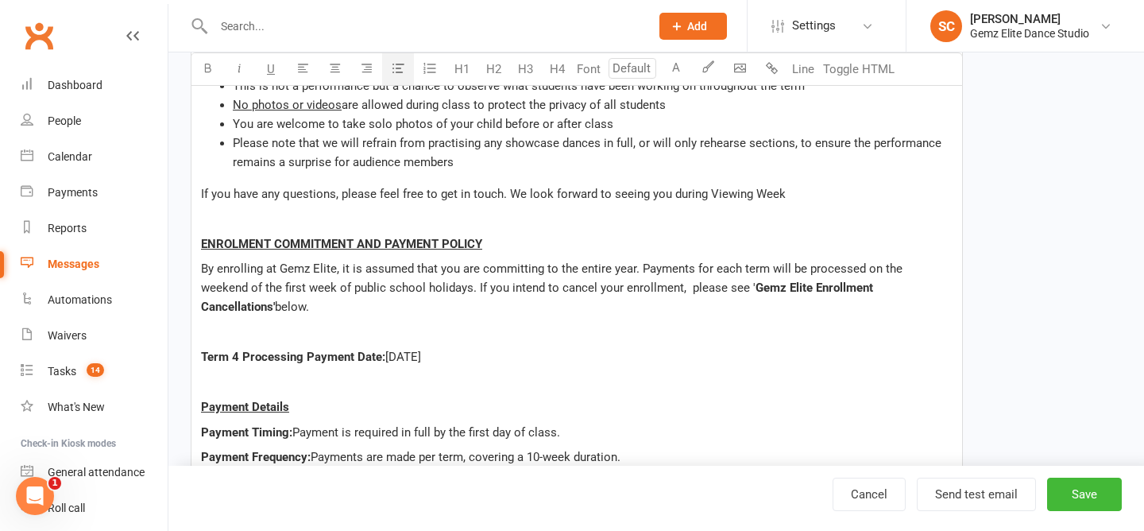
drag, startPoint x: 693, startPoint y: 337, endPoint x: 315, endPoint y: 177, distance: 409.7
click at [315, 176] on div "Hi Gemz Families, As we approach the end of Term 3, it’s time to start preparin…" at bounding box center [576, 503] width 770 height 1364
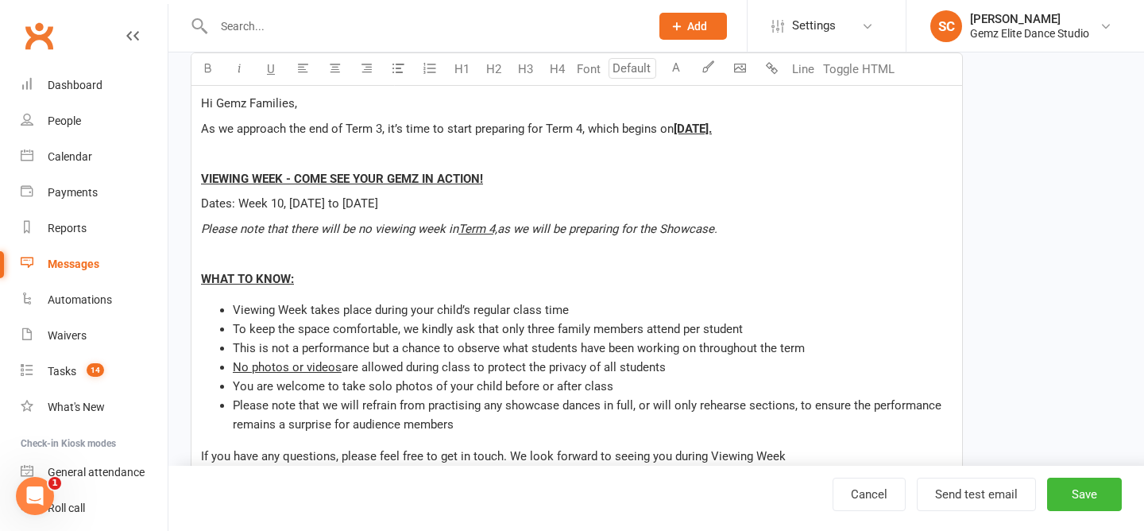
click at [299, 274] on p "WHAT TO KNOW:" at bounding box center [576, 278] width 751 height 19
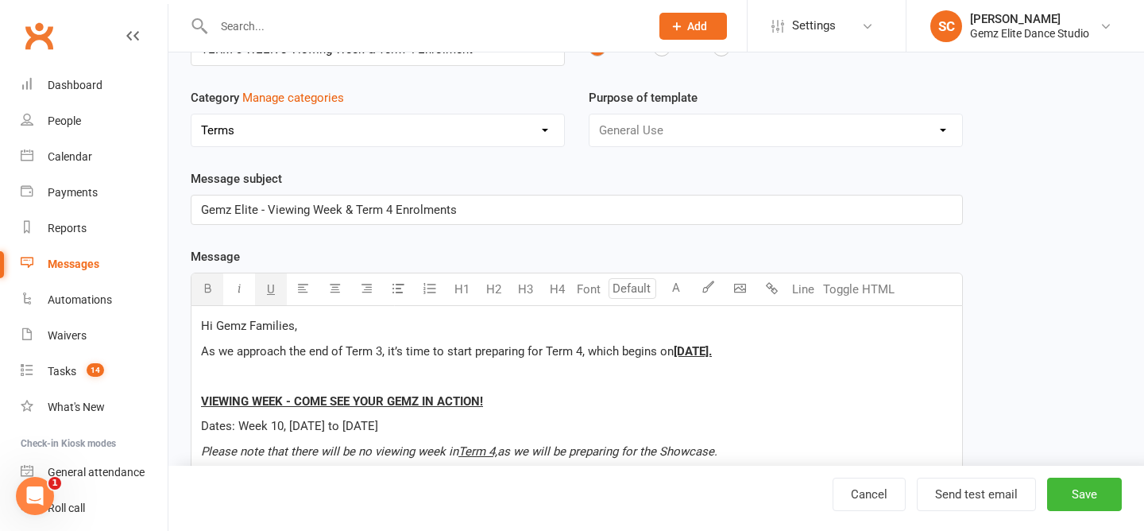
scroll to position [106, 0]
click at [244, 357] on p "As we approach the end of Term 3, it’s time to start preparing for Term 4, whic…" at bounding box center [576, 350] width 751 height 19
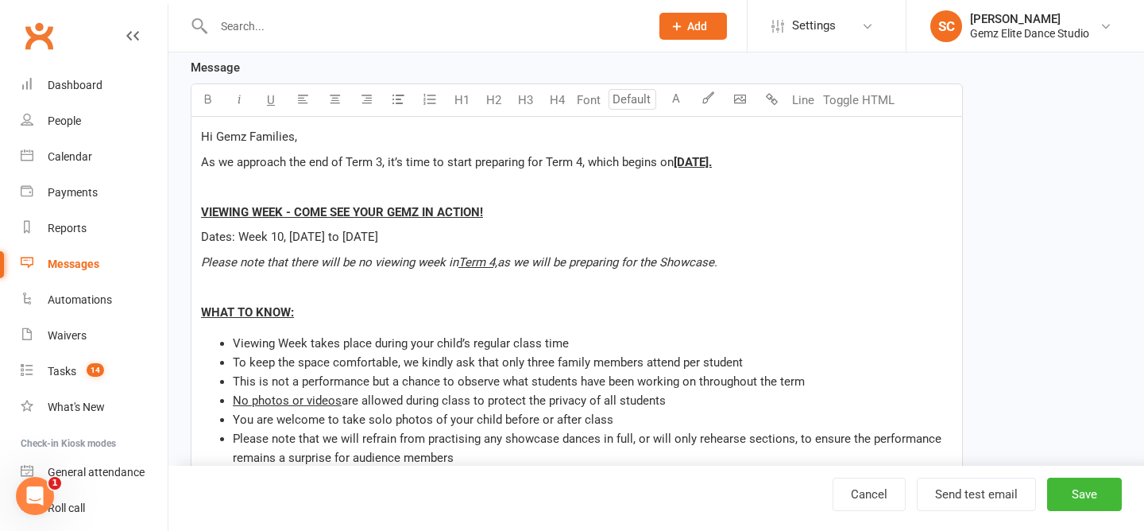
scroll to position [295, 0]
click at [338, 368] on li "To keep the space comfortable, we kindly ask that only three family members att…" at bounding box center [593, 361] width 720 height 19
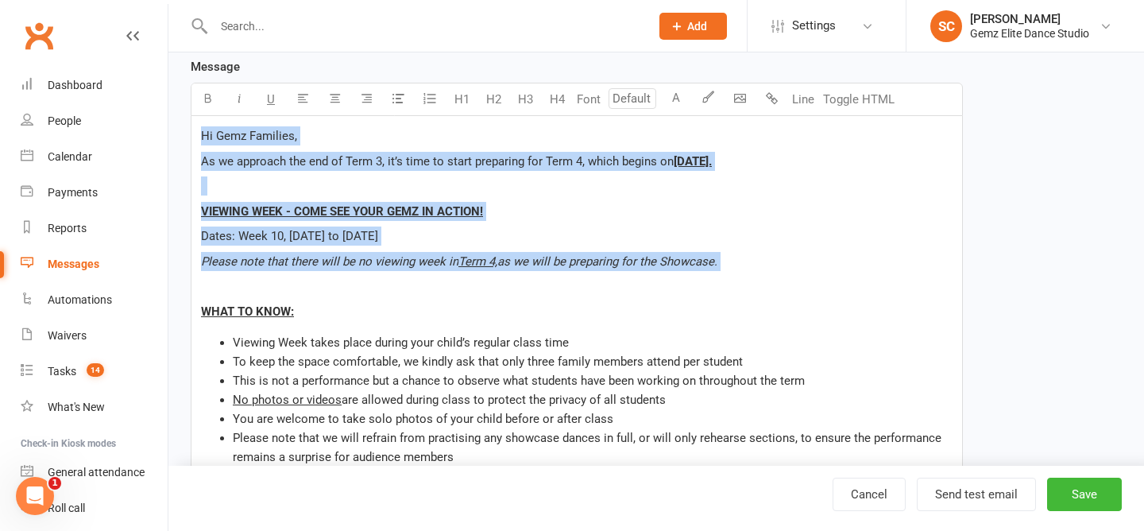
drag, startPoint x: 202, startPoint y: 137, endPoint x: 766, endPoint y: 276, distance: 580.8
copy div "Hi Gemz Families, As we approach the end of Term 3, it’s time to start preparin…"
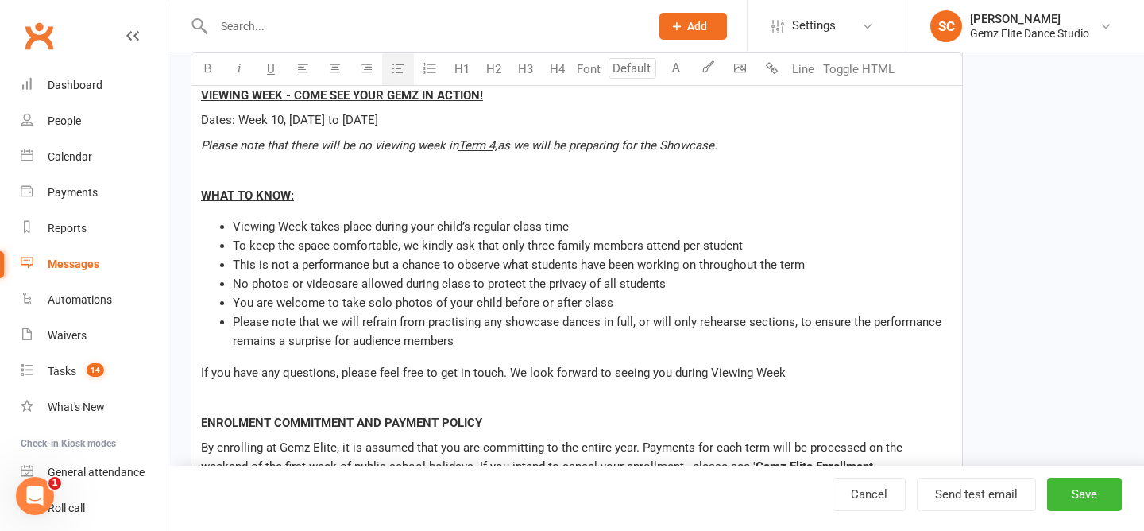
scroll to position [411, 0]
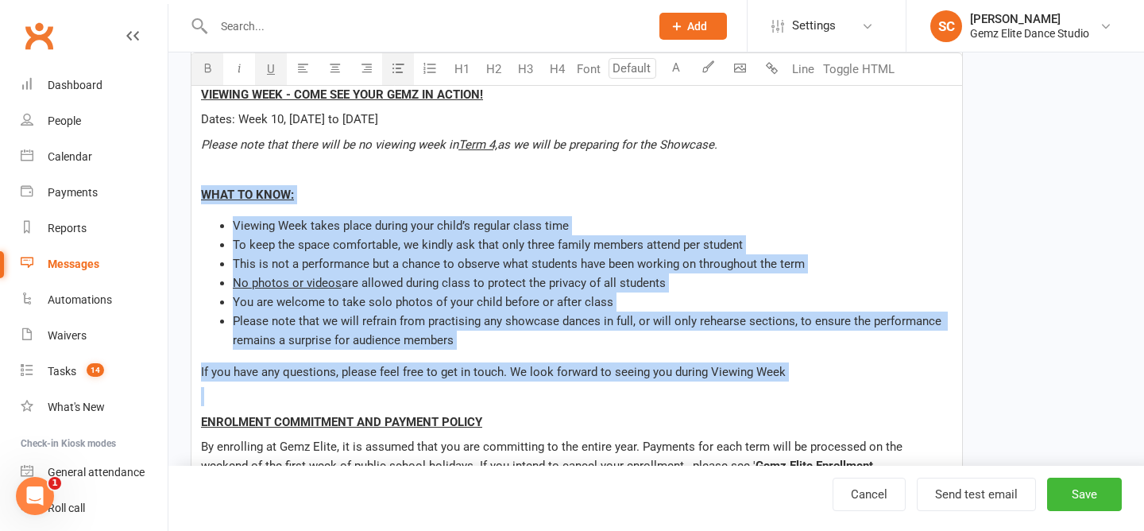
drag, startPoint x: 836, startPoint y: 388, endPoint x: 206, endPoint y: 197, distance: 658.3
copy div "WHAT TO KNOW: Viewing Week takes place during your child’s regular class time T…"
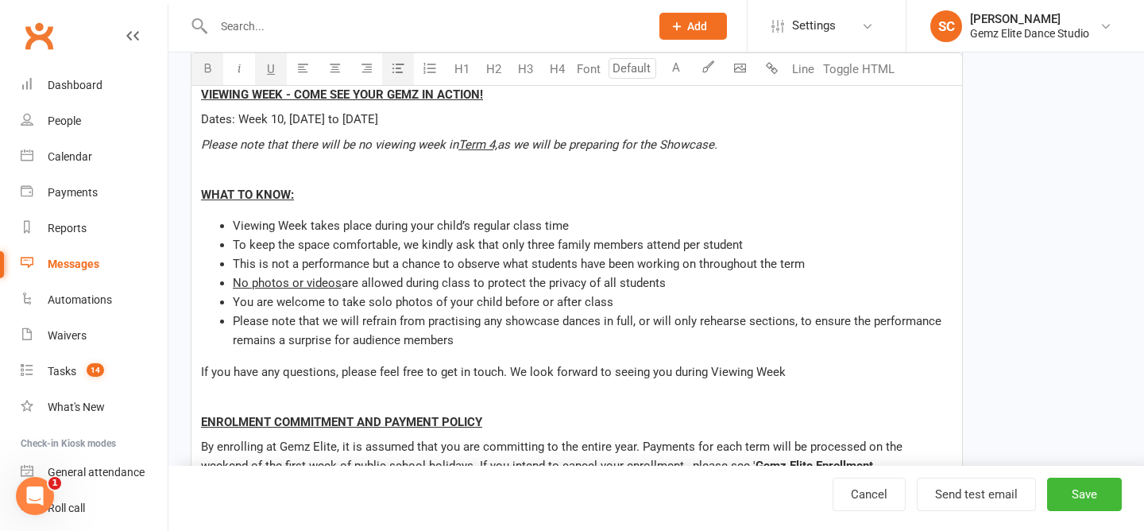
click at [315, 425] on span "ENROLMENT COMMITMENT AND PAYMENT POLICY" at bounding box center [341, 422] width 281 height 14
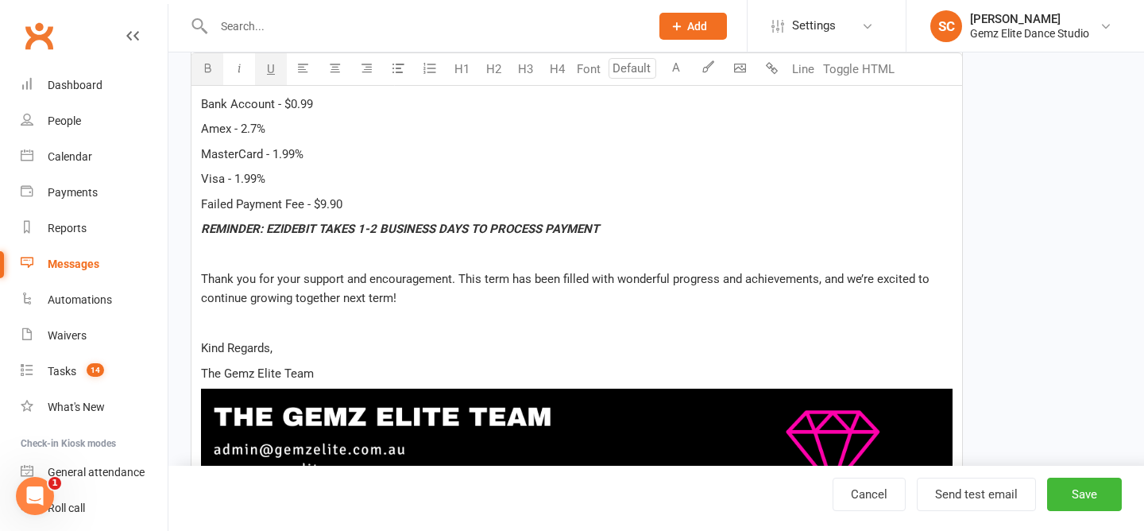
scroll to position [1241, 0]
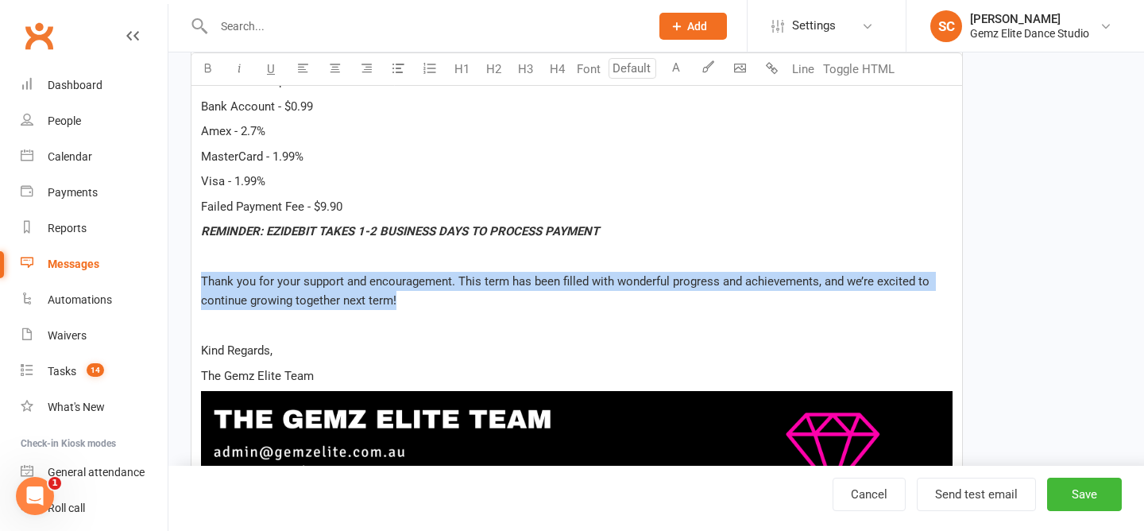
drag, startPoint x: 442, startPoint y: 266, endPoint x: 200, endPoint y: 239, distance: 243.0
copy span "Thank you for your support and encouragement. This term has been filled with wo…"
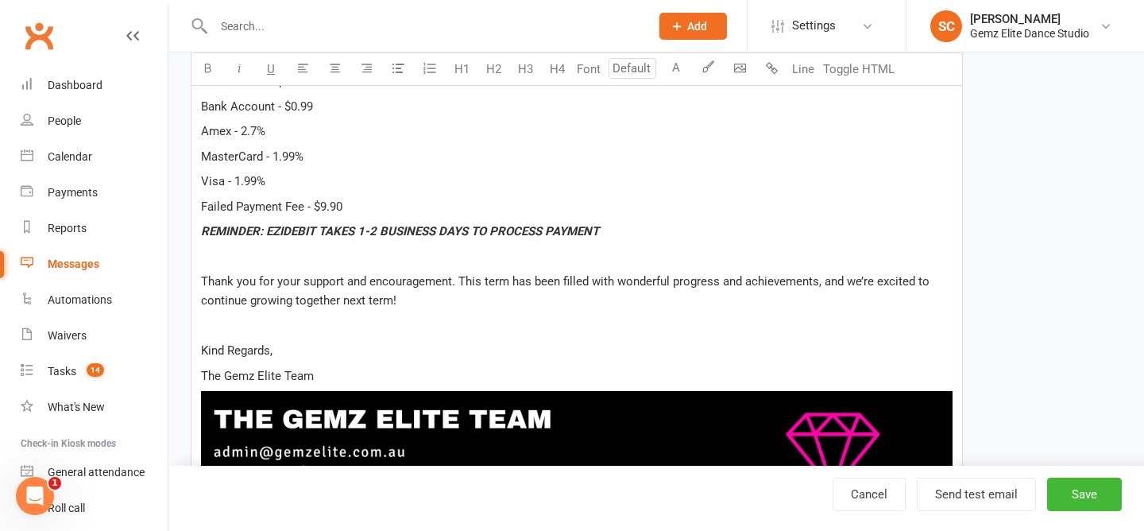
click at [344, 224] on span "REMINDER: EZIDEBIT TAKES 1-2 BUSINESS DAYS TO PROCESS PAYMENT" at bounding box center [400, 231] width 398 height 14
click at [73, 153] on div "Calendar" at bounding box center [70, 156] width 44 height 13
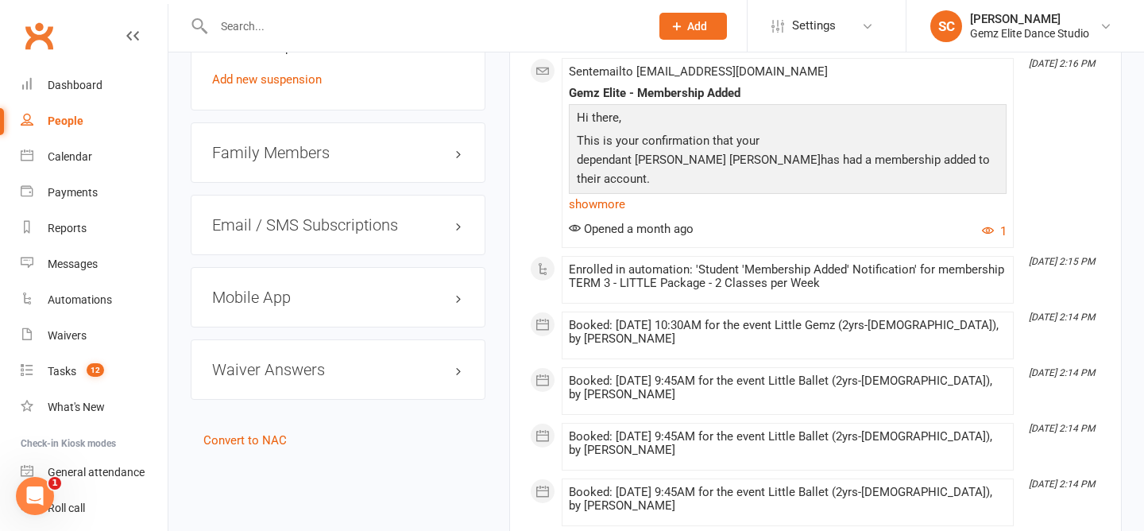
scroll to position [1517, 0]
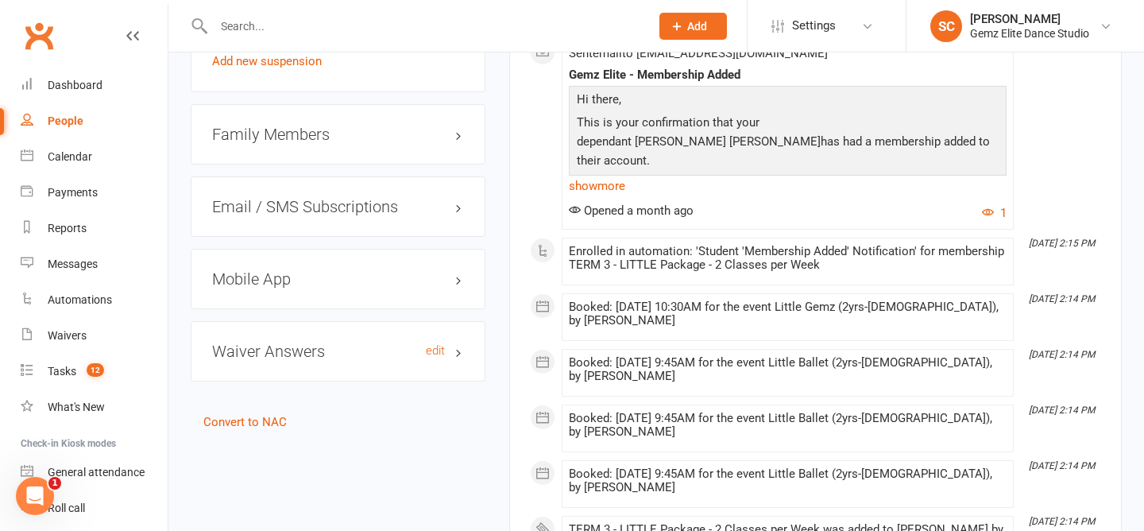
click at [339, 342] on h3 "Waiver Answers edit" at bounding box center [338, 350] width 252 height 17
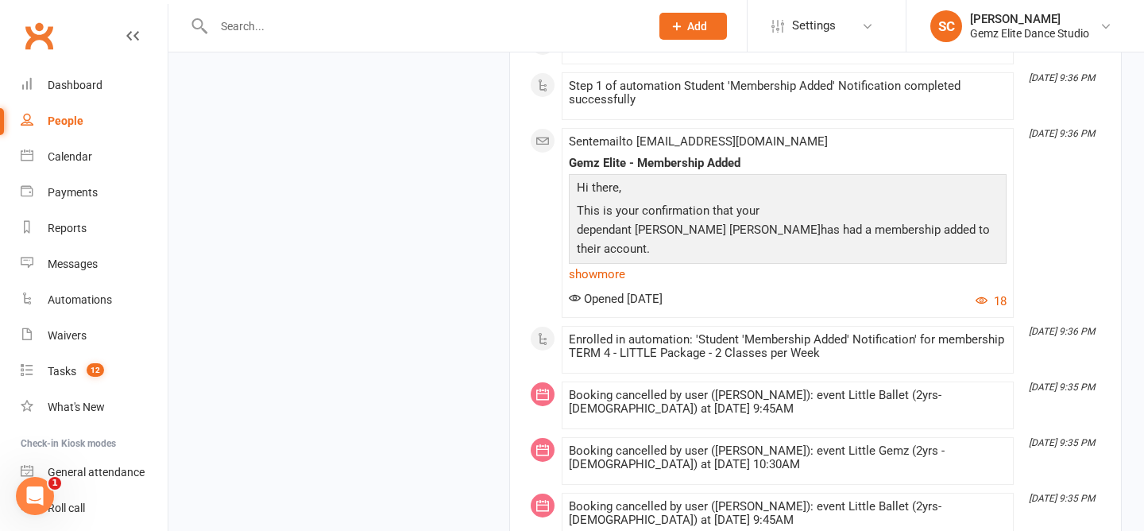
scroll to position [3718, 0]
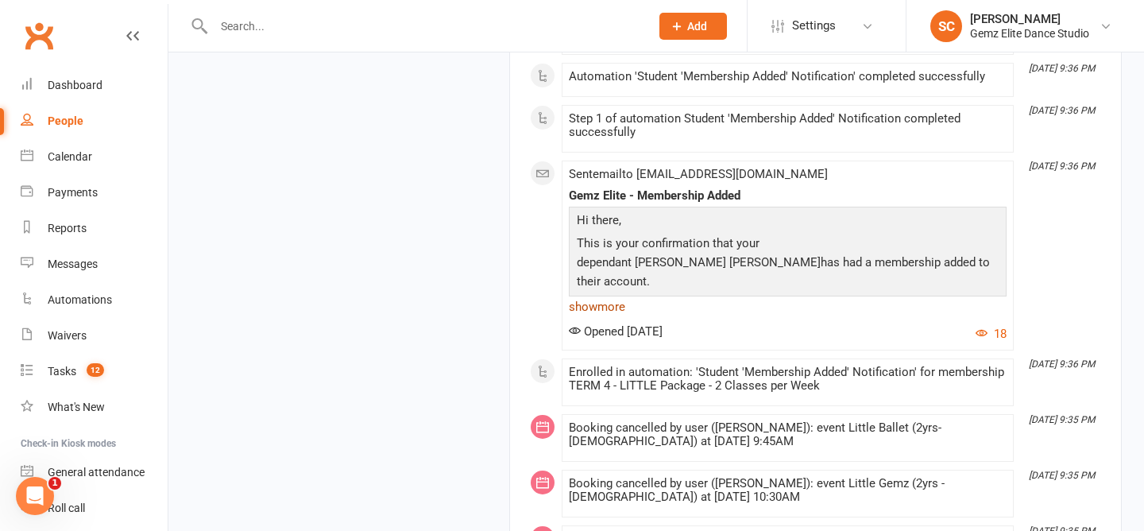
click at [610, 305] on link "show more" at bounding box center [788, 306] width 438 height 22
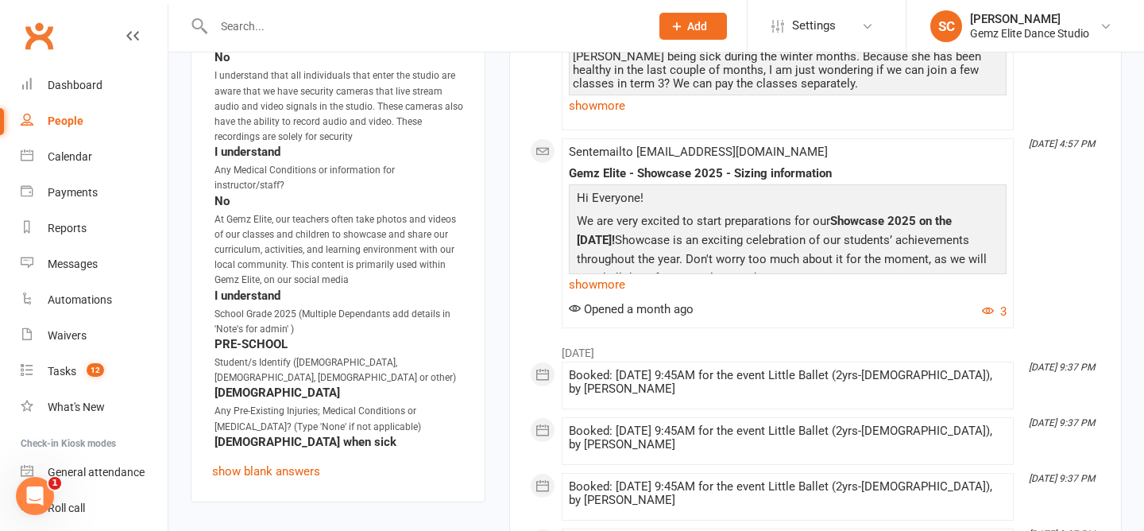
scroll to position [2245, 0]
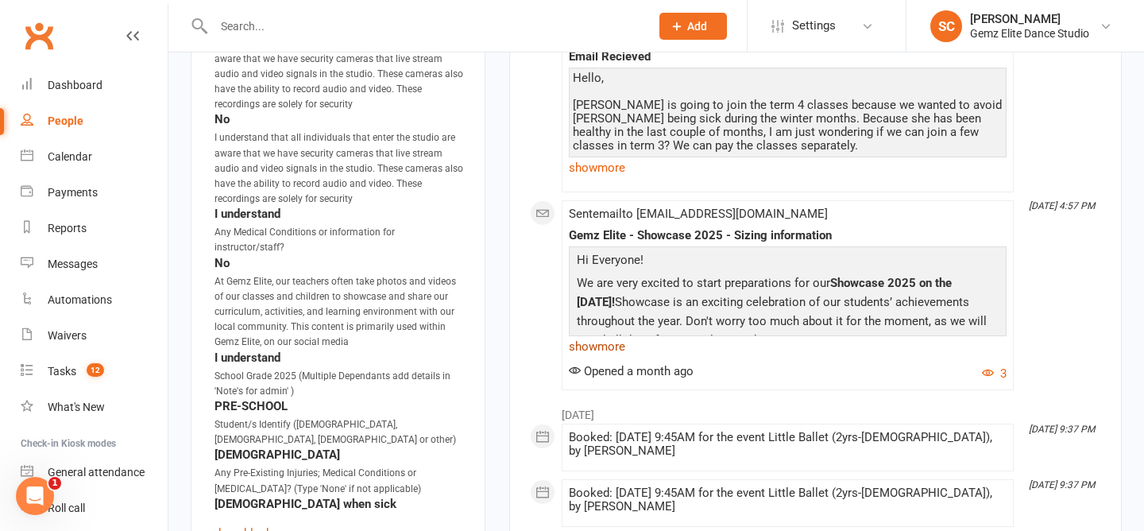
click at [608, 345] on link "show more" at bounding box center [788, 346] width 438 height 22
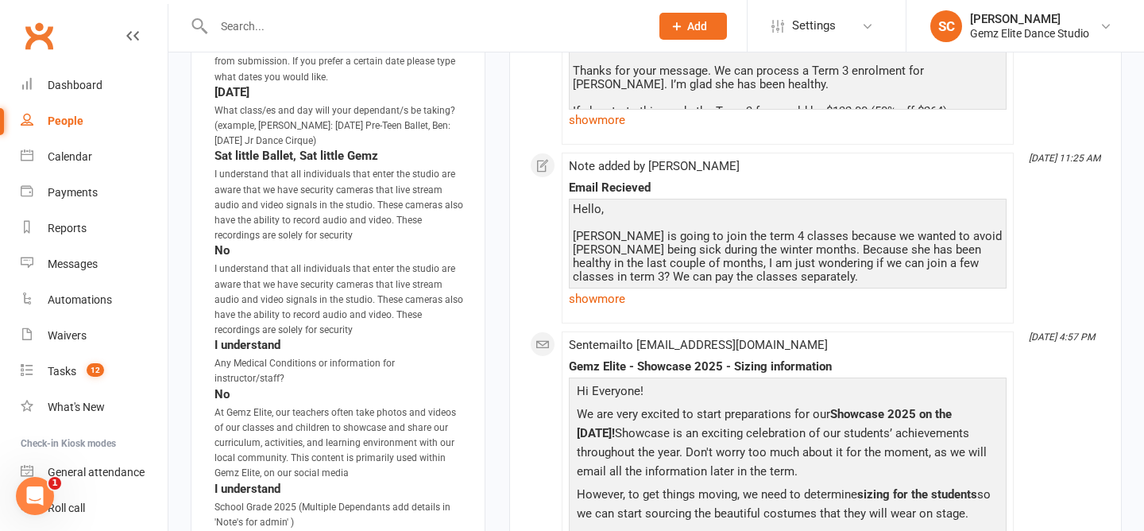
scroll to position [2106, 0]
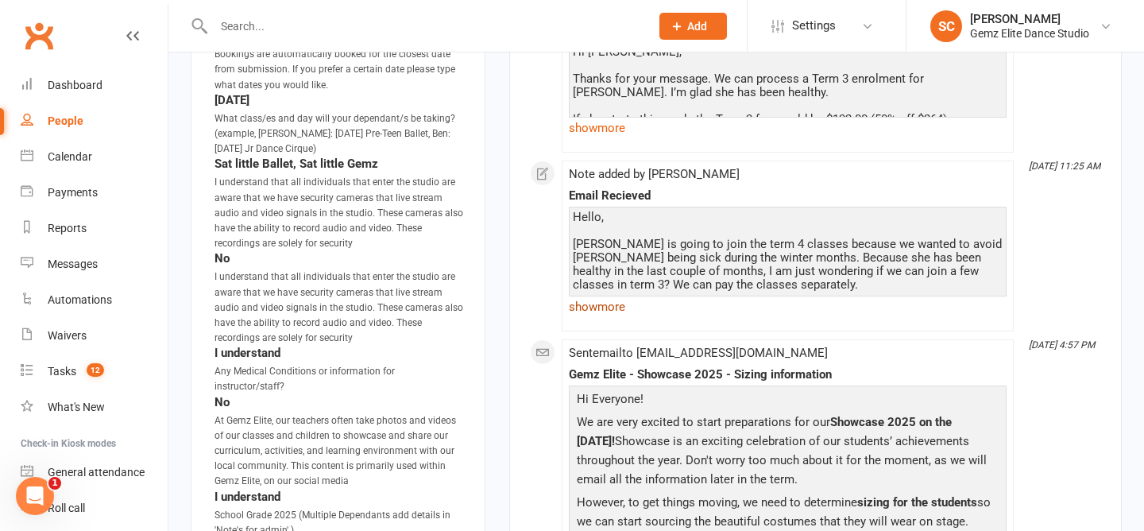
click at [602, 310] on link "show more" at bounding box center [788, 306] width 438 height 22
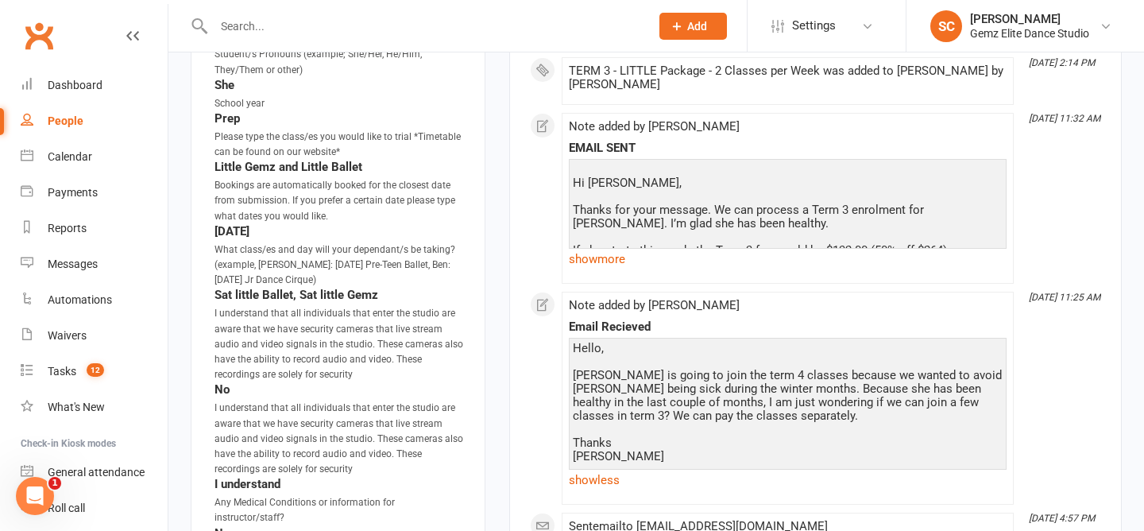
scroll to position [1931, 0]
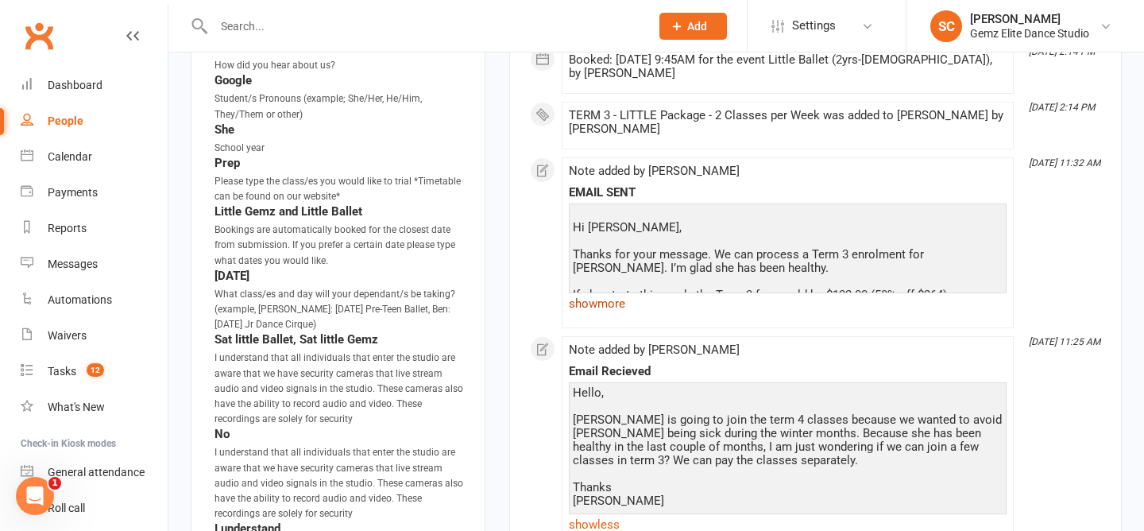
click at [600, 303] on link "show more" at bounding box center [788, 303] width 438 height 22
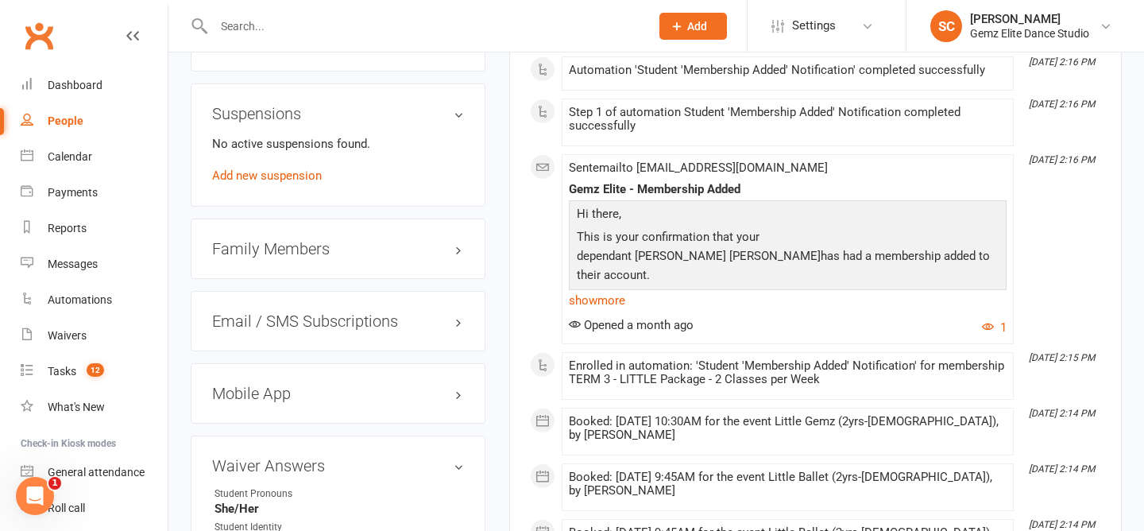
scroll to position [1388, 0]
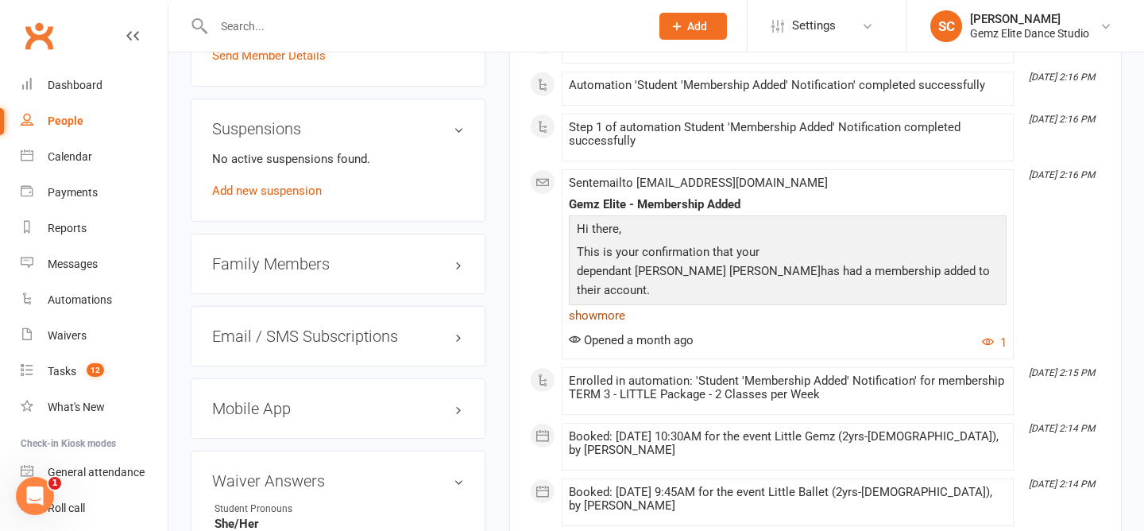
click at [602, 322] on link "show more" at bounding box center [788, 315] width 438 height 22
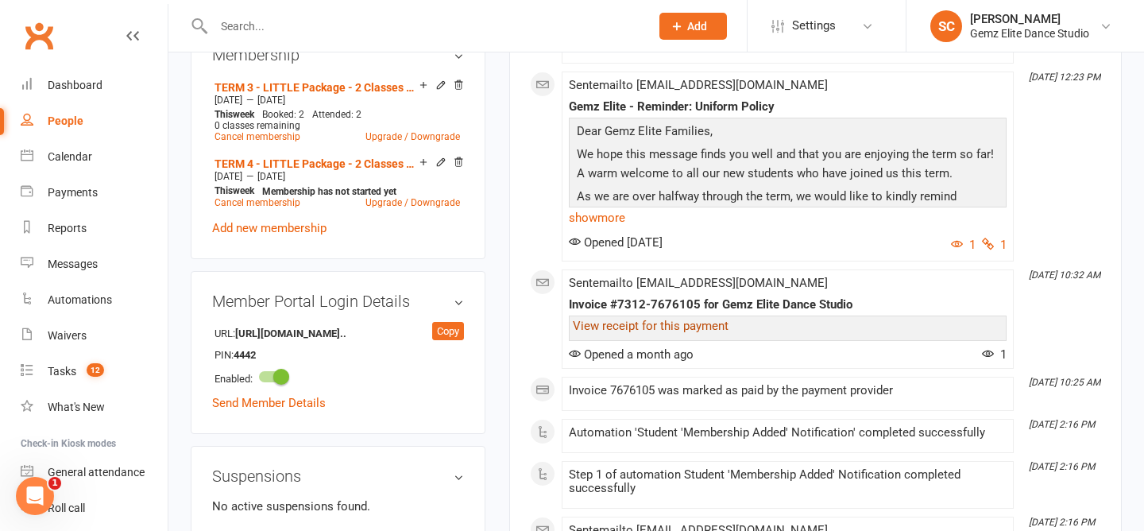
scroll to position [1033, 0]
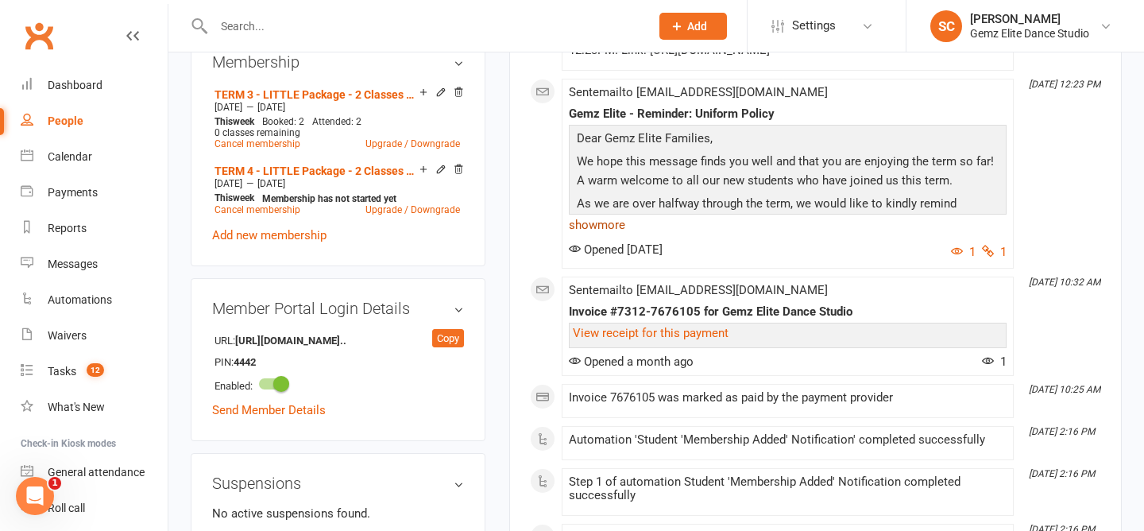
click at [605, 217] on link "show more" at bounding box center [788, 225] width 438 height 22
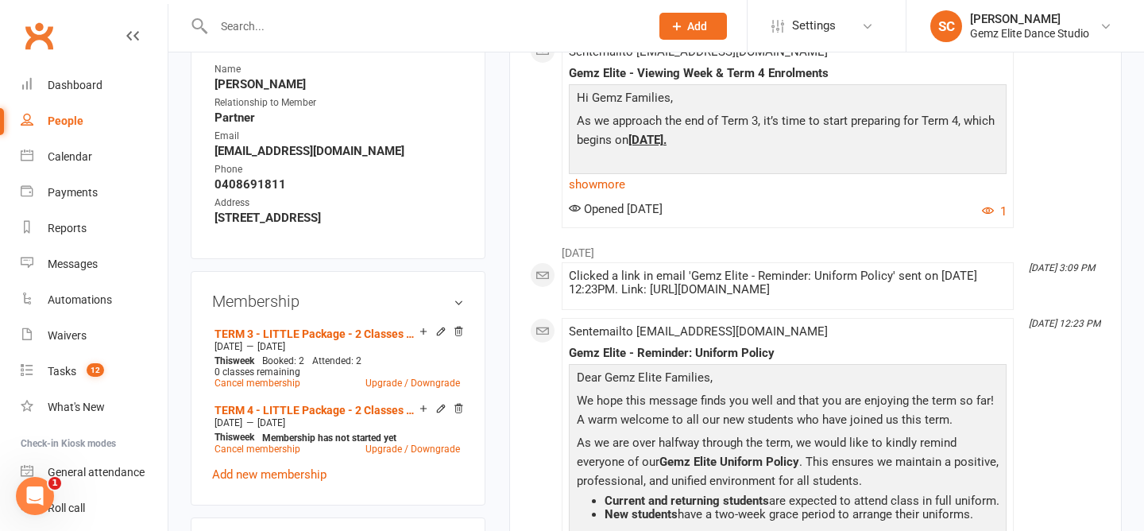
scroll to position [594, 0]
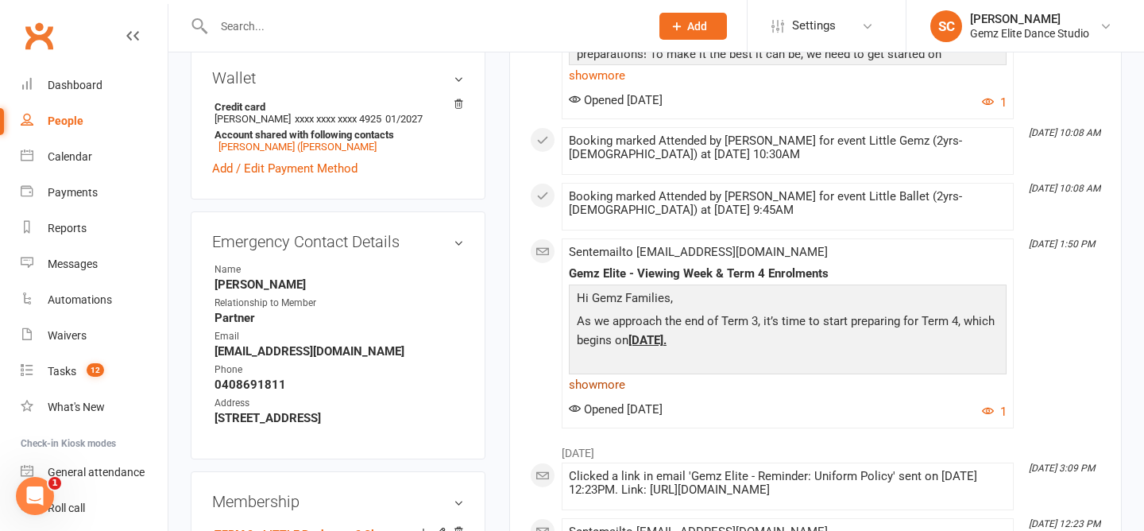
click at [591, 381] on link "show more" at bounding box center [788, 384] width 438 height 22
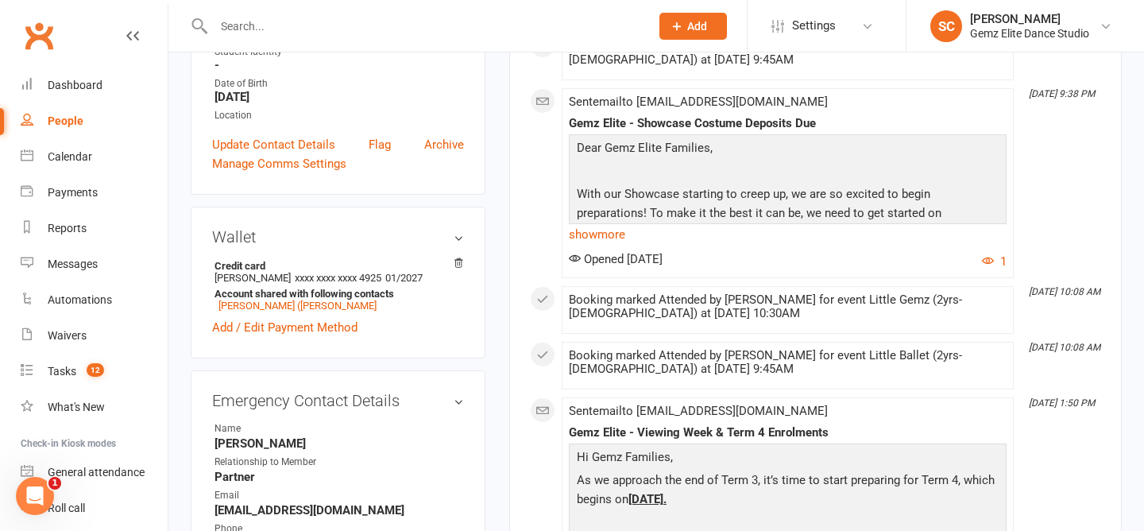
scroll to position [434, 0]
click at [598, 230] on link "show more" at bounding box center [788, 236] width 438 height 22
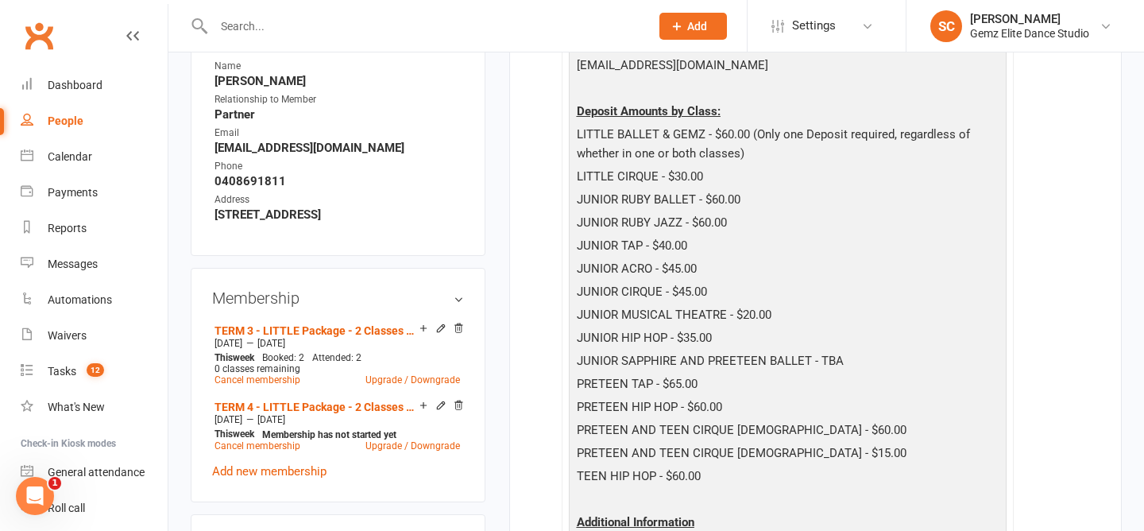
scroll to position [0, 0]
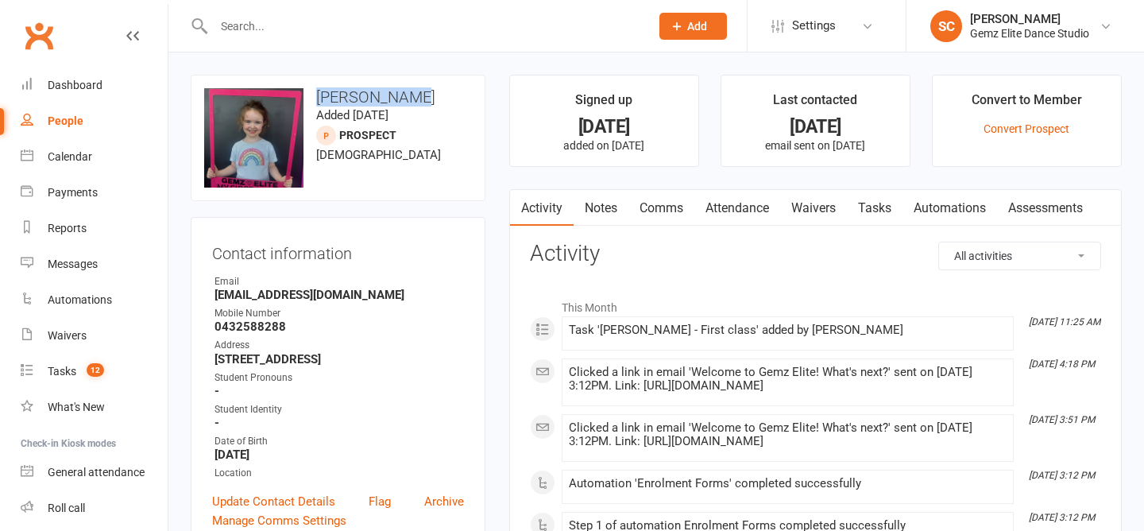
drag, startPoint x: 427, startPoint y: 98, endPoint x: 312, endPoint y: 92, distance: 115.3
click at [312, 92] on h3 "[PERSON_NAME]" at bounding box center [338, 96] width 268 height 17
copy h3 "[PERSON_NAME]"
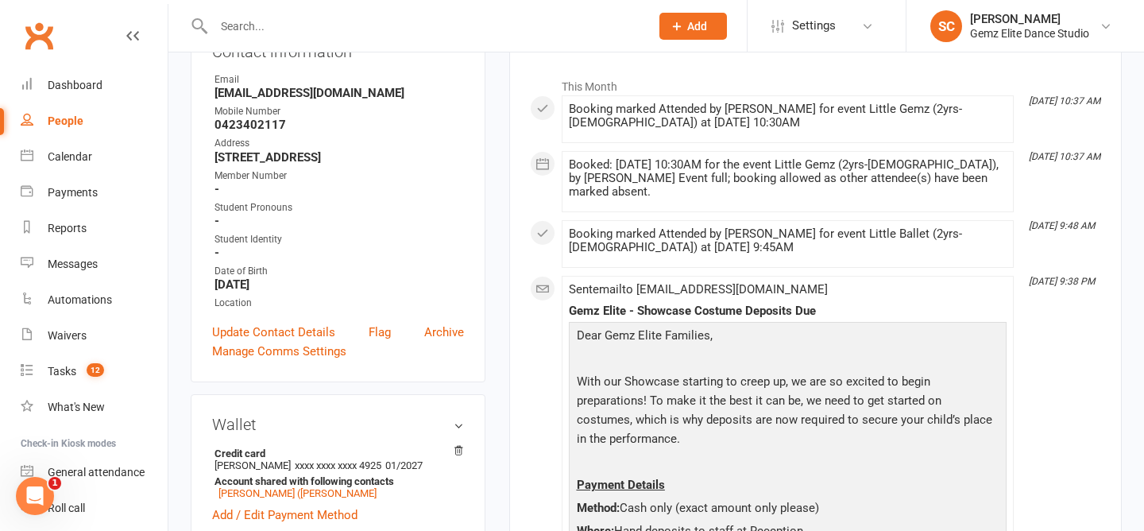
scroll to position [250, 0]
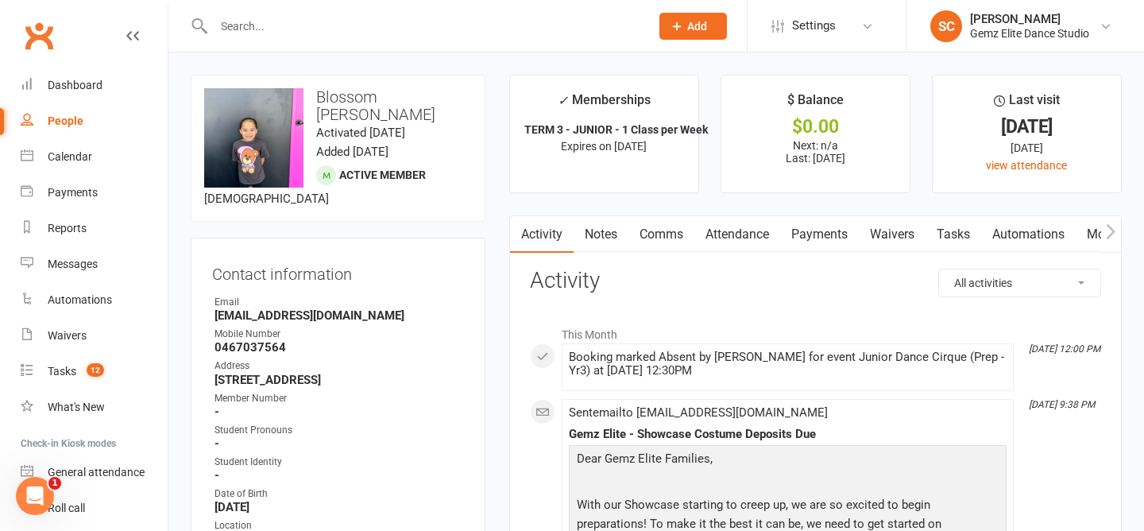
click at [600, 238] on link "Notes" at bounding box center [600, 234] width 55 height 37
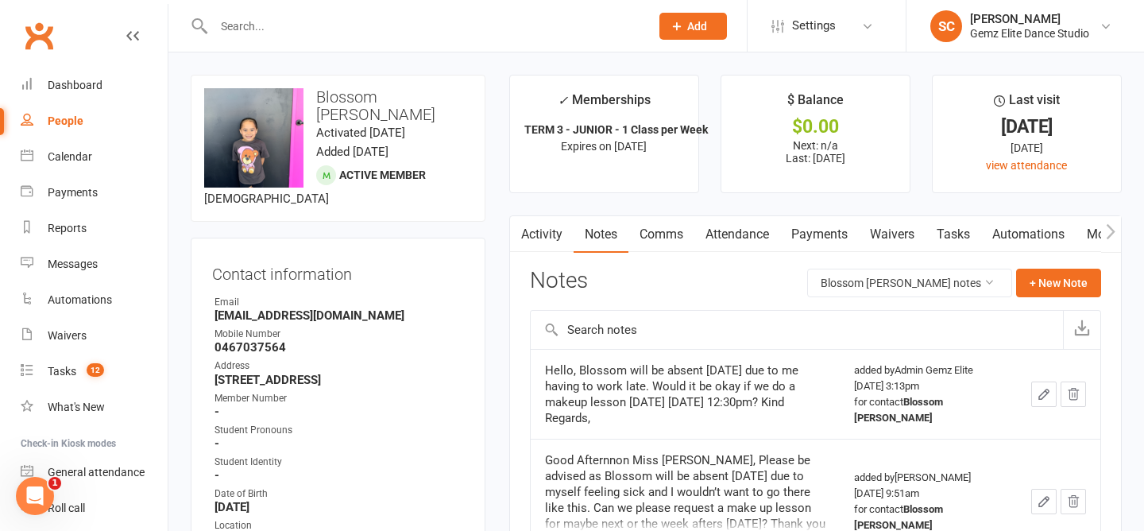
scroll to position [85, 0]
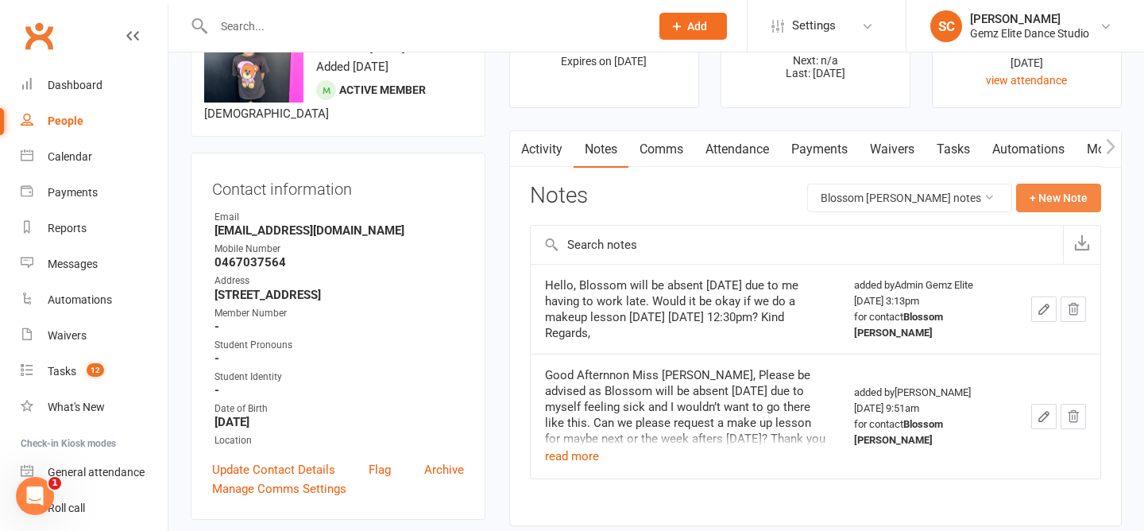
click at [1038, 199] on button "+ New Note" at bounding box center [1058, 197] width 85 height 29
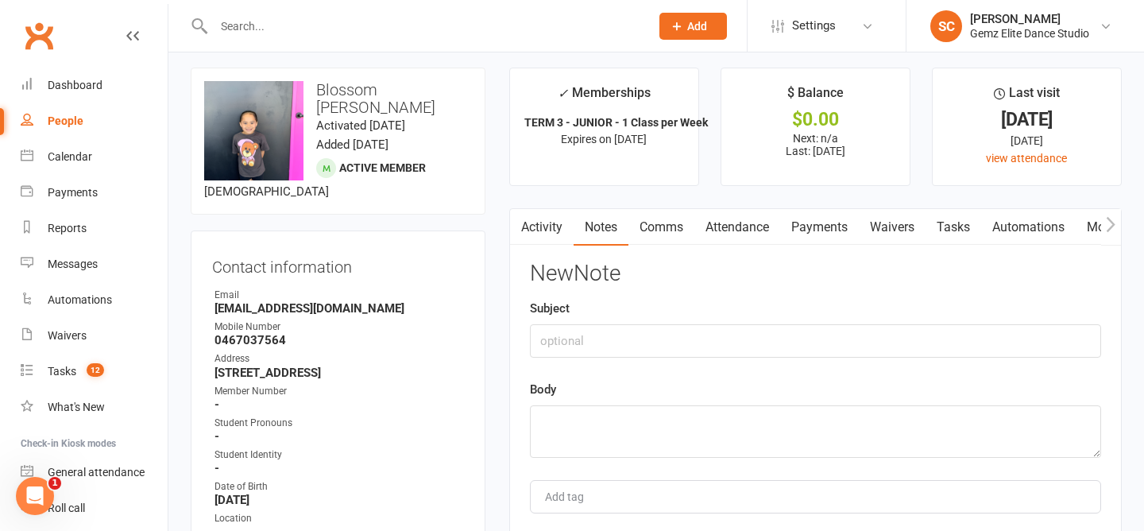
scroll to position [0, 0]
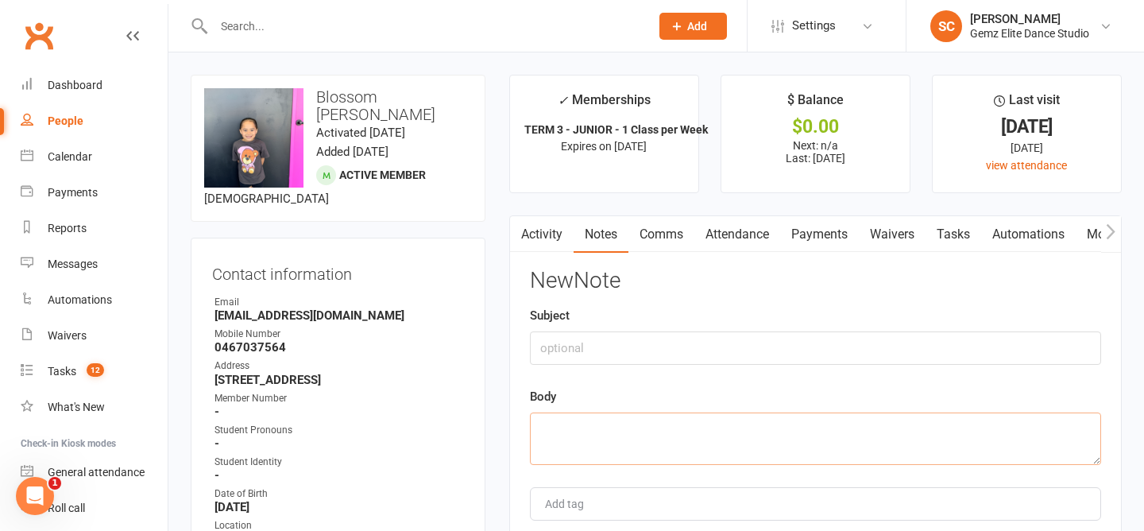
click at [617, 444] on textarea at bounding box center [815, 438] width 571 height 52
paste textarea "Good morning Gemz, Please be advised as Blossom will be absent [DATE] due to a …"
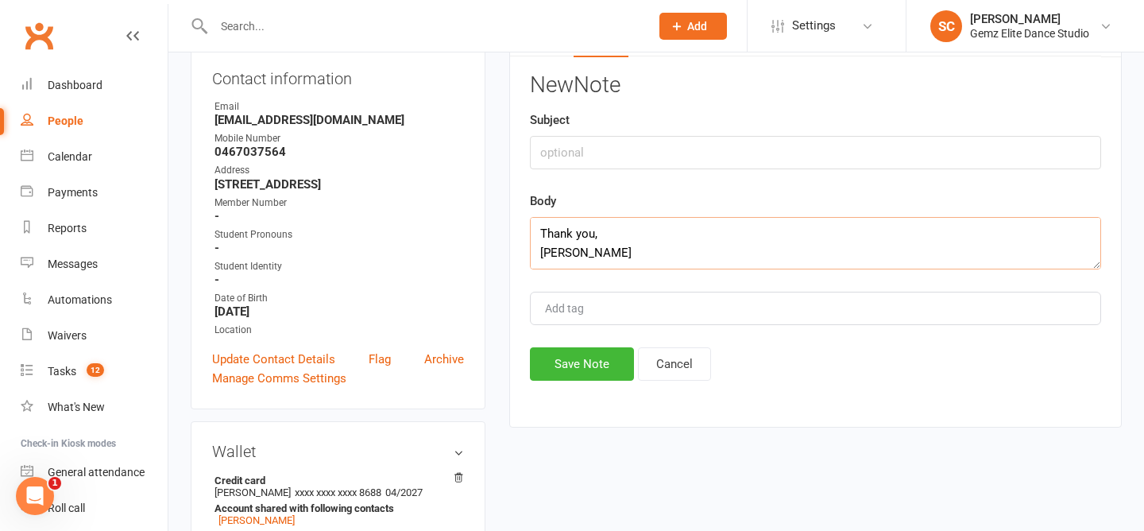
scroll to position [196, 0]
type textarea "Good morning Gemz, Please be advised as Blossom will be absent [DATE] due to a …"
click at [588, 368] on button "Save Note" at bounding box center [582, 362] width 104 height 33
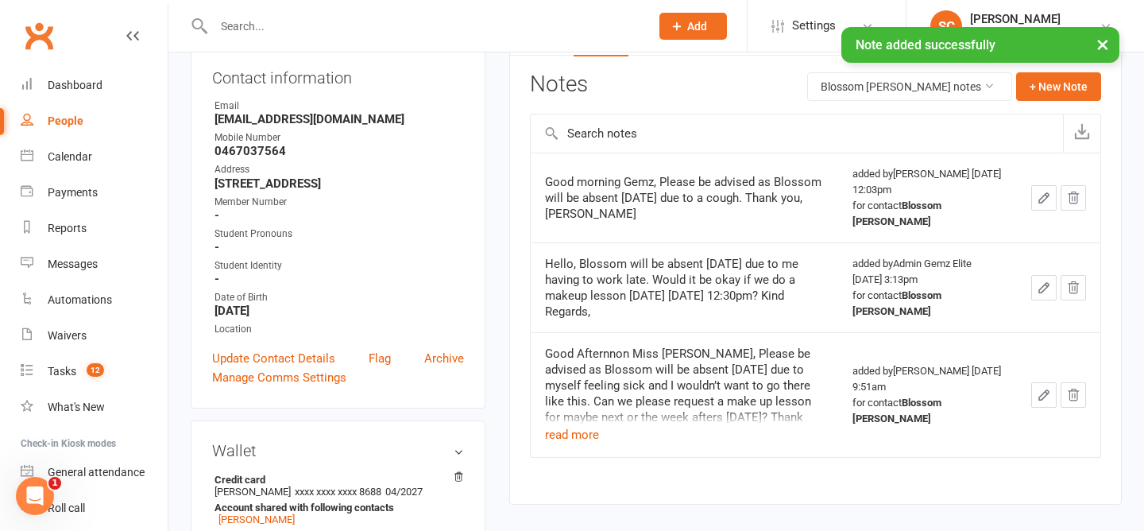
scroll to position [0, 0]
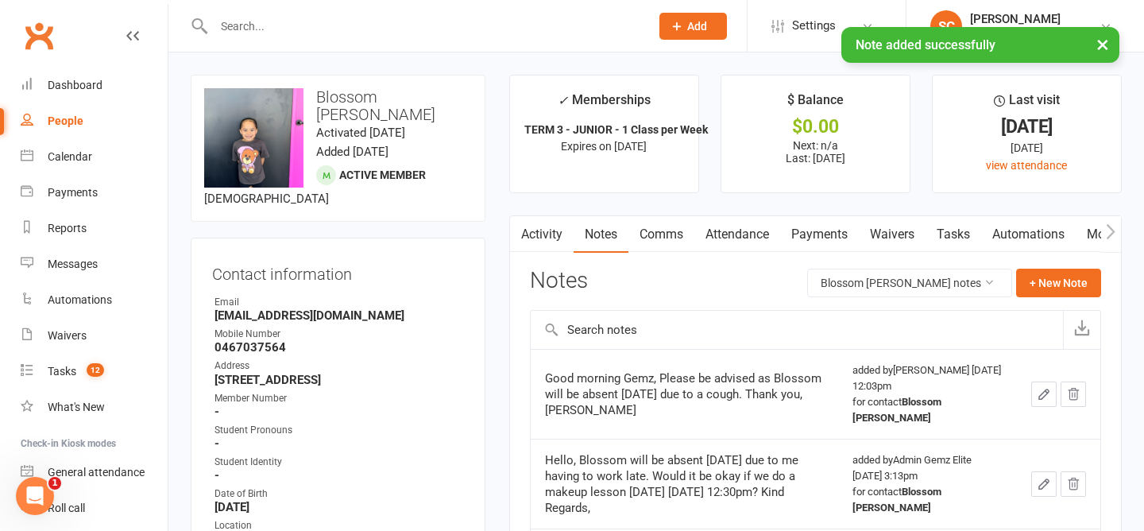
click at [669, 234] on link "Comms" at bounding box center [661, 234] width 66 height 37
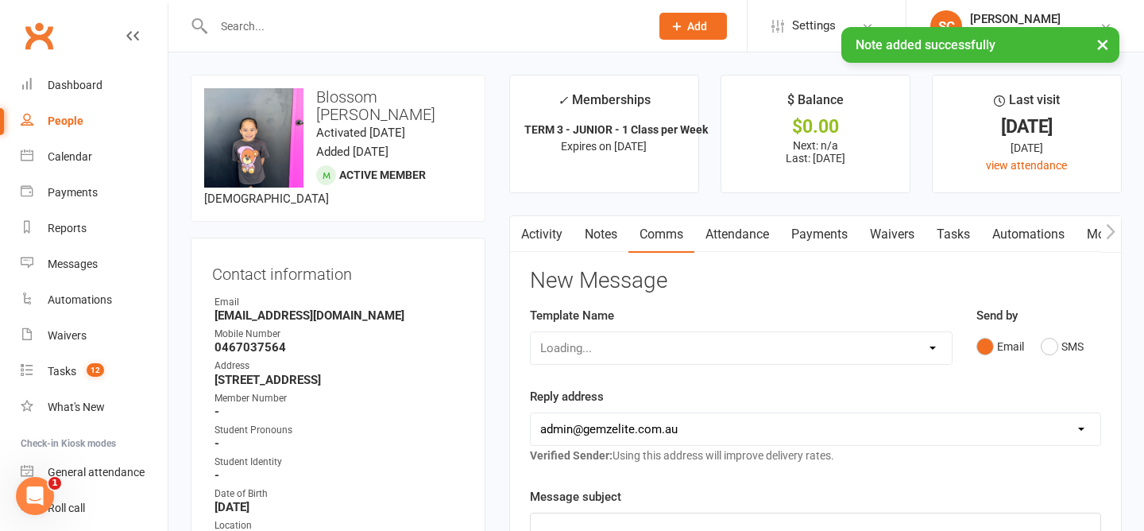
click at [667, 349] on select "Loading..." at bounding box center [741, 348] width 421 height 32
select select "0"
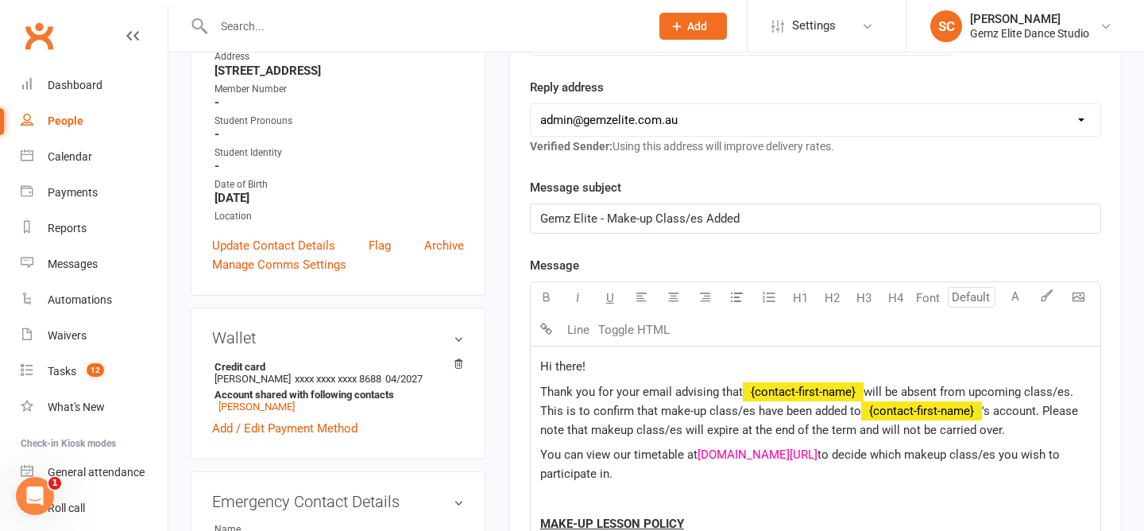
scroll to position [311, 0]
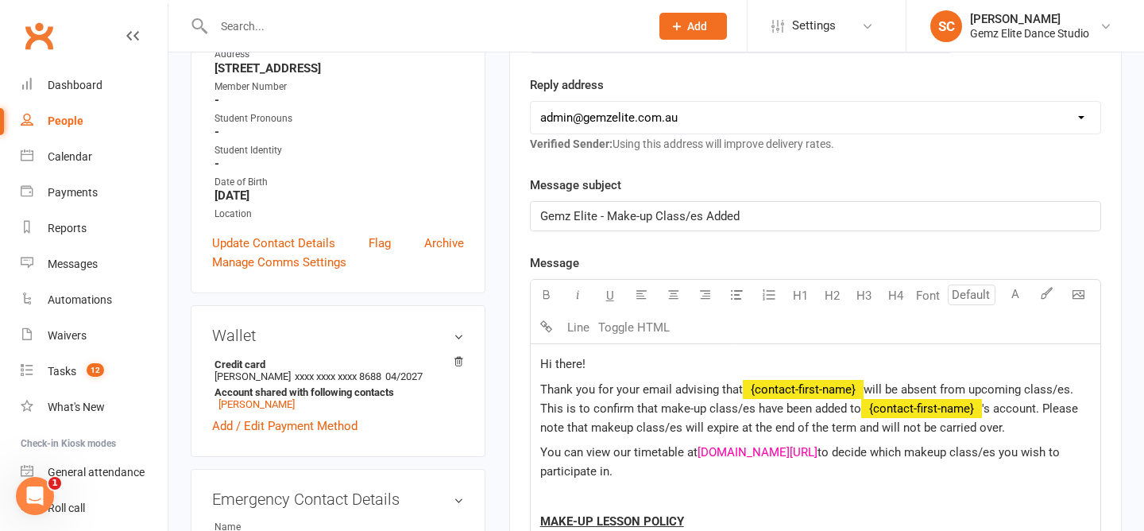
click at [865, 386] on span "will be absent from upcoming class/es. This is to confirm that make-up class/es…" at bounding box center [808, 398] width 536 height 33
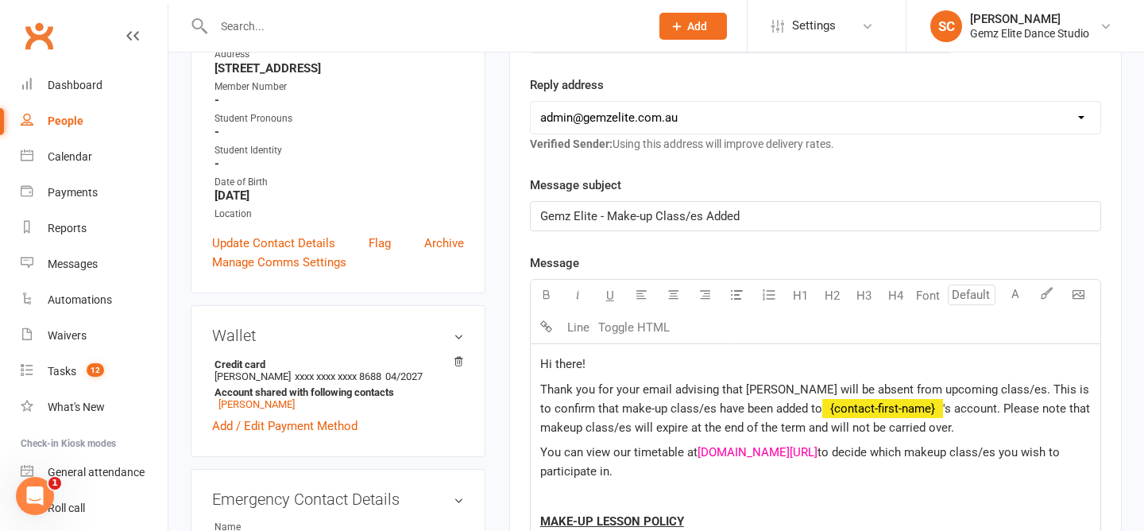
click at [997, 392] on span "Thank you for your email advising that Blossom will be absent from upcoming cla…" at bounding box center [816, 398] width 552 height 33
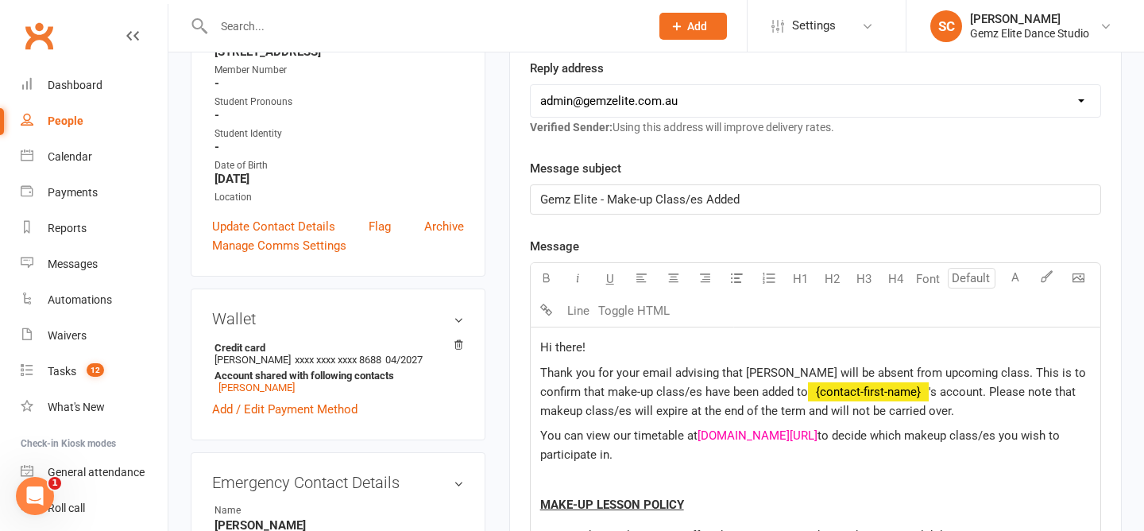
scroll to position [330, 0]
click at [893, 388] on span "'s account. Please note that makeup class/es will expire at the end of the term…" at bounding box center [809, 399] width 539 height 33
click at [991, 407] on p "Thank you for your email advising that Blossom will be absent from upcoming cla…" at bounding box center [815, 389] width 550 height 57
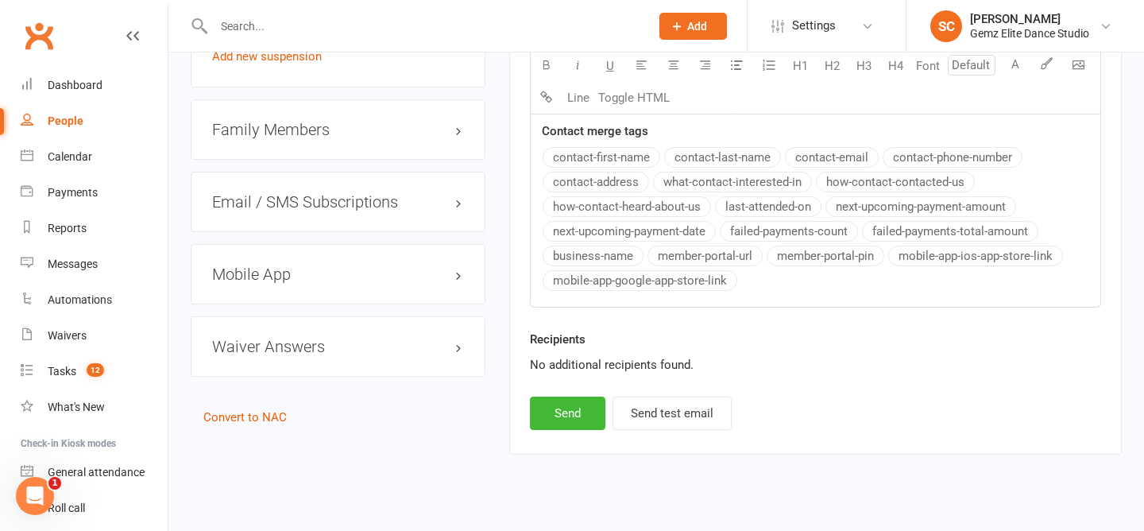
scroll to position [1492, 0]
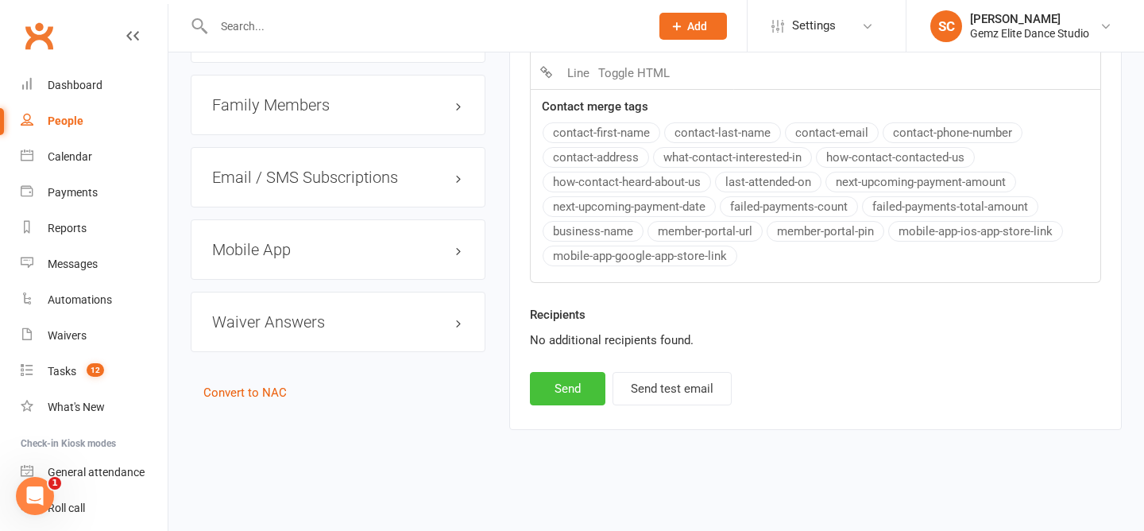
click at [581, 392] on button "Send" at bounding box center [567, 388] width 75 height 33
select select
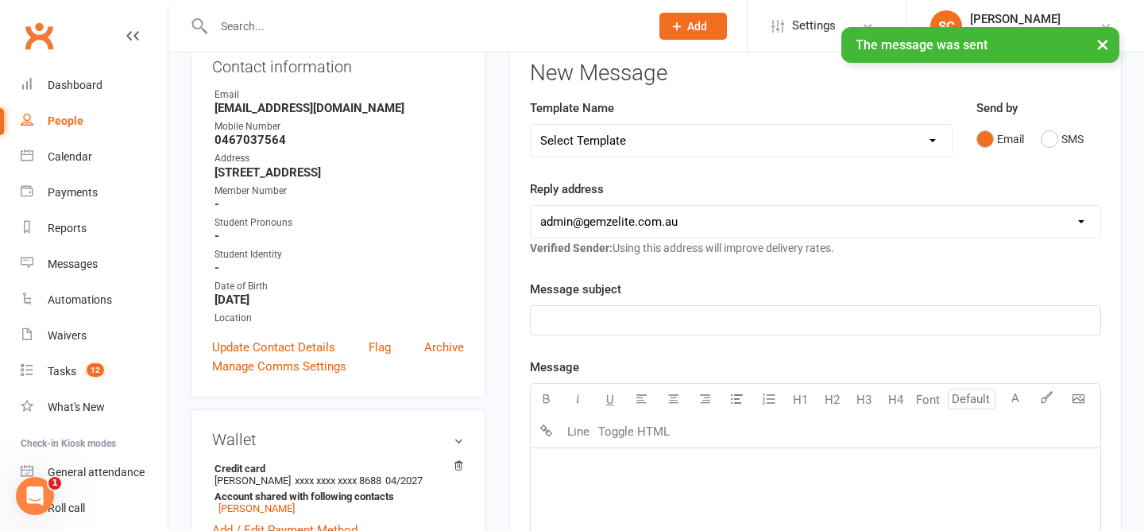
scroll to position [46, 0]
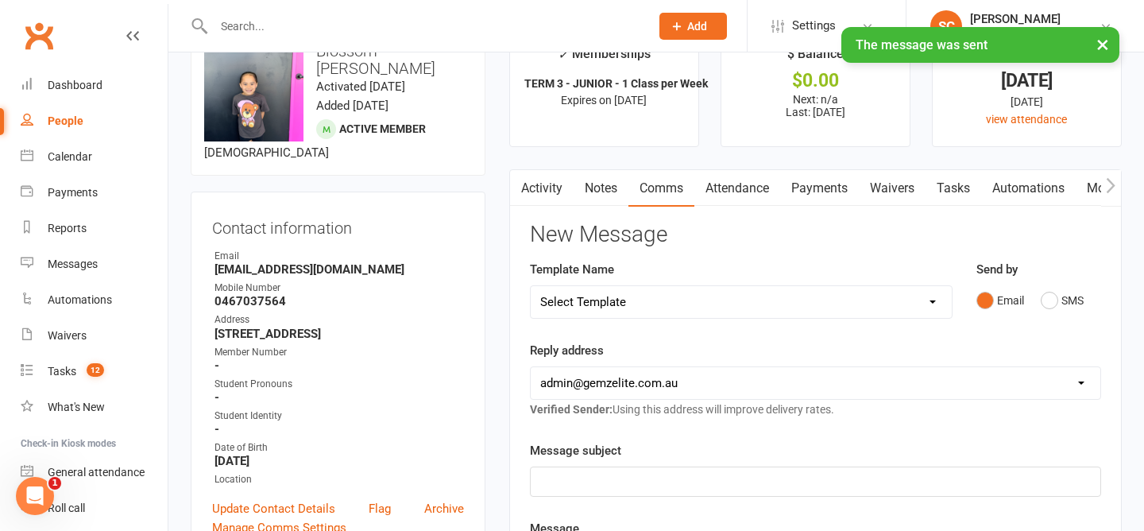
click at [551, 192] on link "Activity" at bounding box center [542, 188] width 64 height 37
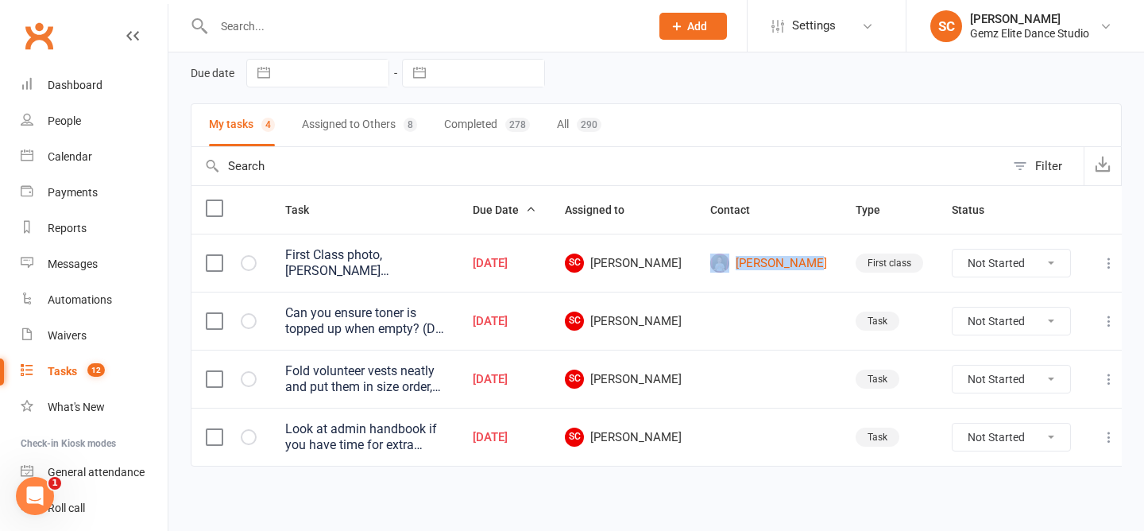
click at [828, 257] on td "[PERSON_NAME]" at bounding box center [768, 263] width 145 height 58
drag, startPoint x: 826, startPoint y: 272, endPoint x: 770, endPoint y: 254, distance: 58.5
click at [770, 254] on td "[PERSON_NAME]" at bounding box center [768, 263] width 145 height 58
copy link "[PERSON_NAME]"
click at [328, 338] on td "Can you ensure toner is topped up when empty? (Do you know how it is done?) Aft…" at bounding box center [364, 320] width 187 height 58
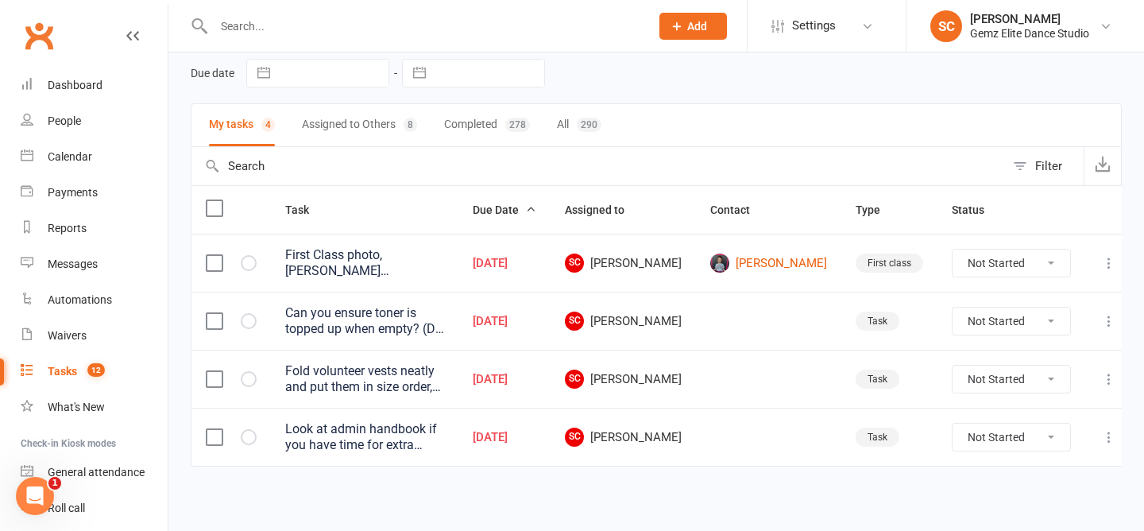
click at [389, 307] on div "Can you ensure toner is topped up when empty? (Do you know how it is done?) Aft…" at bounding box center [364, 321] width 159 height 32
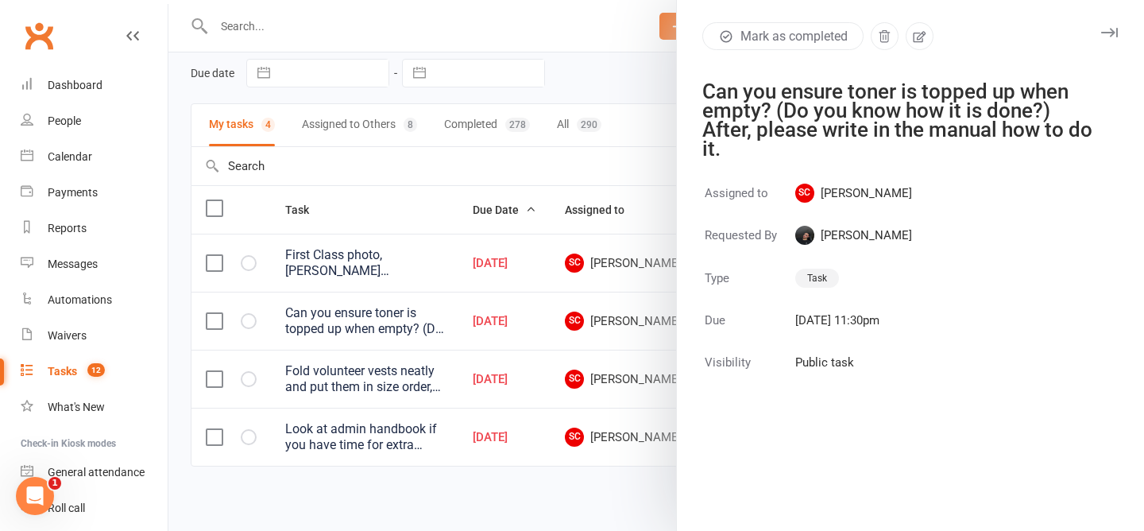
click at [381, 170] on div at bounding box center [655, 265] width 975 height 531
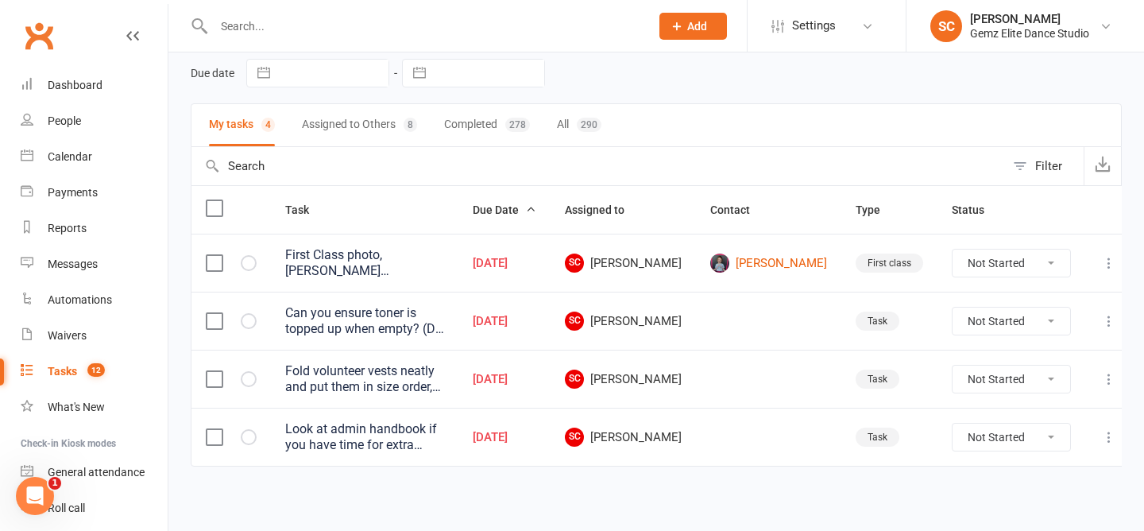
click at [996, 260] on select "Not Started In Progress Waiting Complete" at bounding box center [1011, 262] width 118 height 27
select select "unstarted"
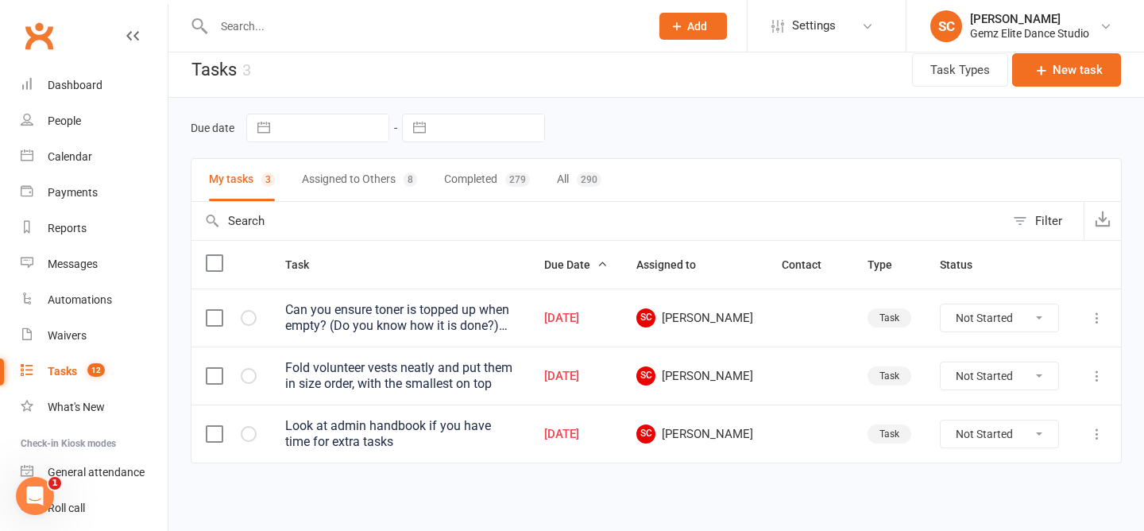
scroll to position [10, 0]
click at [998, 318] on select "Not Started In Progress Waiting Complete" at bounding box center [999, 317] width 118 height 27
select select "unstarted"
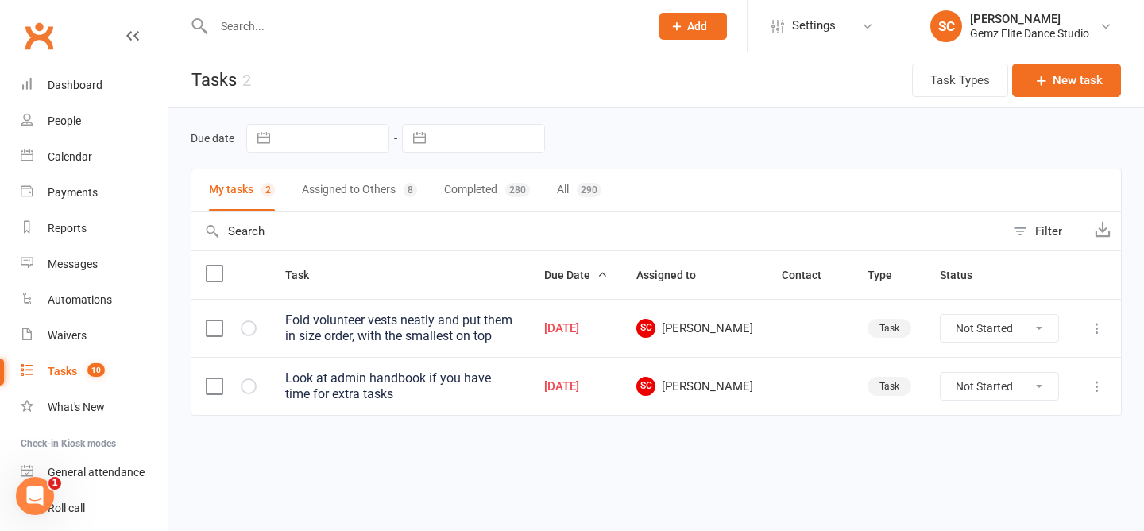
click at [988, 387] on select "Not Started In Progress Waiting Complete" at bounding box center [999, 386] width 118 height 27
select select "unstarted"
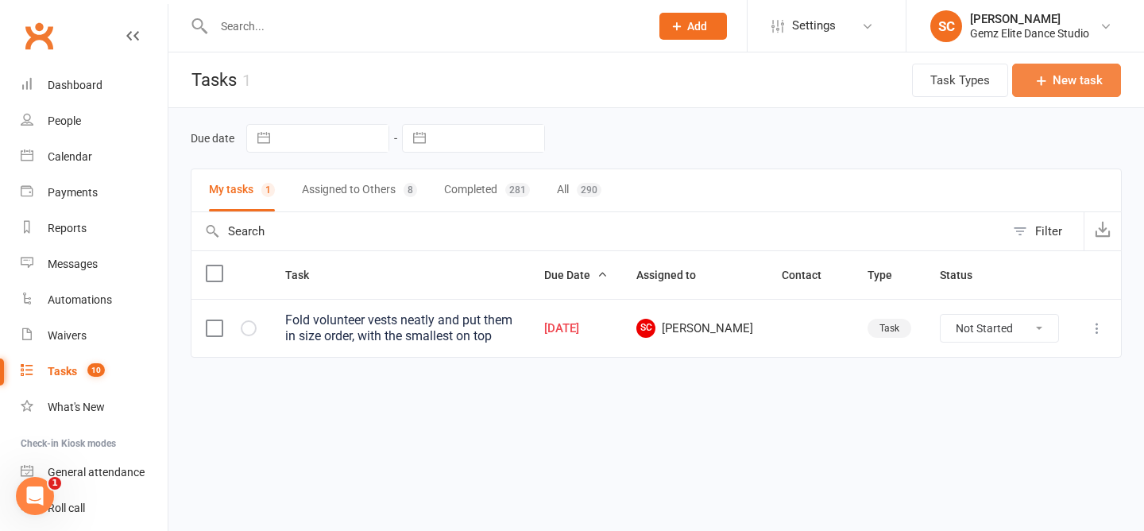
click at [1066, 83] on button "New task" at bounding box center [1066, 80] width 109 height 33
select select "53755"
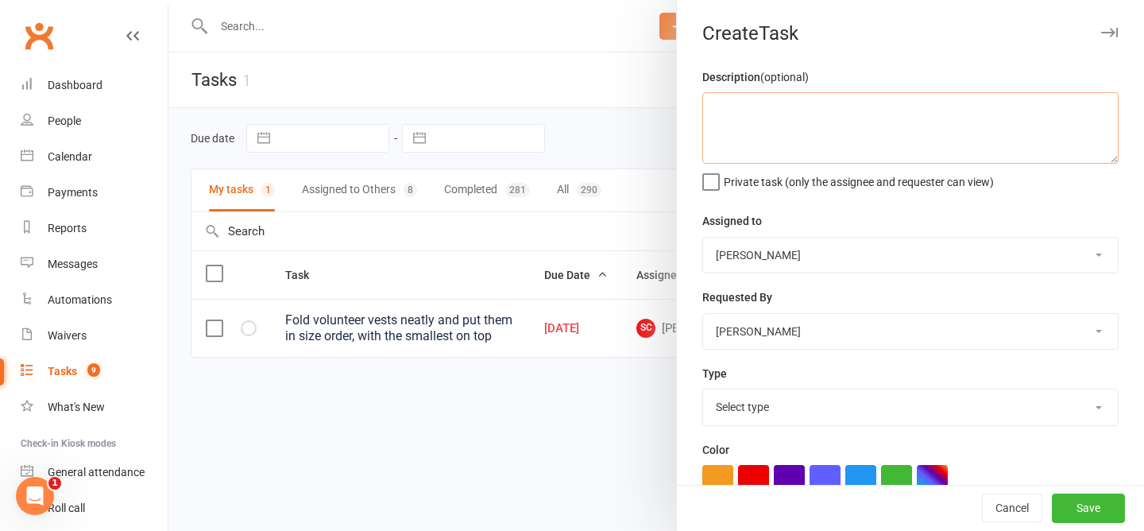
click at [850, 133] on textarea at bounding box center [910, 127] width 416 height 71
paste textarea "PRINT OUT THE NEW “FLAGGED” STUDENTS LIST AND PUT IT BEHIND THE RECEPTION."
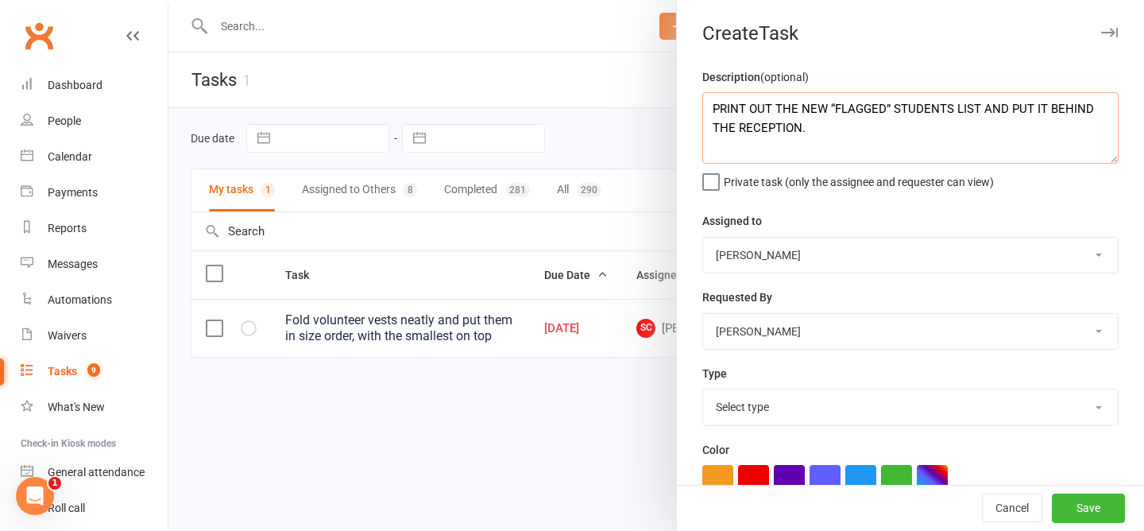
type textarea "PRINT OUT THE NEW “FLAGGED” STUDENTS LIST AND PUT IT BEHIND THE RECEPTION."
click at [829, 416] on select "Select type Booking E-mail Enrolment First class Insta Make-up Measurements Mee…" at bounding box center [910, 406] width 415 height 35
select select "32449"
click at [1101, 514] on button "Save" at bounding box center [1088, 508] width 73 height 29
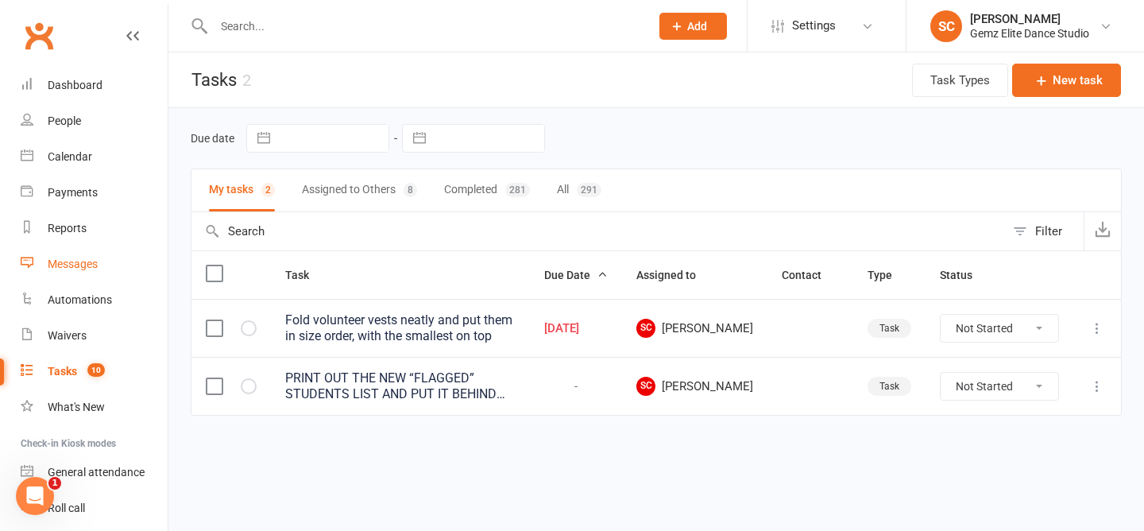
click at [78, 261] on div "Messages" at bounding box center [73, 263] width 50 height 13
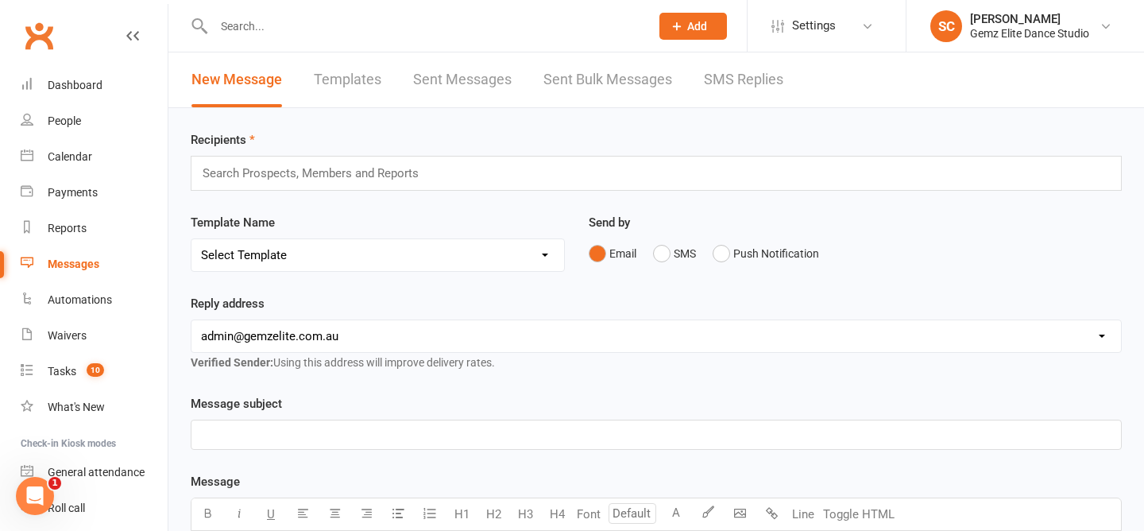
click at [354, 80] on link "Templates" at bounding box center [348, 79] width 68 height 55
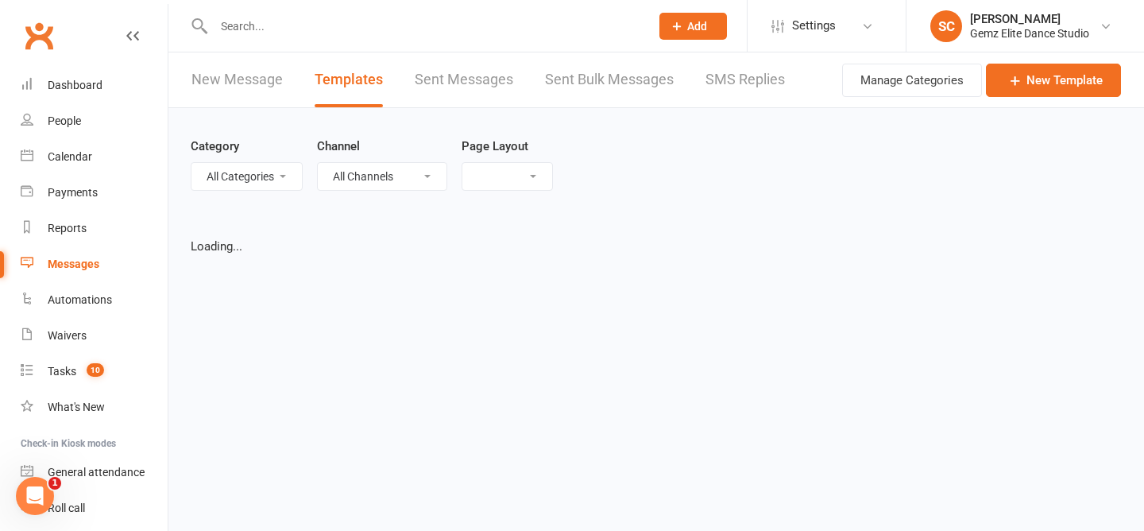
select select "grid"
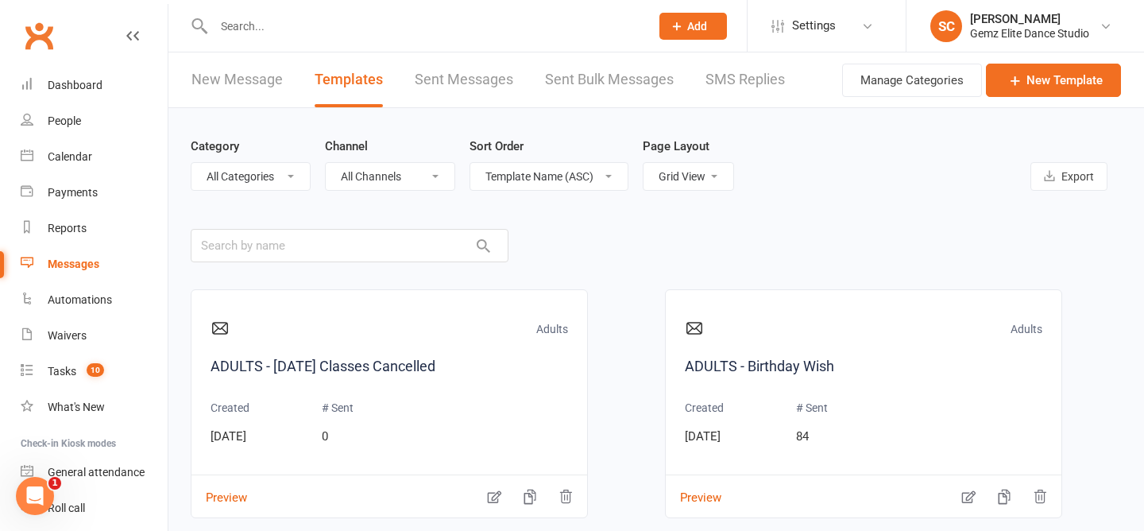
click at [258, 88] on link "New Message" at bounding box center [236, 79] width 91 height 55
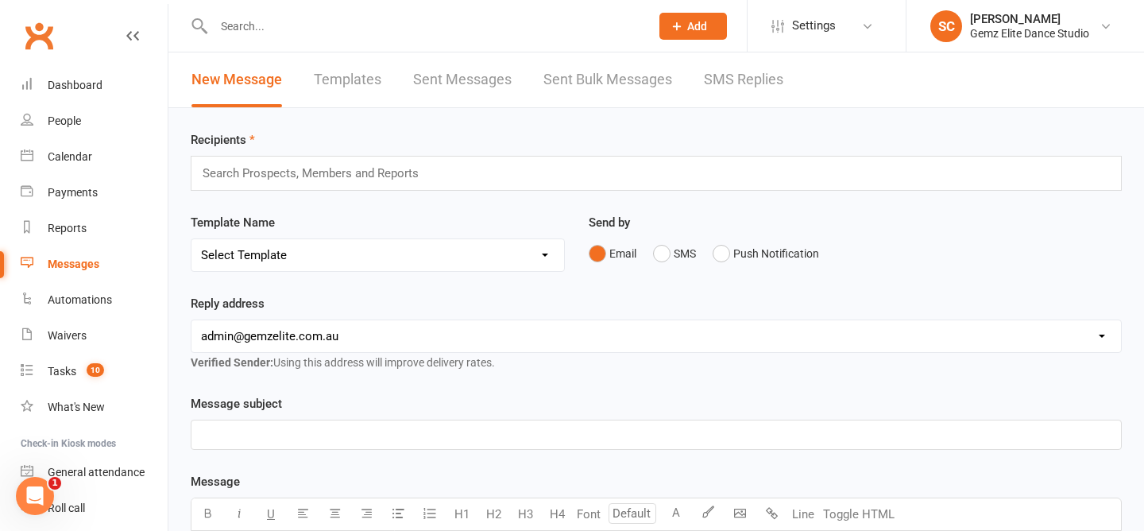
click at [316, 172] on input "text" at bounding box center [317, 173] width 233 height 21
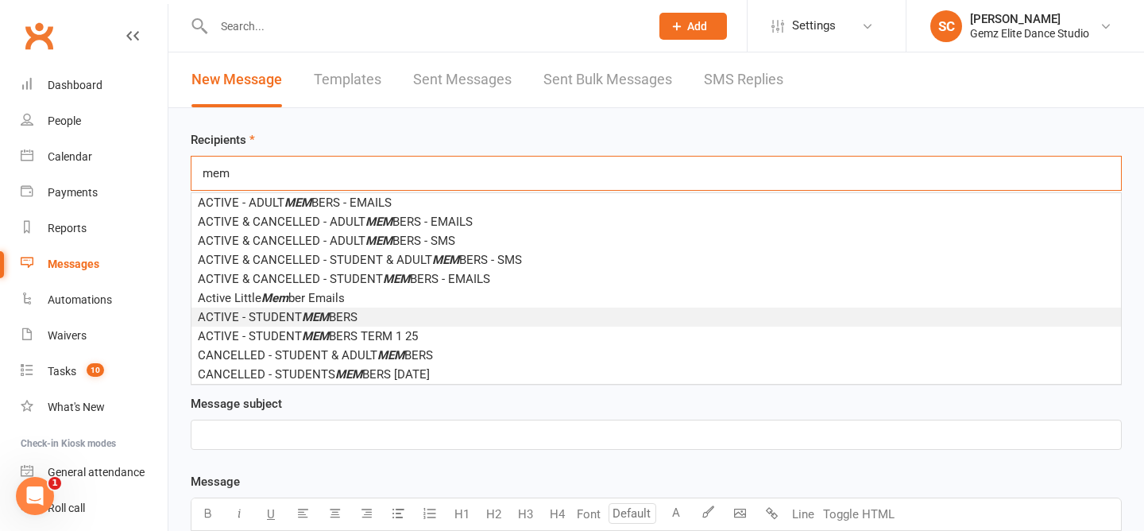
type input "mem"
click at [303, 316] on em "MEM" at bounding box center [315, 317] width 27 height 14
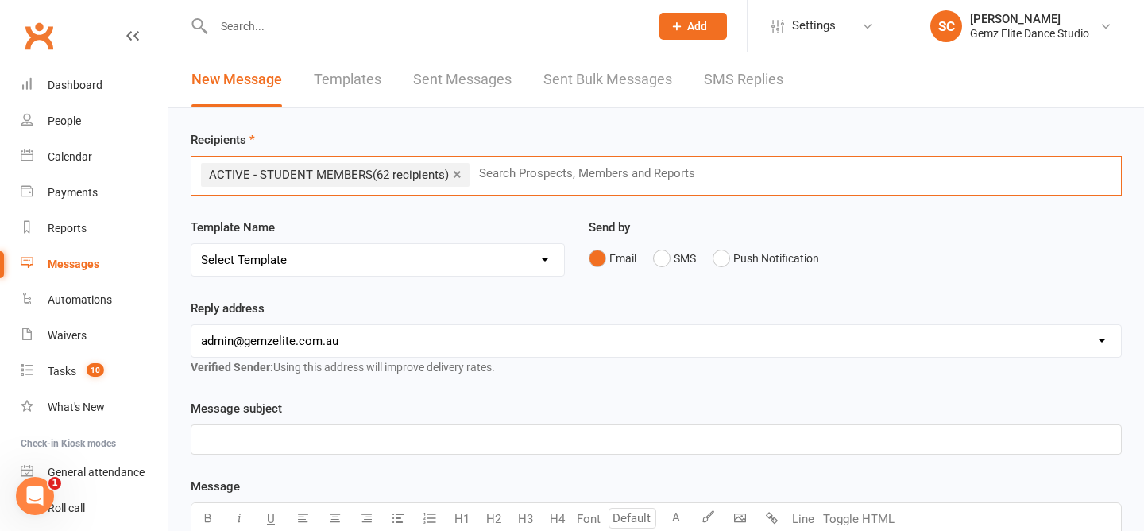
scroll to position [289, 0]
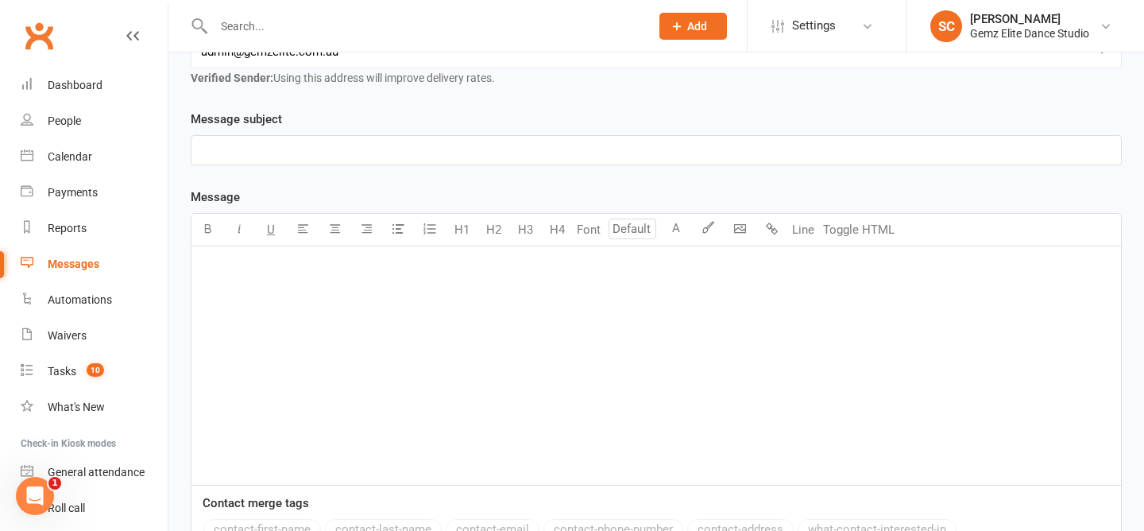
click at [304, 300] on div "﻿" at bounding box center [655, 365] width 929 height 238
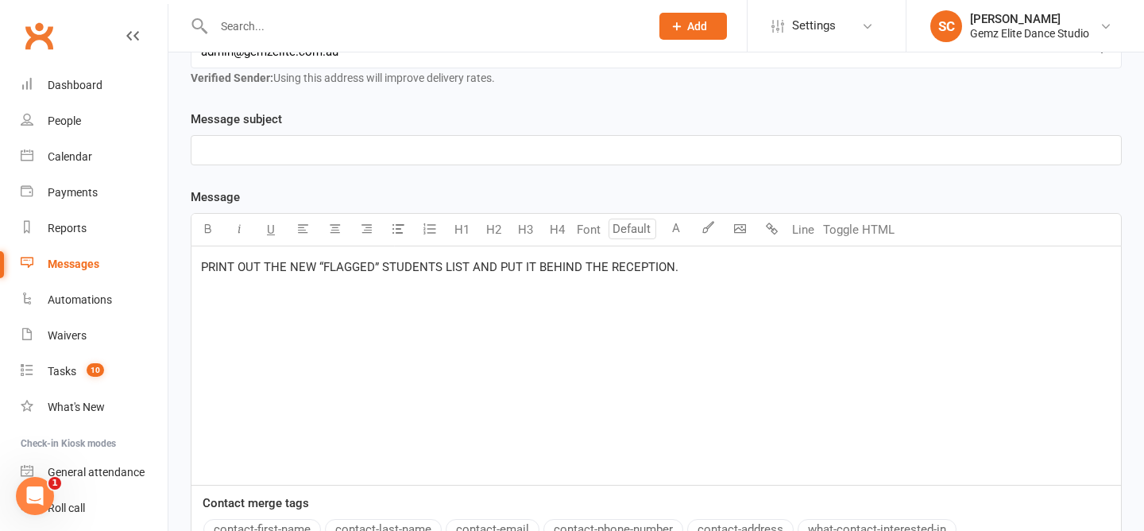
drag, startPoint x: 761, startPoint y: 274, endPoint x: 11, endPoint y: 244, distance: 750.4
click at [18, 244] on ui-view "Prospect Member Non-attending contact Class / event Appointment Task Membership…" at bounding box center [572, 232] width 1144 height 1034
drag, startPoint x: 735, startPoint y: 272, endPoint x: 84, endPoint y: 251, distance: 651.6
click at [85, 253] on ui-view "Prospect Member Non-attending contact Class / event Appointment Task Membership…" at bounding box center [572, 232] width 1144 height 1034
drag, startPoint x: 701, startPoint y: 286, endPoint x: 0, endPoint y: 282, distance: 701.3
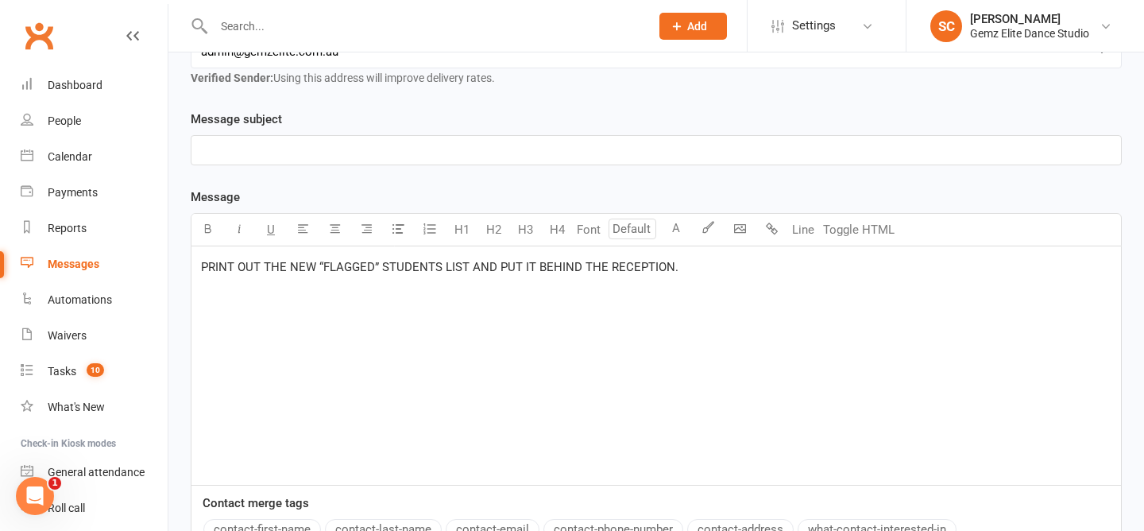
click at [0, 282] on ui-view "Prospect Member Non-attending contact Class / event Appointment Task Membership…" at bounding box center [572, 232] width 1144 height 1034
drag, startPoint x: 736, startPoint y: 267, endPoint x: 48, endPoint y: 253, distance: 688.8
click at [49, 253] on ui-view "Prospect Member Non-attending contact Class / event Appointment Task Membership…" at bounding box center [572, 232] width 1144 height 1034
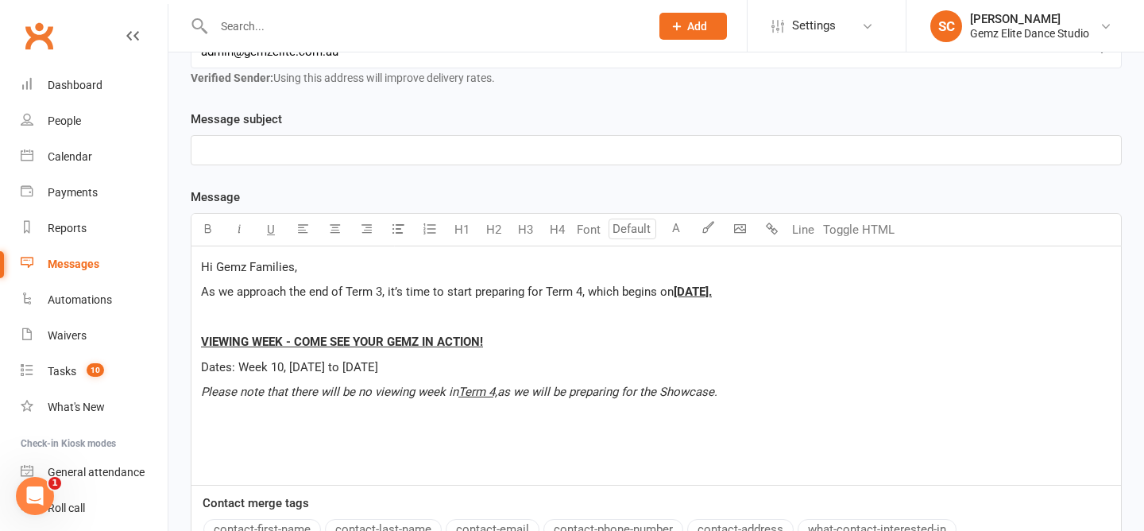
click at [249, 152] on p "﻿" at bounding box center [656, 150] width 910 height 19
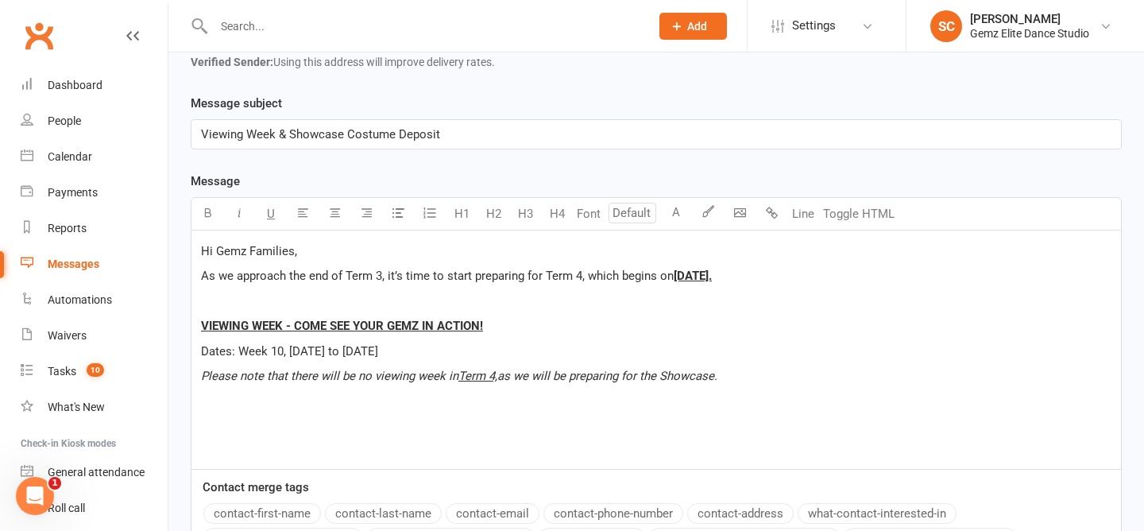
scroll to position [306, 0]
click at [776, 374] on p "Please note that there will be no viewing week in Term 4, as we will be prepari…" at bounding box center [656, 374] width 910 height 19
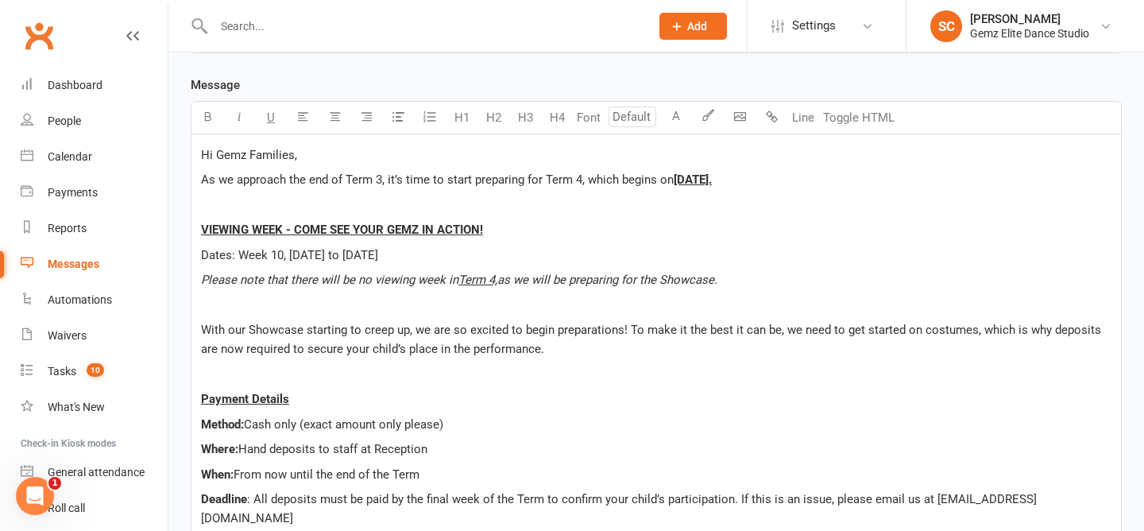
scroll to position [395, 0]
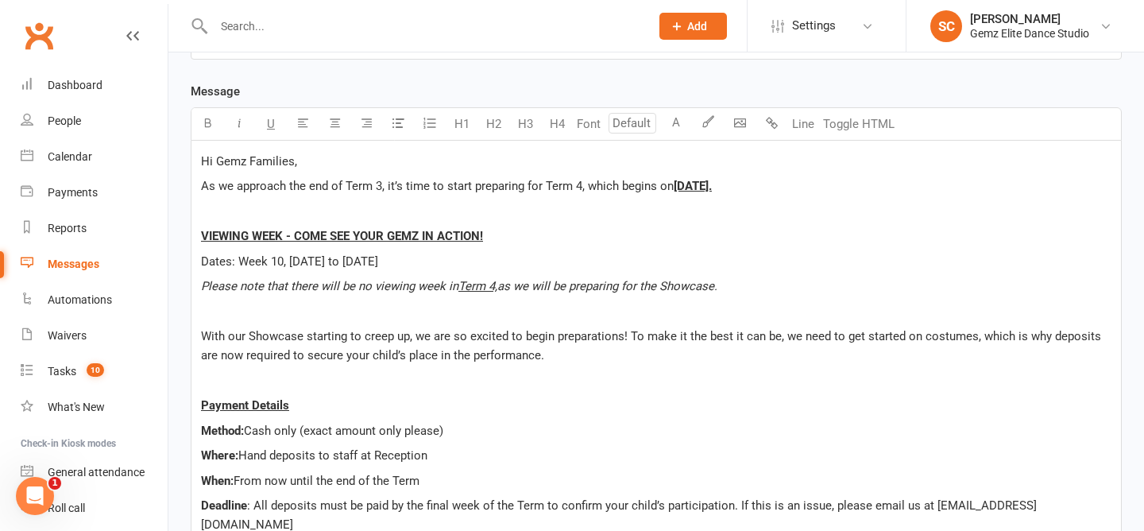
click at [225, 318] on p "﻿" at bounding box center [656, 311] width 910 height 19
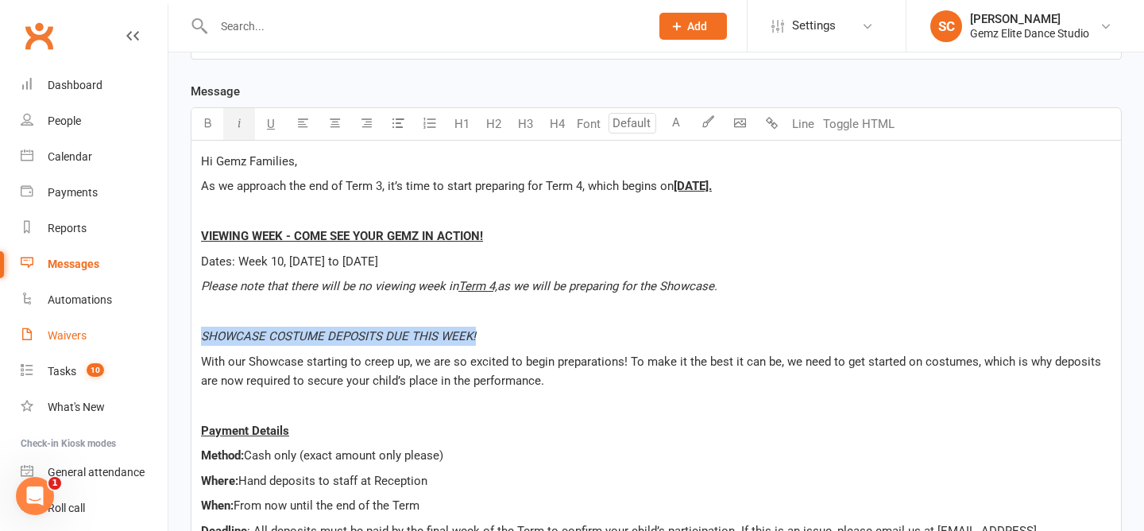
drag, startPoint x: 495, startPoint y: 332, endPoint x: 125, endPoint y: 335, distance: 370.1
click at [125, 335] on ui-view "Prospect Member Non-attending contact Class / event Appointment Task Membership…" at bounding box center [572, 234] width 1144 height 1250
click at [249, 122] on button "button" at bounding box center [239, 124] width 32 height 32
click at [211, 122] on icon "button" at bounding box center [208, 123] width 12 height 12
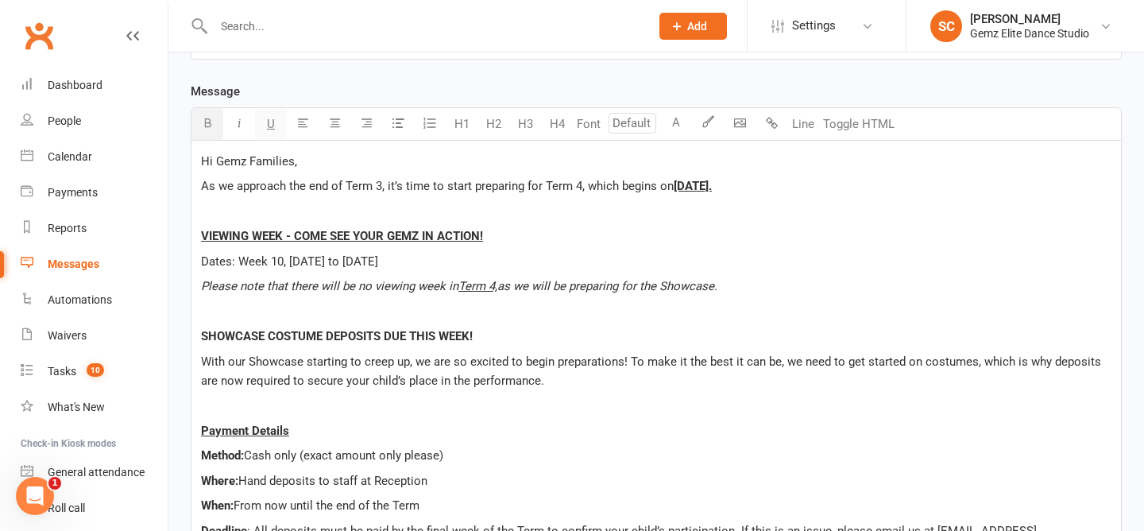
click at [272, 125] on span "U" at bounding box center [271, 124] width 8 height 14
click at [614, 419] on div "Hi Gemz Families, As we approach the end of Term 3, it’s time to start preparin…" at bounding box center [655, 368] width 929 height 454
click at [457, 149] on div "Hi Gemz Families, As we approach the end of Term 3, it’s time to start preparin…" at bounding box center [655, 368] width 929 height 454
click at [344, 161] on p "Hi Gemz Families," at bounding box center [656, 161] width 910 height 19
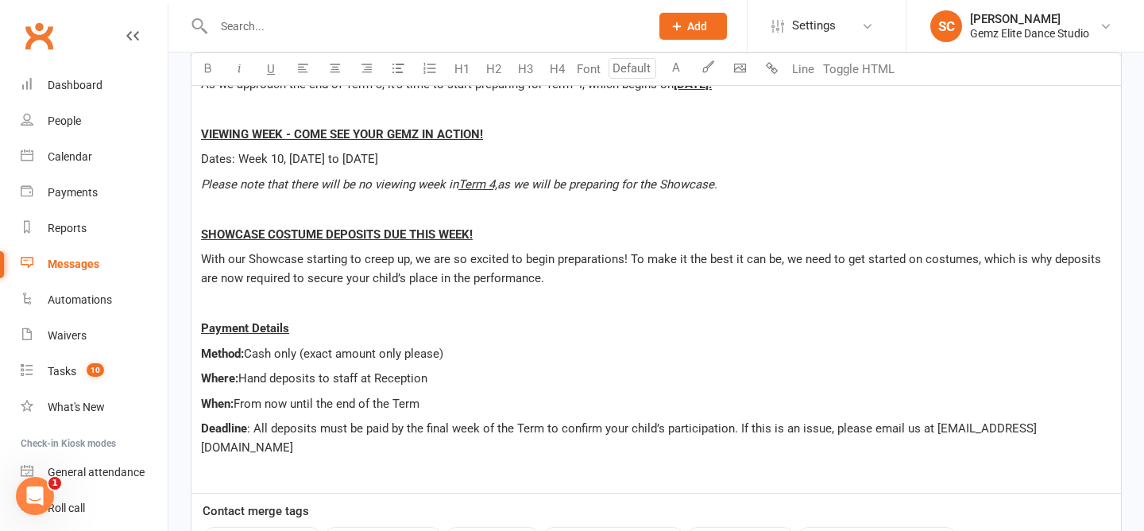
scroll to position [528, 0]
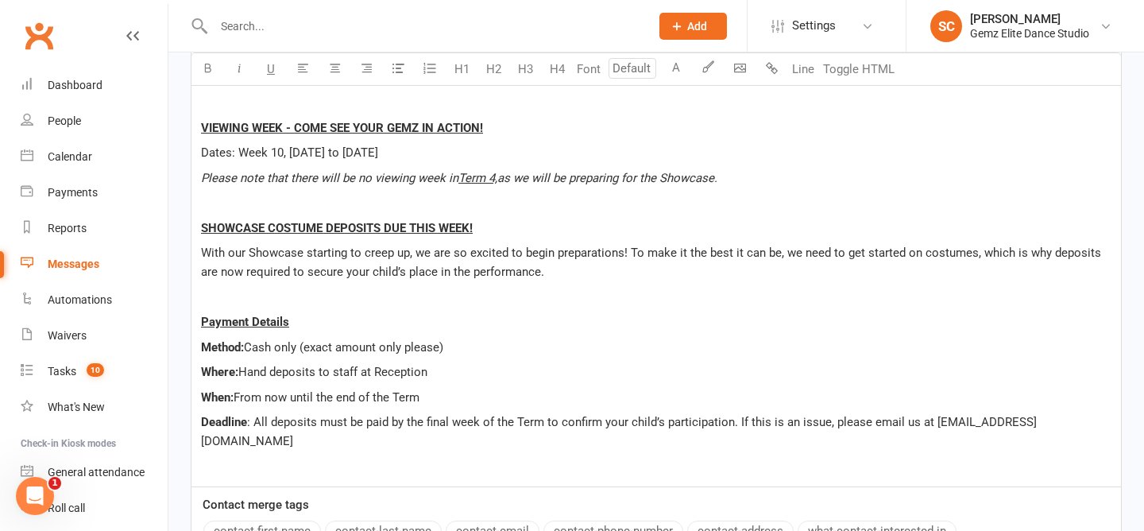
click at [1075, 427] on p "Deadline : All deposits must be paid by the final week of the Term to confirm y…" at bounding box center [656, 431] width 910 height 38
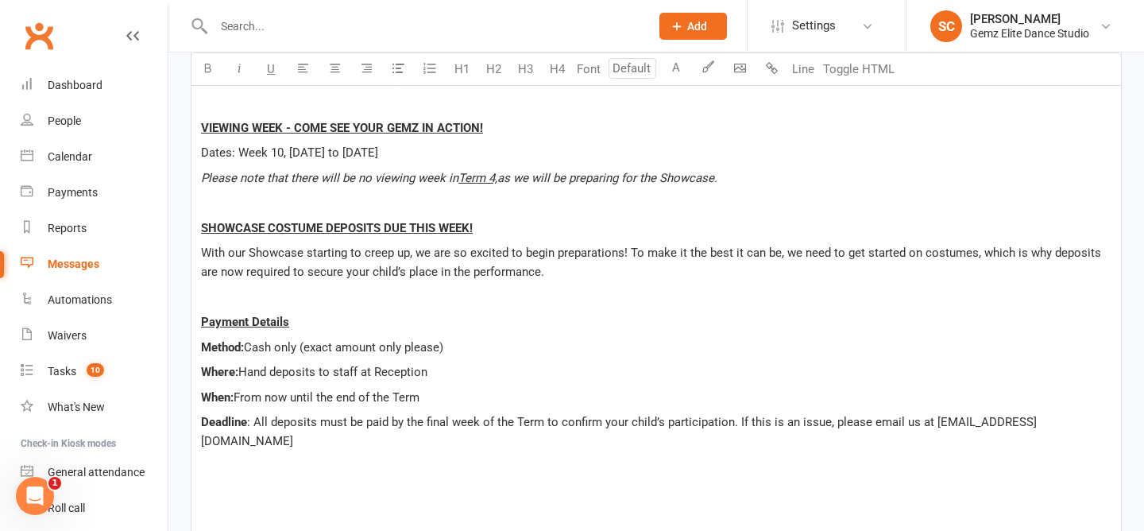
click at [787, 183] on p "Please note that there will be no viewing week in Term 4, as we will be prepari…" at bounding box center [656, 177] width 910 height 19
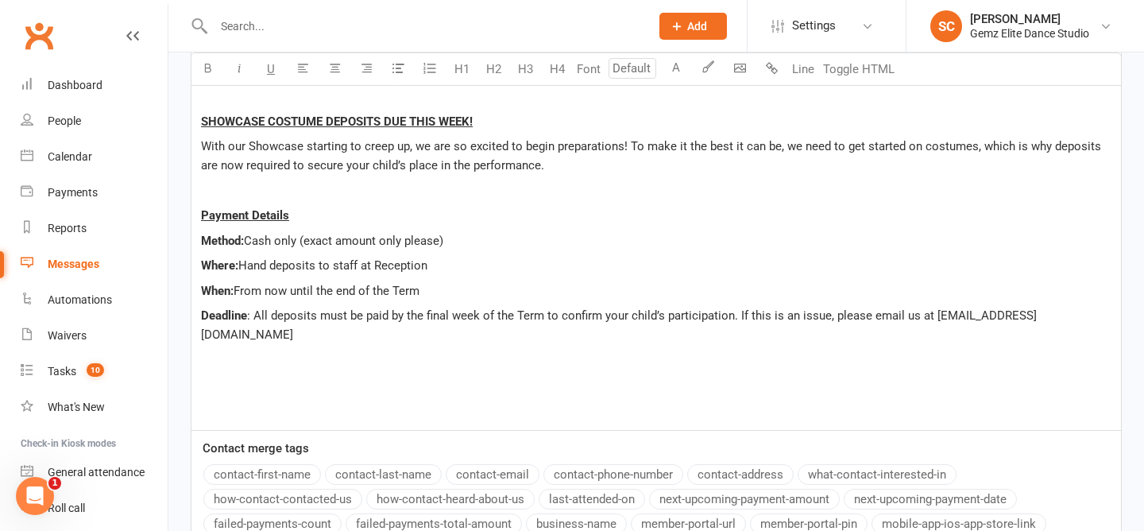
scroll to position [871, 0]
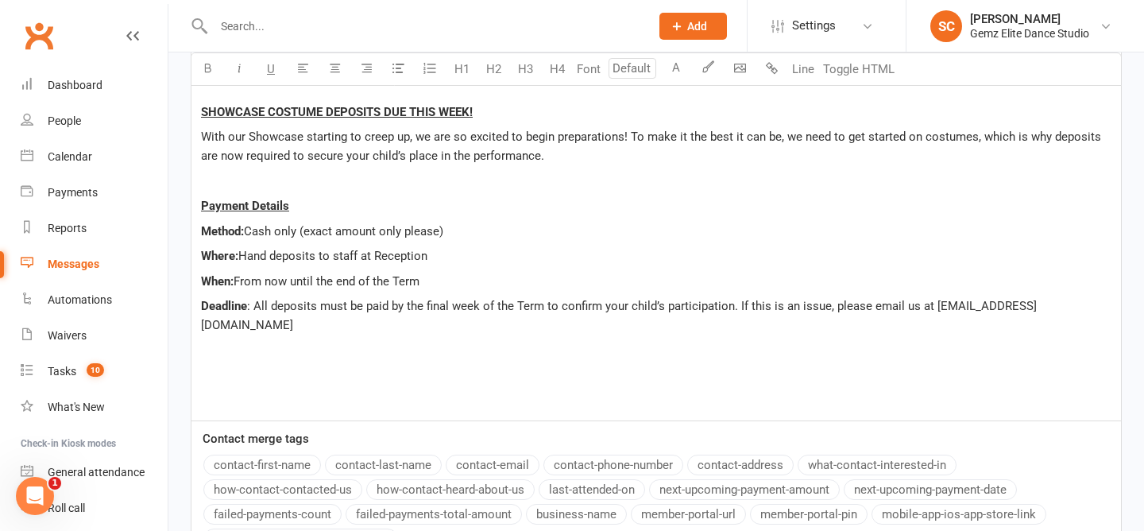
click at [261, 341] on p "﻿" at bounding box center [656, 350] width 910 height 19
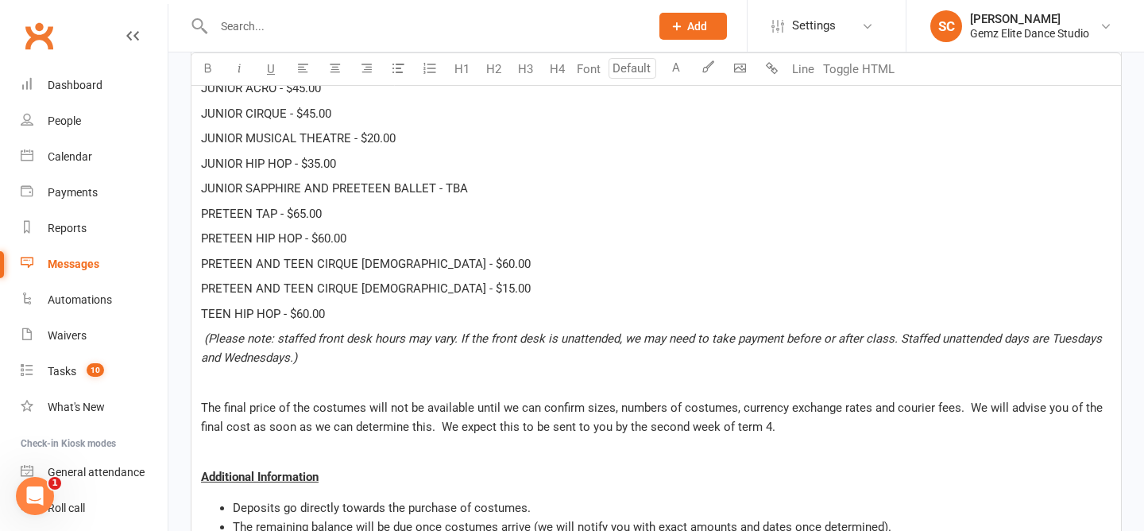
scroll to position [1287, 0]
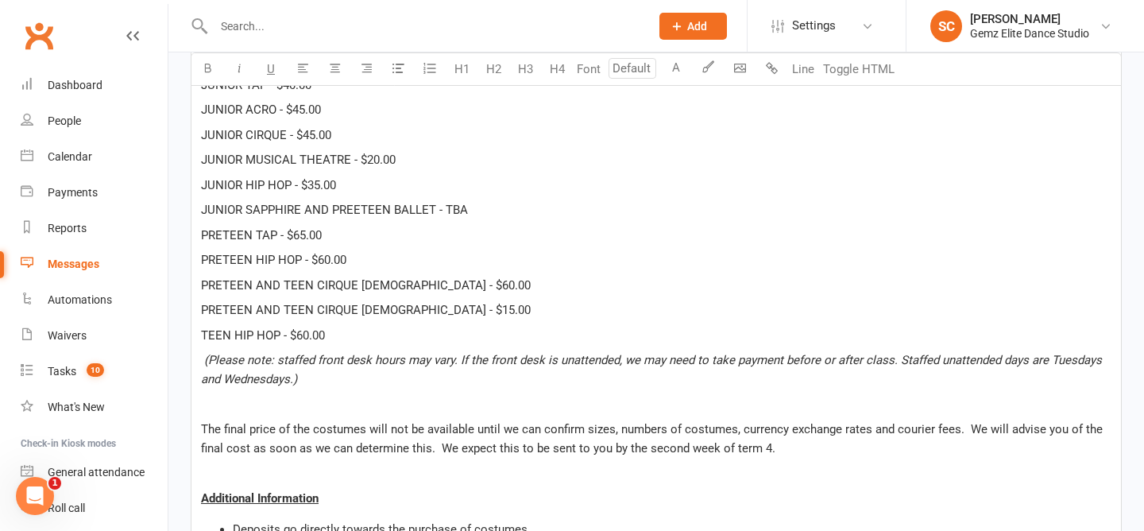
click at [359, 203] on span "JUNIOR SAPPHIRE AND PREETEEN BALLET - TBA" at bounding box center [334, 210] width 267 height 14
click at [443, 438] on p "The final price of the costumes will not be available until we can confirm size…" at bounding box center [656, 438] width 910 height 38
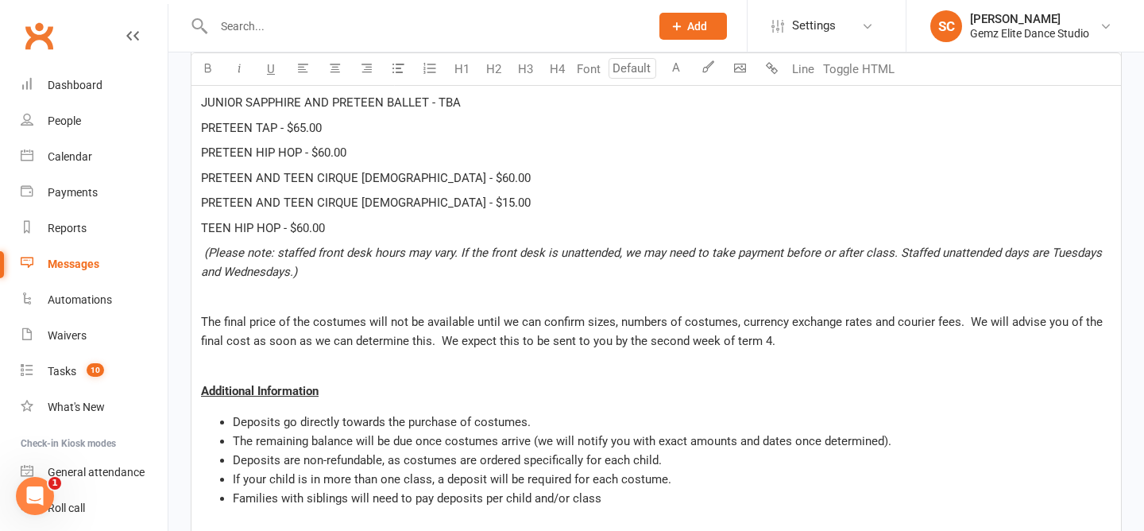
scroll to position [1406, 0]
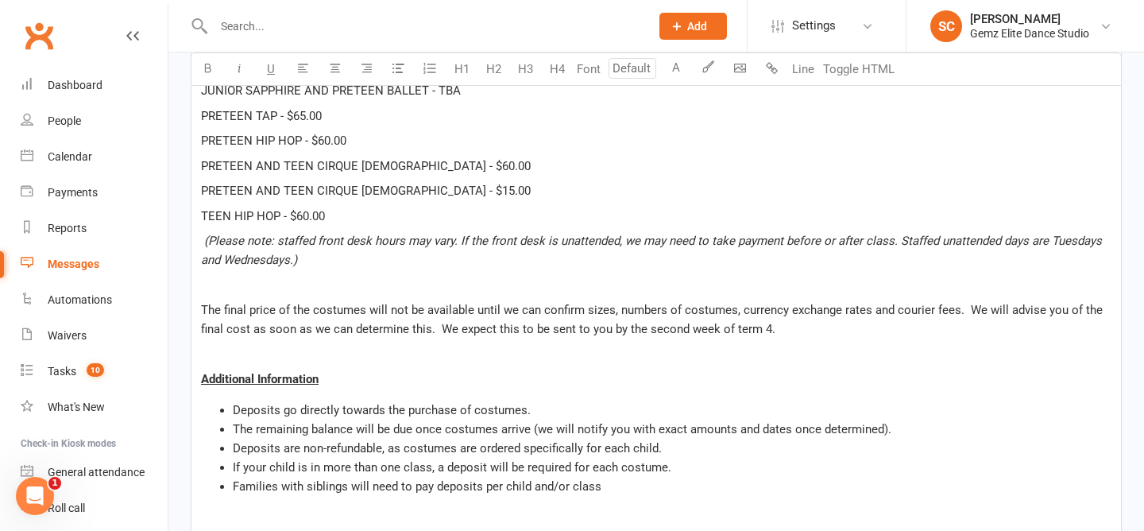
click at [438, 369] on p "Additional Information" at bounding box center [656, 378] width 910 height 19
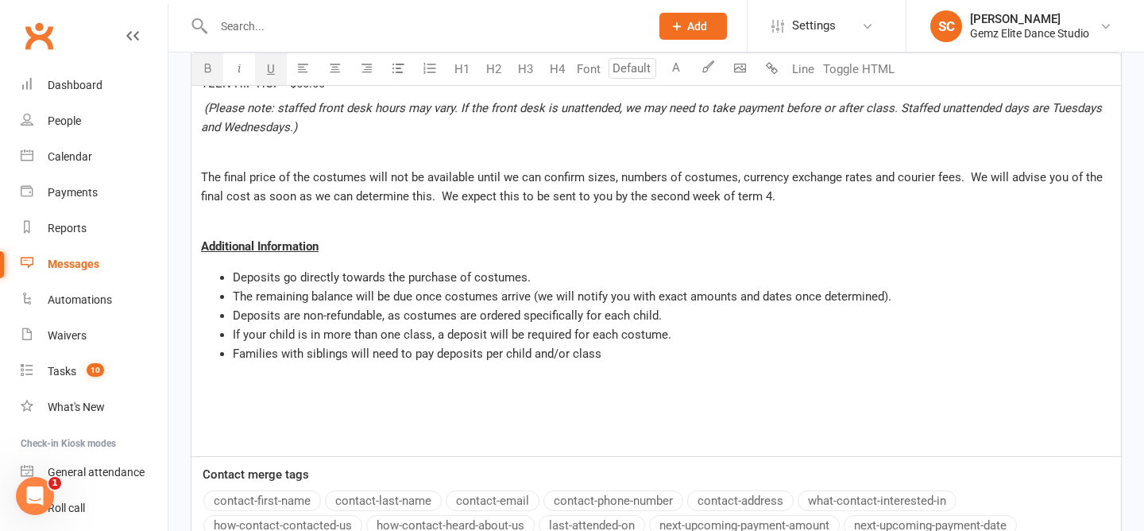
scroll to position [1551, 0]
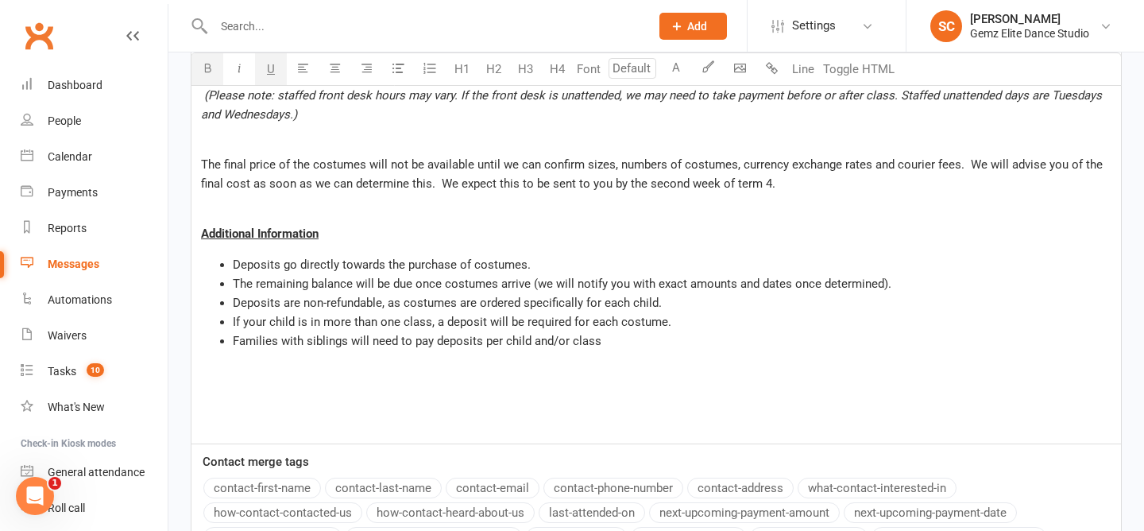
click at [610, 331] on li "Families with siblings will need to pay deposits per child and/or class" at bounding box center [672, 340] width 878 height 19
click at [702, 312] on li "If your child is in more than one class, a deposit will be required for each co…" at bounding box center [672, 321] width 878 height 19
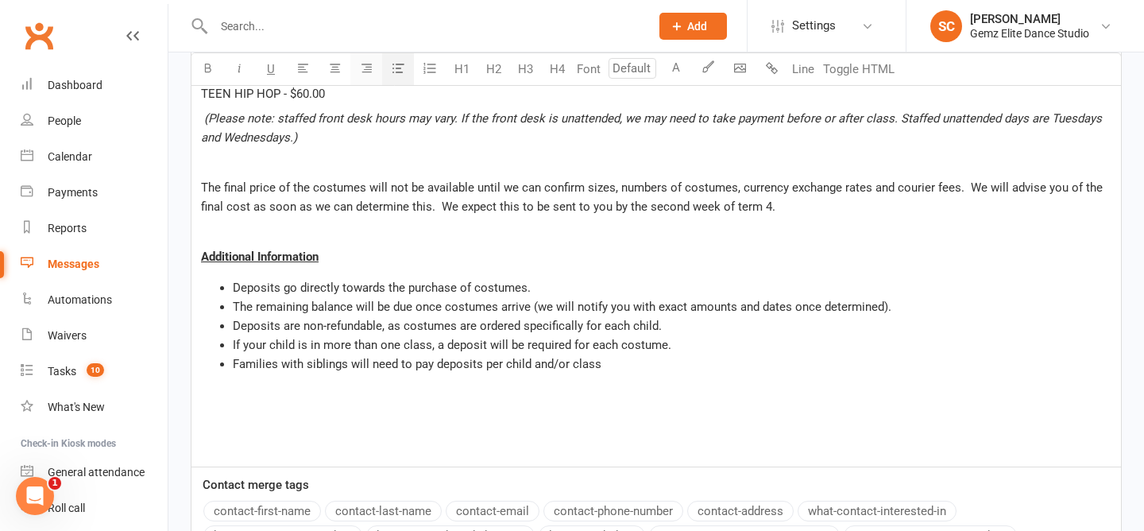
scroll to position [1635, 0]
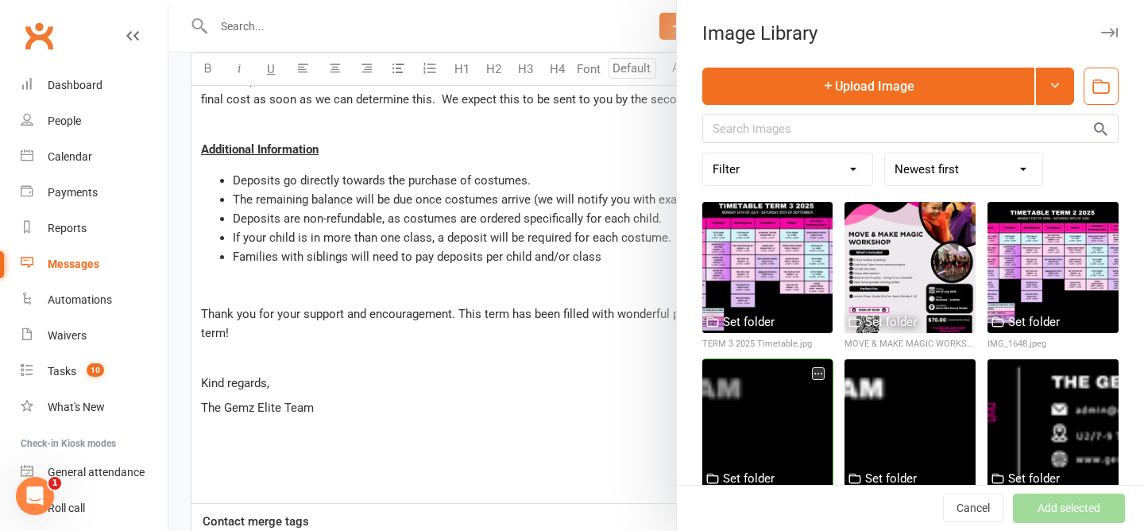
click at [721, 427] on div at bounding box center [767, 424] width 131 height 131
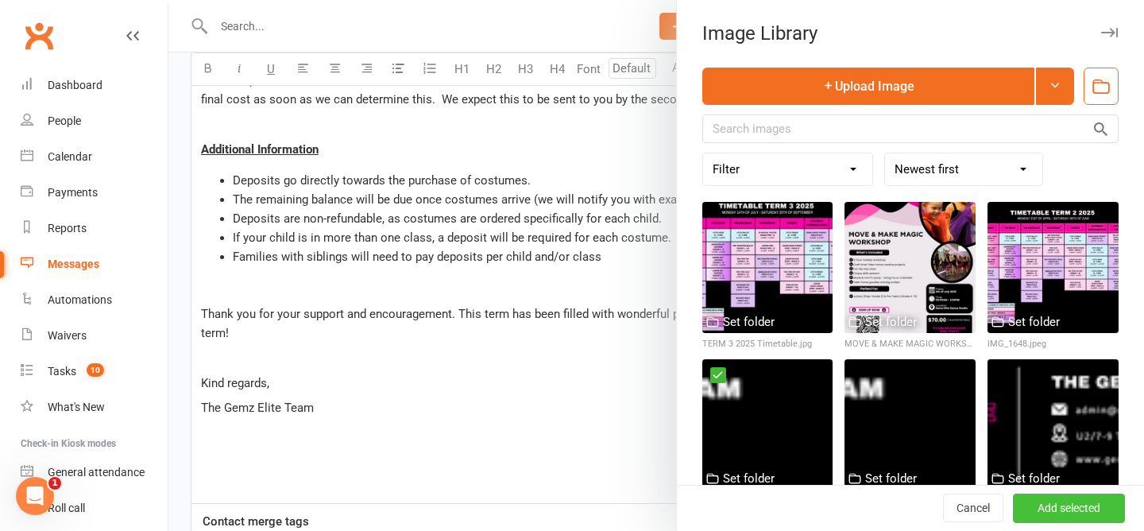
click at [1096, 515] on button "Add selected" at bounding box center [1069, 508] width 112 height 29
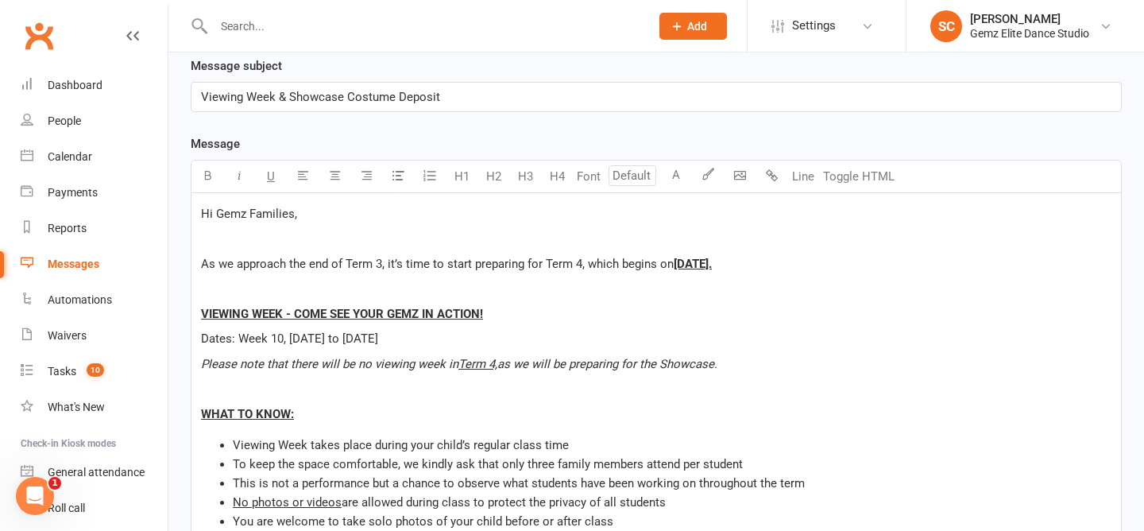
scroll to position [345, 0]
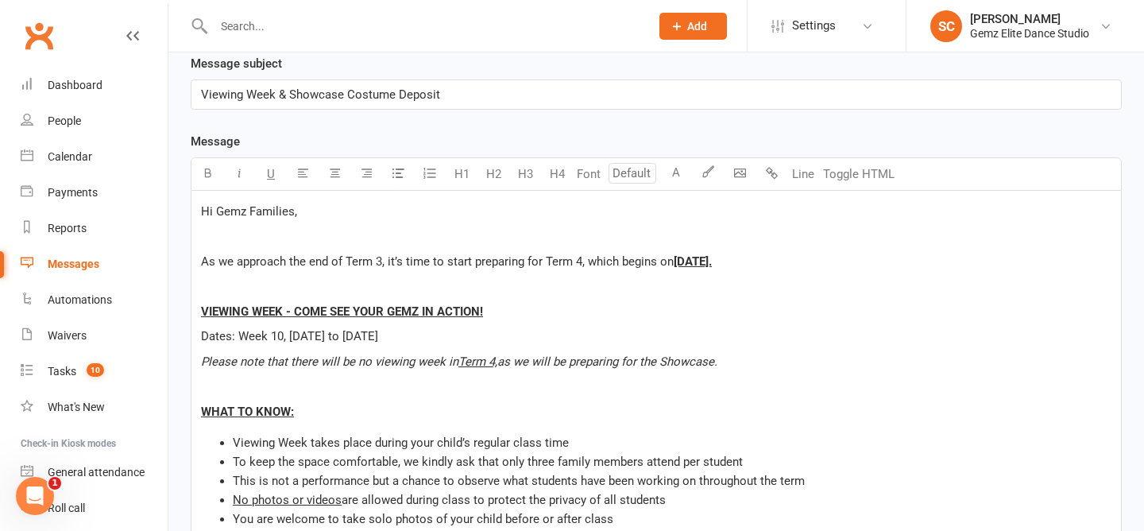
click at [471, 100] on p "Viewing Week & Showcase Costume Deposit" at bounding box center [656, 94] width 910 height 19
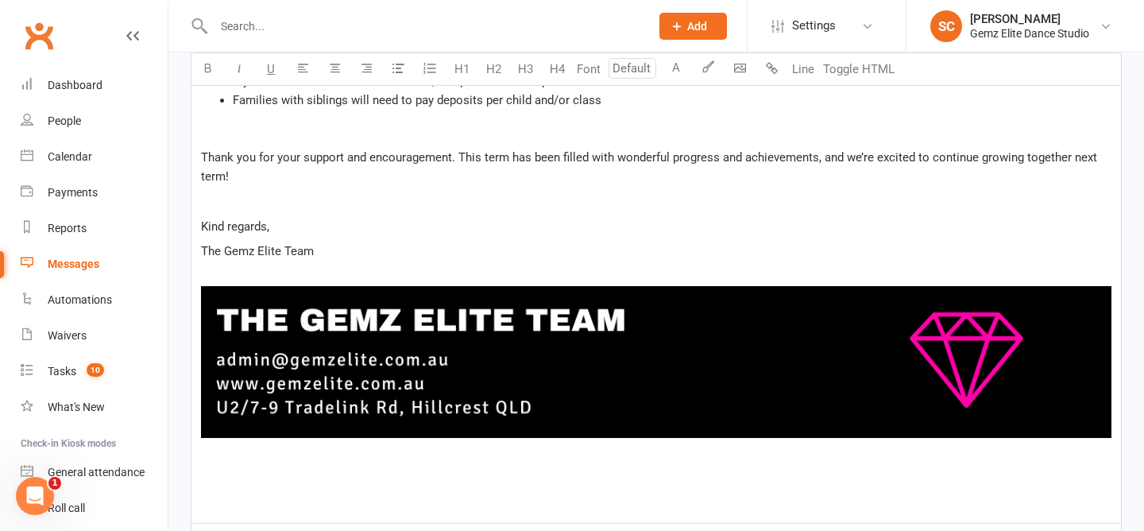
scroll to position [2052, 0]
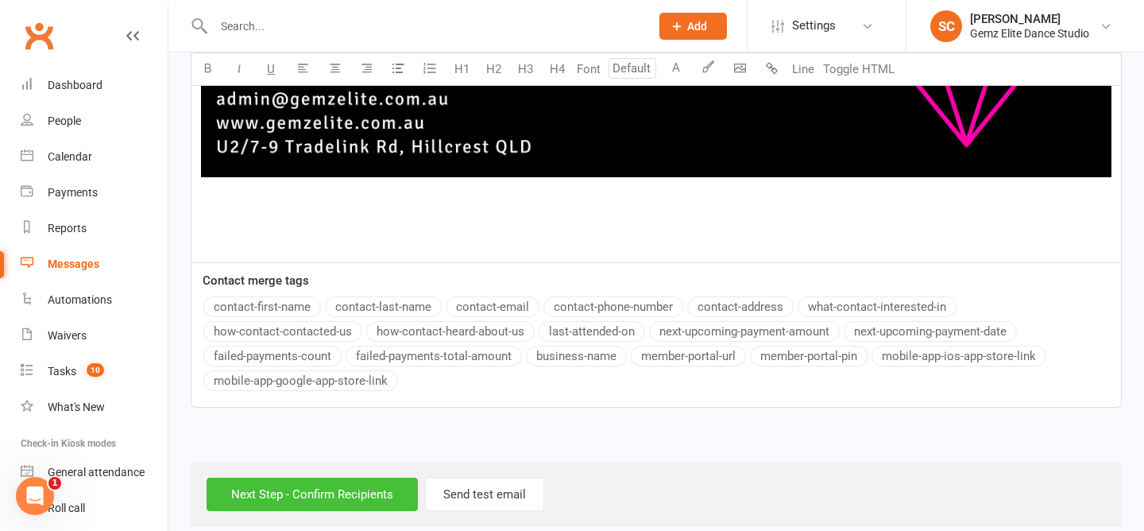
click at [353, 477] on input "Next Step - Confirm Recipients" at bounding box center [312, 493] width 211 height 33
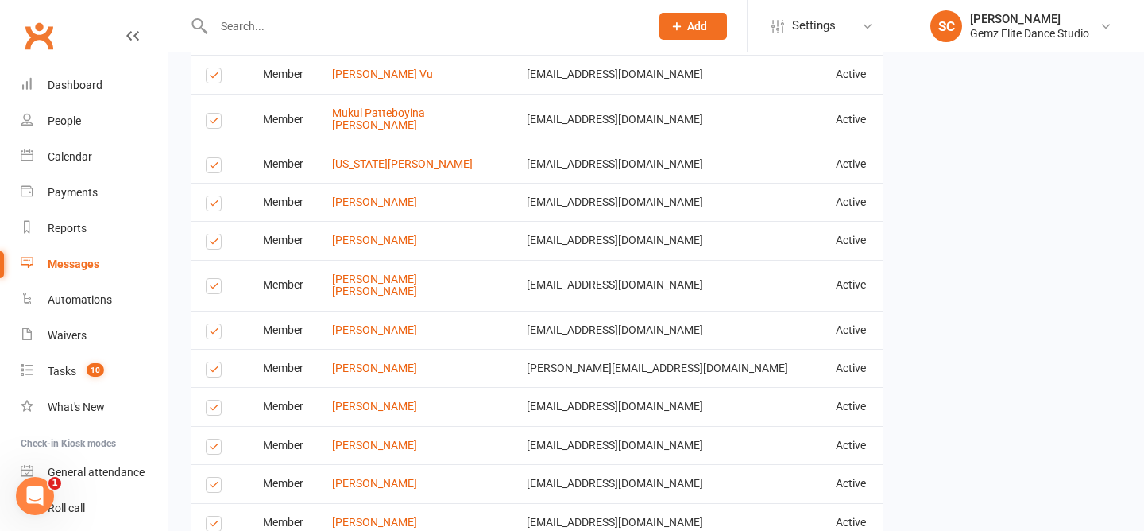
scroll to position [3770, 0]
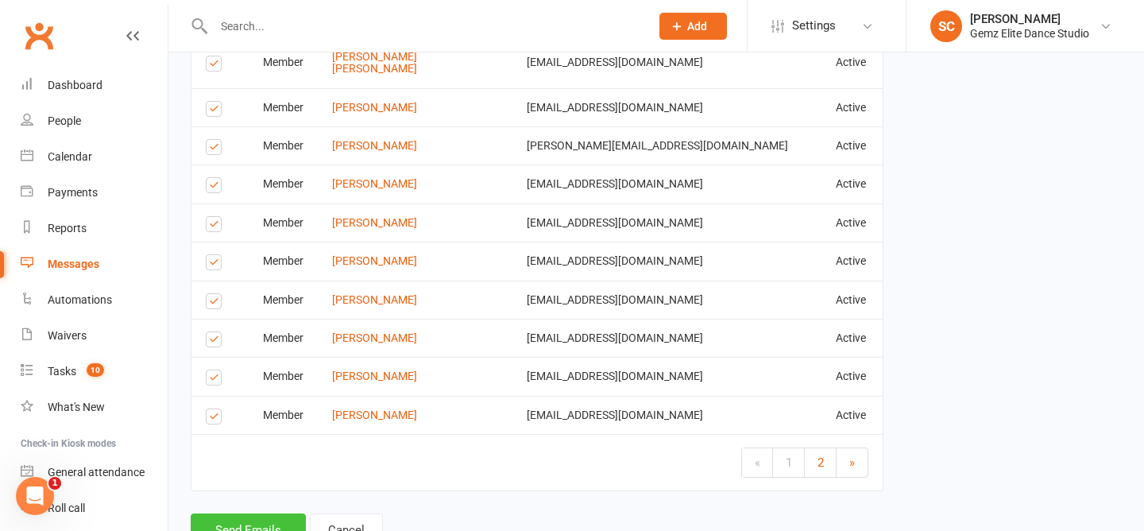
click at [250, 513] on button "Send Emails" at bounding box center [248, 529] width 115 height 33
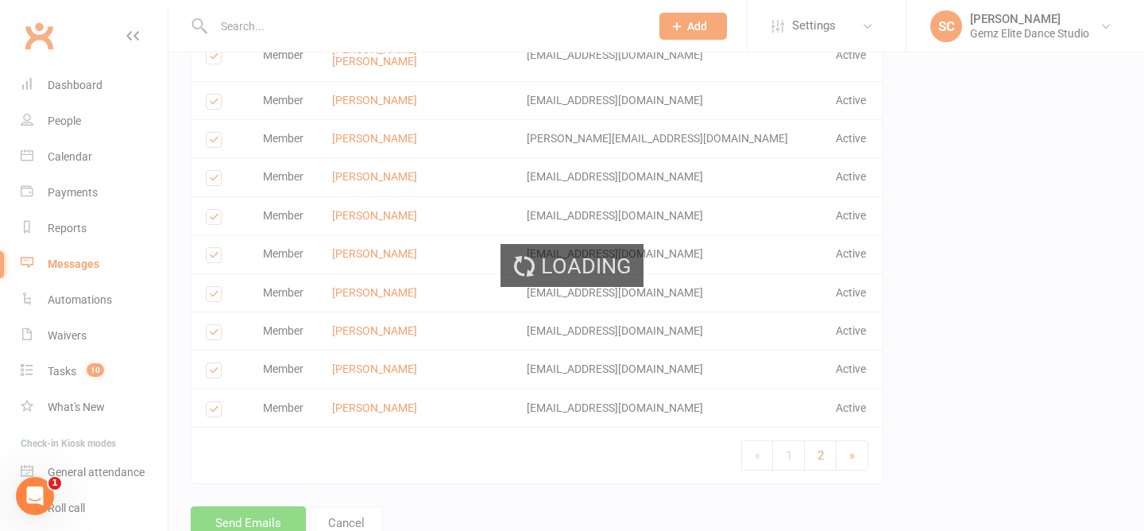
scroll to position [3762, 0]
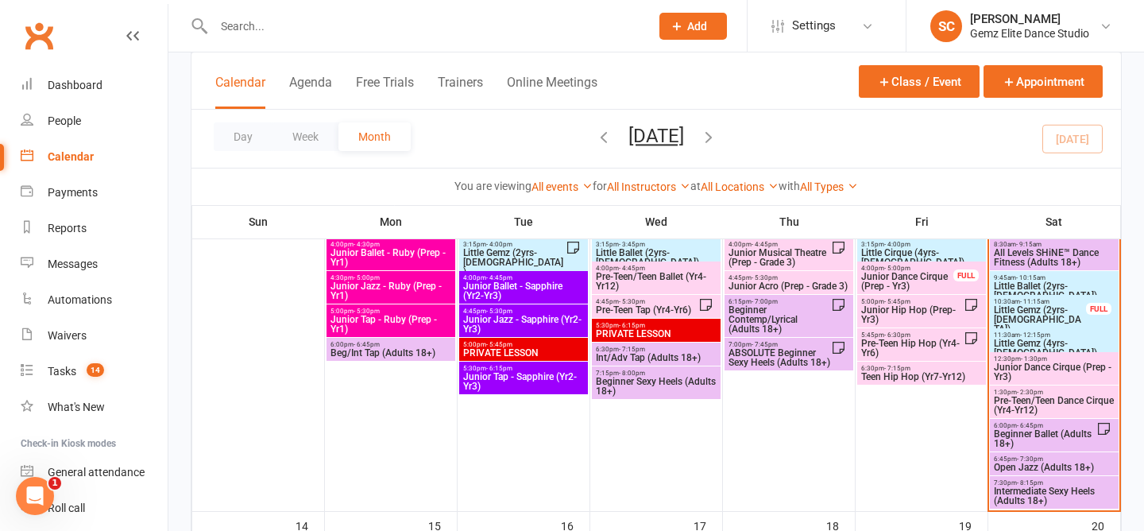
scroll to position [430, 0]
click at [1032, 365] on span "Junior Dance Cirque (Prep - Yr3)" at bounding box center [1054, 371] width 122 height 19
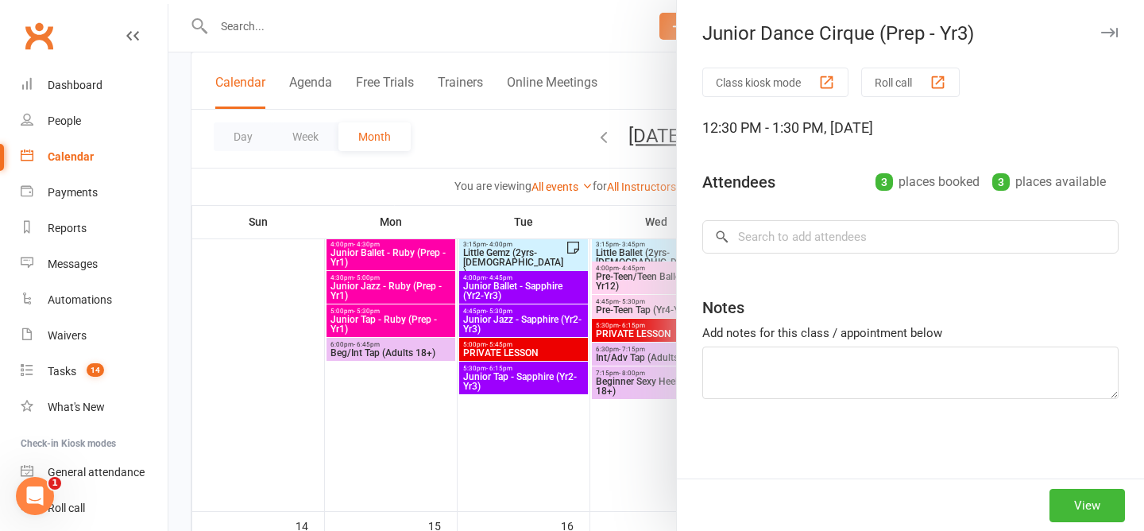
type textarea "Blossom Absent (emailed prior)"
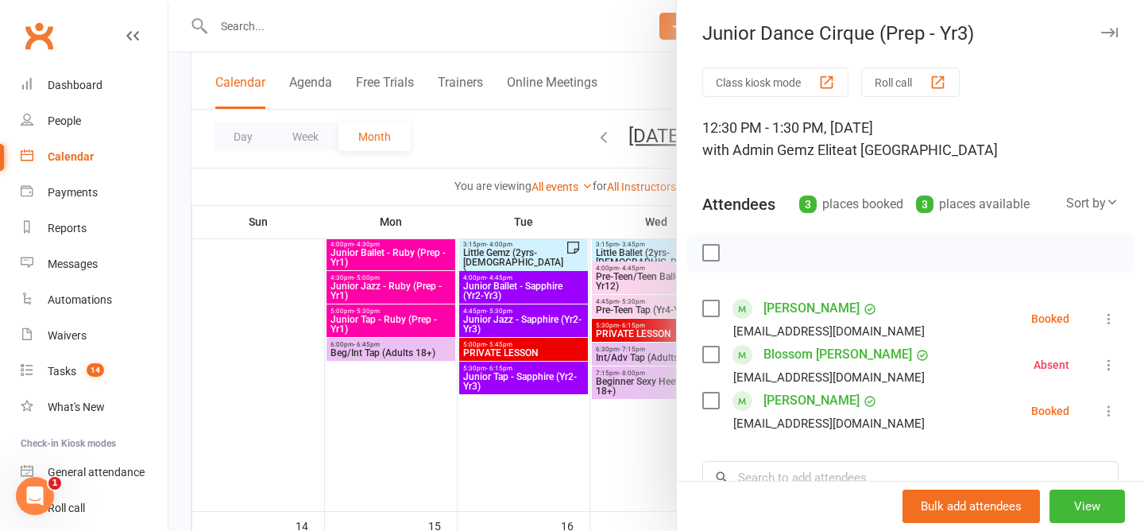
scroll to position [39, 0]
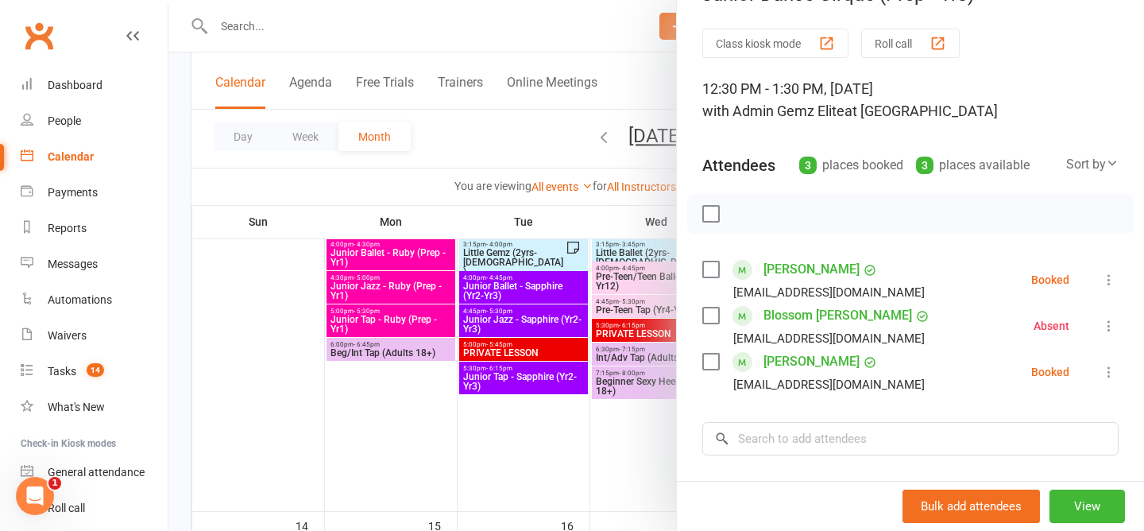
click at [1114, 277] on icon at bounding box center [1109, 280] width 16 height 16
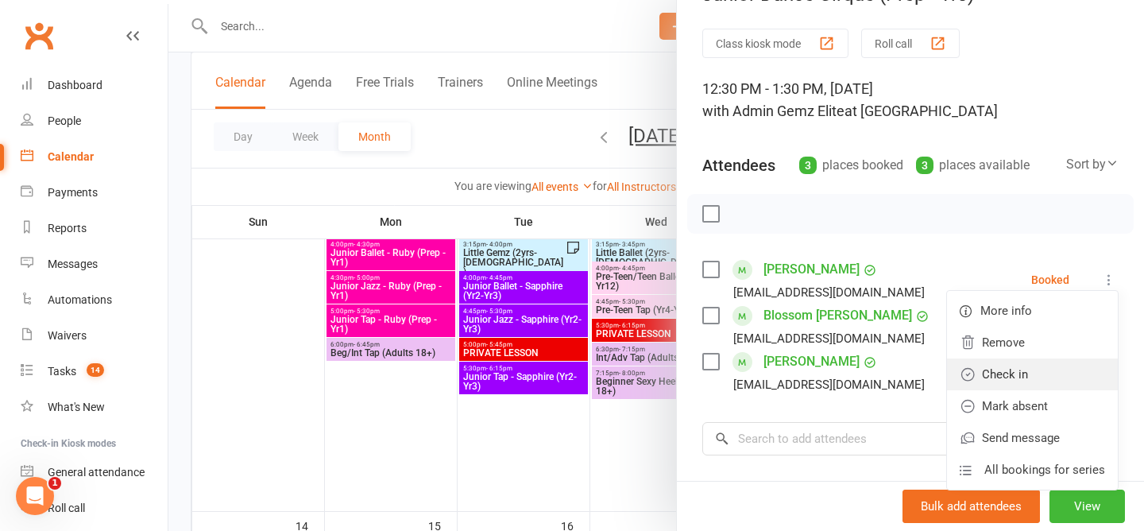
click at [1029, 370] on link "Check in" at bounding box center [1032, 374] width 171 height 32
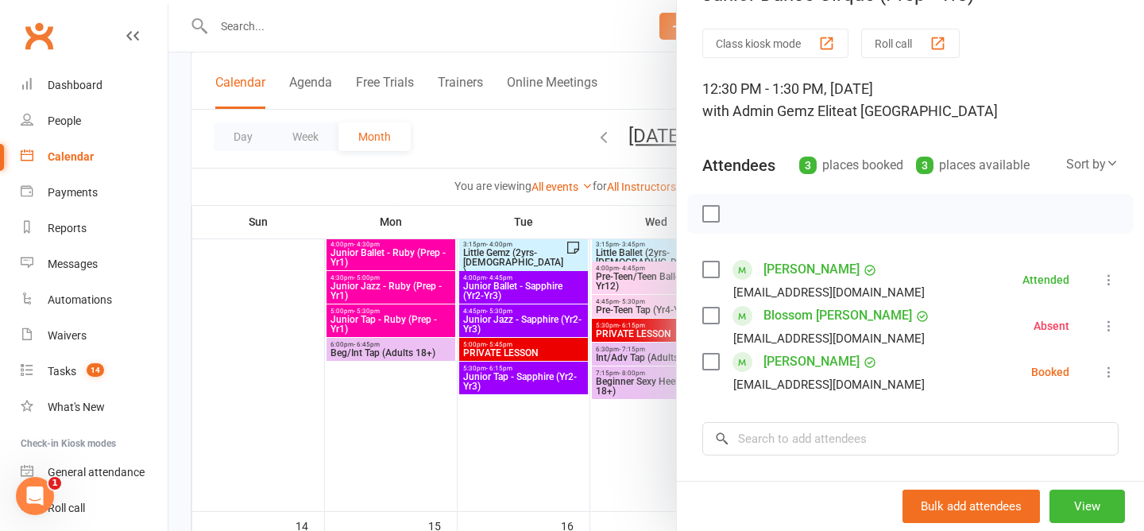
click at [1109, 380] on button at bounding box center [1108, 371] width 19 height 19
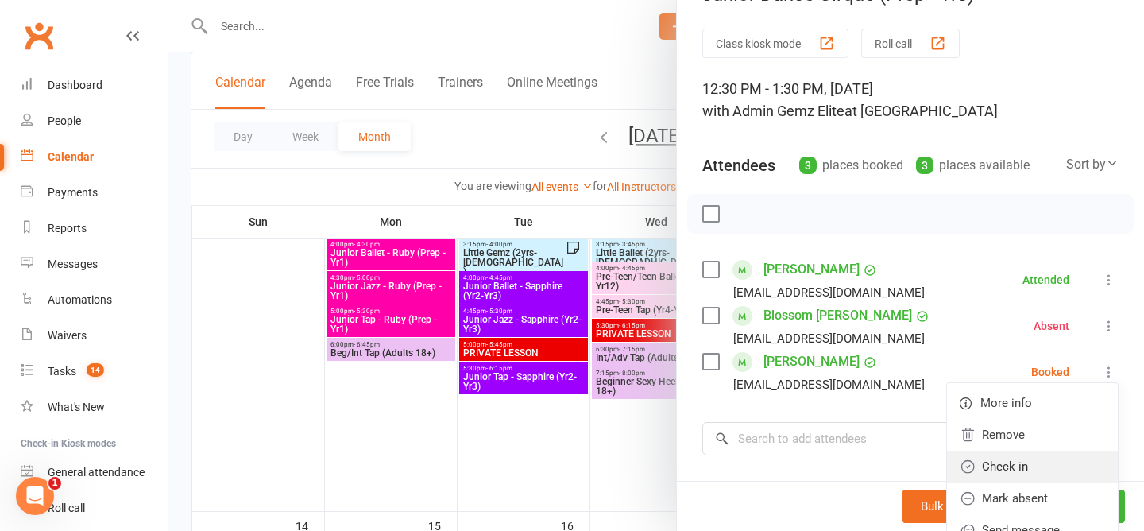
click at [1079, 461] on link "Check in" at bounding box center [1032, 466] width 171 height 32
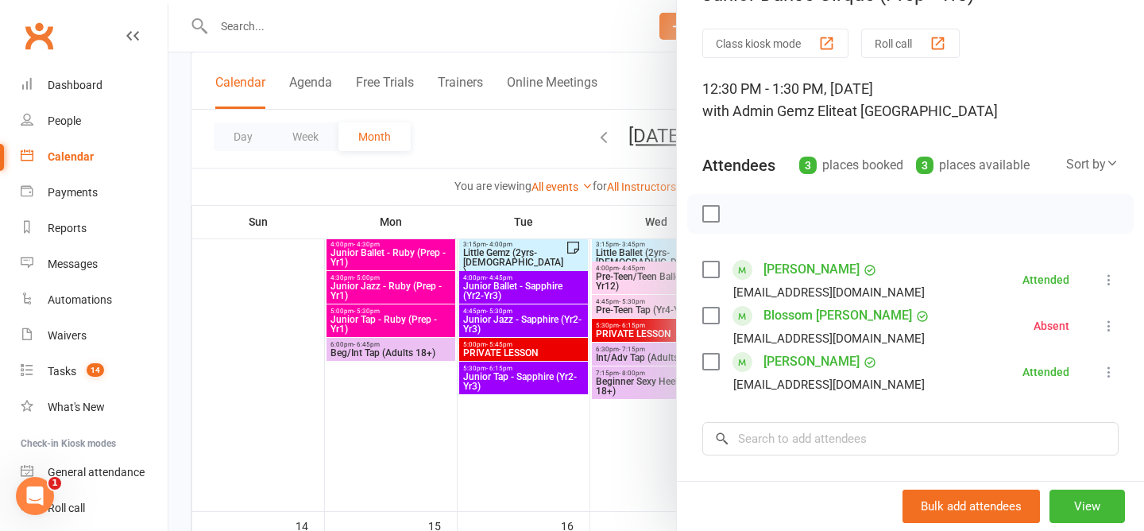
click at [527, 143] on div at bounding box center [655, 265] width 975 height 531
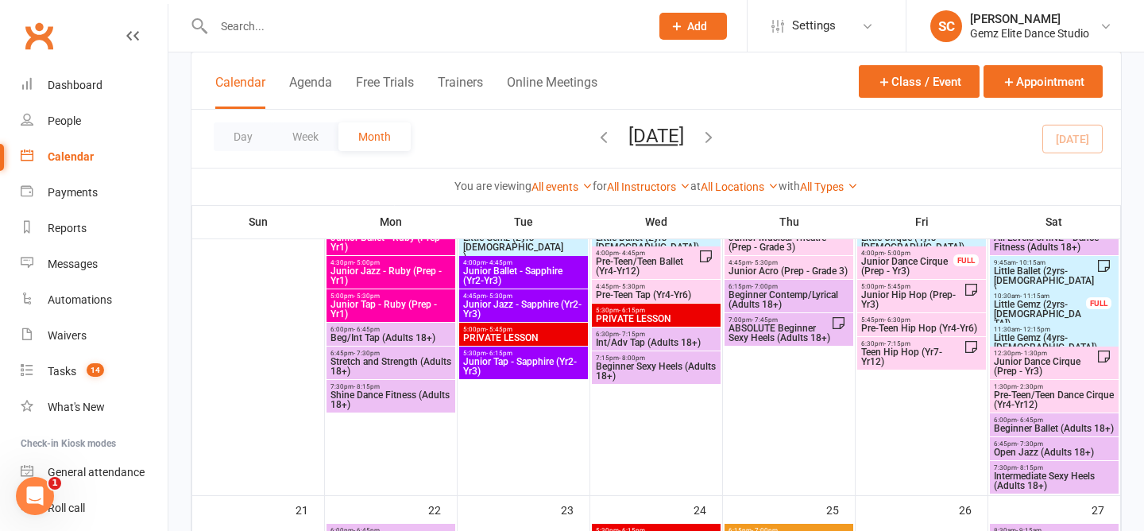
scroll to position [752, 0]
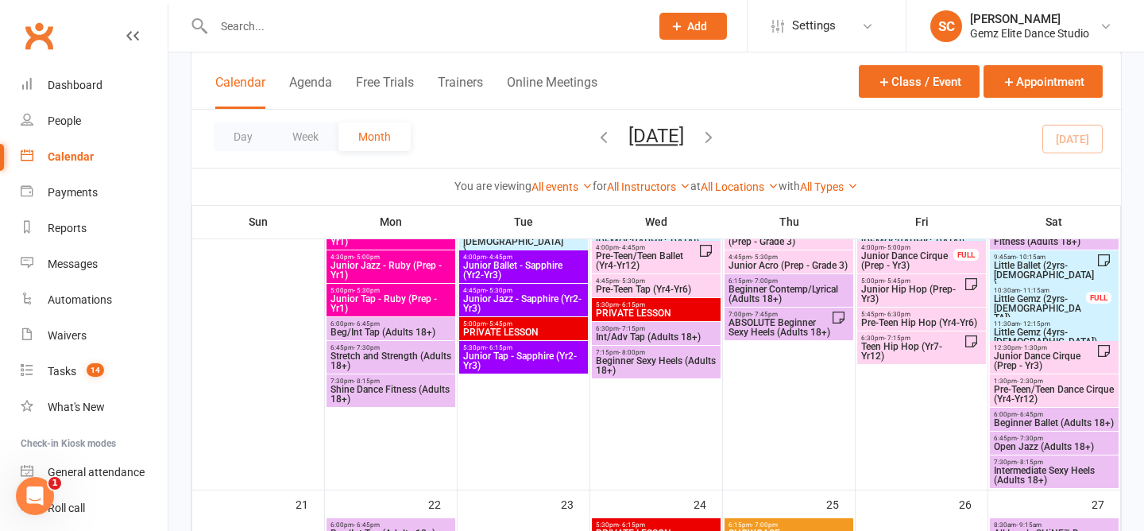
click at [1037, 352] on span "Junior Dance Cirque (Prep - Yr3)" at bounding box center [1044, 360] width 103 height 19
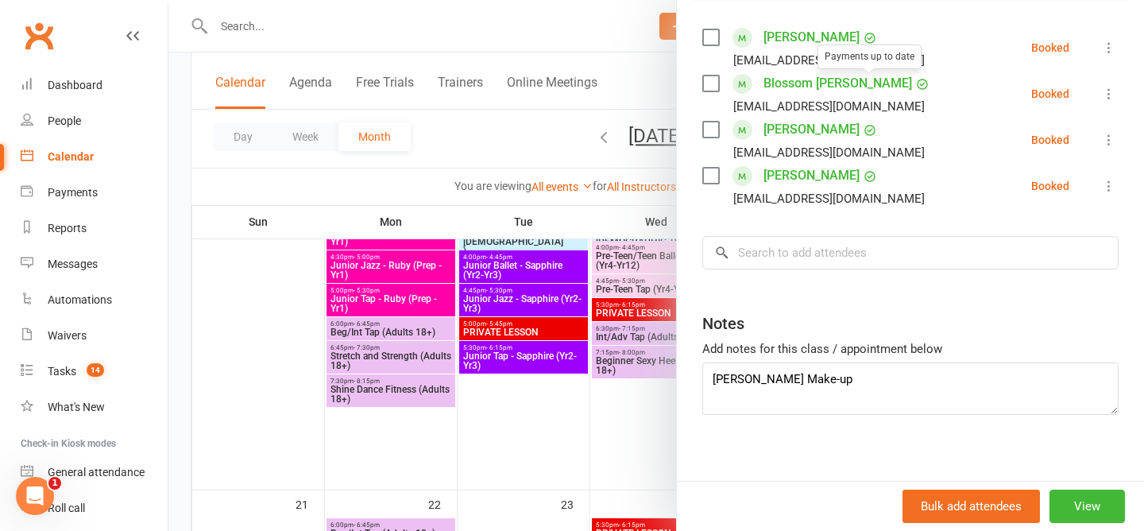
scroll to position [272, 0]
click at [1107, 185] on icon at bounding box center [1109, 185] width 16 height 16
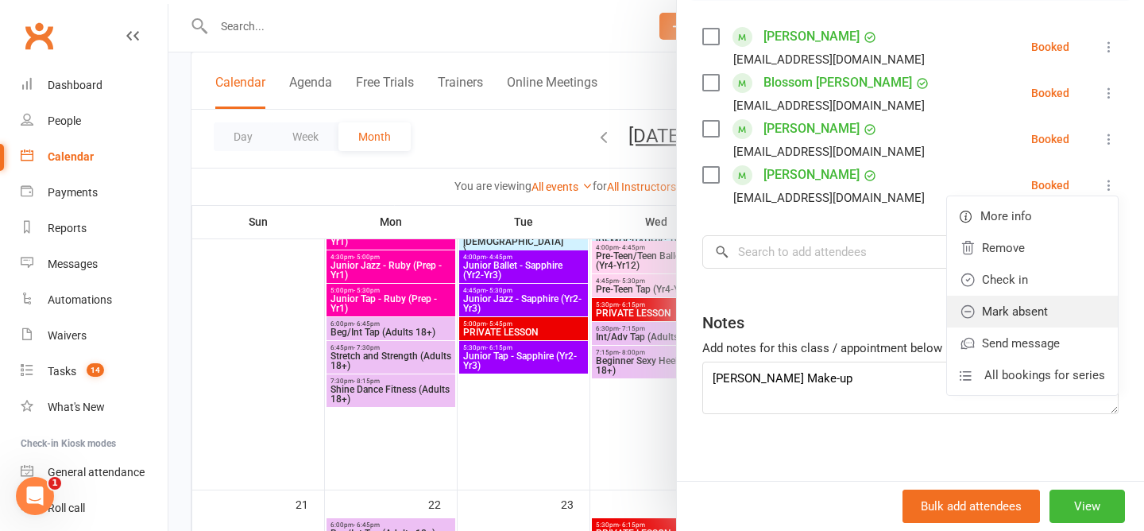
click at [1042, 311] on link "Mark absent" at bounding box center [1032, 311] width 171 height 32
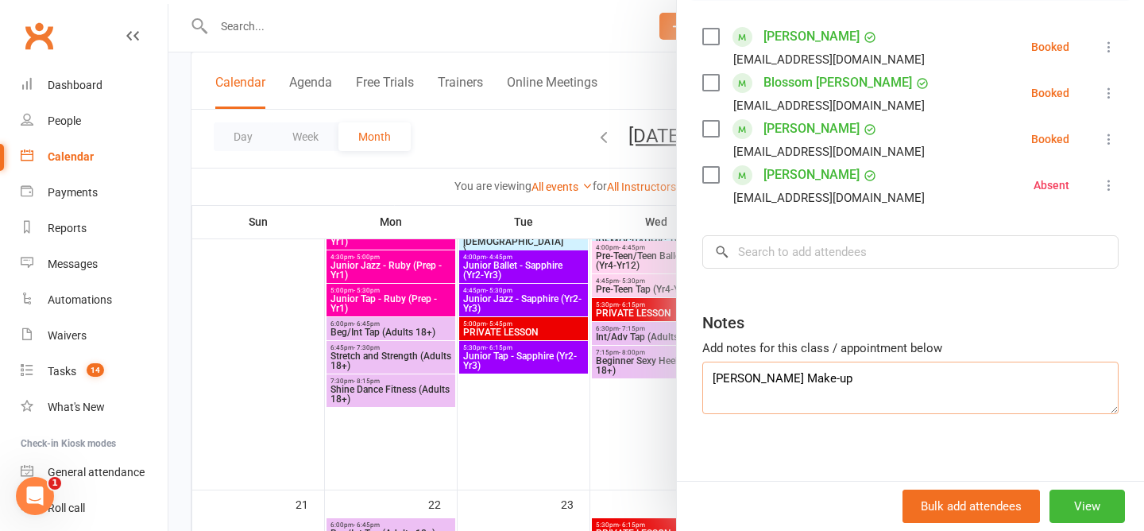
click at [907, 382] on textarea "Luna Make-up" at bounding box center [910, 387] width 416 height 52
type textarea "Luna Make-up Amity Absent (advised in person a week prior)"
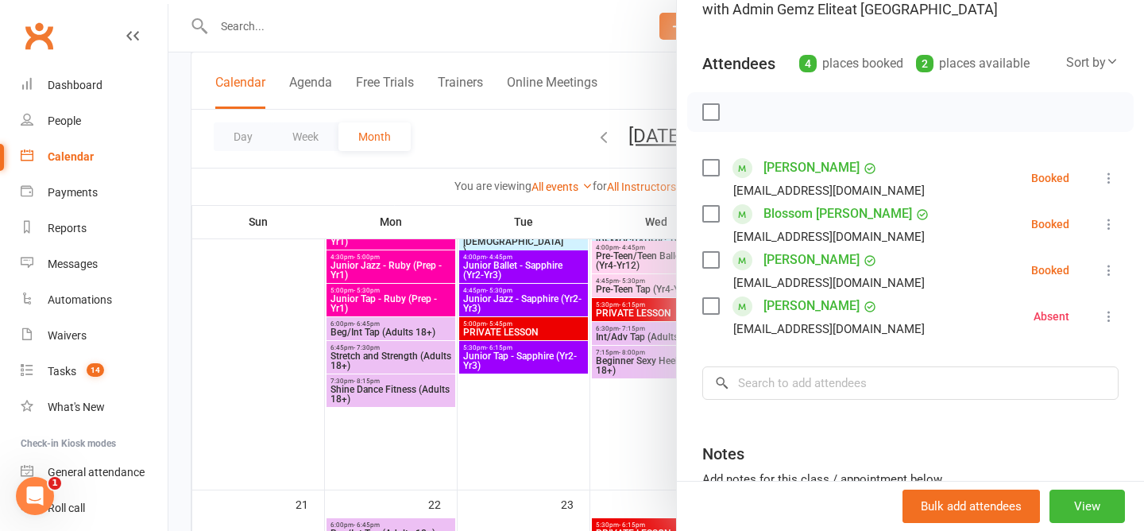
scroll to position [0, 0]
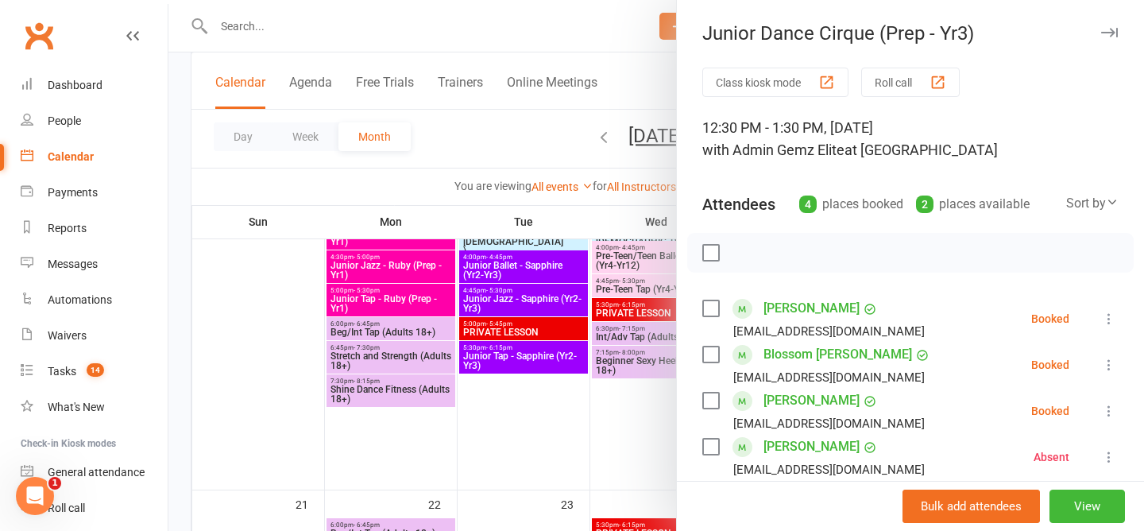
click at [487, 141] on div at bounding box center [655, 265] width 975 height 531
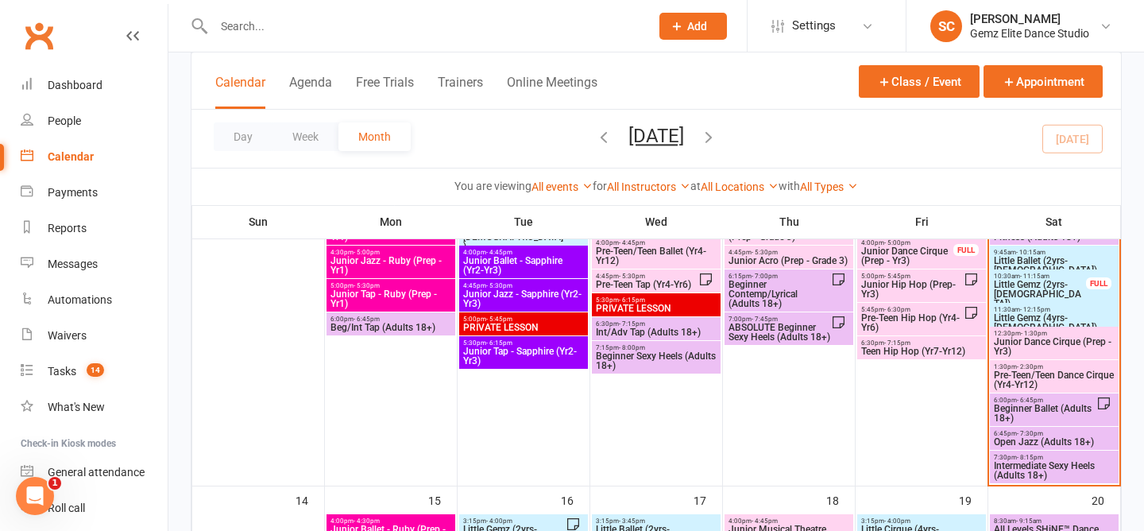
scroll to position [407, 0]
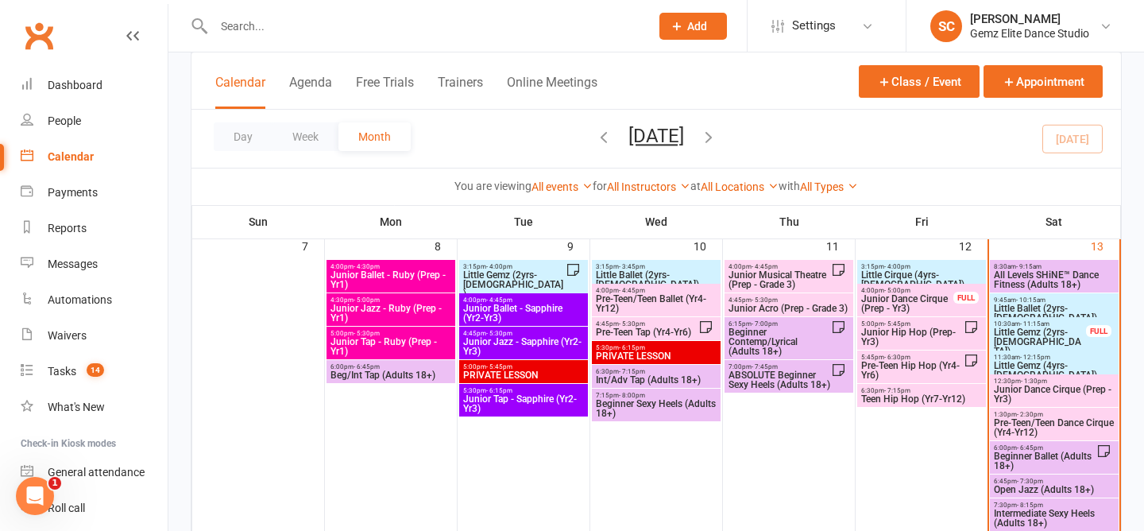
click at [1064, 392] on span "Junior Dance Cirque (Prep - Yr3)" at bounding box center [1054, 393] width 122 height 19
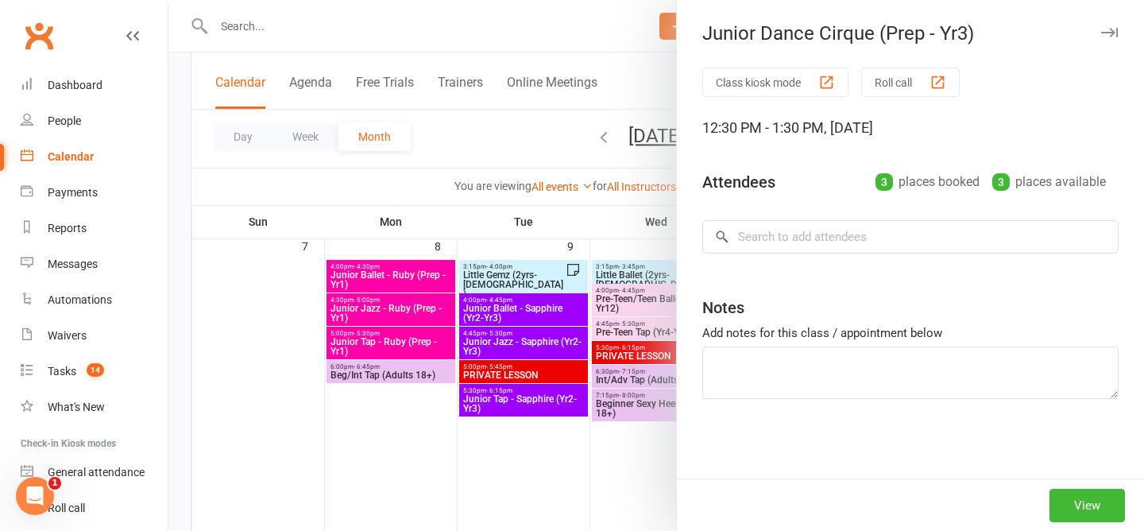
type textarea "Blossom Absent (emailed prior)"
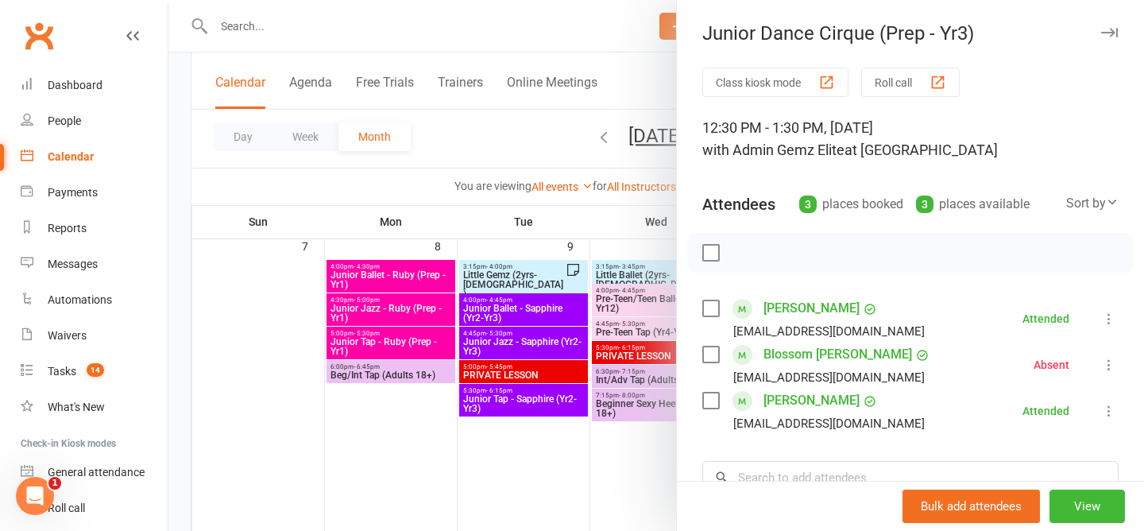
click at [504, 134] on div at bounding box center [655, 265] width 975 height 531
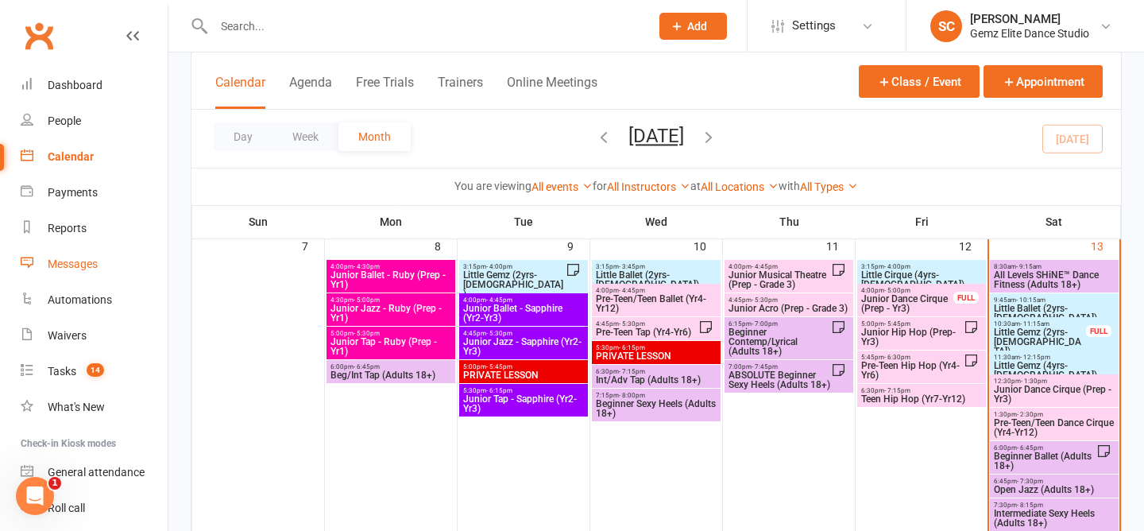
click at [87, 268] on div "Messages" at bounding box center [73, 263] width 50 height 13
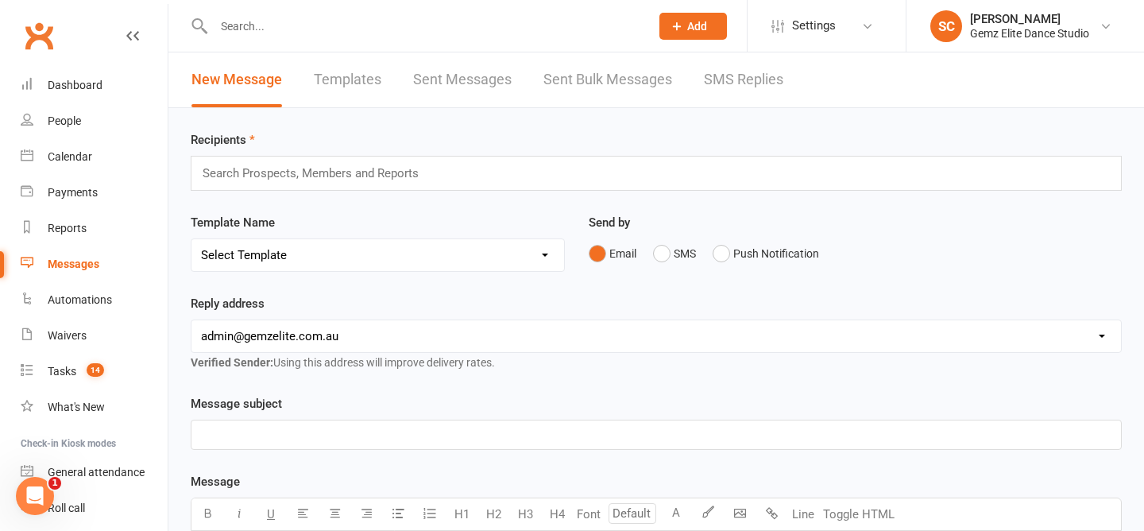
click at [376, 86] on link "Templates" at bounding box center [348, 79] width 68 height 55
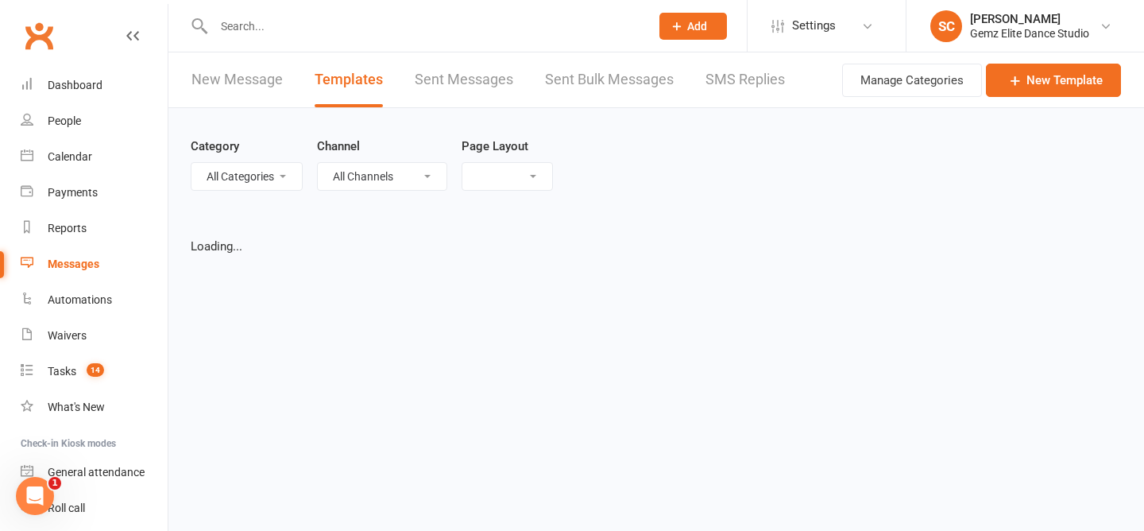
select select "grid"
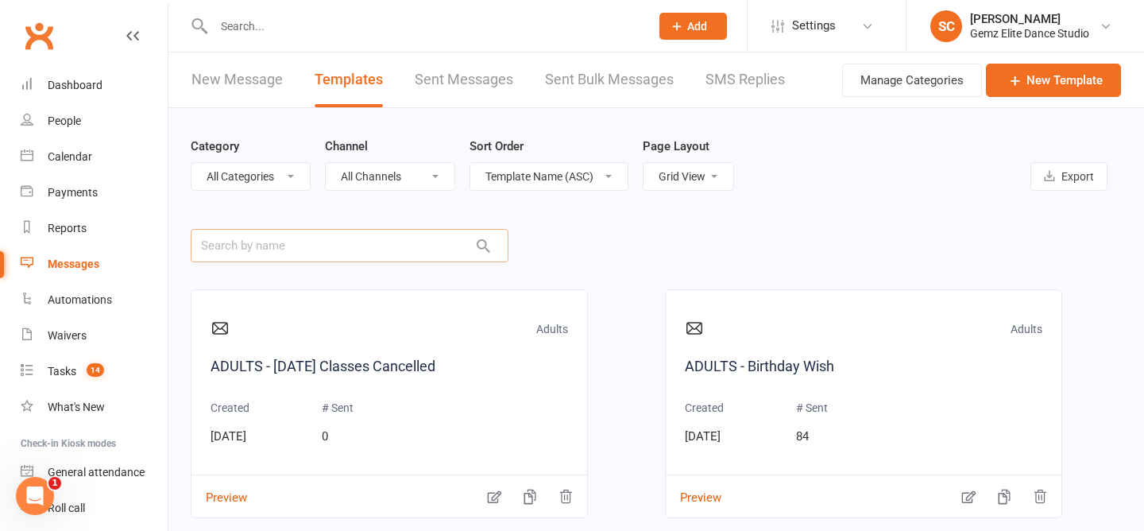
click at [357, 249] on input "text" at bounding box center [350, 245] width 318 height 33
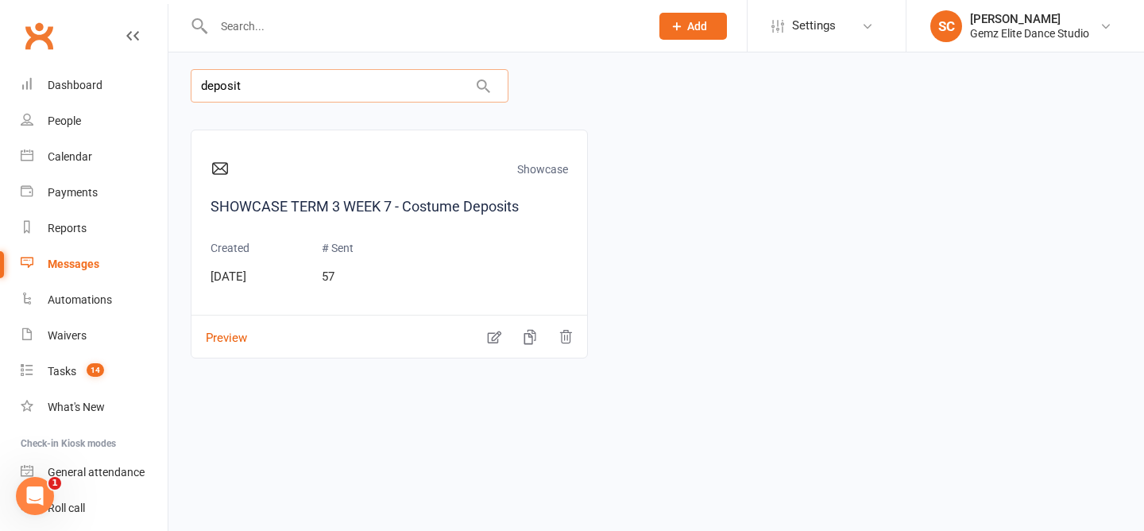
scroll to position [160, 0]
type input "deposit"
click at [450, 210] on link "SHOWCASE TERM 3 WEEK 7 - Costume Deposits" at bounding box center [388, 206] width 357 height 23
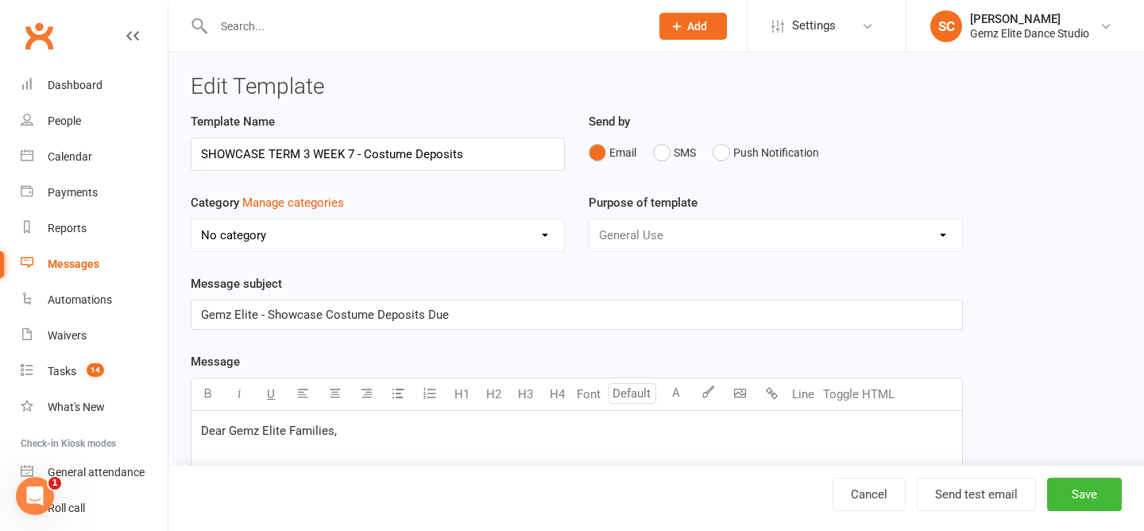
select select "11685"
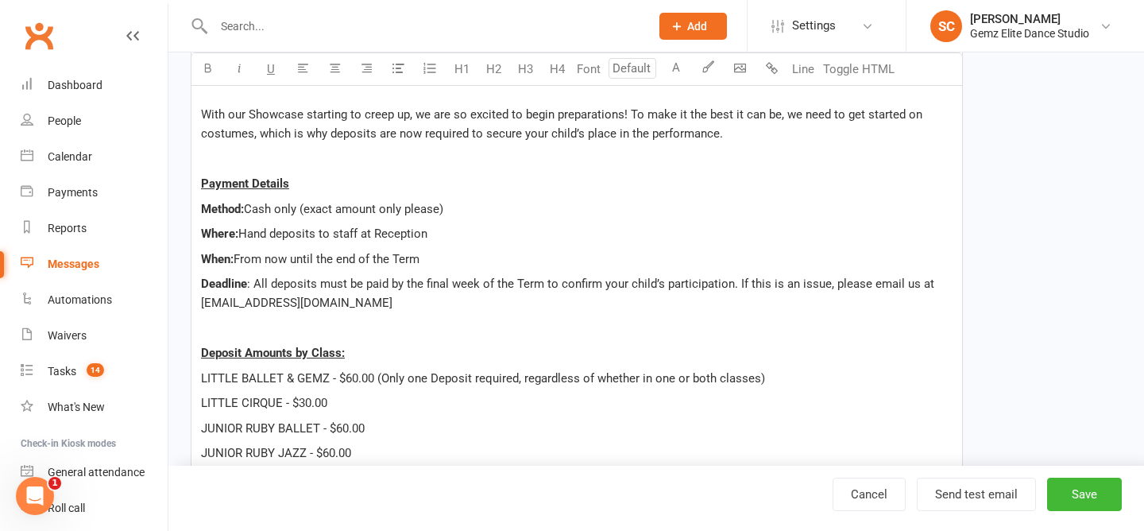
scroll to position [368, 0]
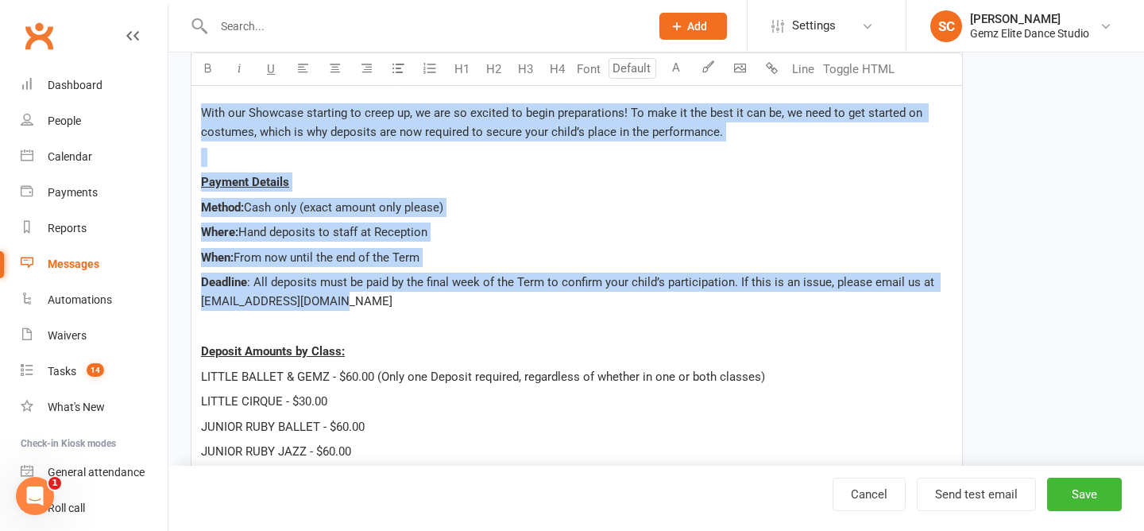
drag, startPoint x: 200, startPoint y: 116, endPoint x: 681, endPoint y: 307, distance: 517.0
copy div "With our Showcase starting to creep up, we are so excited to begin preparations…"
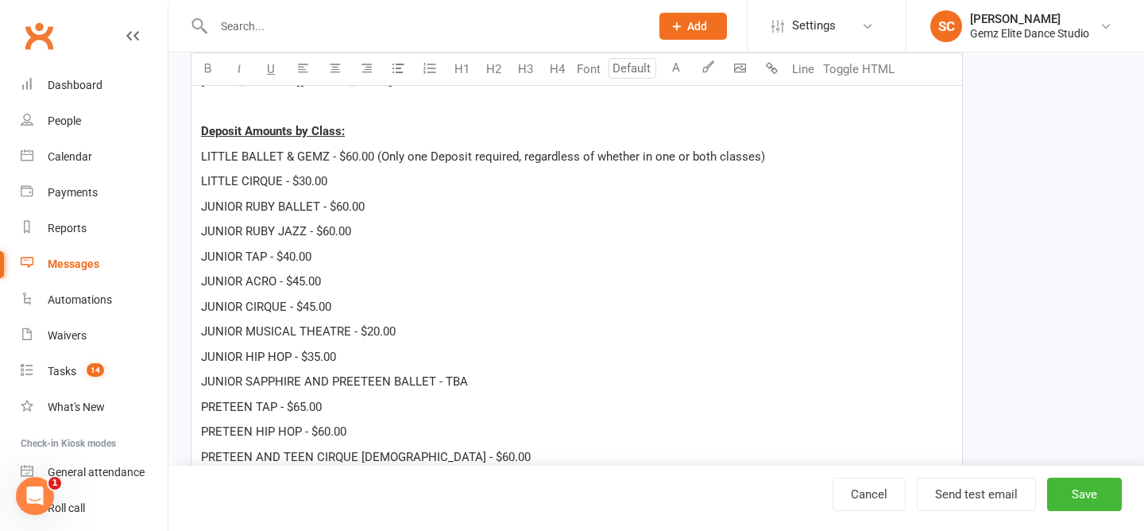
click at [262, 267] on div "Dear Gemz Elite Families, With our Showcase starting to creep up, we are so exc…" at bounding box center [576, 419] width 770 height 1193
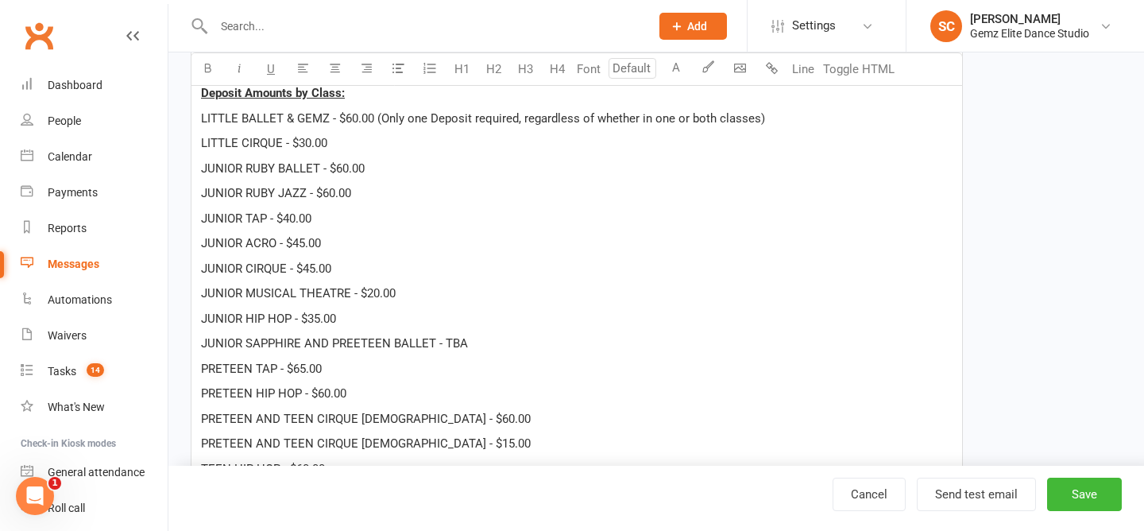
scroll to position [594, 0]
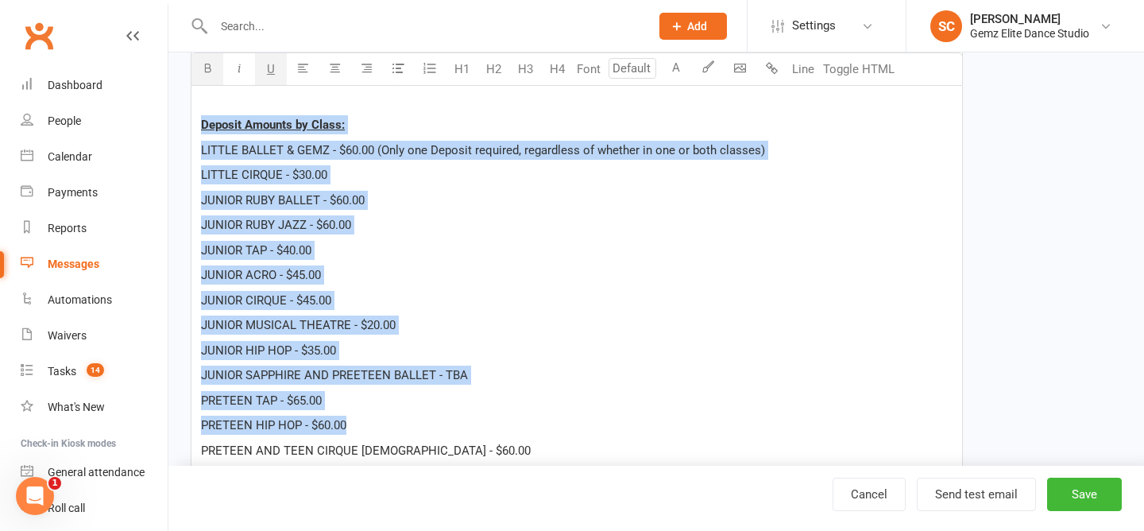
drag, startPoint x: 198, startPoint y: 122, endPoint x: 539, endPoint y: 424, distance: 455.8
click at [539, 424] on div "Dear Gemz Elite Families, With our Showcase starting to creep up, we are so exc…" at bounding box center [576, 413] width 770 height 1193
copy div "Deposit Amounts by Class: LITTLE BALLET & GEMZ - $60.00 (Only one Deposit requi…"
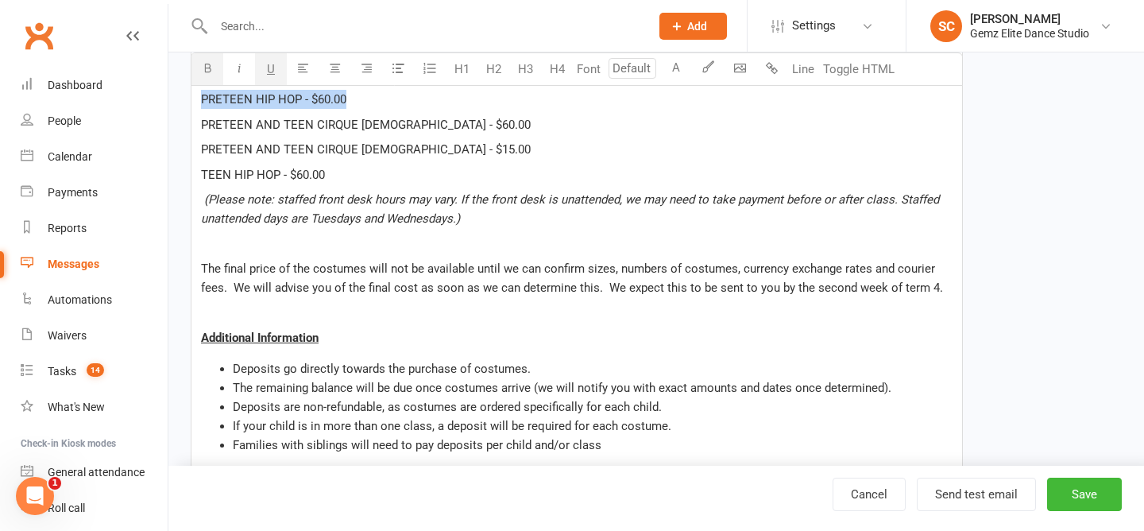
scroll to position [927, 0]
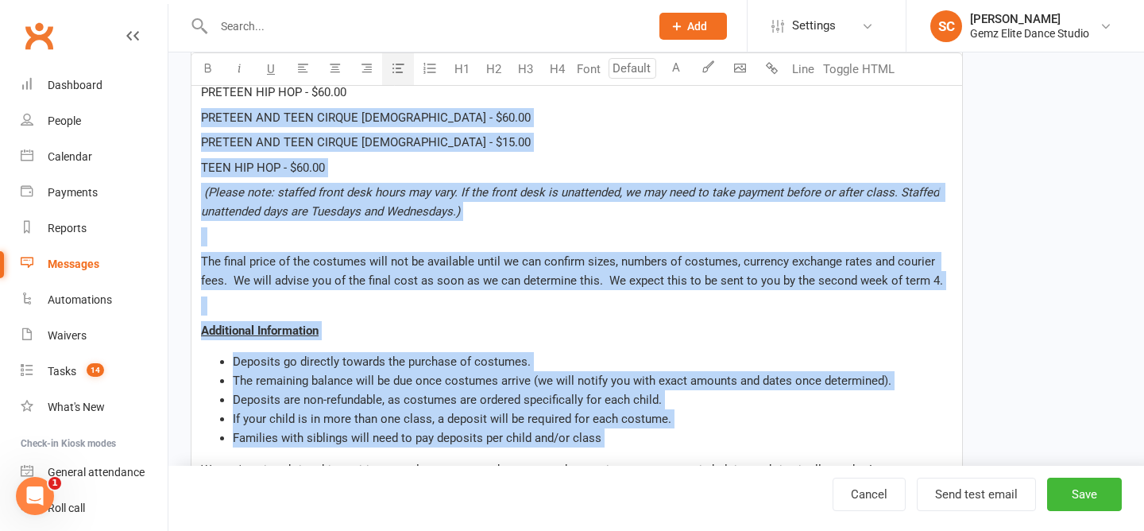
drag, startPoint x: 202, startPoint y: 117, endPoint x: 698, endPoint y: 457, distance: 601.7
click at [698, 457] on div "Dear Gemz Elite Families, With our Showcase starting to creep up, we are so exc…" at bounding box center [576, 80] width 770 height 1193
copy div "PRETEEN AND TEEN CIRQUE FEMALE - $60.00 PRETEEN AND TEEN CIRQUE MALE - $15.00 T…"
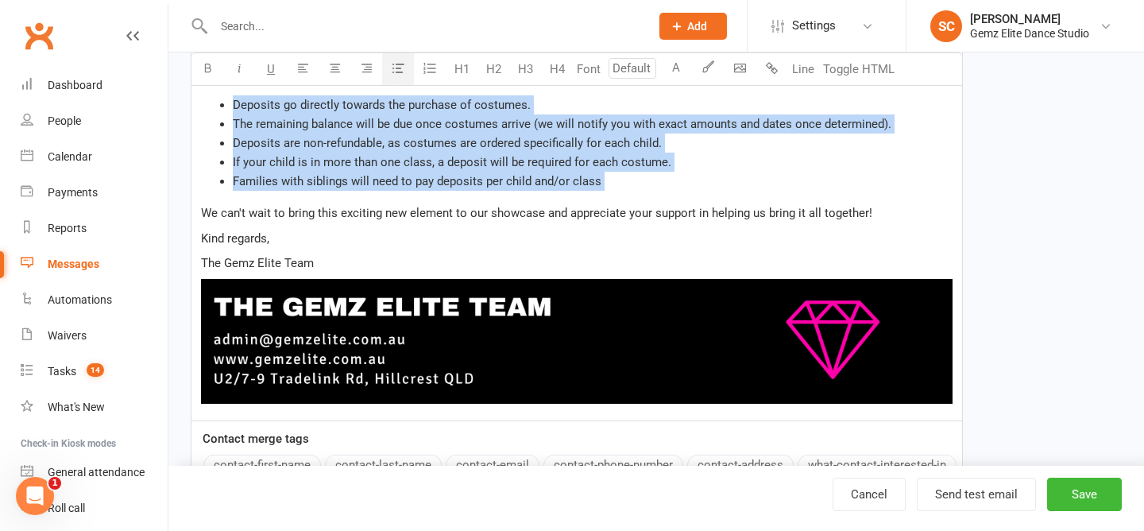
scroll to position [1186, 0]
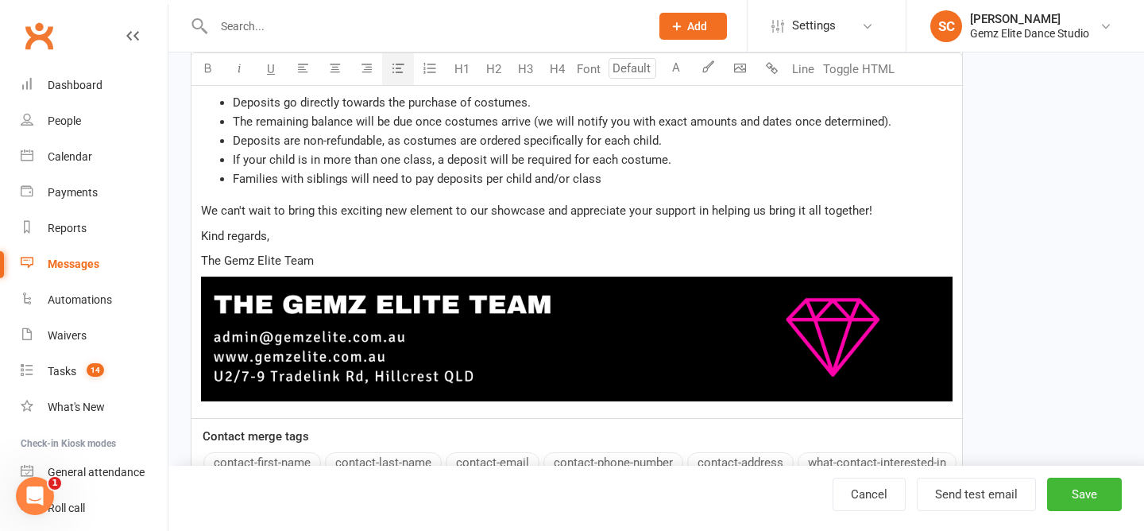
drag, startPoint x: 199, startPoint y: 233, endPoint x: 358, endPoint y: 261, distance: 162.2
copy div "Kind regards, The Gemz Elite Team"
click at [84, 152] on div "Calendar" at bounding box center [70, 156] width 44 height 13
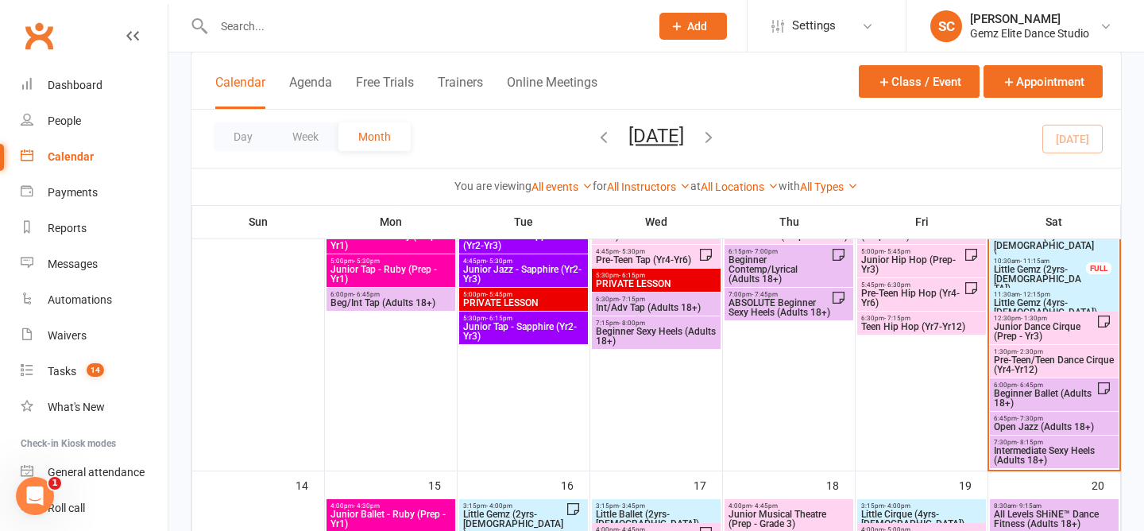
scroll to position [477, 0]
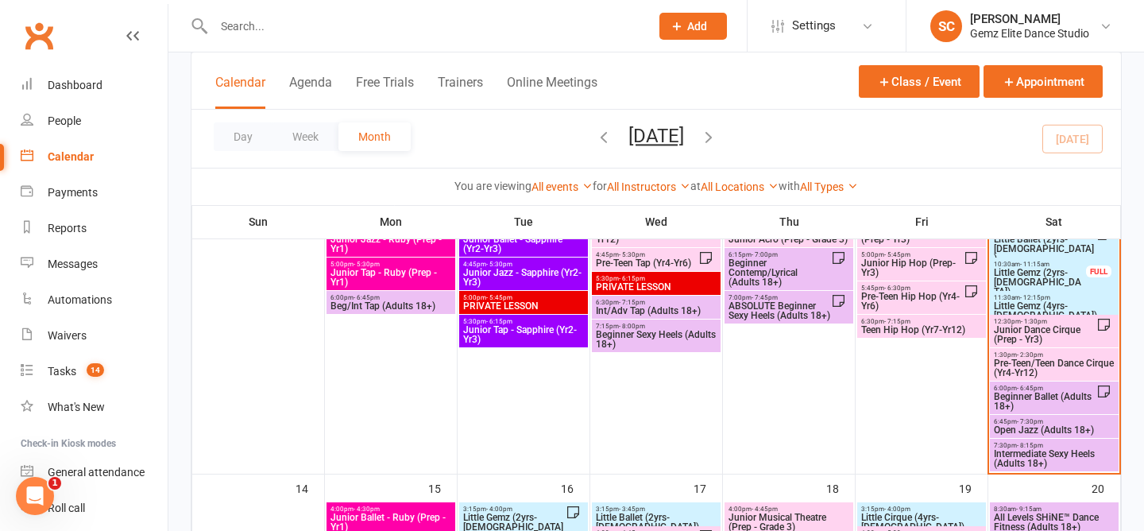
click at [1067, 336] on span "Junior Dance Cirque (Prep - Yr3)" at bounding box center [1044, 334] width 103 height 19
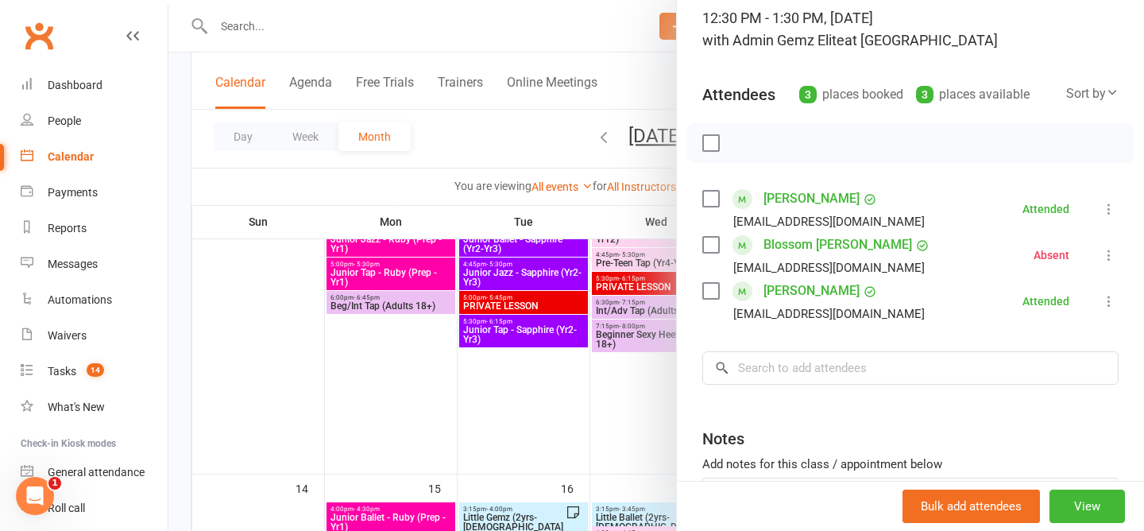
scroll to position [108, 0]
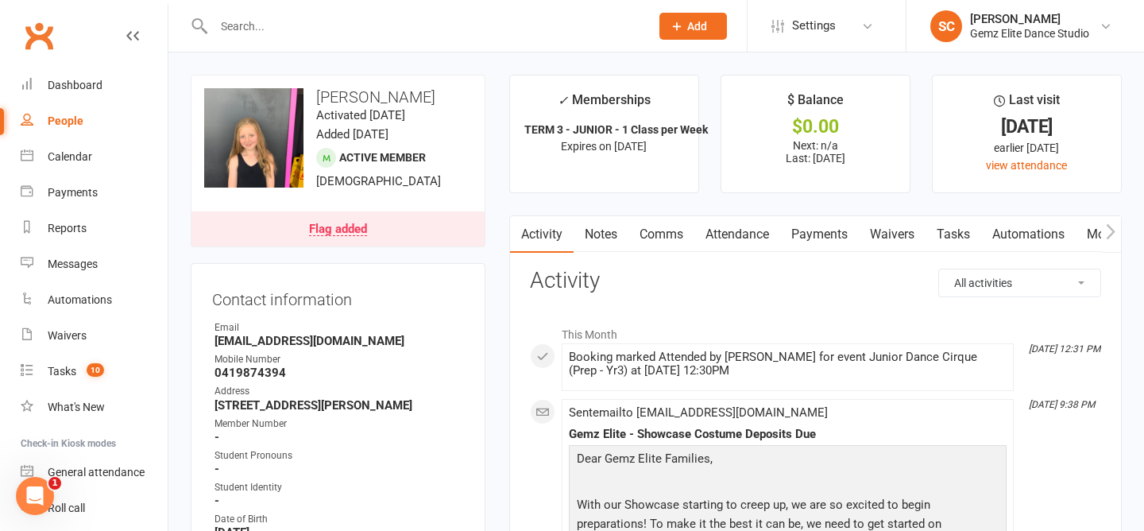
click at [606, 226] on link "Notes" at bounding box center [600, 234] width 55 height 37
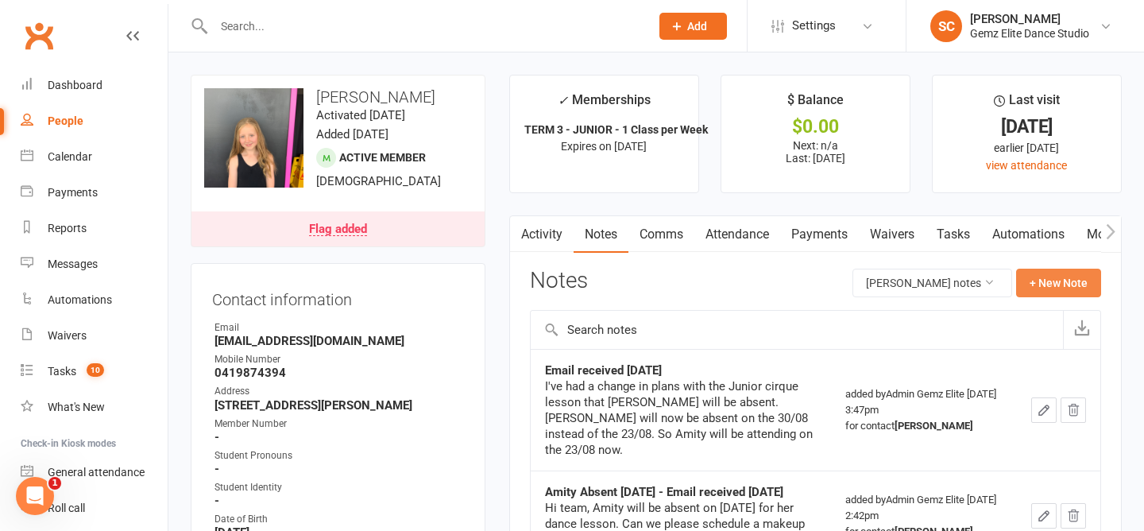
click at [1067, 279] on button "+ New Note" at bounding box center [1058, 282] width 85 height 29
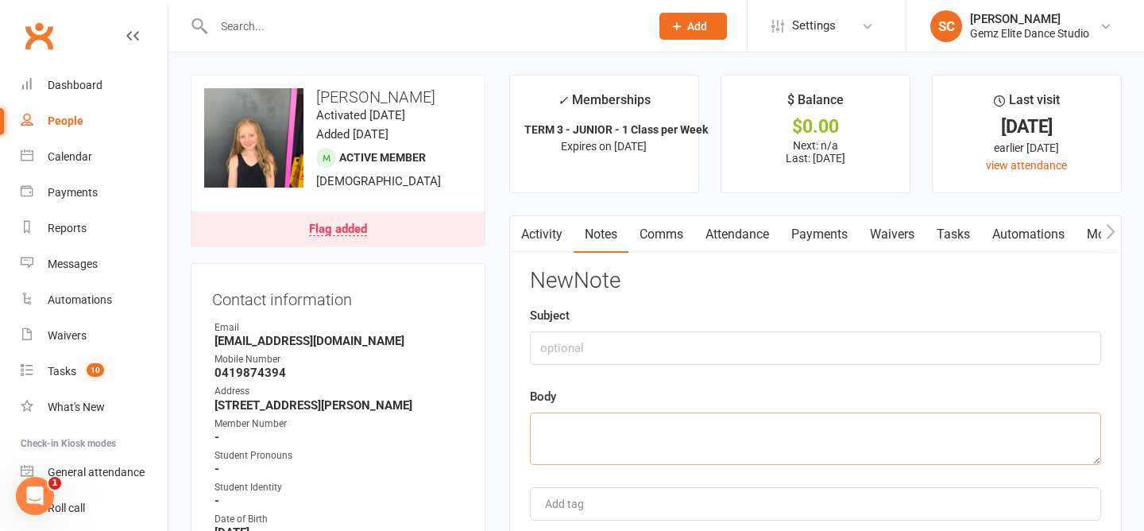
click at [655, 447] on textarea at bounding box center [815, 438] width 571 height 52
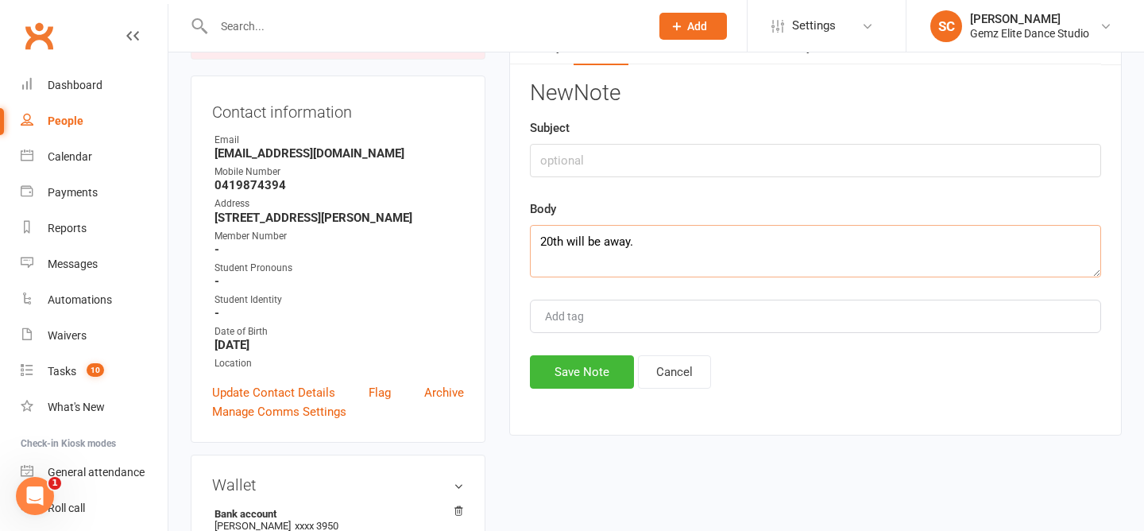
scroll to position [193, 0]
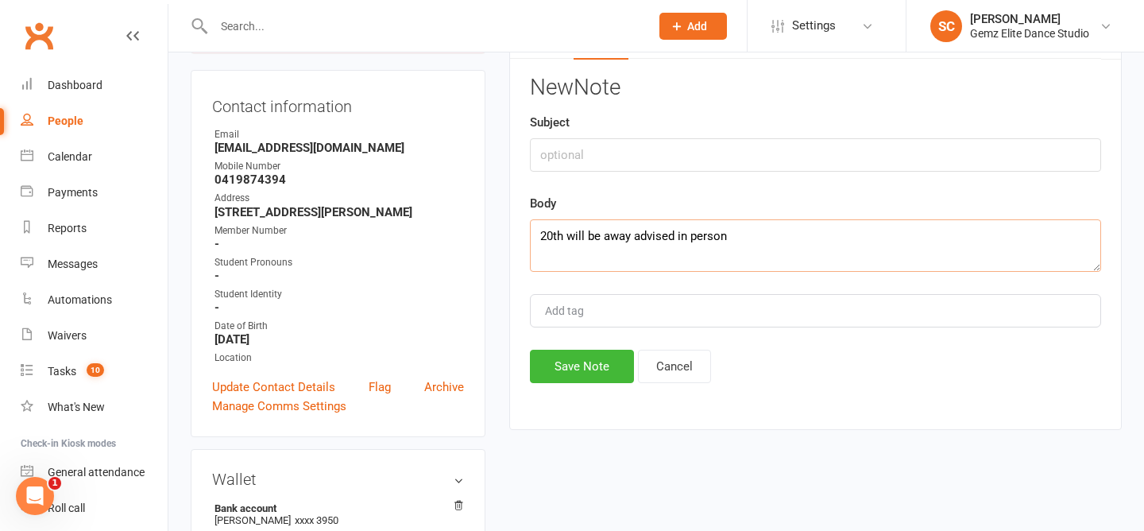
click at [563, 241] on textarea "20th will be away advised in person" at bounding box center [815, 245] width 571 height 52
type textarea "[DATE] will be away advised in person"
click at [597, 366] on button "Save Note" at bounding box center [582, 365] width 104 height 33
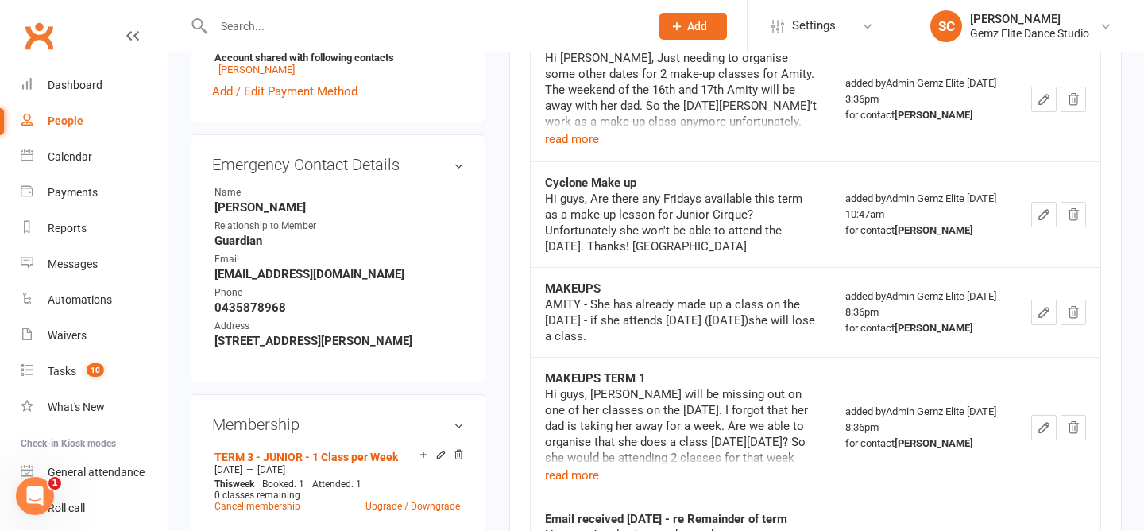
scroll to position [674, 0]
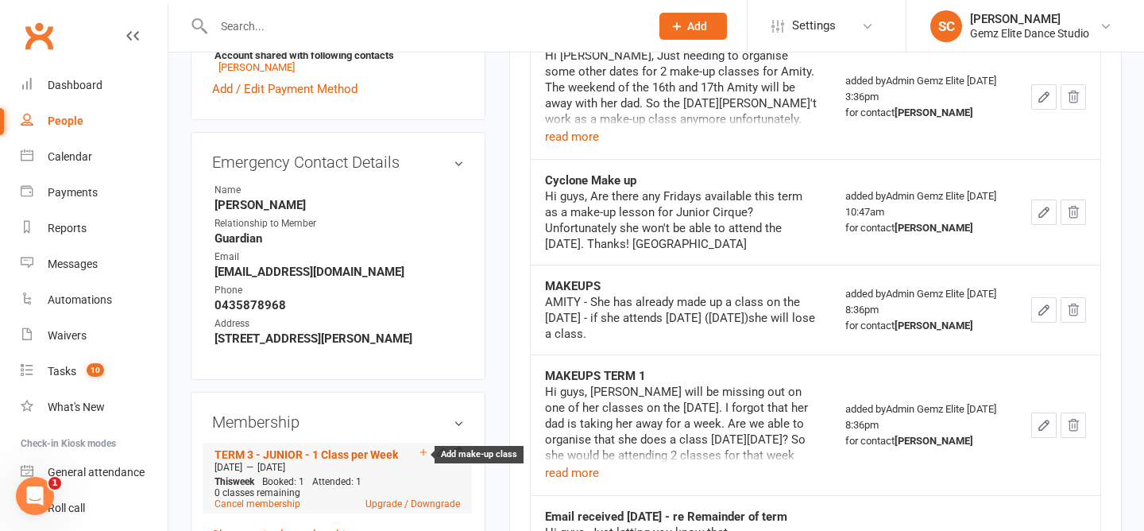
click at [423, 448] on icon at bounding box center [423, 451] width 11 height 11
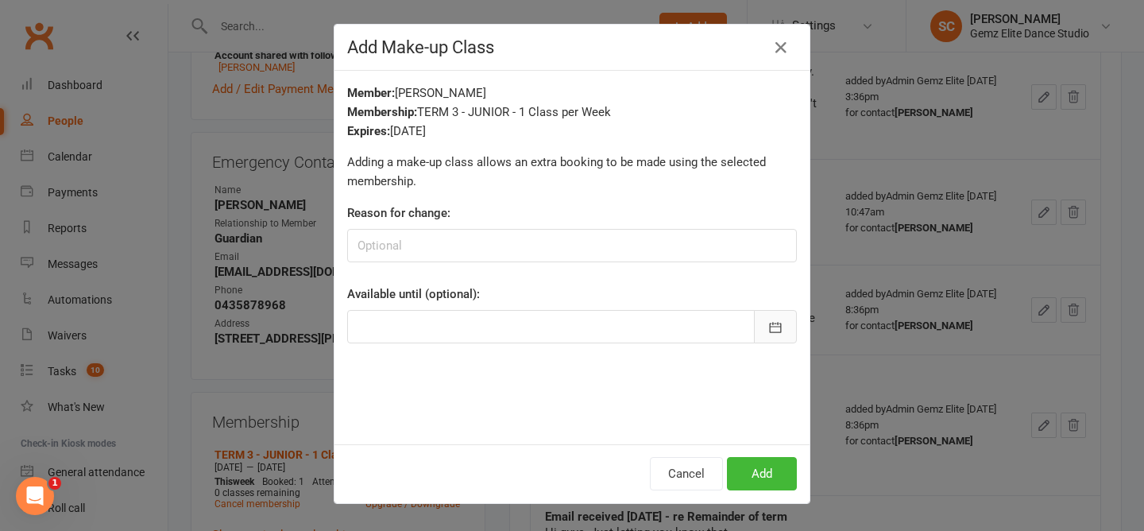
click at [779, 325] on icon "button" at bounding box center [775, 327] width 16 height 16
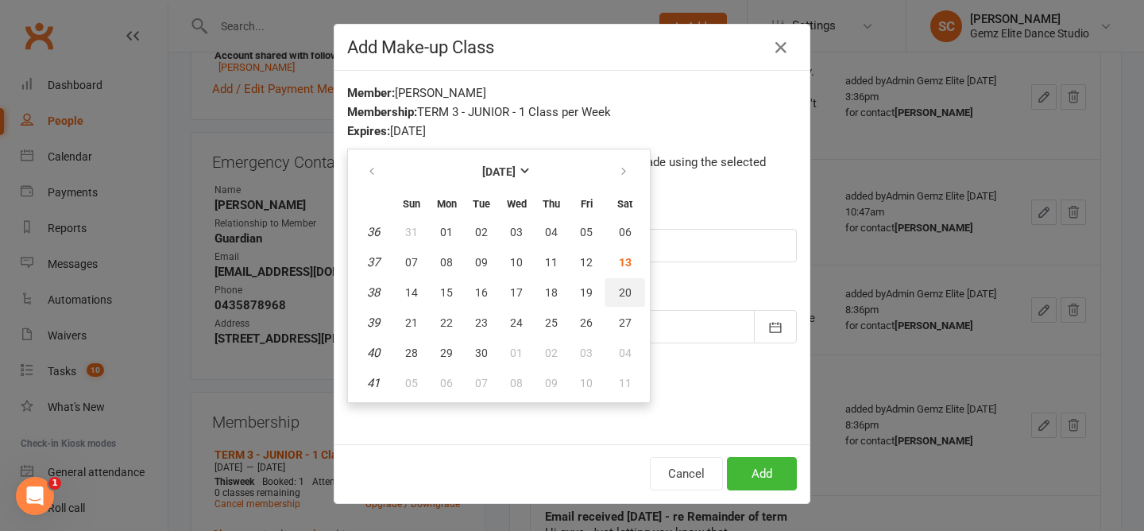
click at [625, 288] on span "20" at bounding box center [625, 292] width 13 height 13
type input "[DATE]"
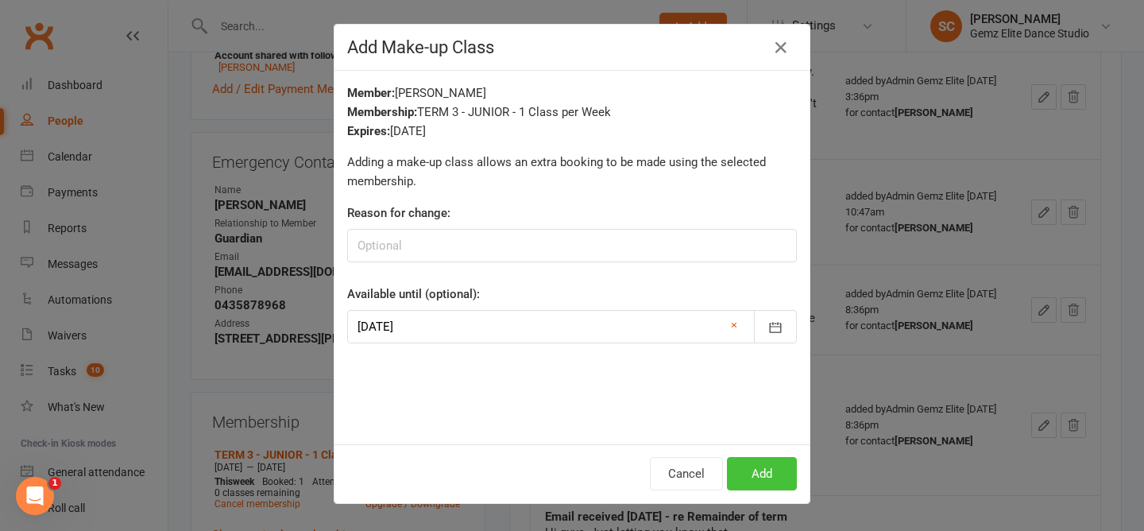
click at [770, 471] on button "Add" at bounding box center [762, 473] width 70 height 33
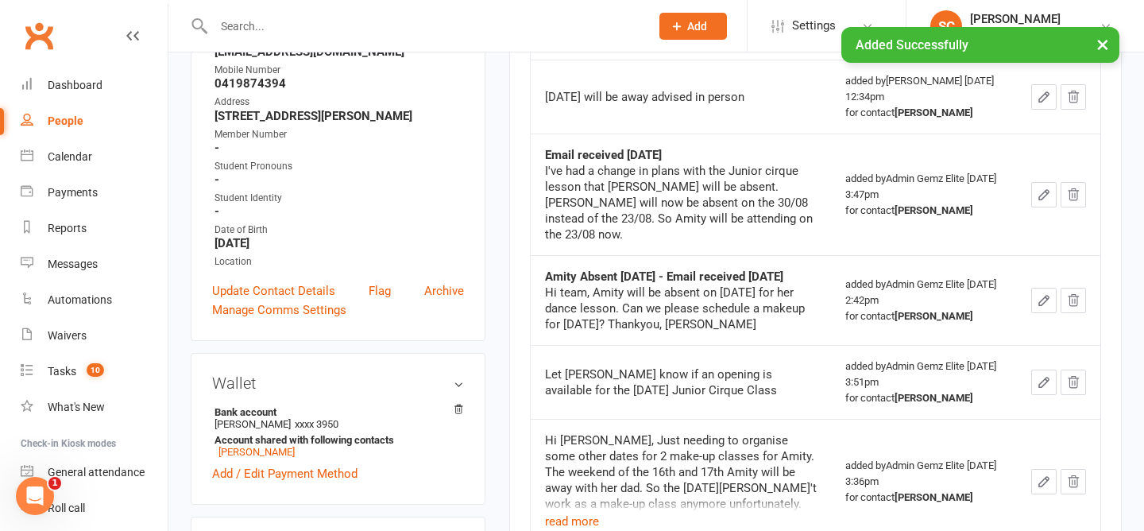
scroll to position [0, 0]
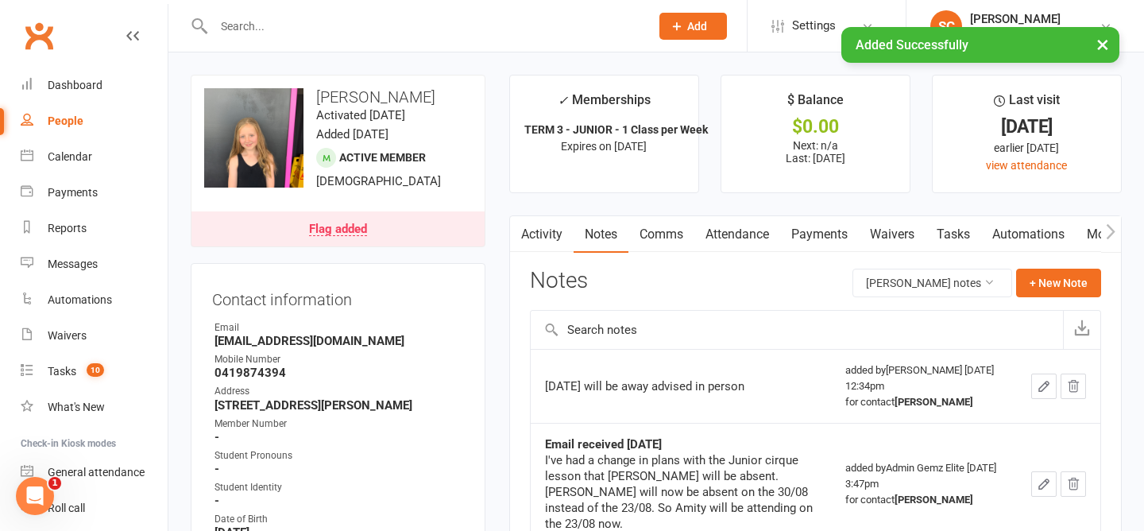
click at [542, 227] on link "Activity" at bounding box center [542, 234] width 64 height 37
